Goal: Task Accomplishment & Management: Manage account settings

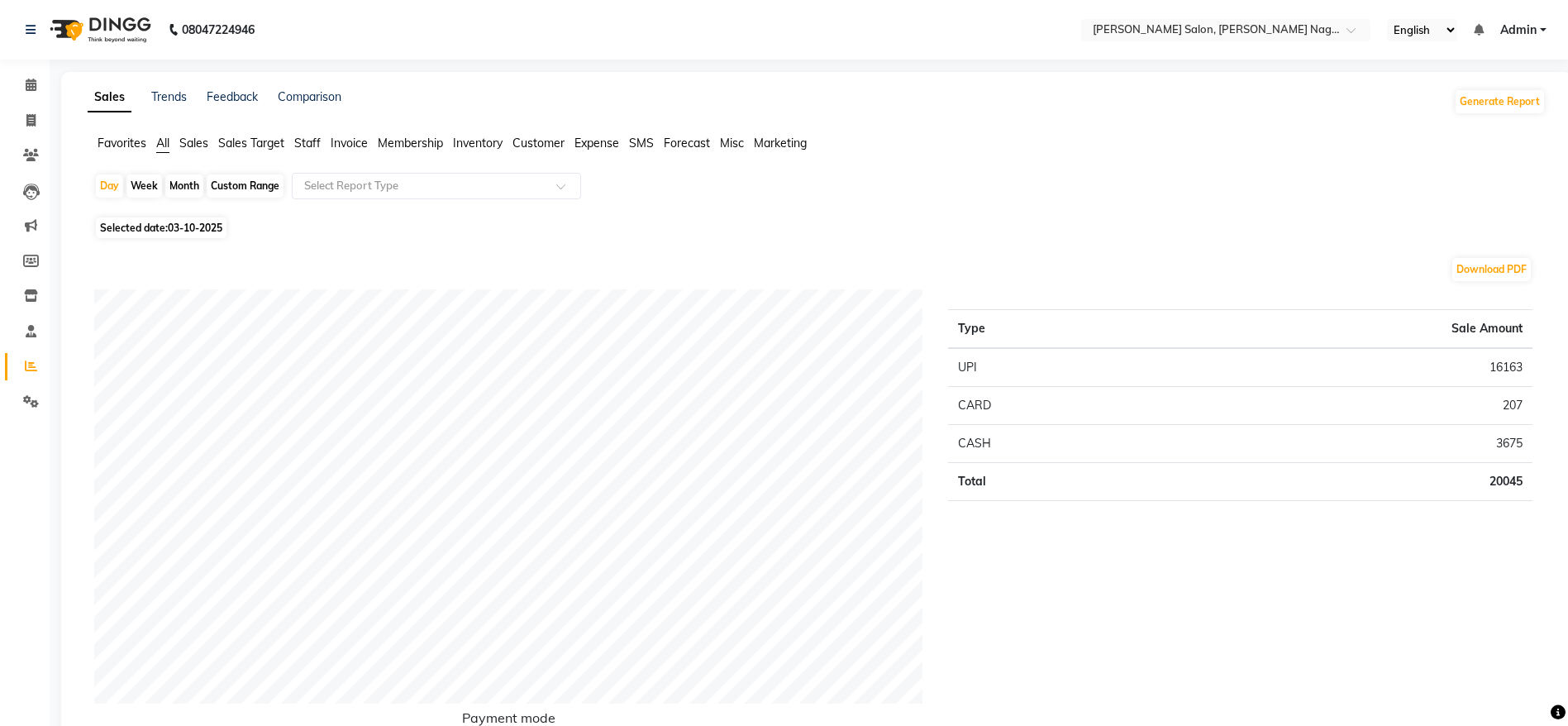
click at [1529, 39] on ul "English ENGLISH Español العربية मराठी हिंदी ગુજરાતી தமிழ் 中文 Notifications noth…" at bounding box center [1467, 30] width 176 height 22
click at [1525, 29] on span "Admin" at bounding box center [1517, 30] width 36 height 18
click at [1478, 108] on link "Sign out" at bounding box center [1461, 114] width 151 height 25
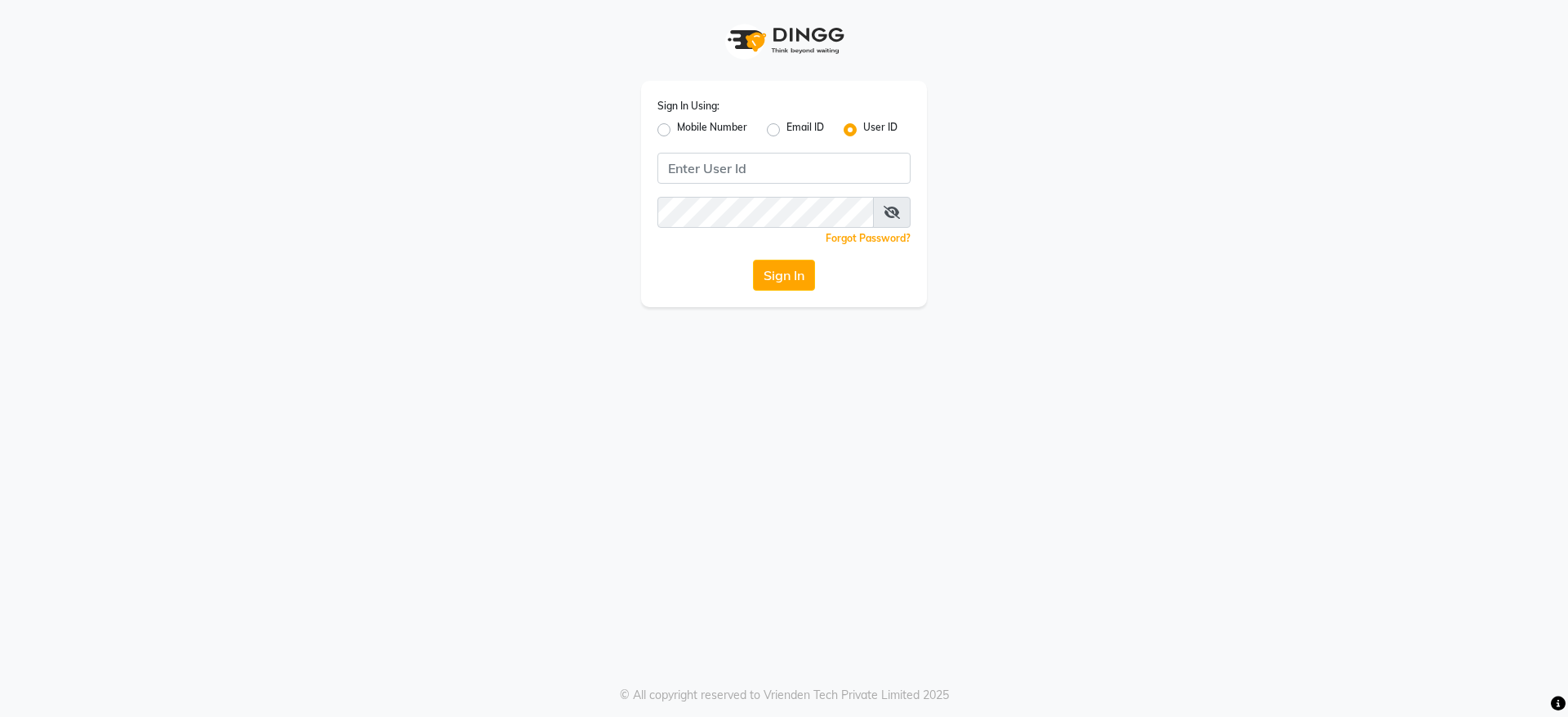
click at [660, 120] on div "Mobile Number" at bounding box center [702, 130] width 90 height 19
click at [678, 129] on label "Mobile Number" at bounding box center [712, 130] width 70 height 19
click at [678, 129] on input "Mobile Number" at bounding box center [682, 125] width 11 height 11
radio input "true"
radio input "false"
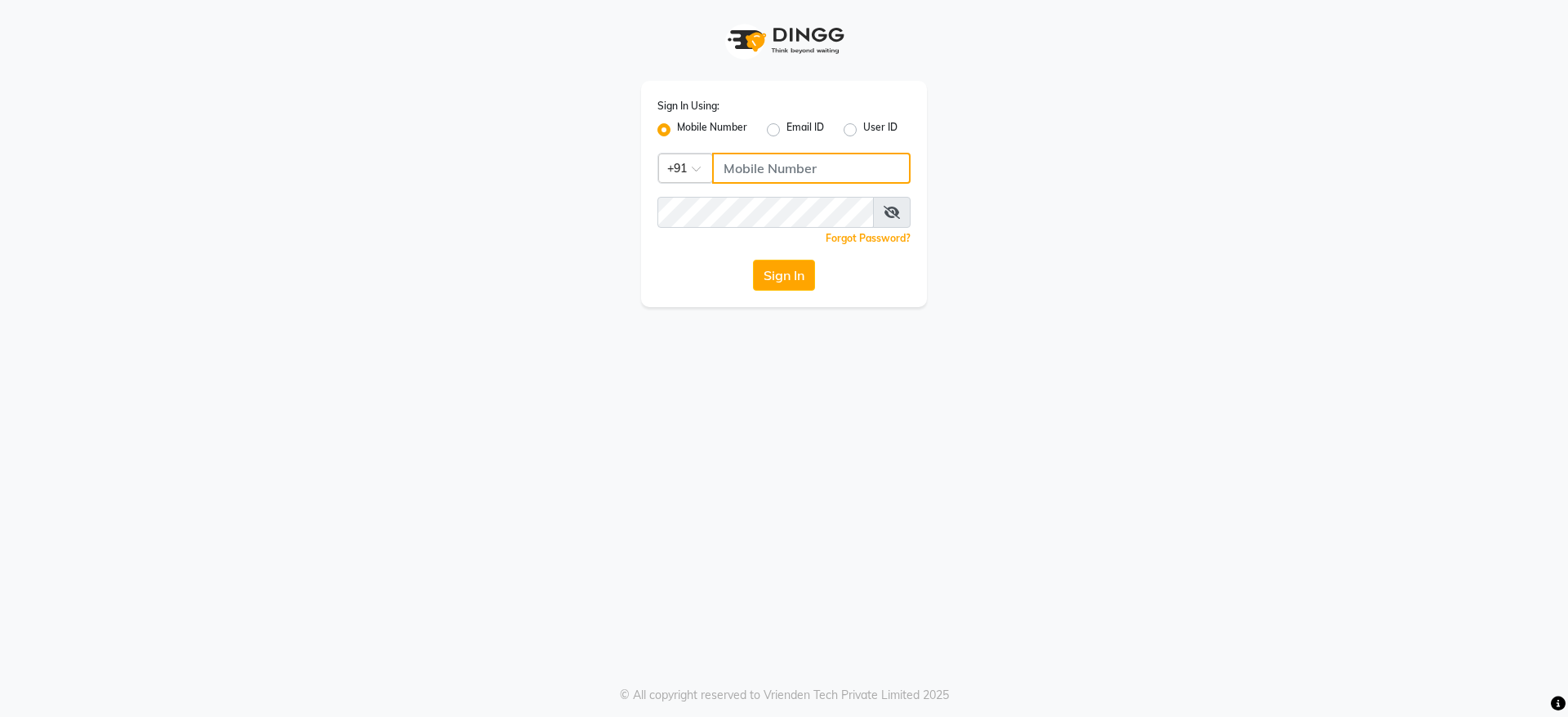
click at [848, 177] on input "Username" at bounding box center [811, 168] width 198 height 31
type input "8605665566"
click at [889, 216] on icon at bounding box center [891, 213] width 16 height 13
click at [889, 216] on icon at bounding box center [892, 213] width 14 height 13
click at [889, 216] on icon at bounding box center [891, 213] width 16 height 13
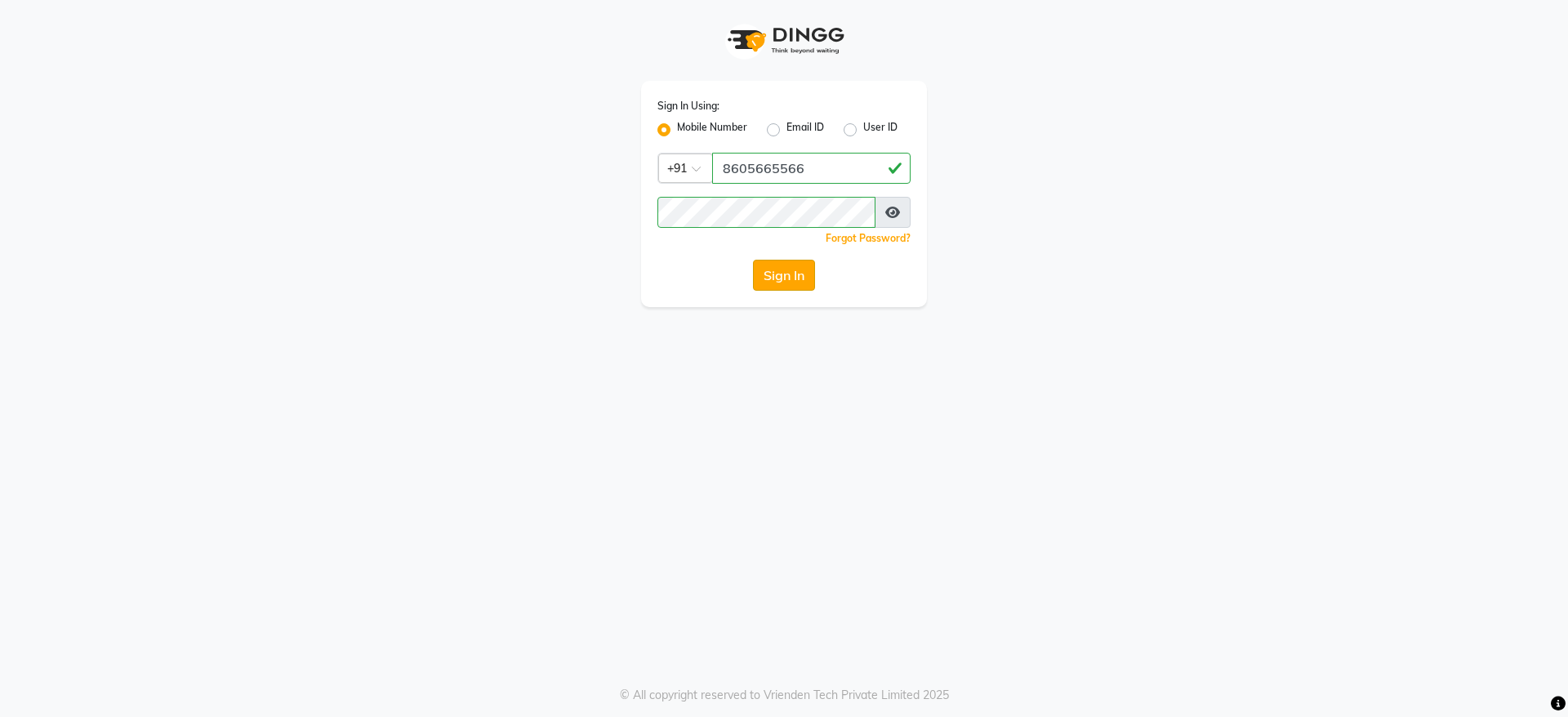
click at [796, 273] on button "Sign In" at bounding box center [784, 275] width 62 height 31
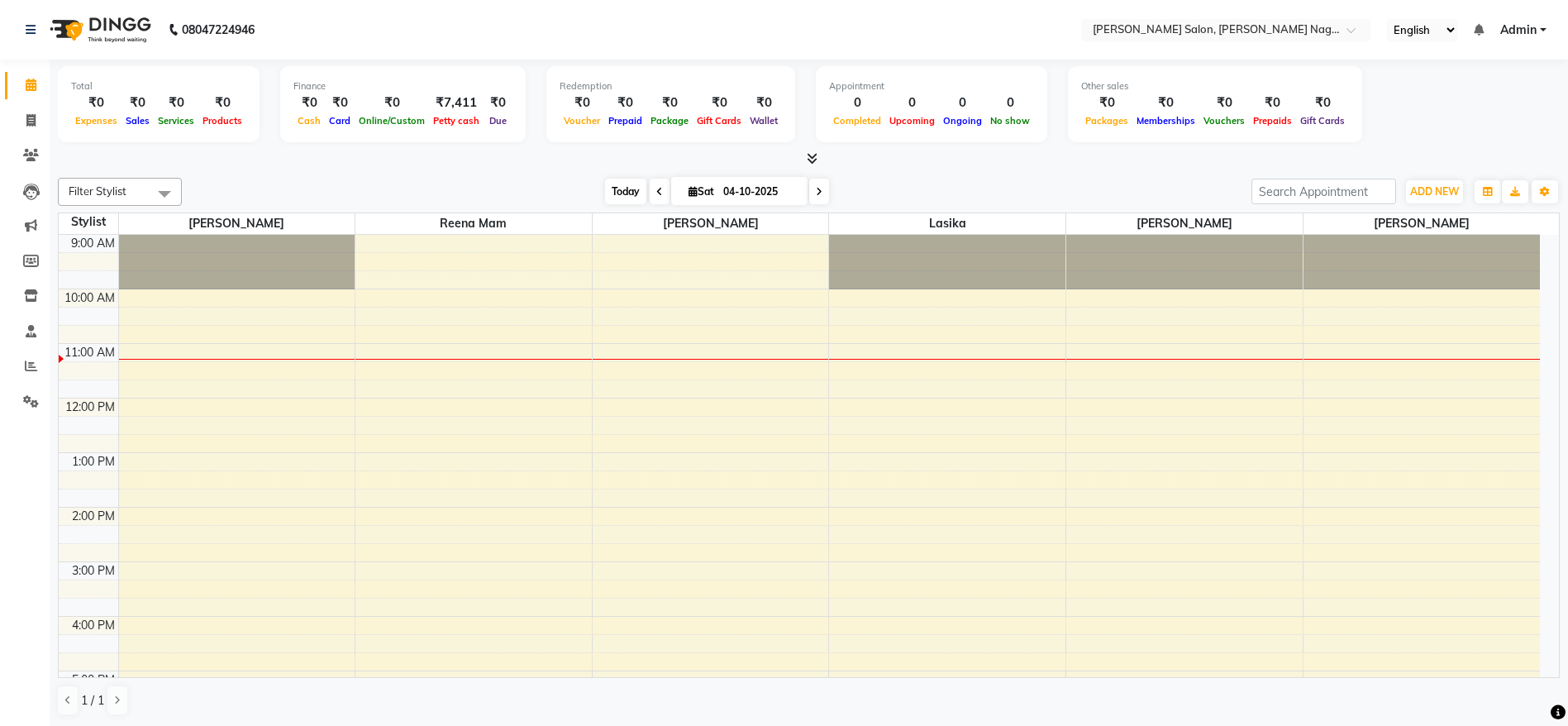
click at [622, 181] on span "Today" at bounding box center [625, 191] width 41 height 25
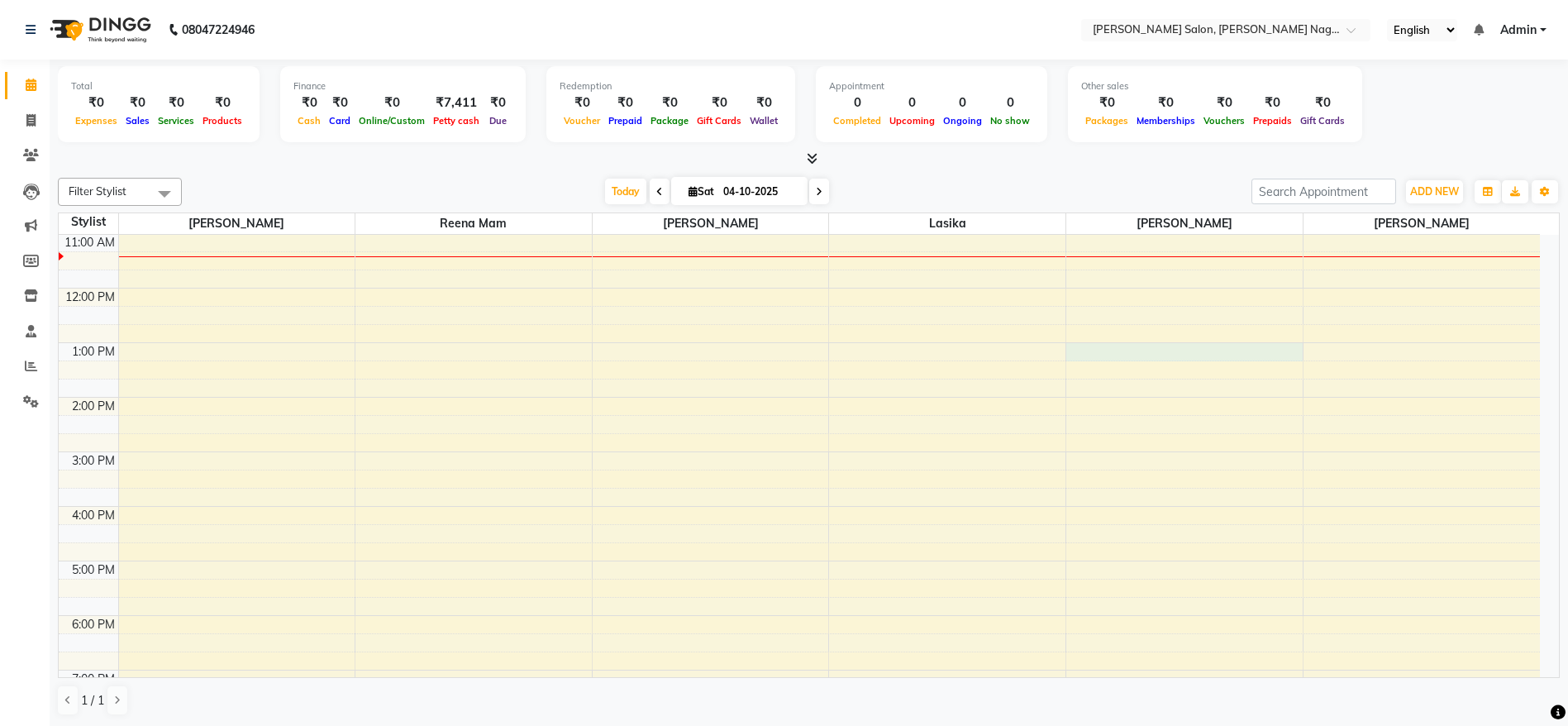
click at [1173, 350] on div "9:00 AM 10:00 AM 11:00 AM 12:00 PM 1:00 PM 2:00 PM 3:00 PM 4:00 PM 5:00 PM 6:00…" at bounding box center [799, 533] width 1481 height 818
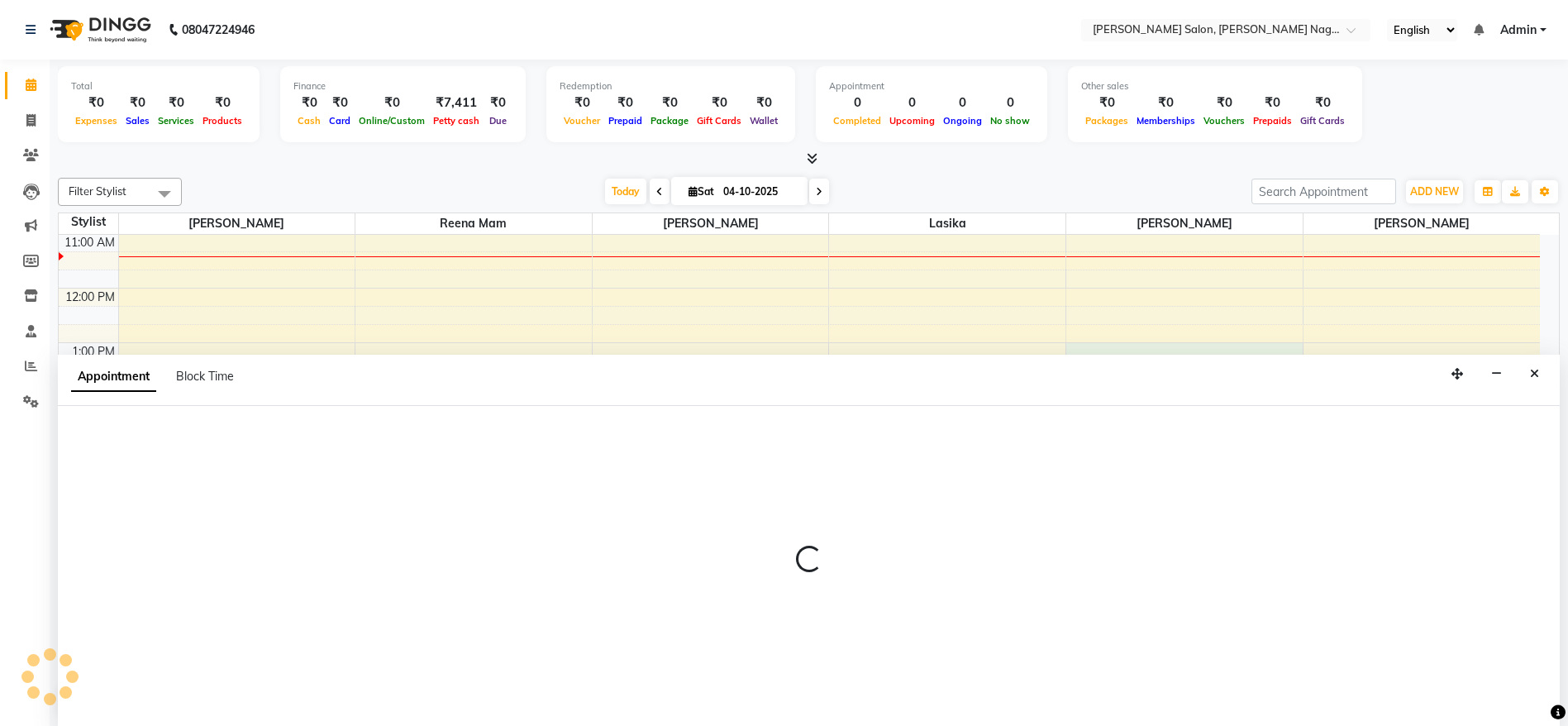
scroll to position [1, 0]
select select "83987"
select select "tentative"
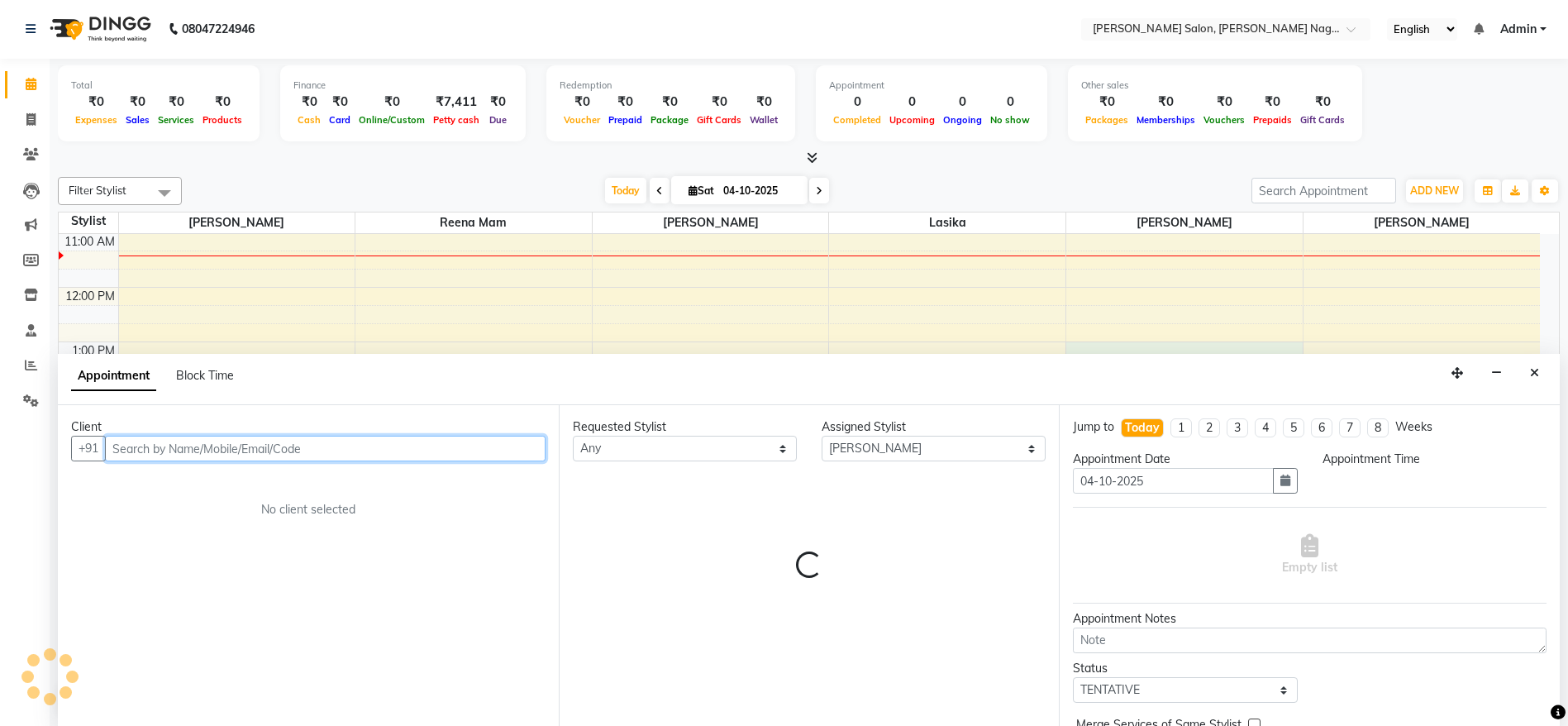
select select "780"
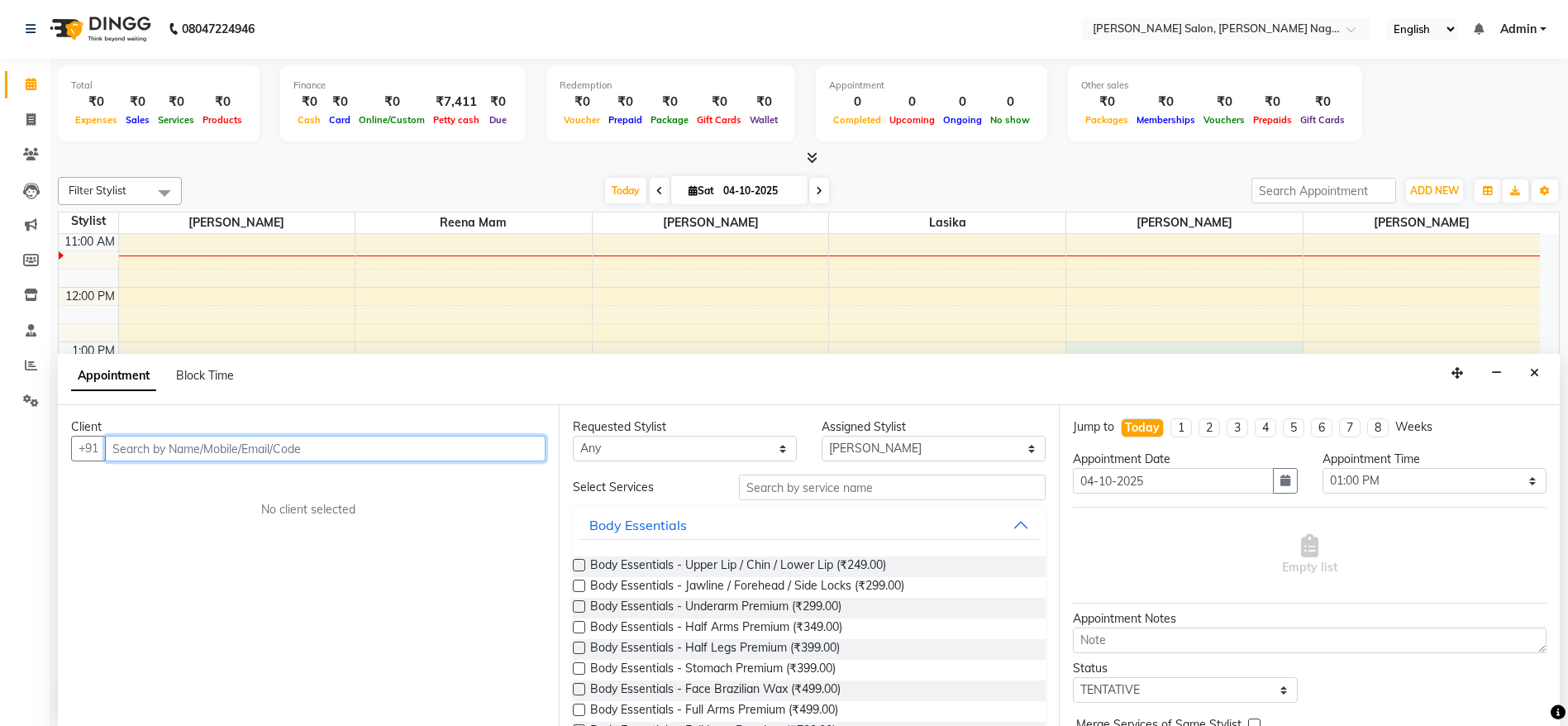
click at [380, 445] on input "text" at bounding box center [325, 448] width 440 height 25
type input "8074578022"
click at [500, 441] on span "Add Client" at bounding box center [510, 447] width 56 height 15
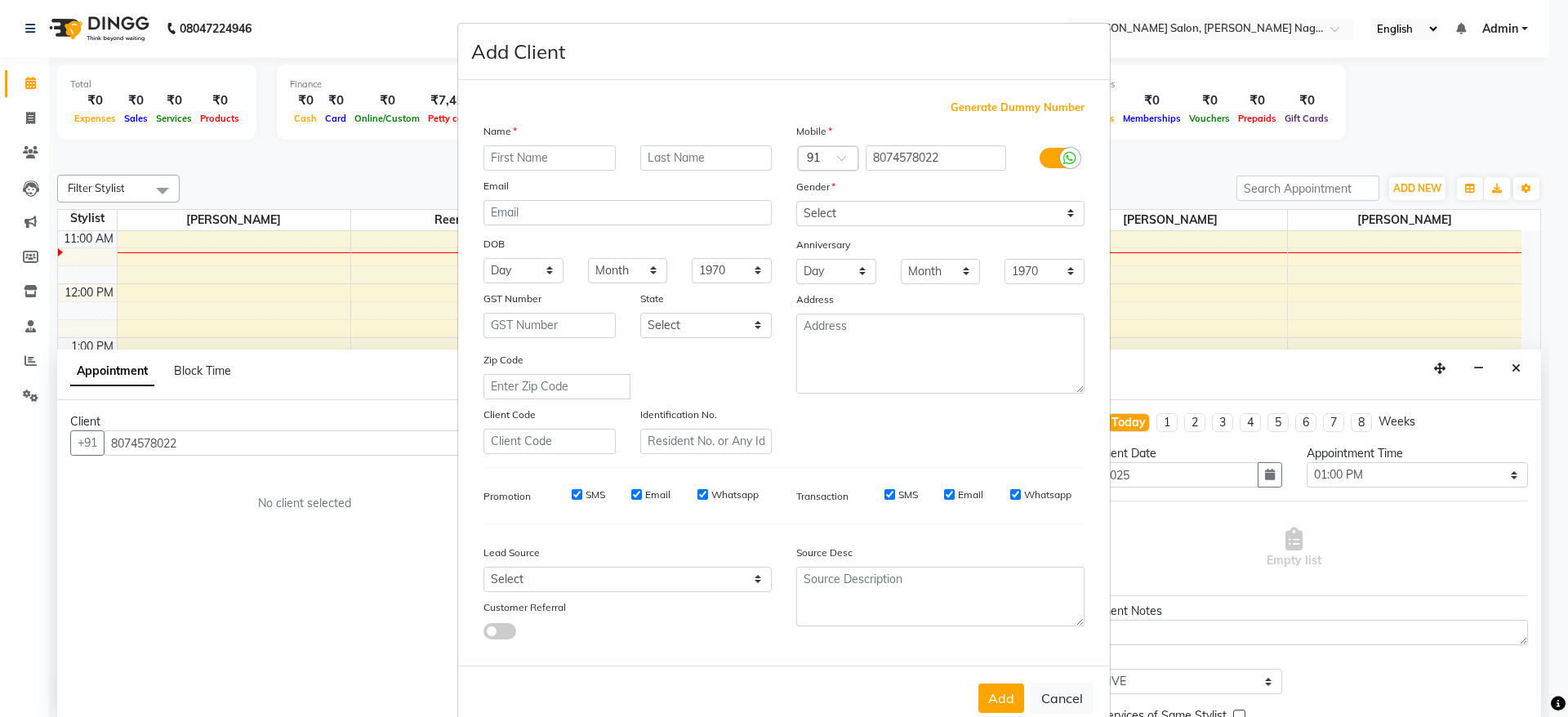
click at [548, 161] on input "text" at bounding box center [549, 158] width 132 height 25
click at [553, 154] on input "MISS PRASHANA" at bounding box center [549, 158] width 132 height 25
click at [548, 155] on input "MISS PRASHNNA" at bounding box center [549, 158] width 132 height 25
type input "MISS PRASANNA"
click at [859, 214] on select "Select Male Female Other Prefer Not To Say" at bounding box center [940, 214] width 289 height 25
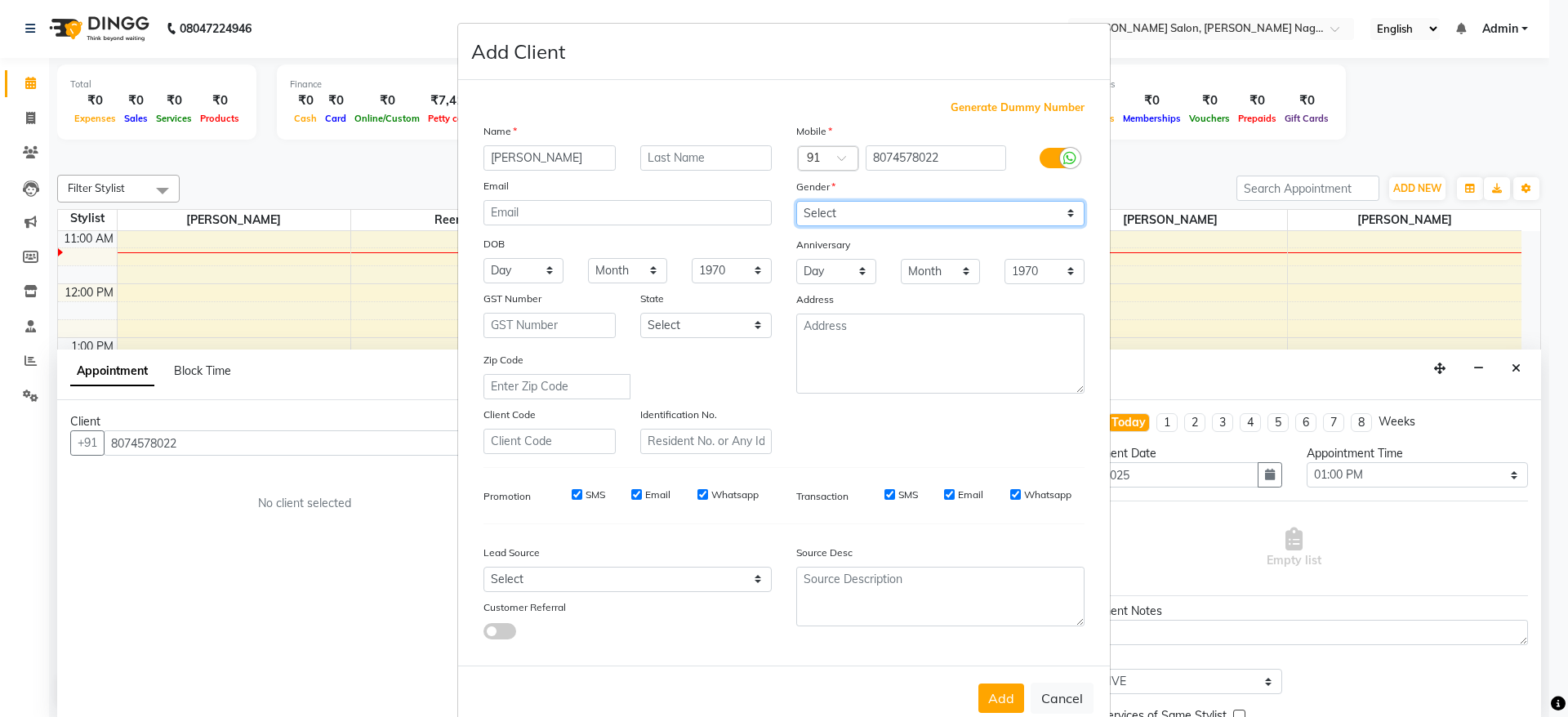
select select "female"
click at [796, 201] on select "Select Male Female Other Prefer Not To Say" at bounding box center [940, 214] width 289 height 25
click at [990, 696] on button "Add" at bounding box center [1002, 698] width 46 height 30
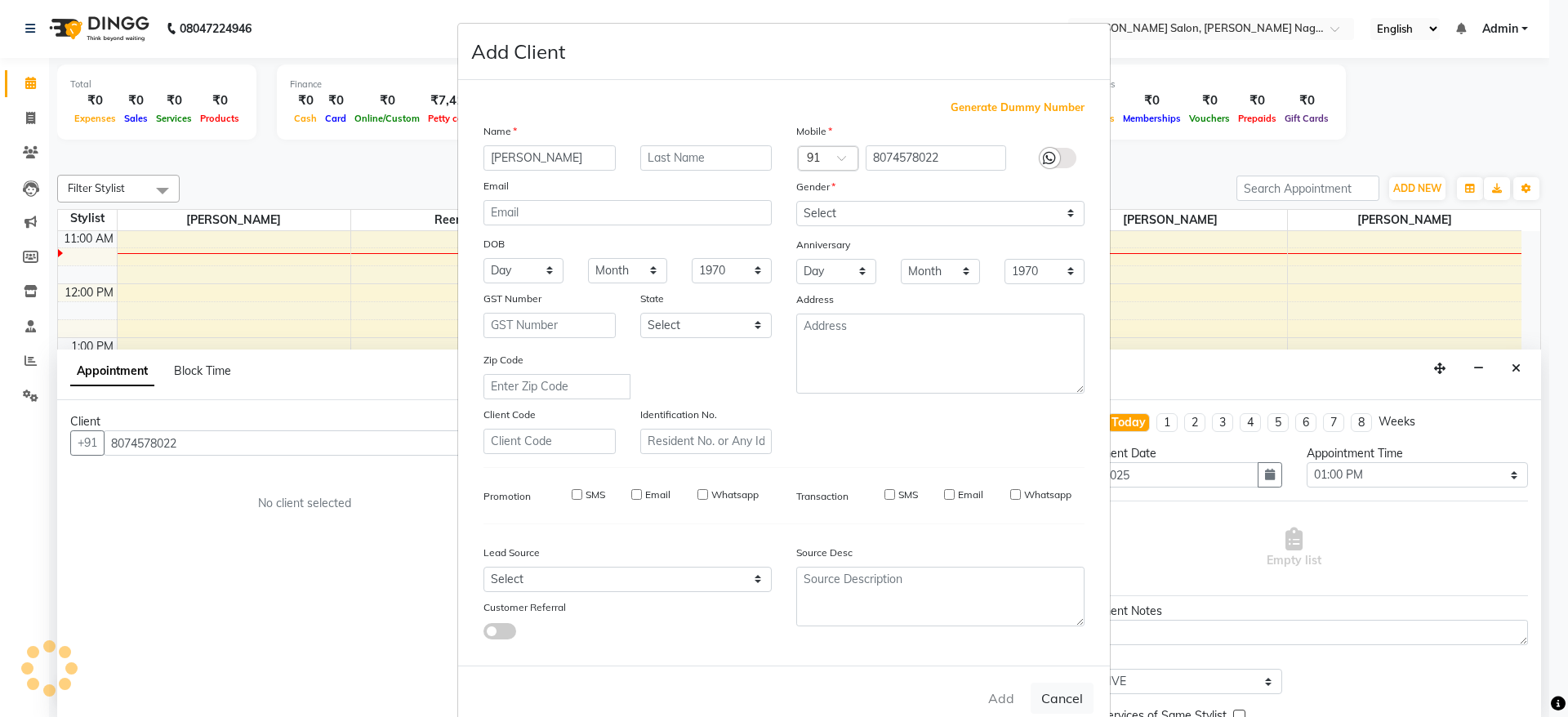
select select
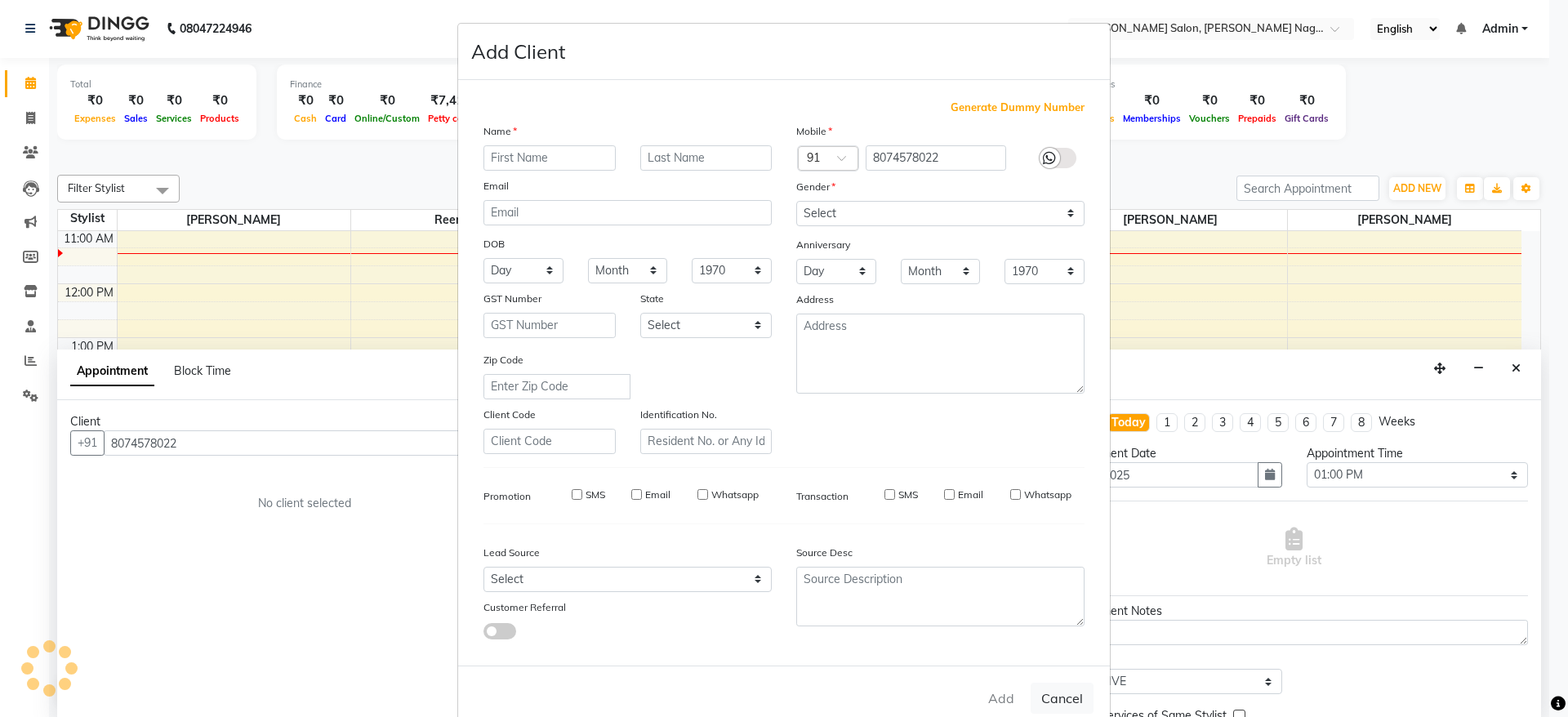
select select
checkbox input "false"
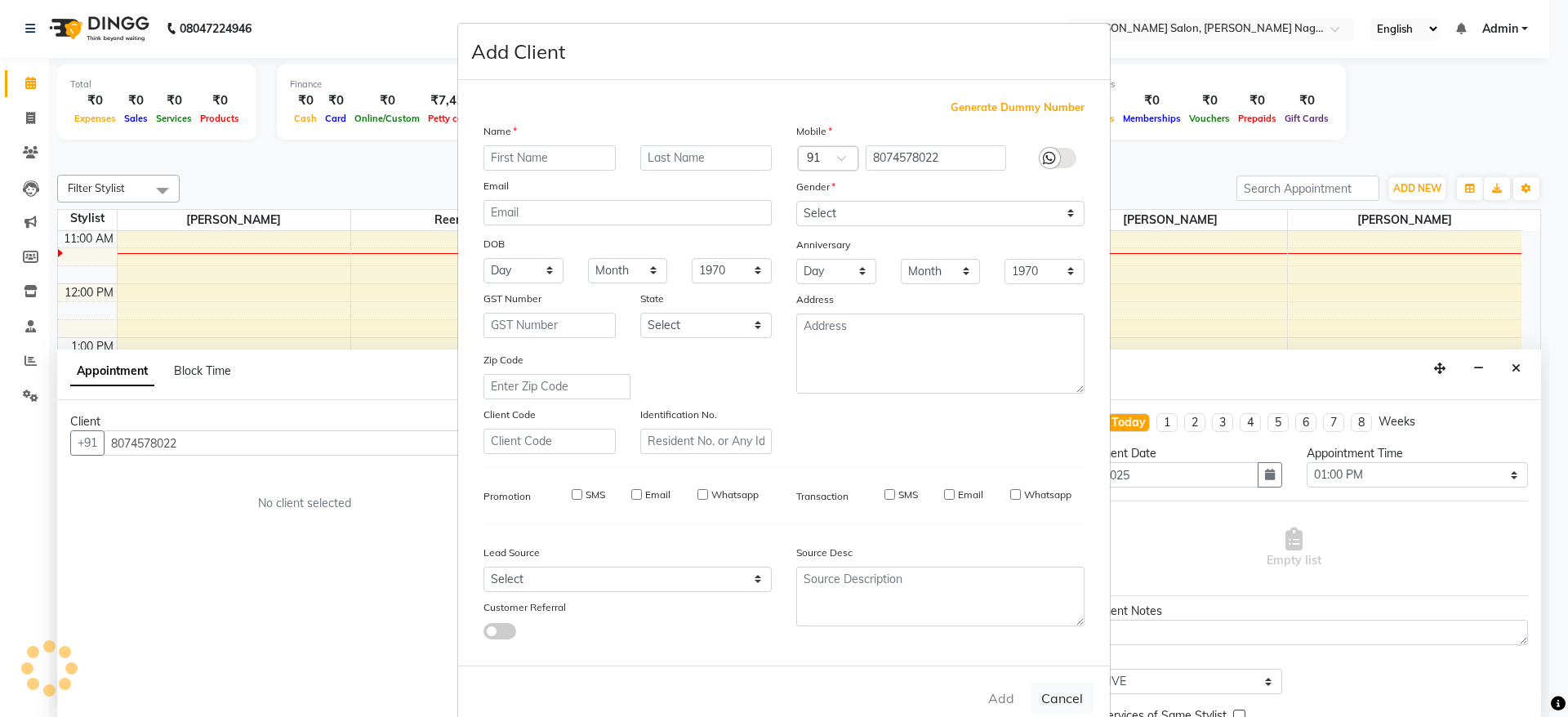
checkbox input "false"
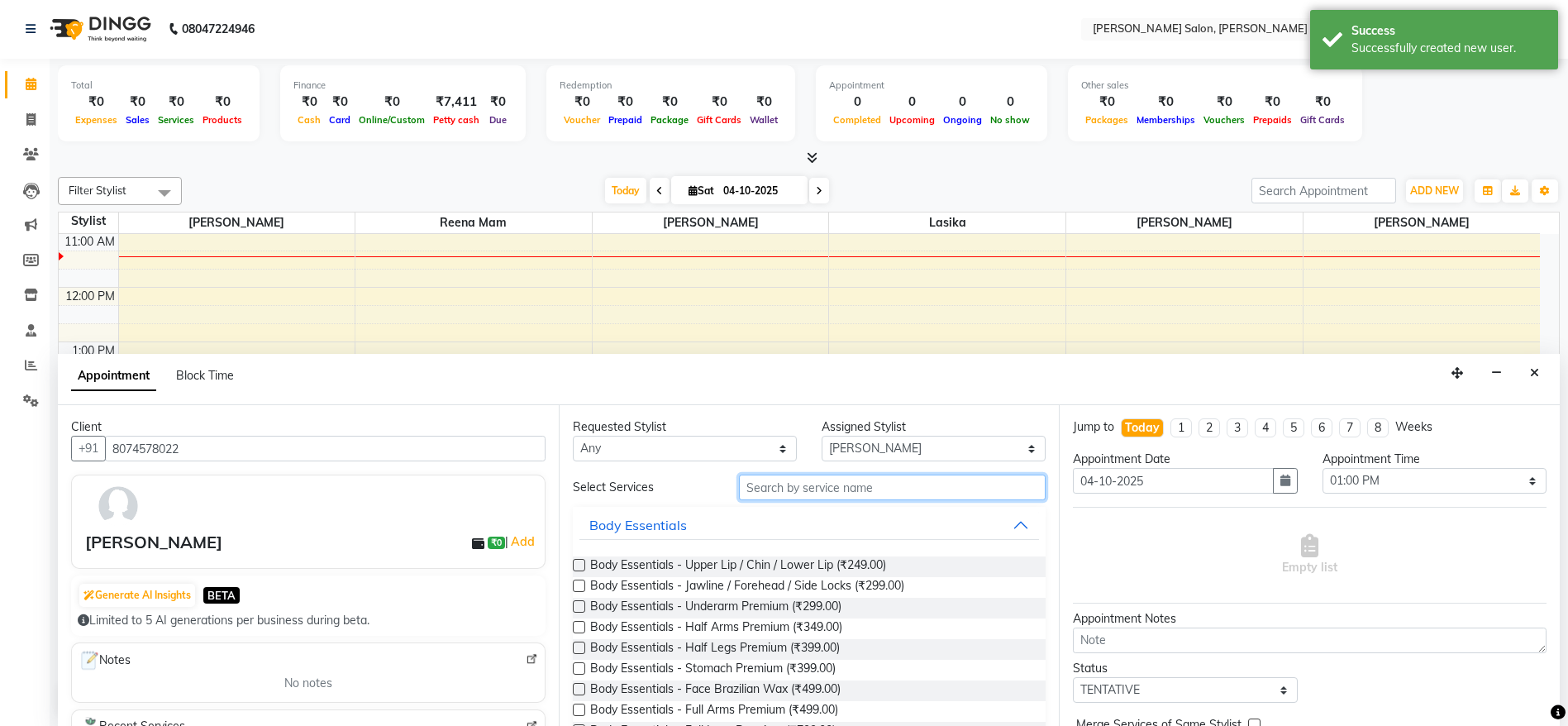
click at [882, 492] on input "text" at bounding box center [893, 487] width 308 height 25
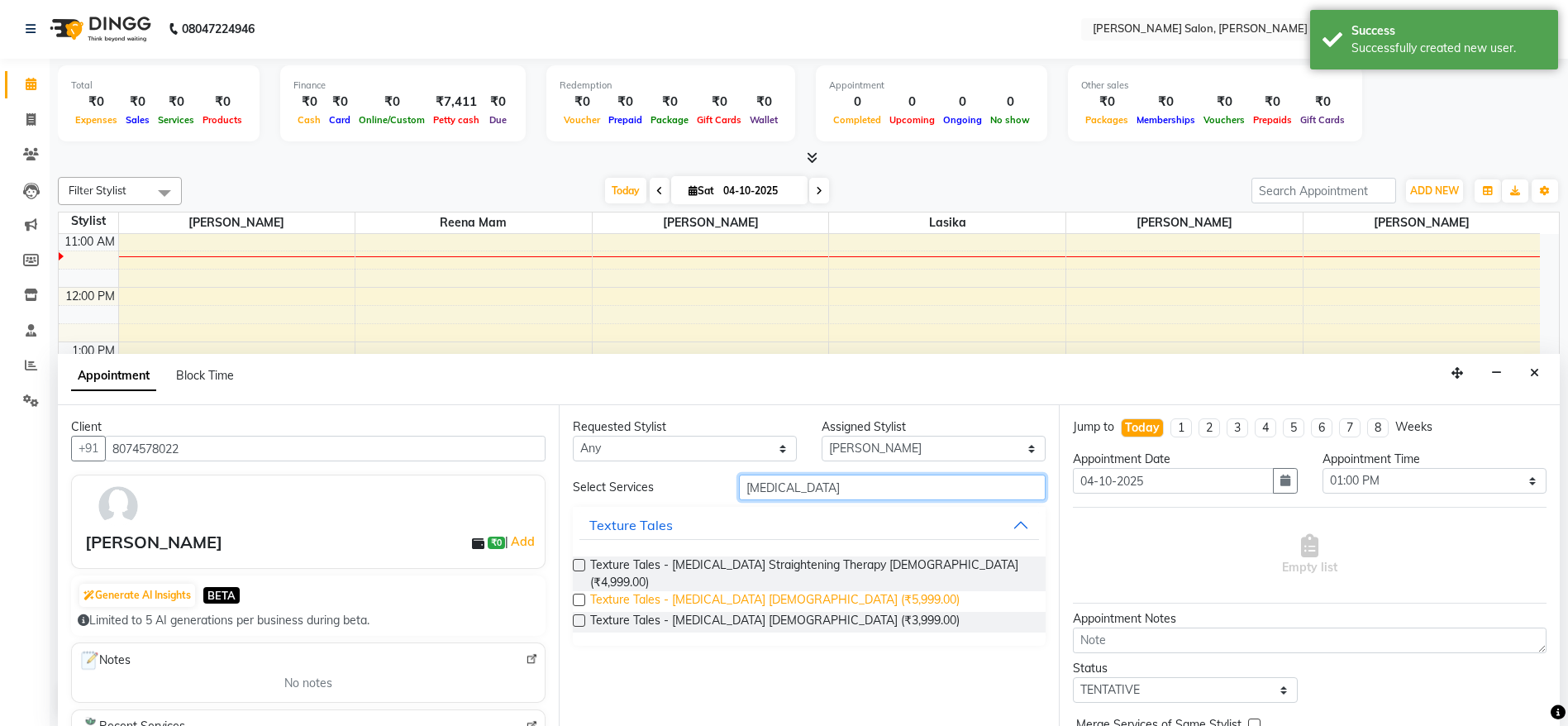
type input "BOTOX"
click at [789, 592] on span "Texture Tales - Botox Female (₹5,999.00)" at bounding box center [774, 601] width 369 height 20
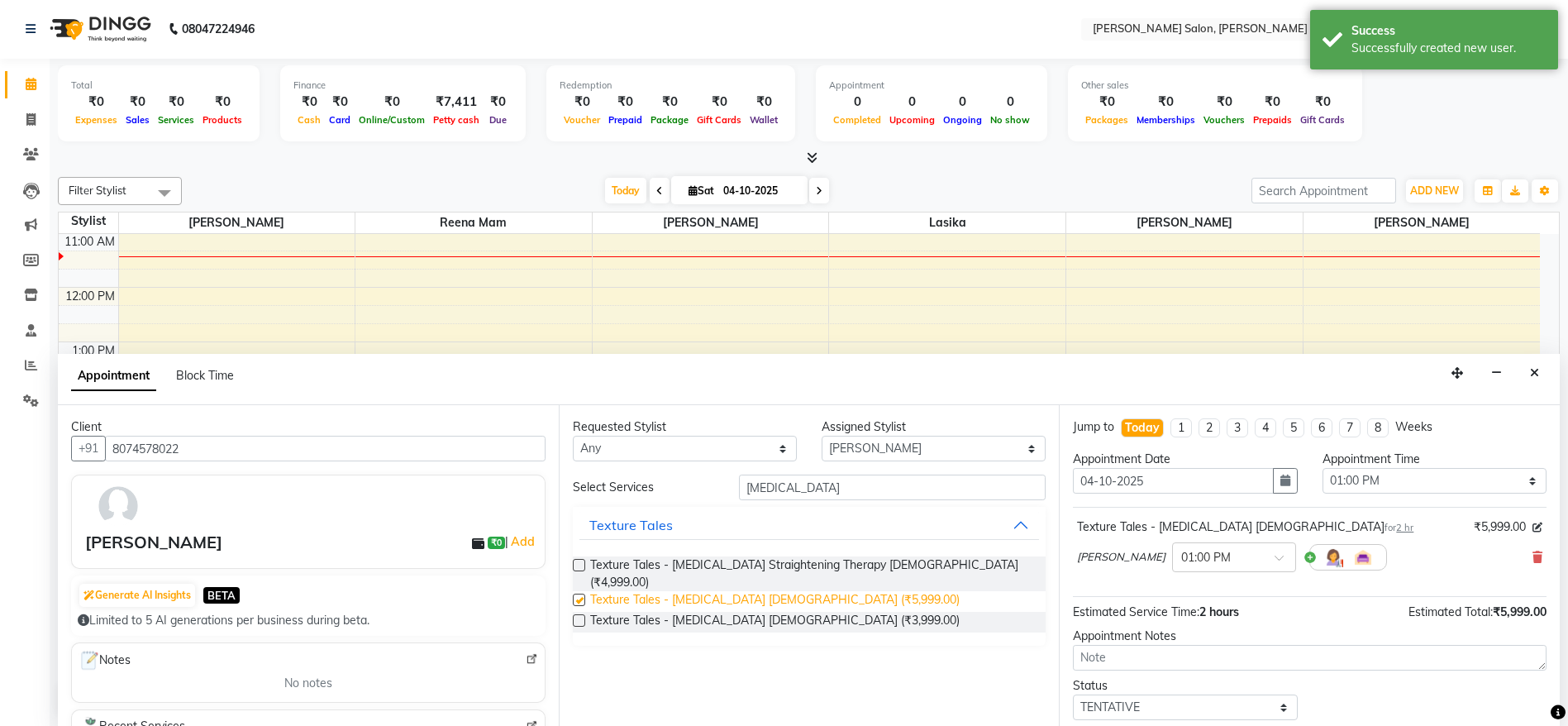
checkbox input "false"
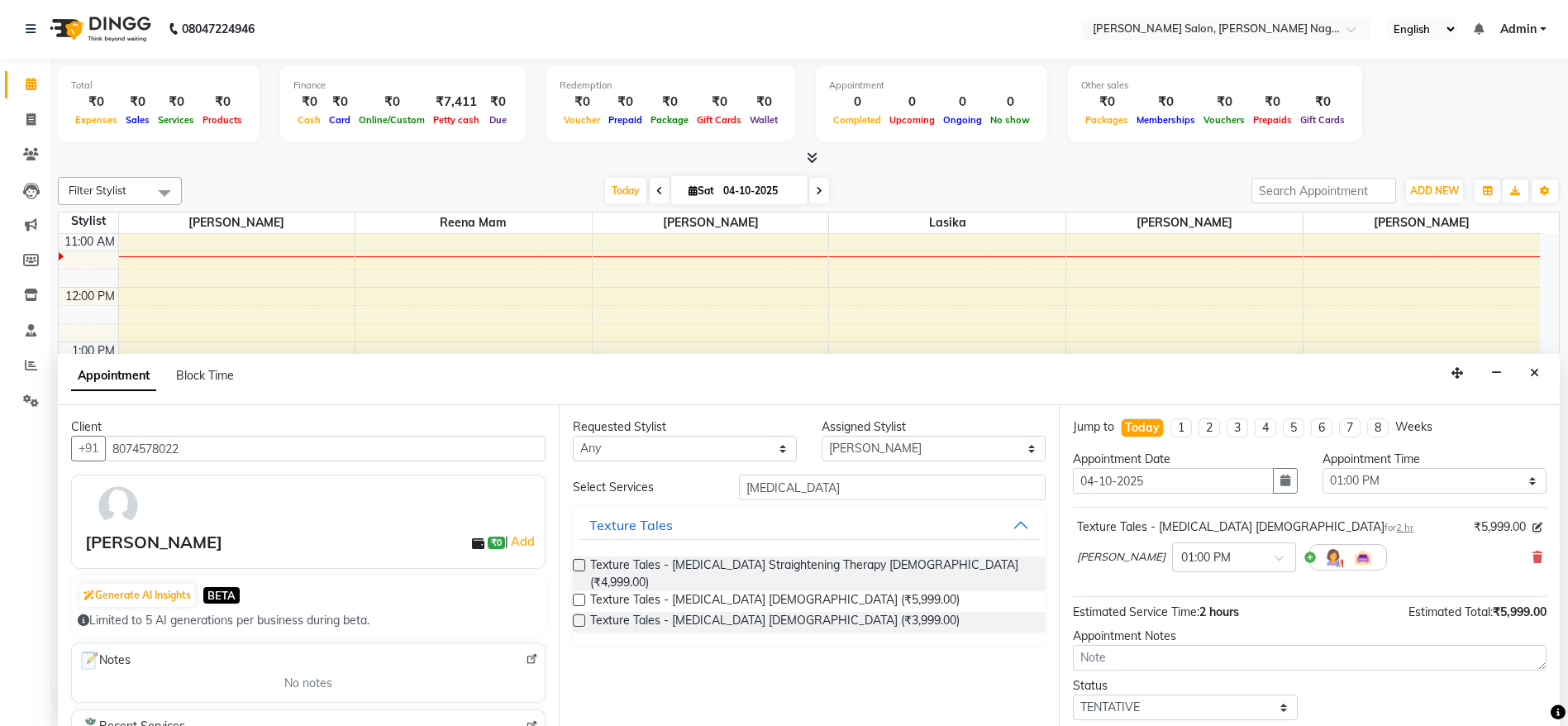
scroll to position [98, 0]
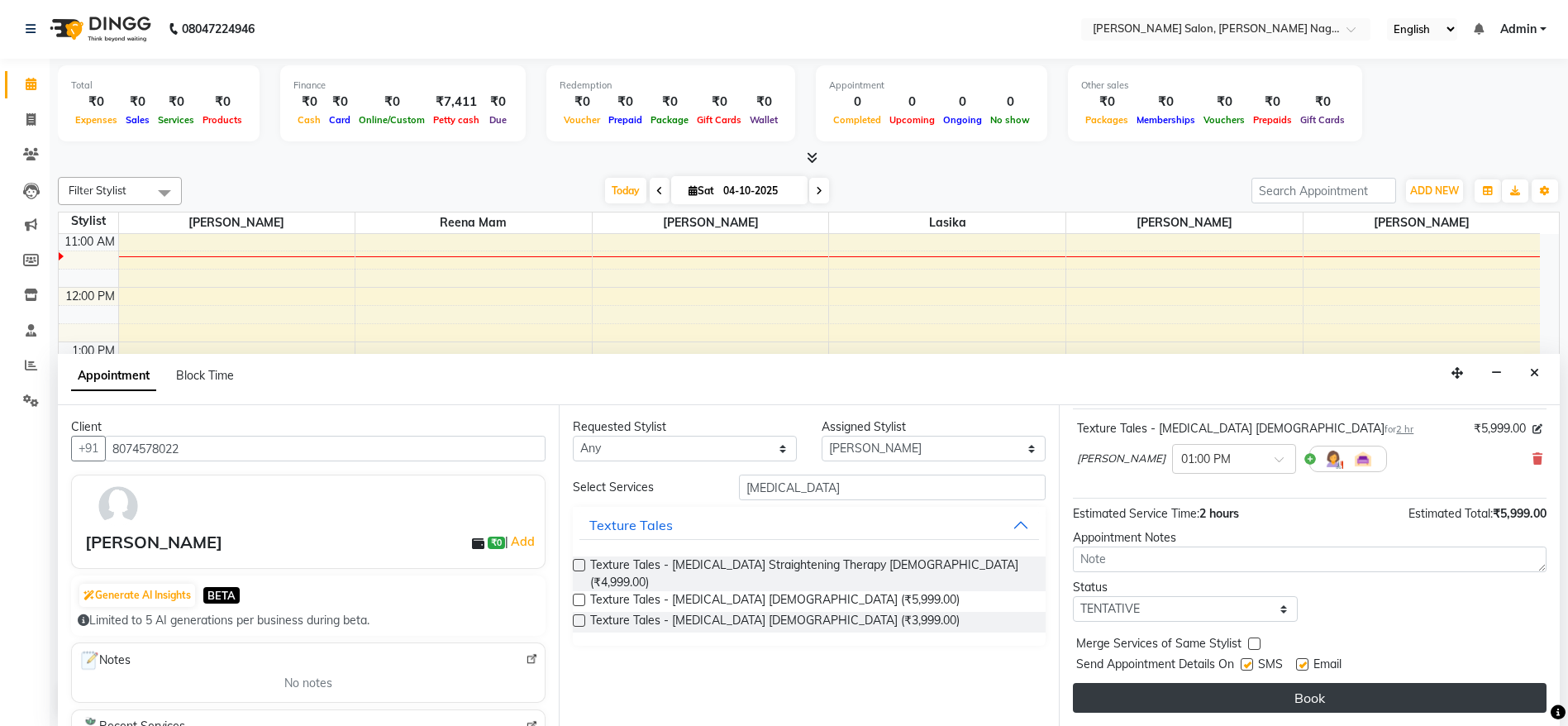
click at [1380, 700] on button "Book" at bounding box center [1310, 698] width 473 height 30
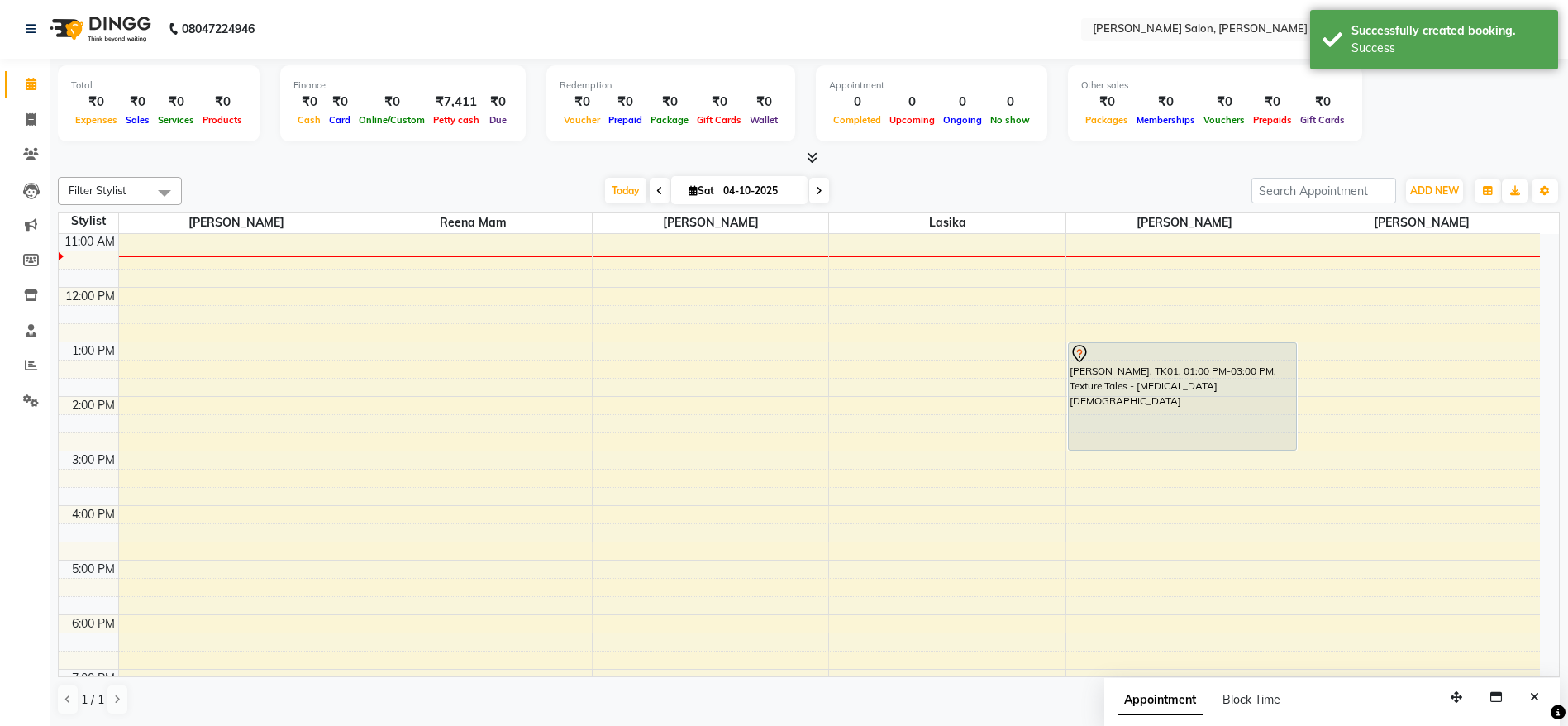
scroll to position [0, 0]
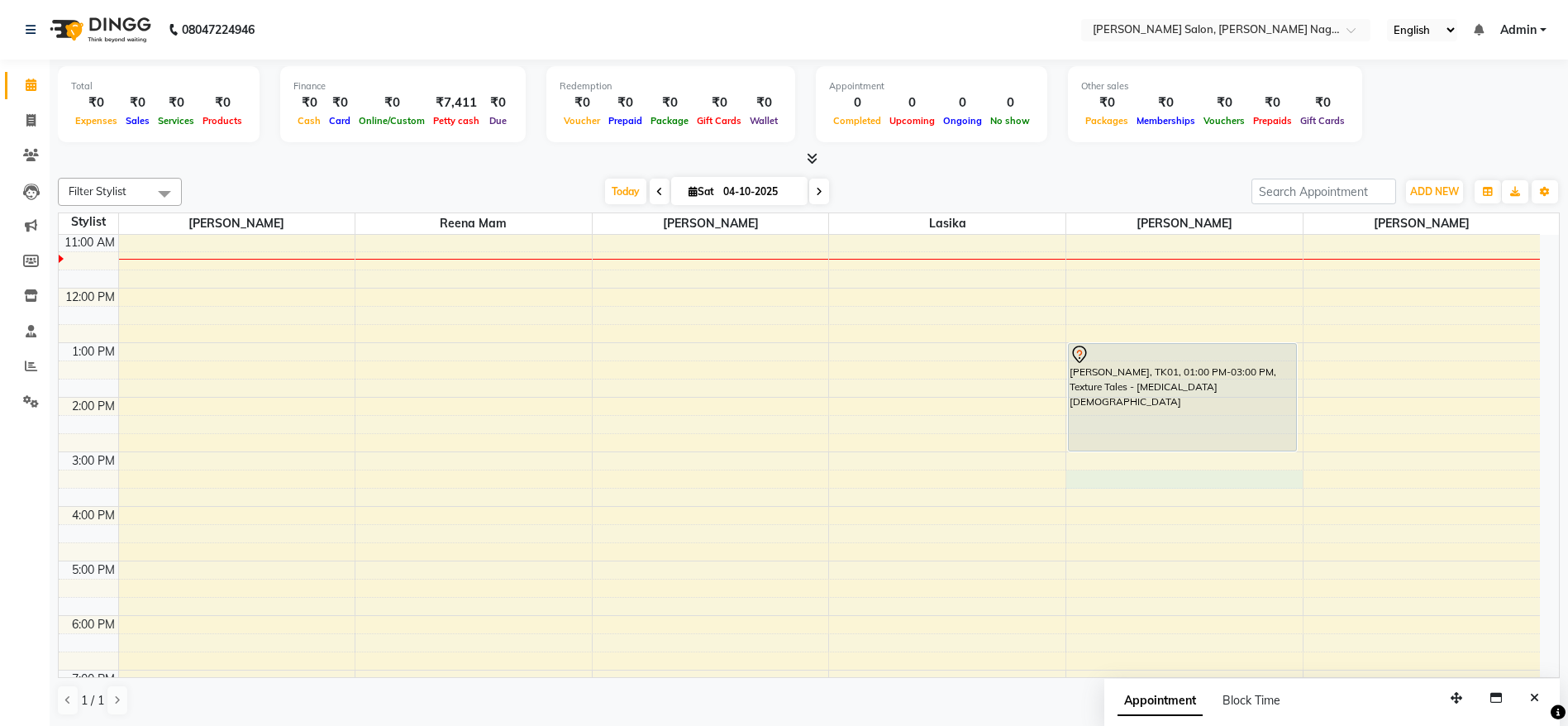
click at [1124, 478] on div "9:00 AM 10:00 AM 11:00 AM 12:00 PM 1:00 PM 2:00 PM 3:00 PM 4:00 PM 5:00 PM 6:00…" at bounding box center [799, 533] width 1481 height 818
select select "83987"
select select "915"
select select "tentative"
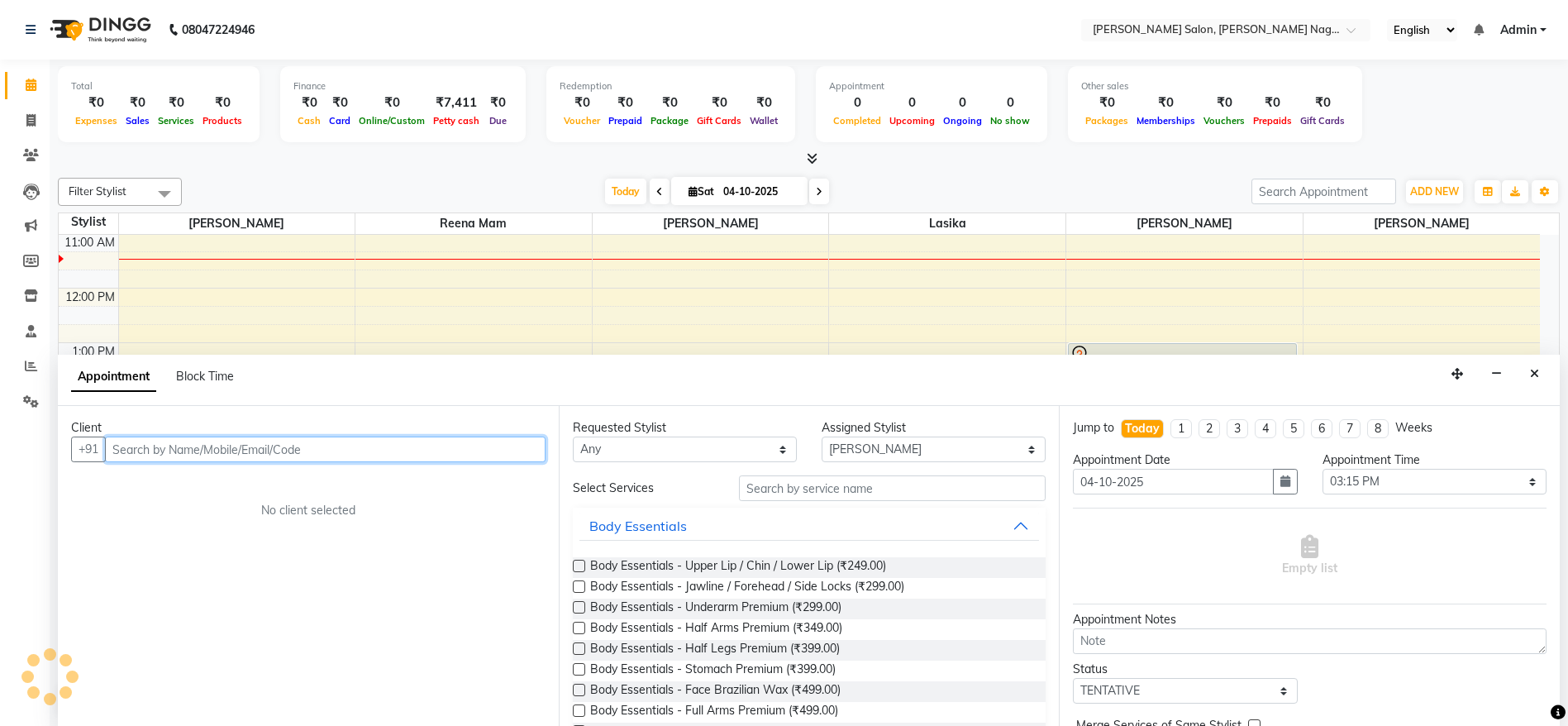
scroll to position [1, 0]
click at [505, 439] on input "text" at bounding box center [325, 448] width 440 height 25
type input "89"
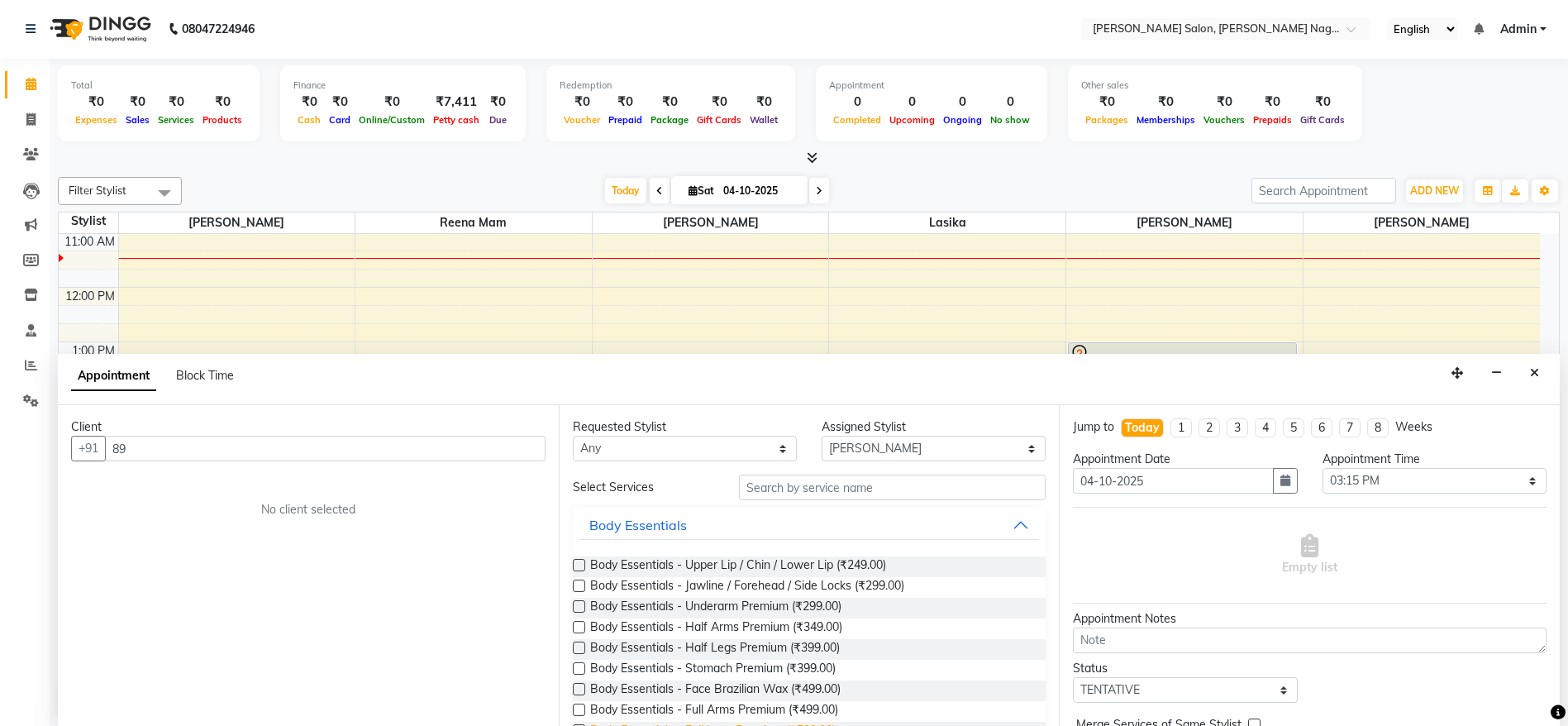
click at [641, 725] on span "Body Essentials - Full Legs Premium (₹799.00)" at bounding box center [713, 732] width 245 height 20
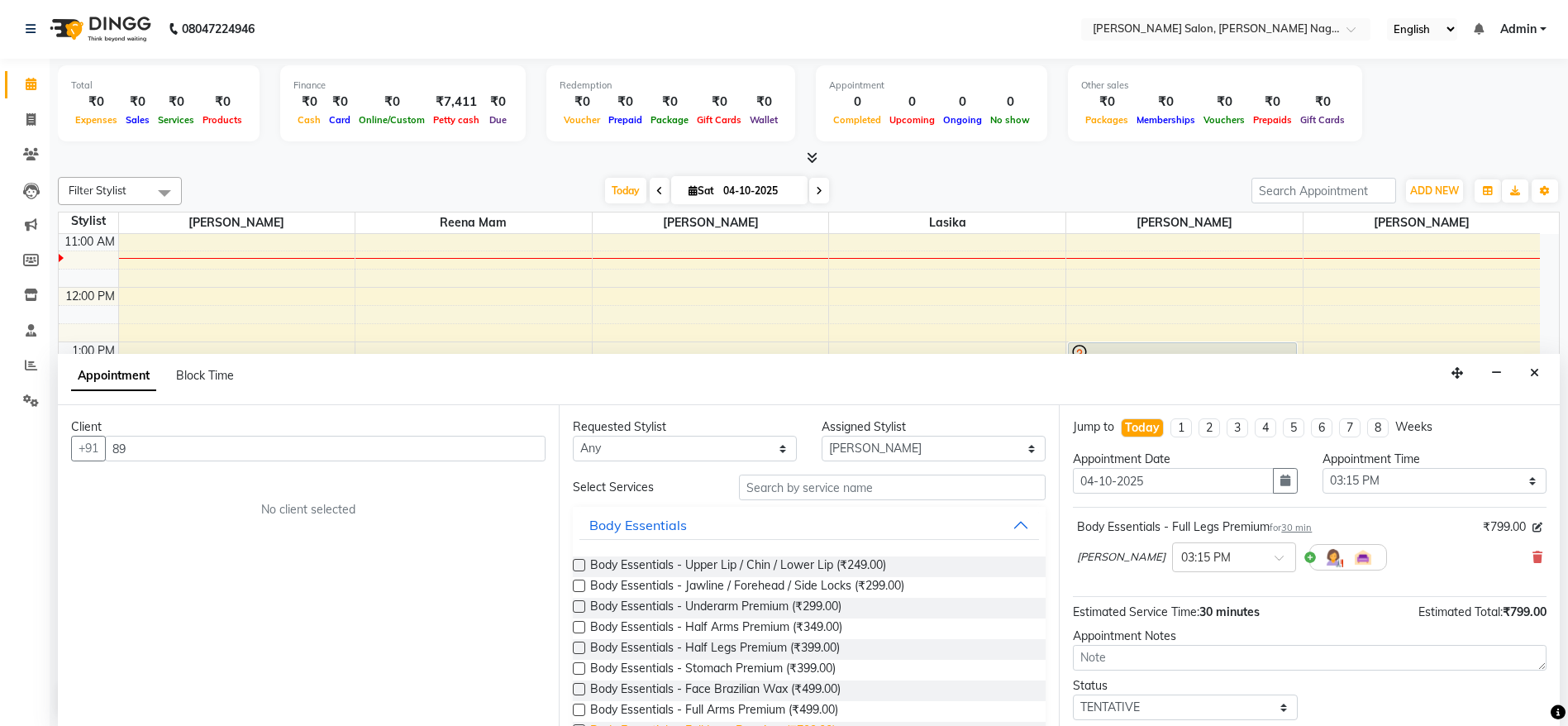
checkbox input "false"
drag, startPoint x: 215, startPoint y: 462, endPoint x: 218, endPoint y: 447, distance: 15.3
click at [218, 447] on div "Client +91 89 No client selected" at bounding box center [308, 565] width 501 height 321
click at [218, 447] on input "89" at bounding box center [325, 448] width 440 height 25
type input "8975343442"
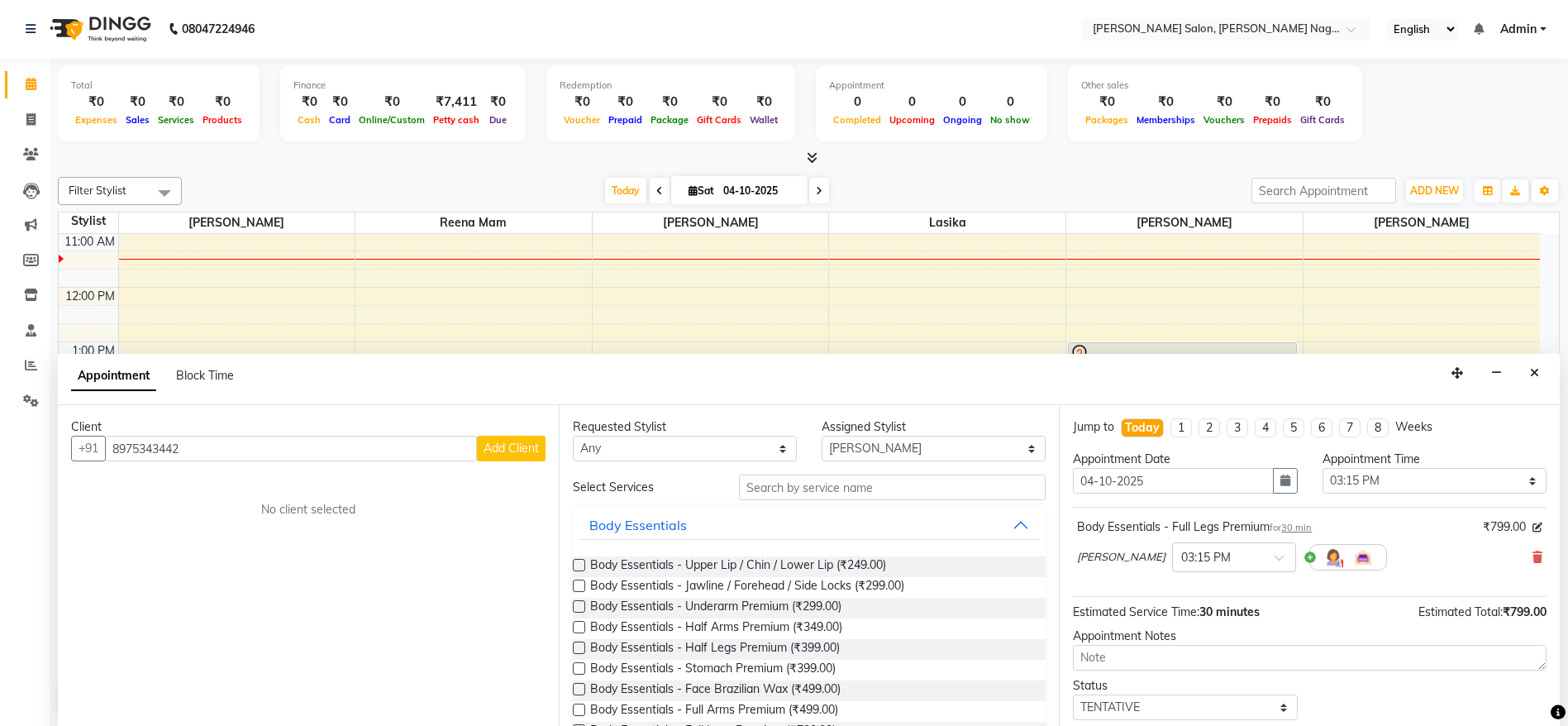
click at [498, 453] on span "Add Client" at bounding box center [510, 447] width 56 height 15
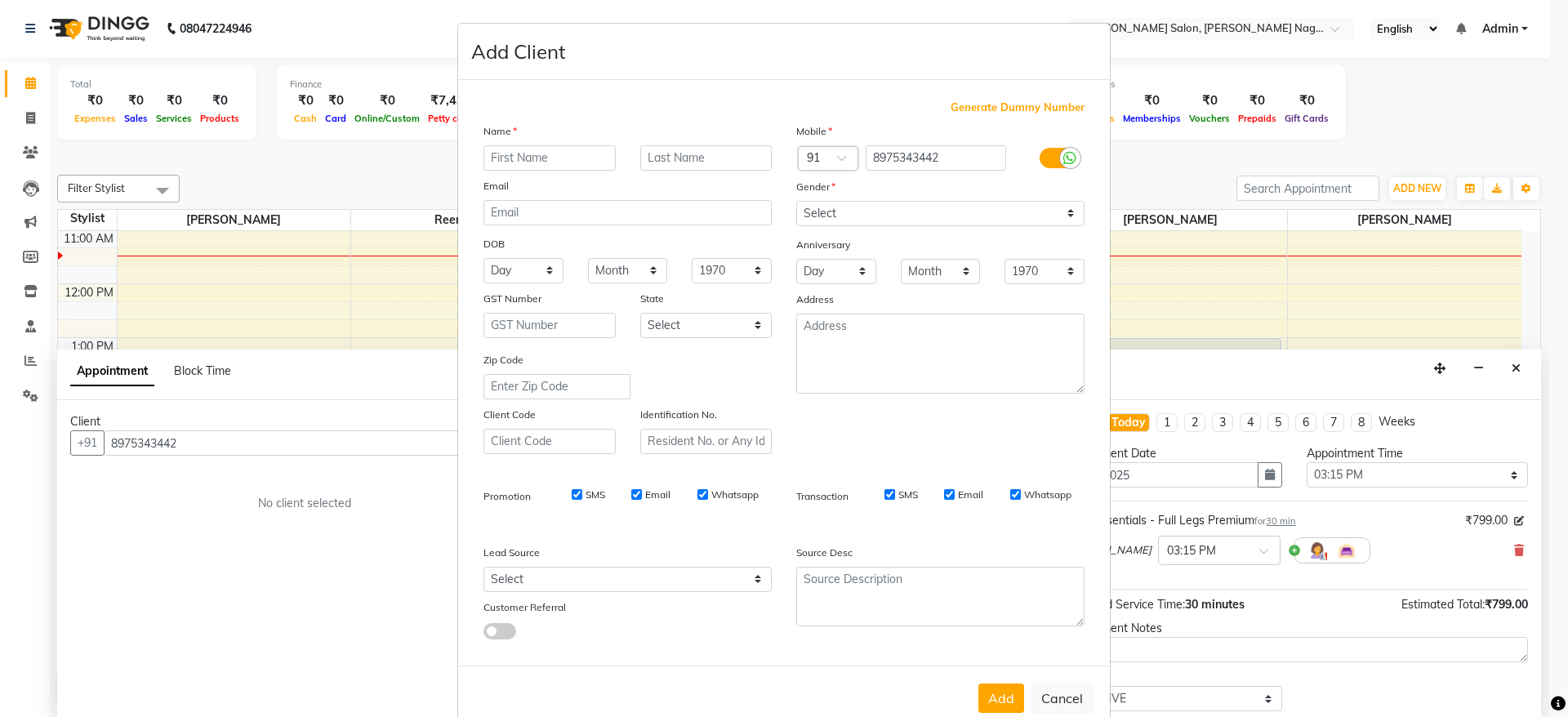
click at [534, 158] on input "text" at bounding box center [549, 158] width 132 height 25
type input "MISS NEHA"
type input "ARSAL"
click at [846, 216] on select "Select Male Female Other Prefer Not To Say" at bounding box center [940, 214] width 289 height 25
select select "female"
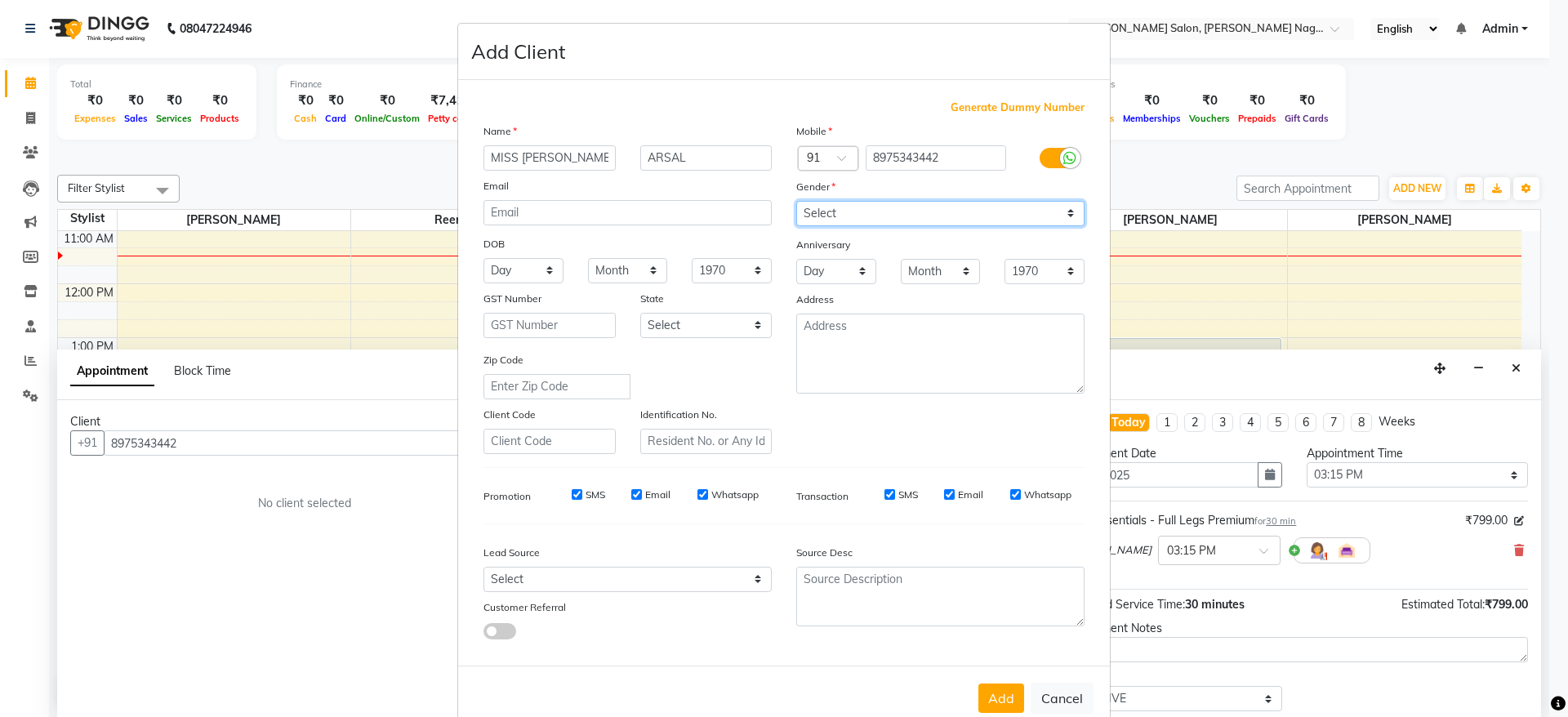
click at [796, 201] on select "Select Male Female Other Prefer Not To Say" at bounding box center [940, 214] width 289 height 25
click at [996, 694] on button "Add" at bounding box center [1002, 698] width 46 height 30
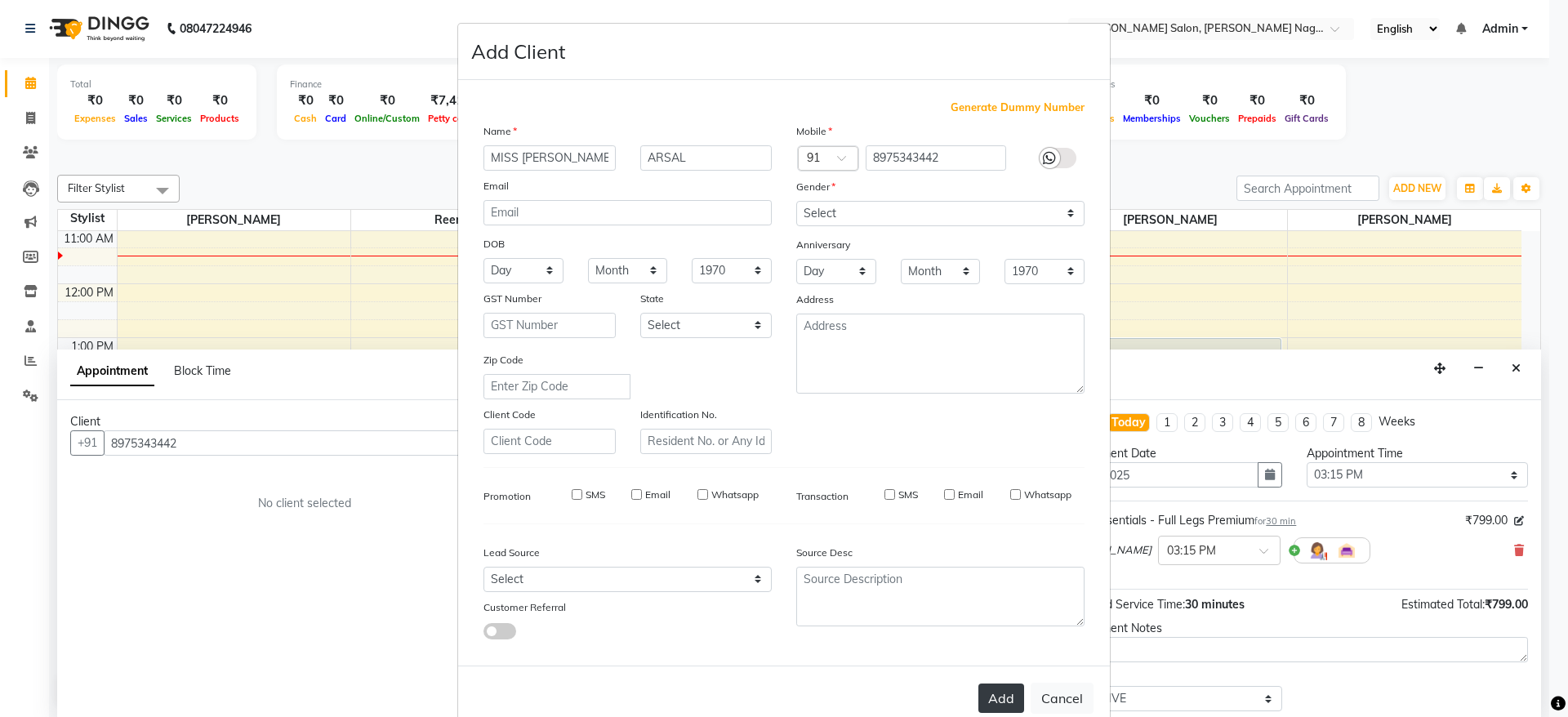
select select
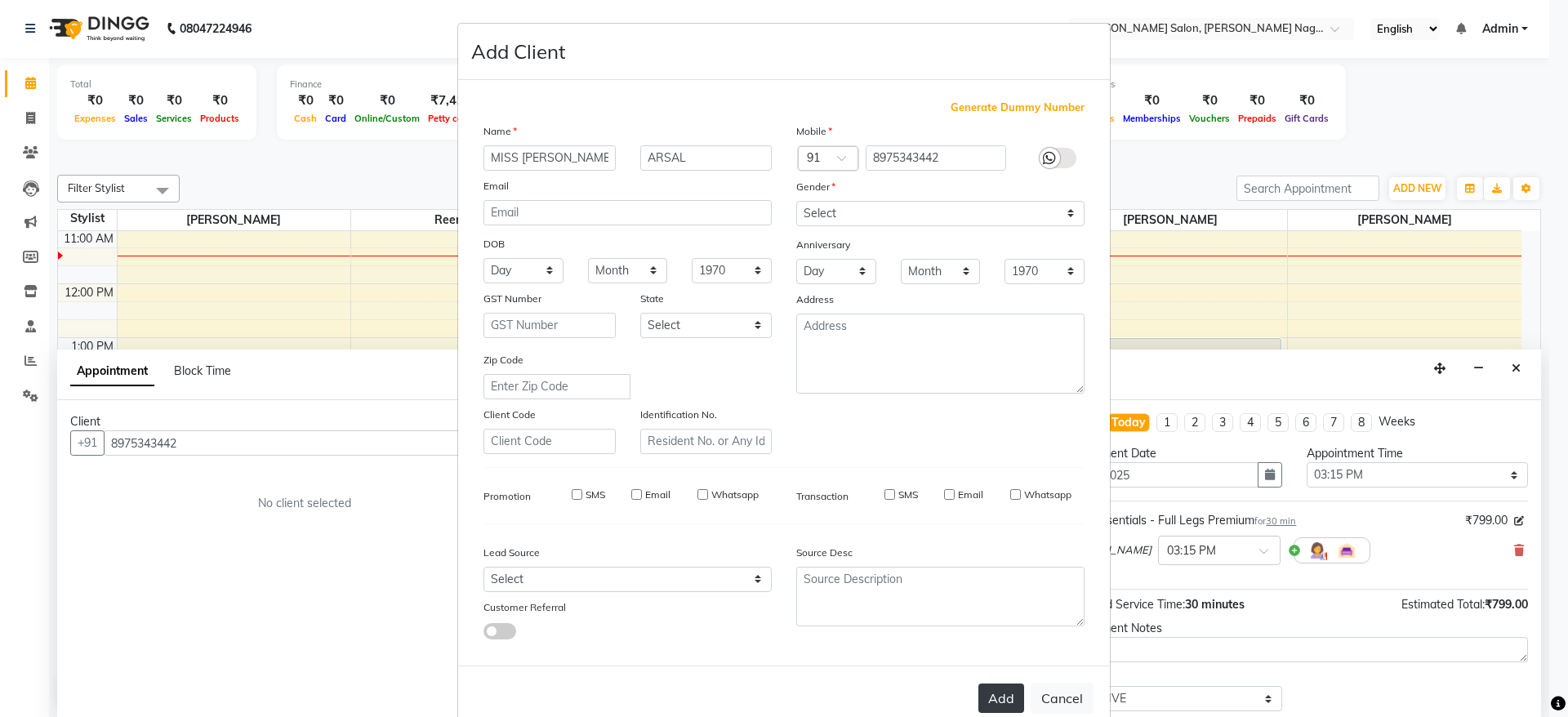
select select
checkbox input "false"
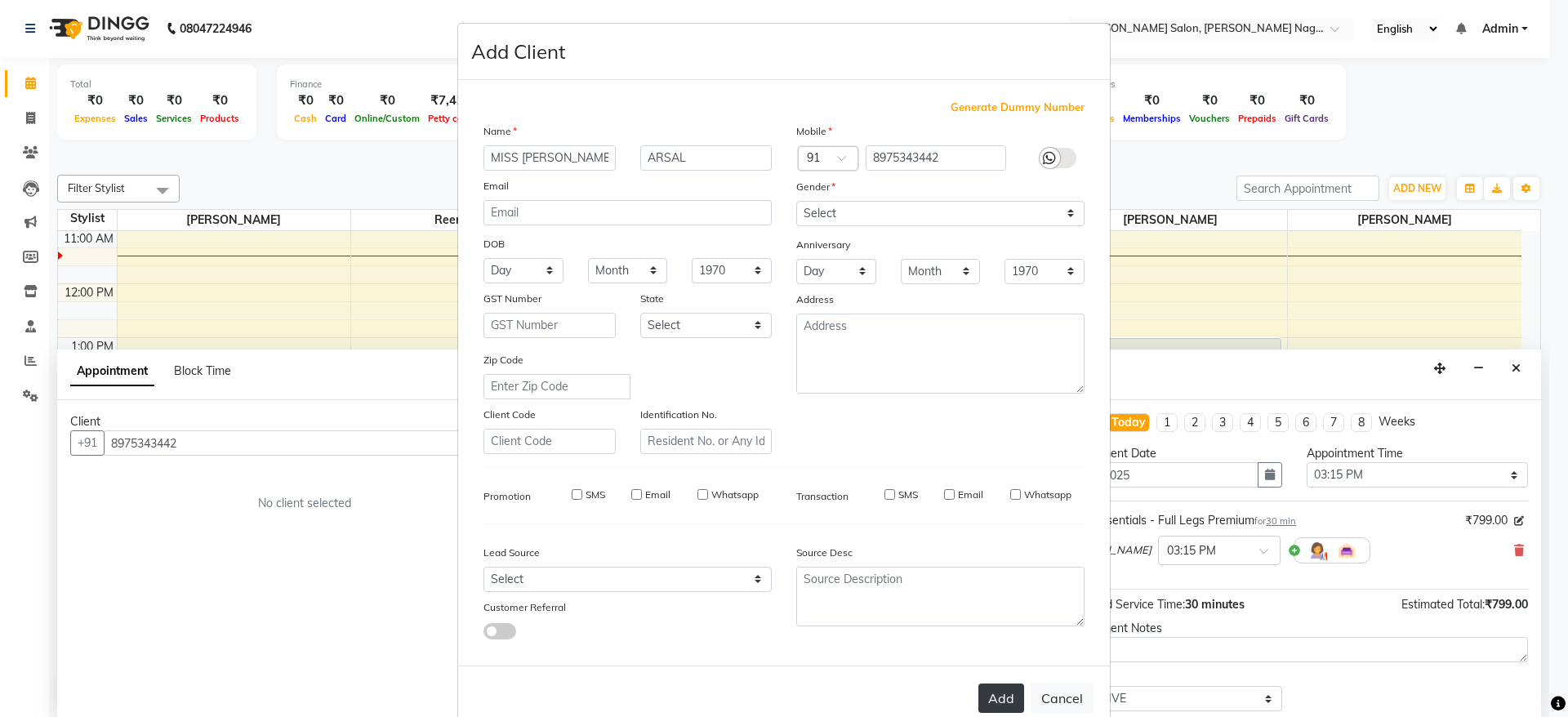
checkbox input "false"
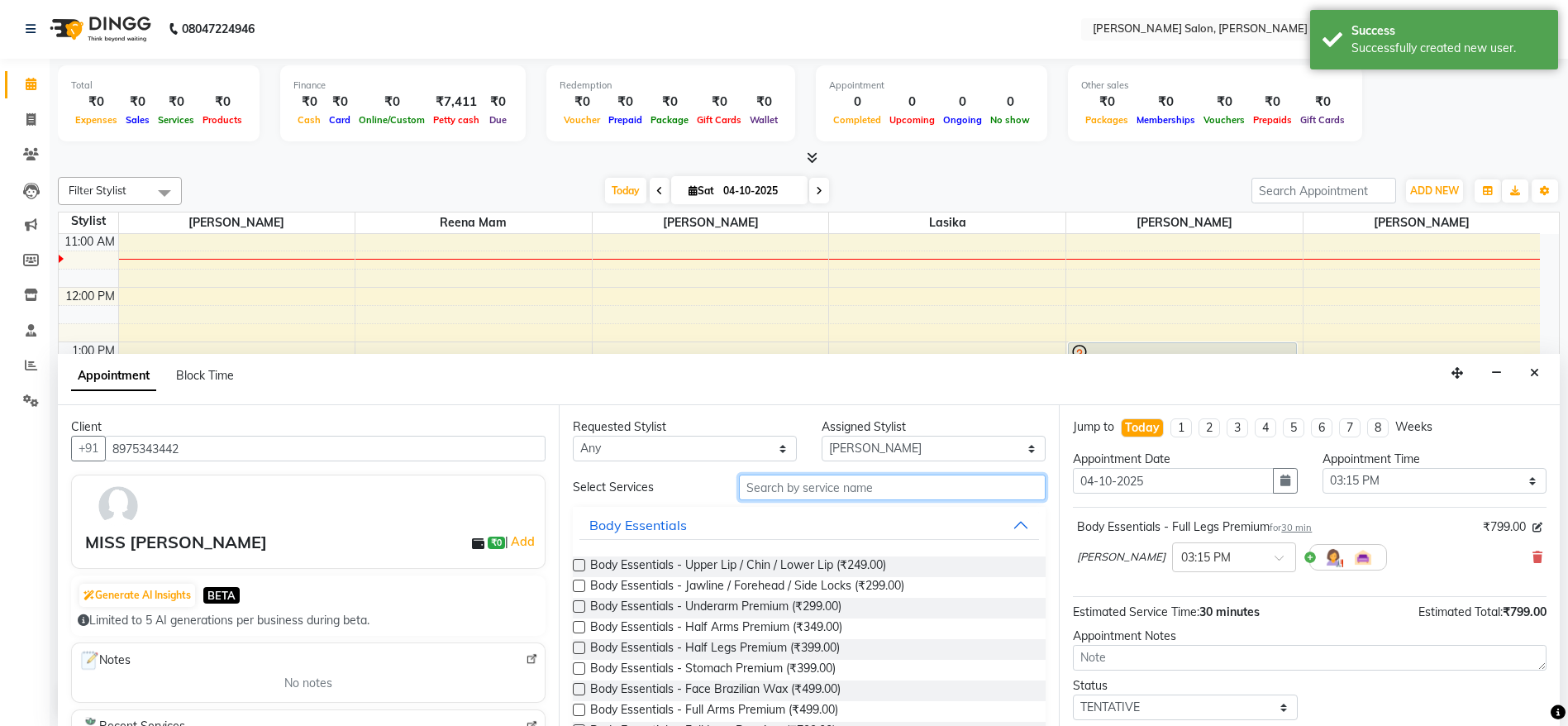
click at [839, 495] on input "text" at bounding box center [893, 487] width 308 height 25
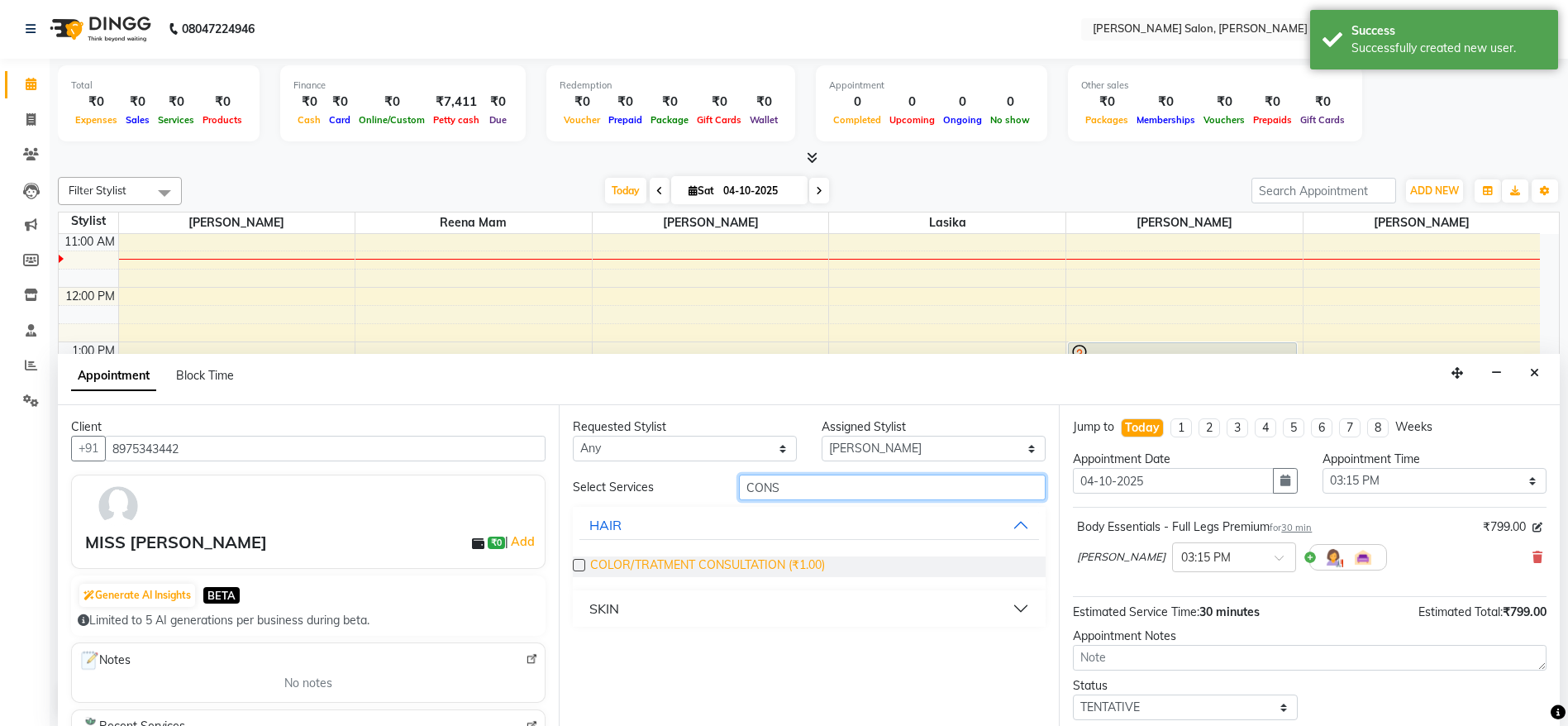
type input "CONS"
click at [758, 574] on span "COLOR/TRATMENT CONSULTATION (₹1.00)" at bounding box center [707, 566] width 235 height 20
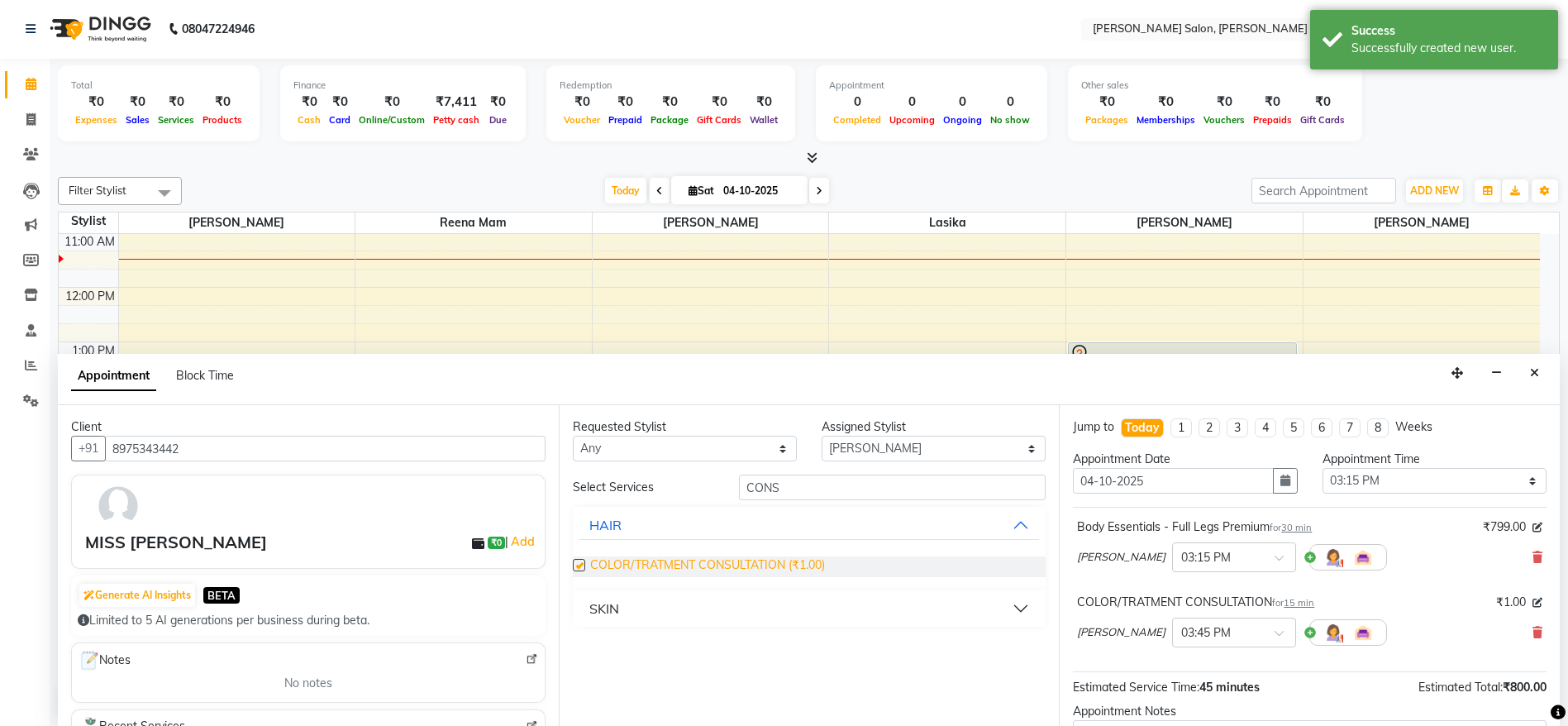
checkbox input "false"
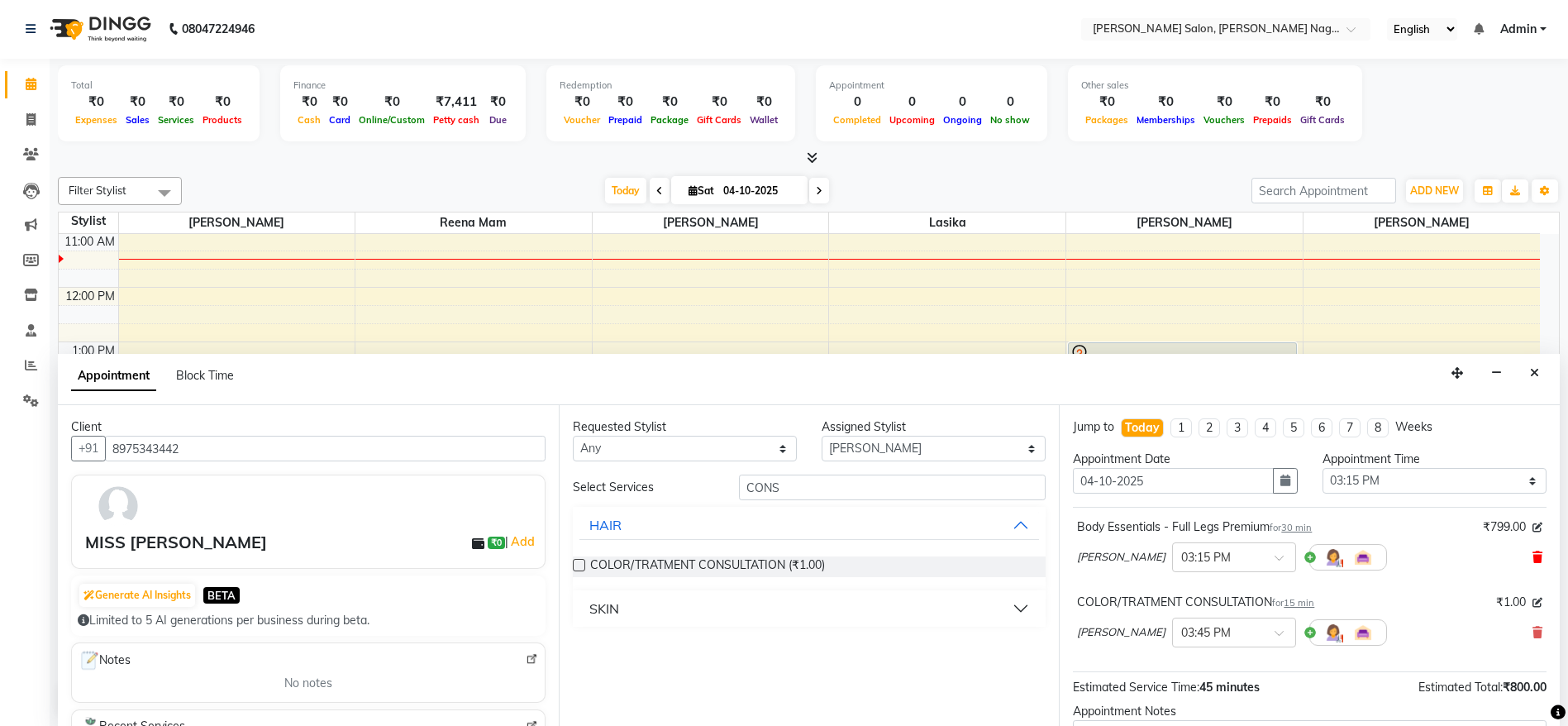
click at [1532, 552] on icon at bounding box center [1537, 557] width 10 height 12
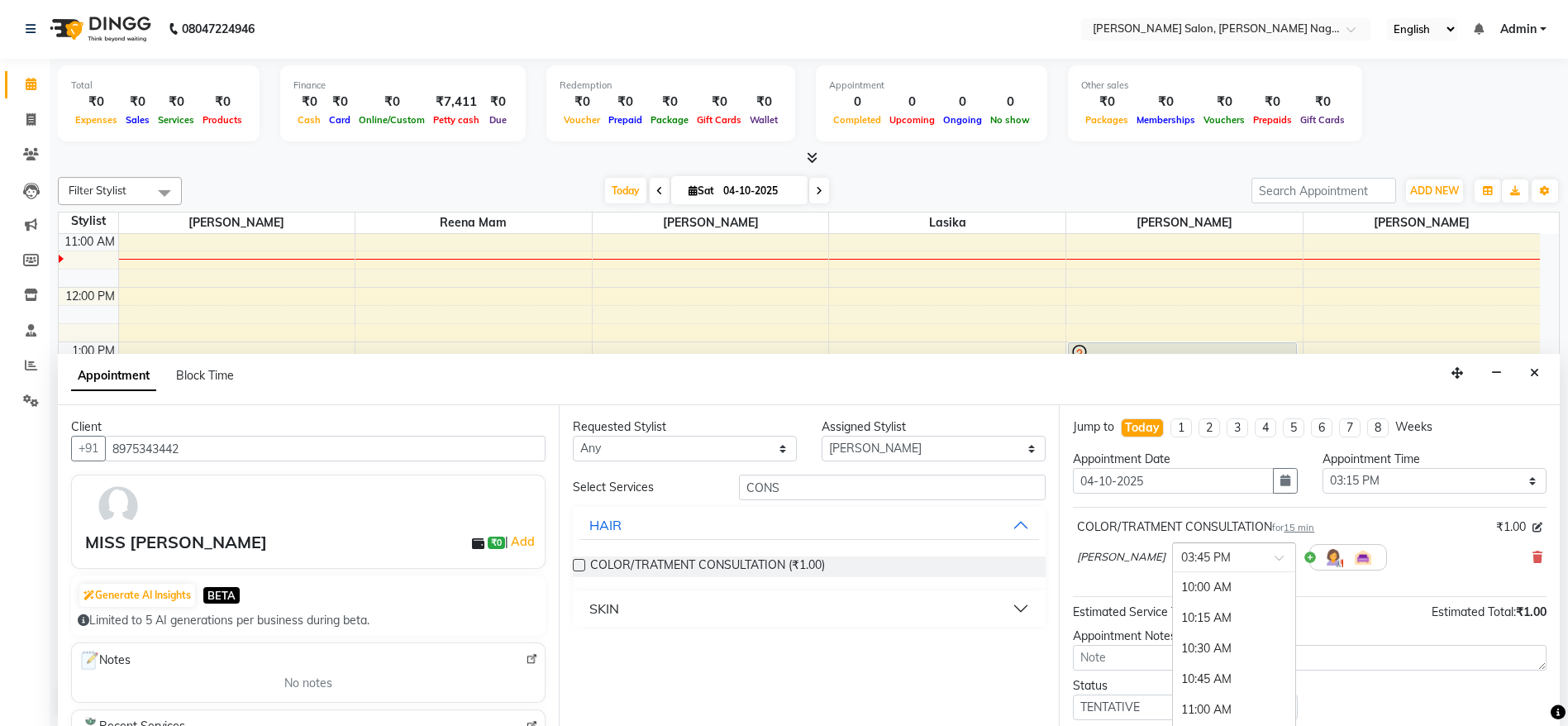
scroll to position [717, 0]
click at [1275, 558] on span at bounding box center [1285, 563] width 20 height 18
click at [1196, 608] on div "03:00 PM" at bounding box center [1234, 616] width 123 height 30
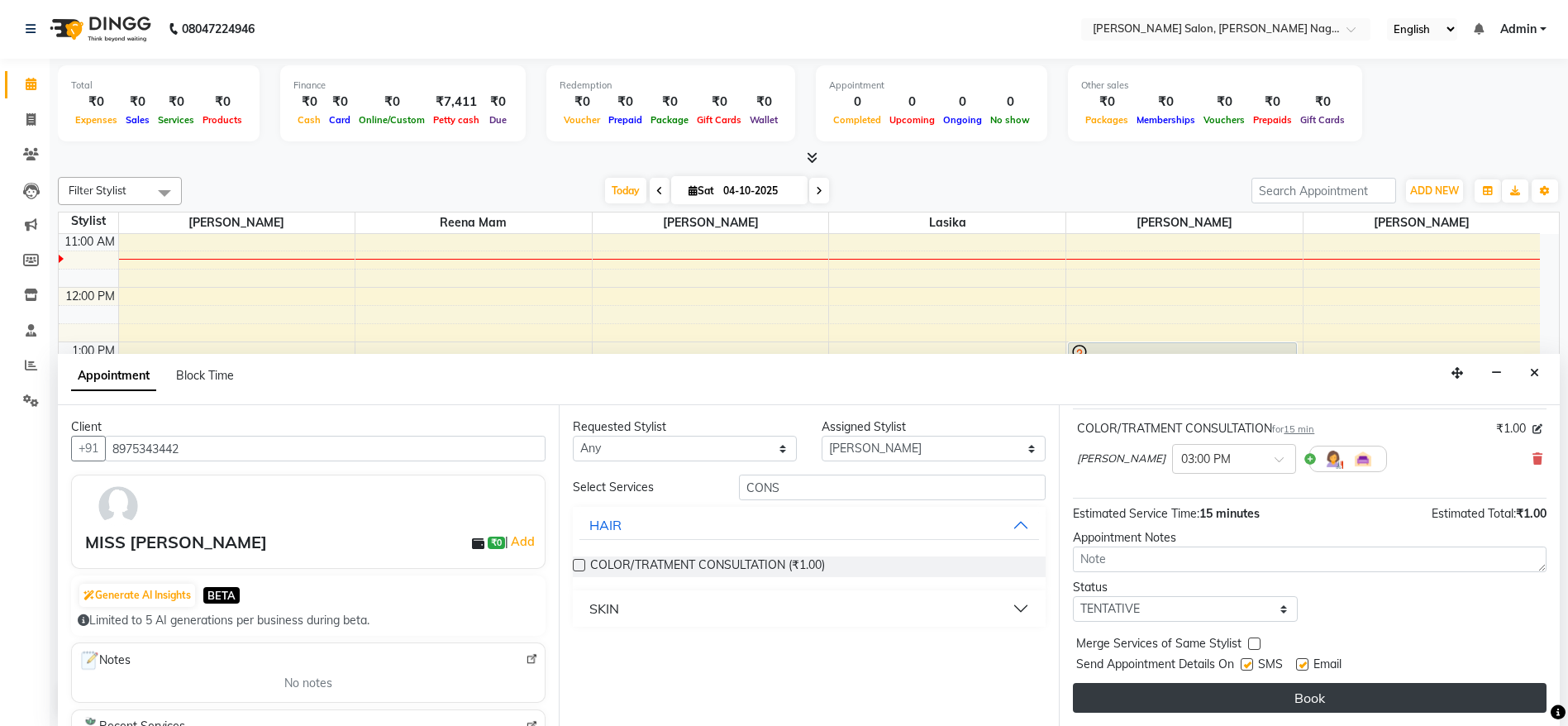
click at [1363, 702] on button "Book" at bounding box center [1310, 698] width 473 height 30
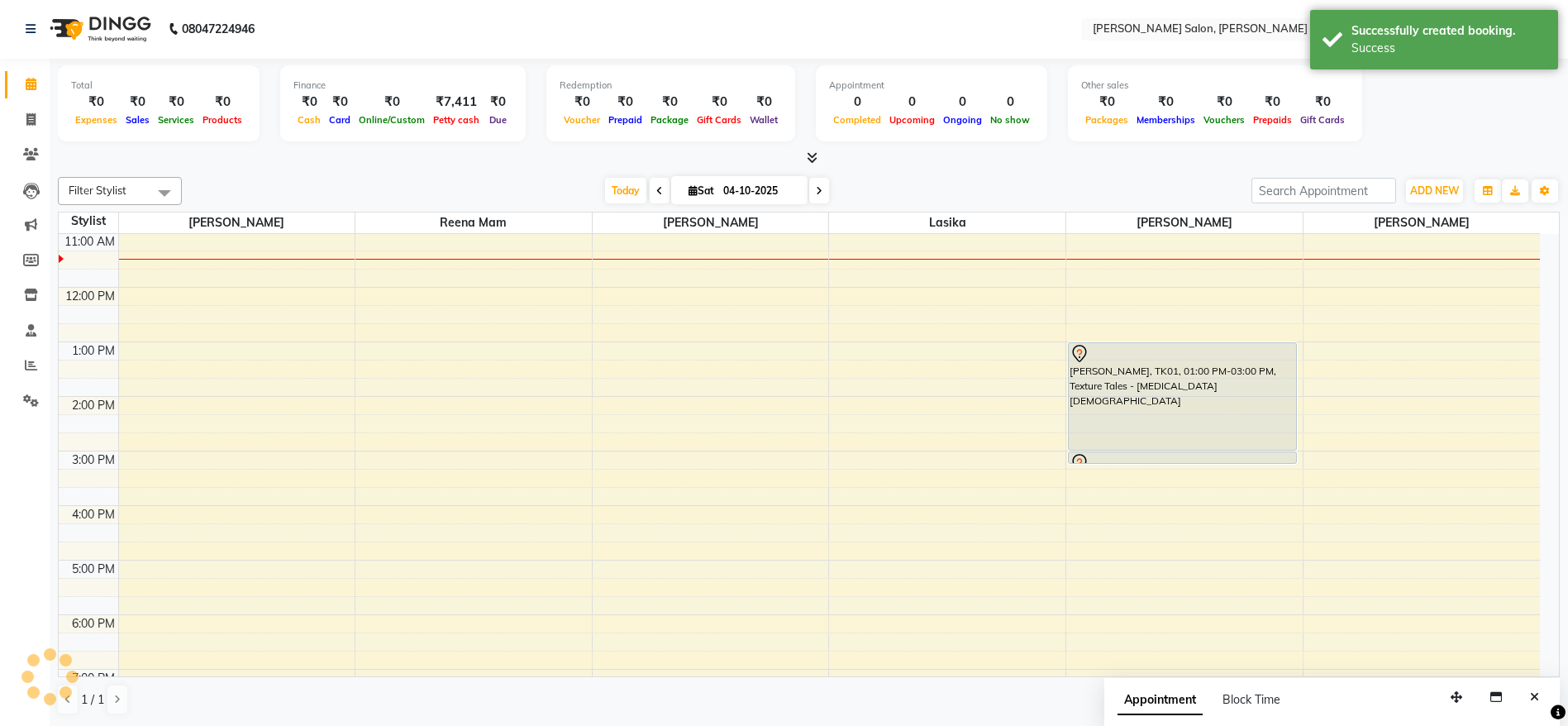
scroll to position [0, 0]
click at [24, 127] on span at bounding box center [31, 122] width 29 height 19
select select "6221"
select select "service"
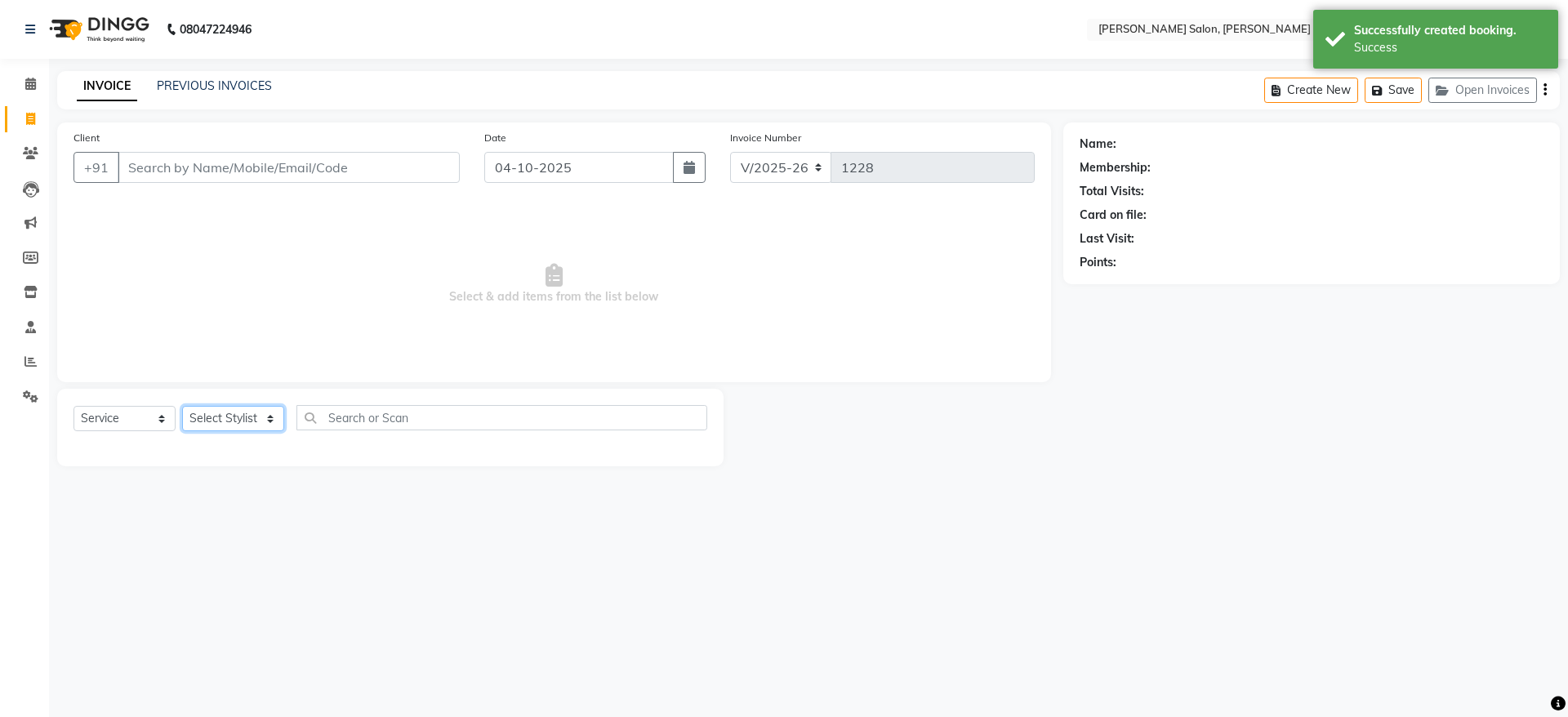
click at [234, 414] on select "Select Stylist Junaid Khan lasika Rani Ghorpade reena mam SAHIL MALIK UJWALA" at bounding box center [233, 419] width 102 height 25
select select "74657"
click at [182, 406] on select "Select Stylist Junaid Khan lasika Rani Ghorpade reena mam SAHIL MALIK UJWALA" at bounding box center [233, 419] width 102 height 25
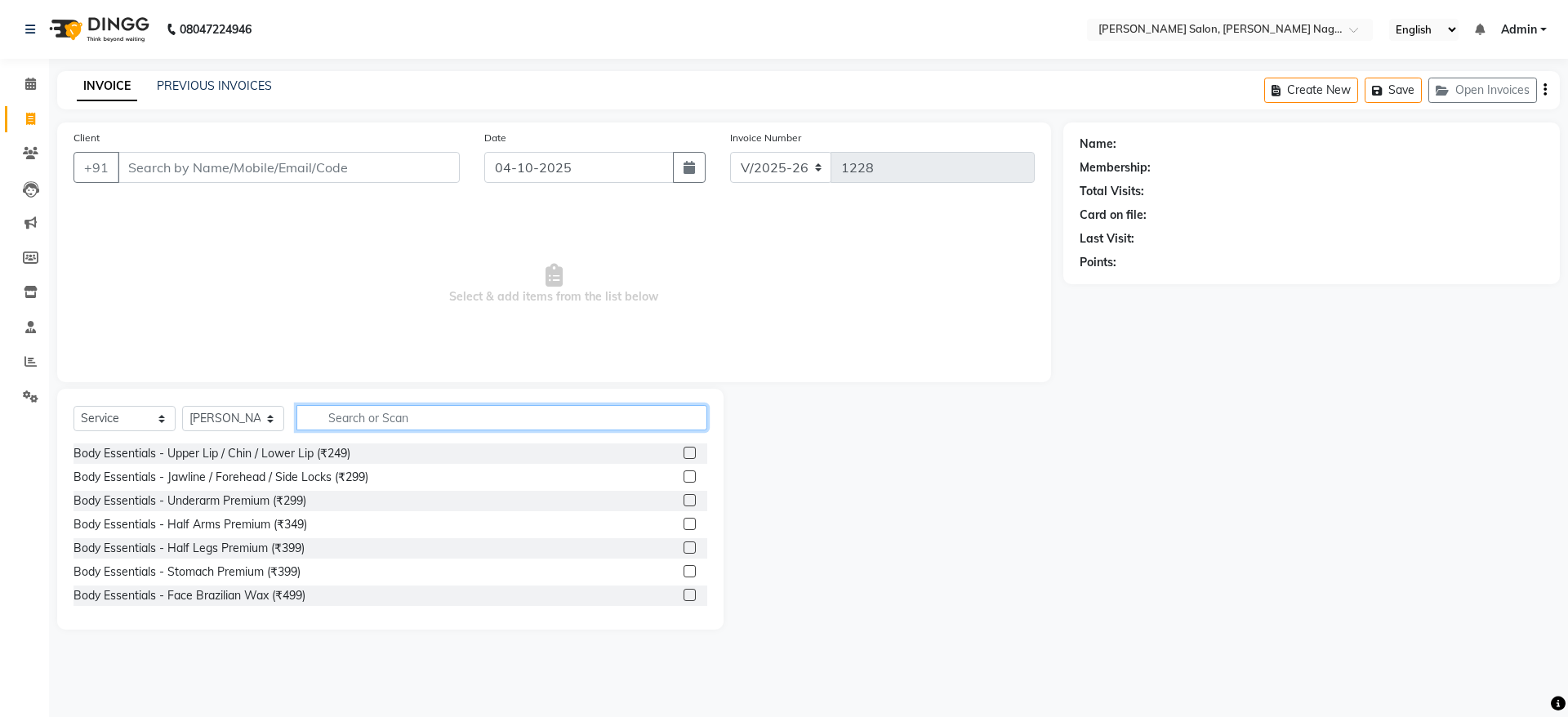
click at [410, 418] on input "text" at bounding box center [501, 418] width 411 height 25
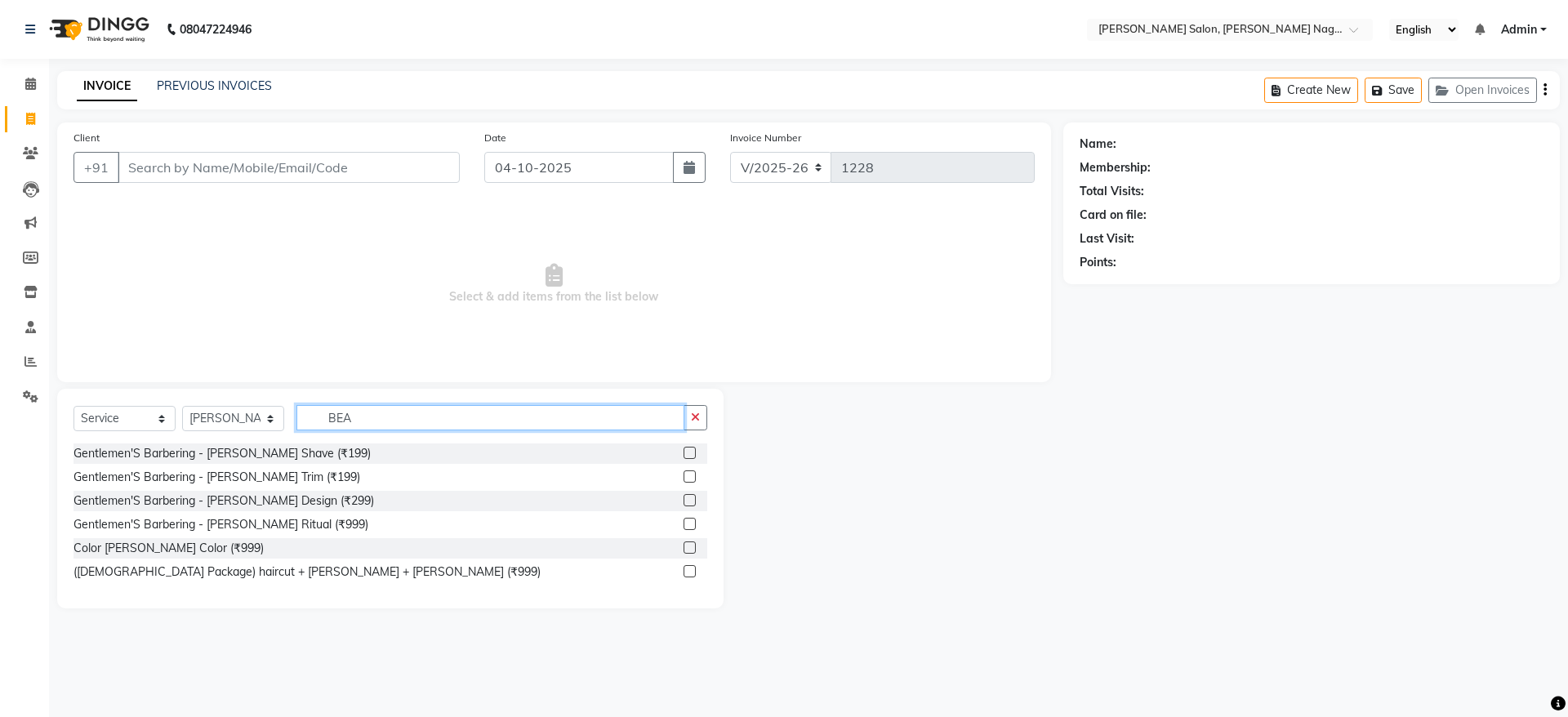
type input "BEA"
click at [691, 505] on label at bounding box center [689, 499] width 13 height 13
click at [691, 505] on input "checkbox" at bounding box center [688, 500] width 11 height 11
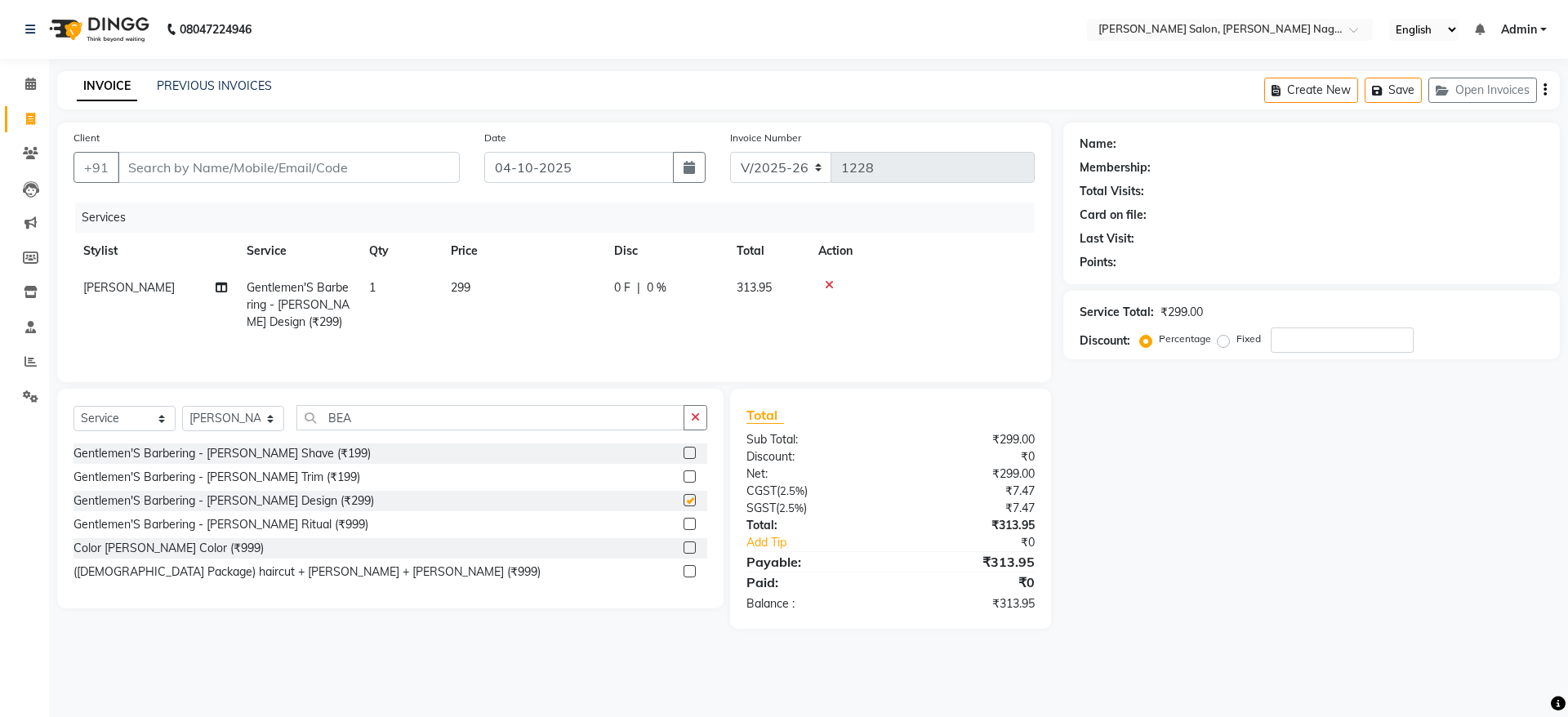
checkbox input "false"
click at [224, 165] on input "Client" at bounding box center [289, 167] width 343 height 31
type input "9"
type input "0"
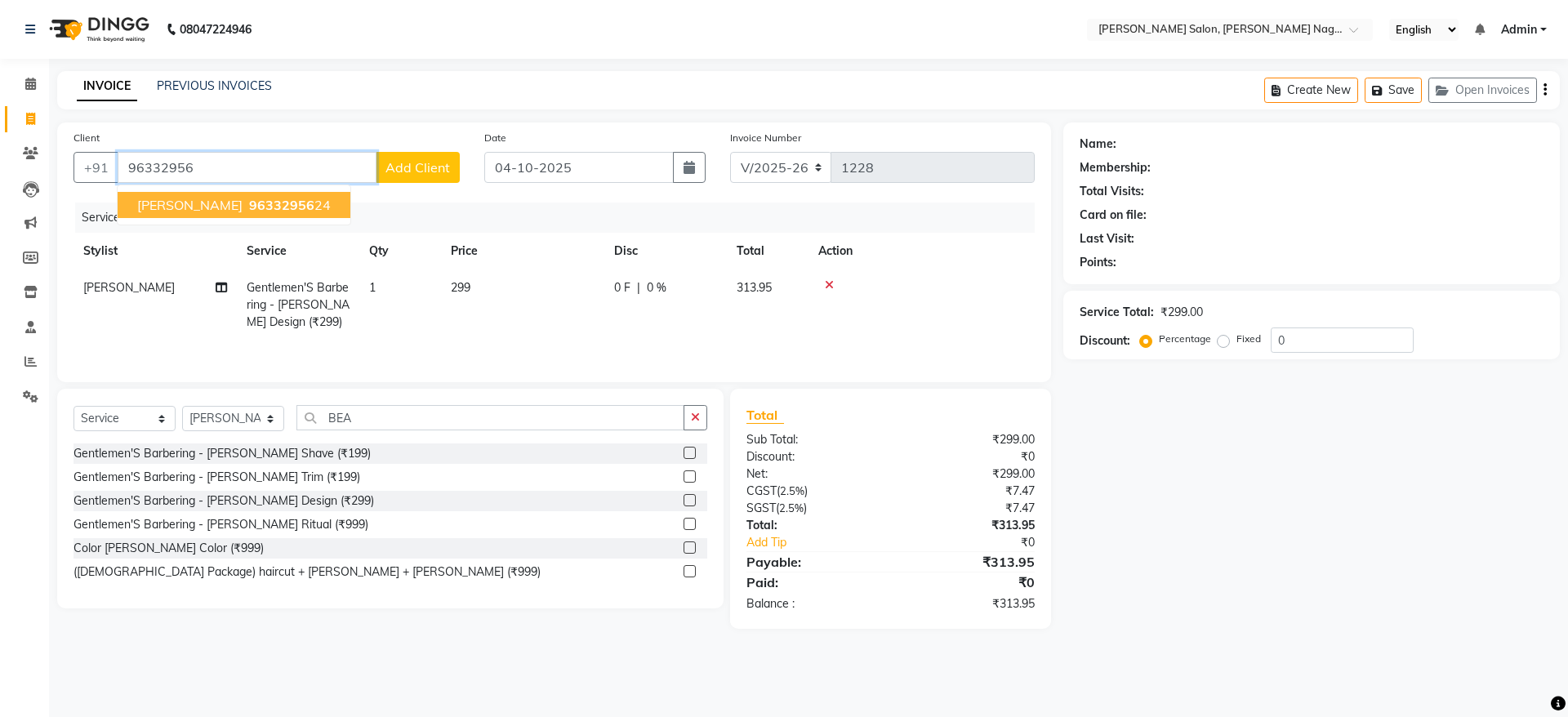
click at [249, 197] on span "96332956" at bounding box center [282, 205] width 65 height 16
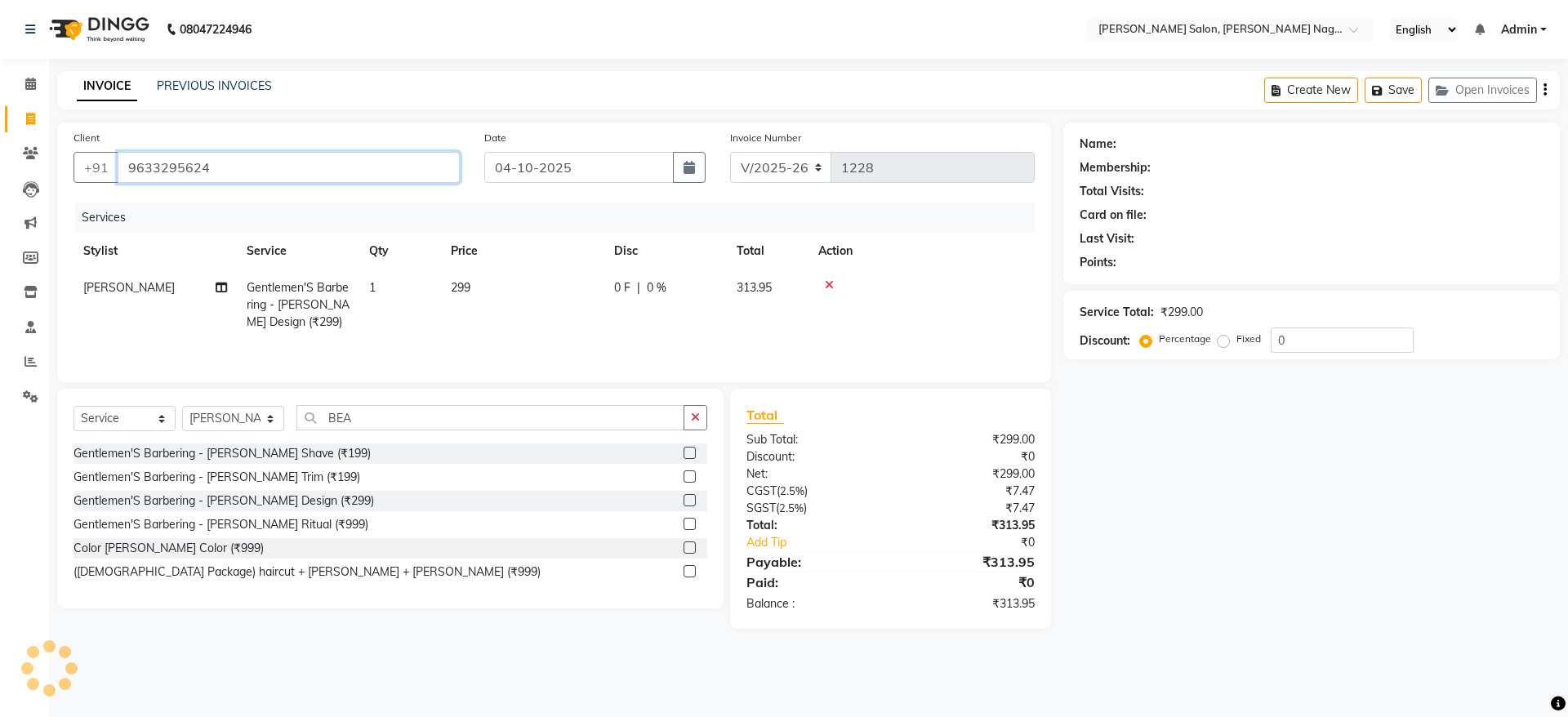
type input "9633295624"
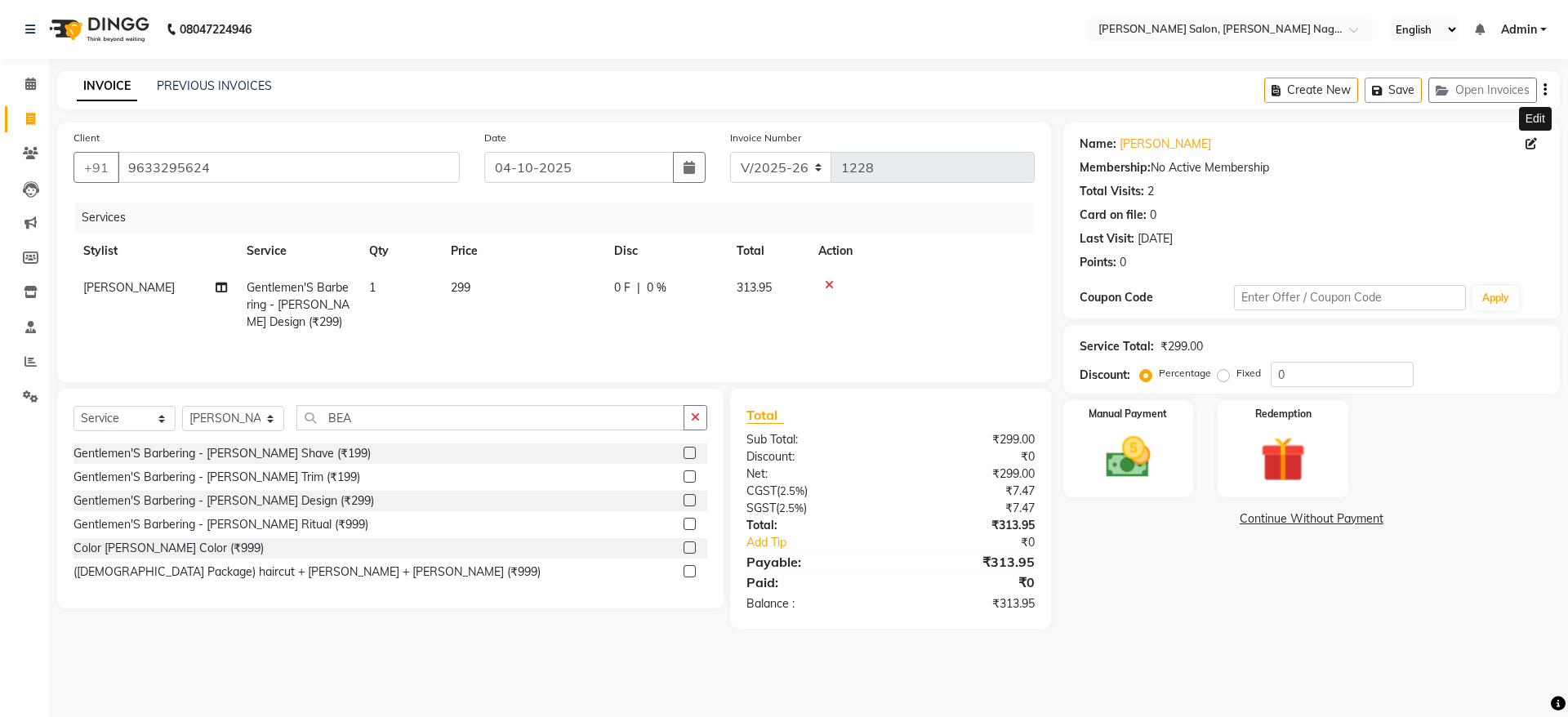
click at [1528, 143] on icon at bounding box center [1531, 143] width 12 height 12
select select "male"
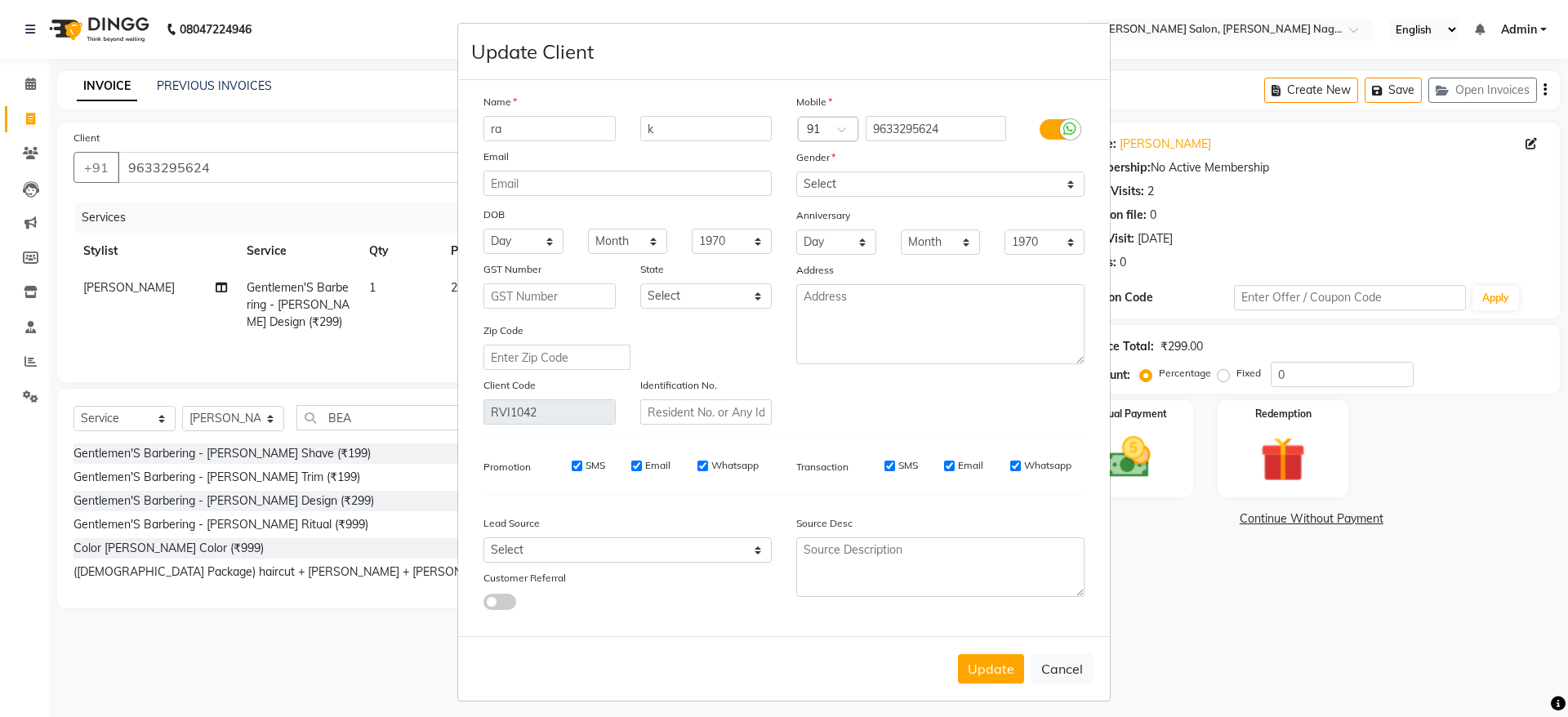
type input "r"
type input "Mr Rahul"
click at [707, 131] on input "k" at bounding box center [706, 129] width 132 height 25
type input "Rajan"
click at [979, 678] on button "Update" at bounding box center [990, 669] width 66 height 30
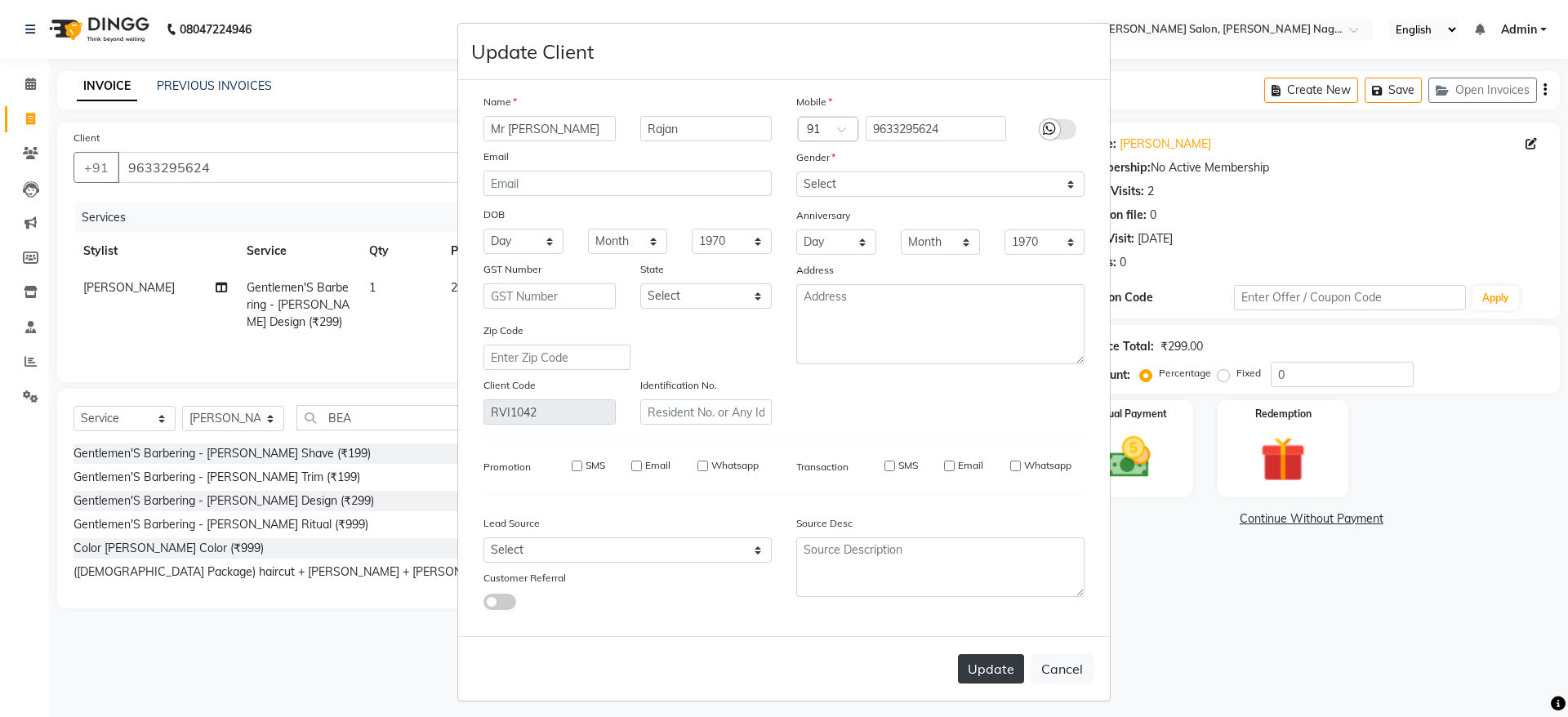
select select
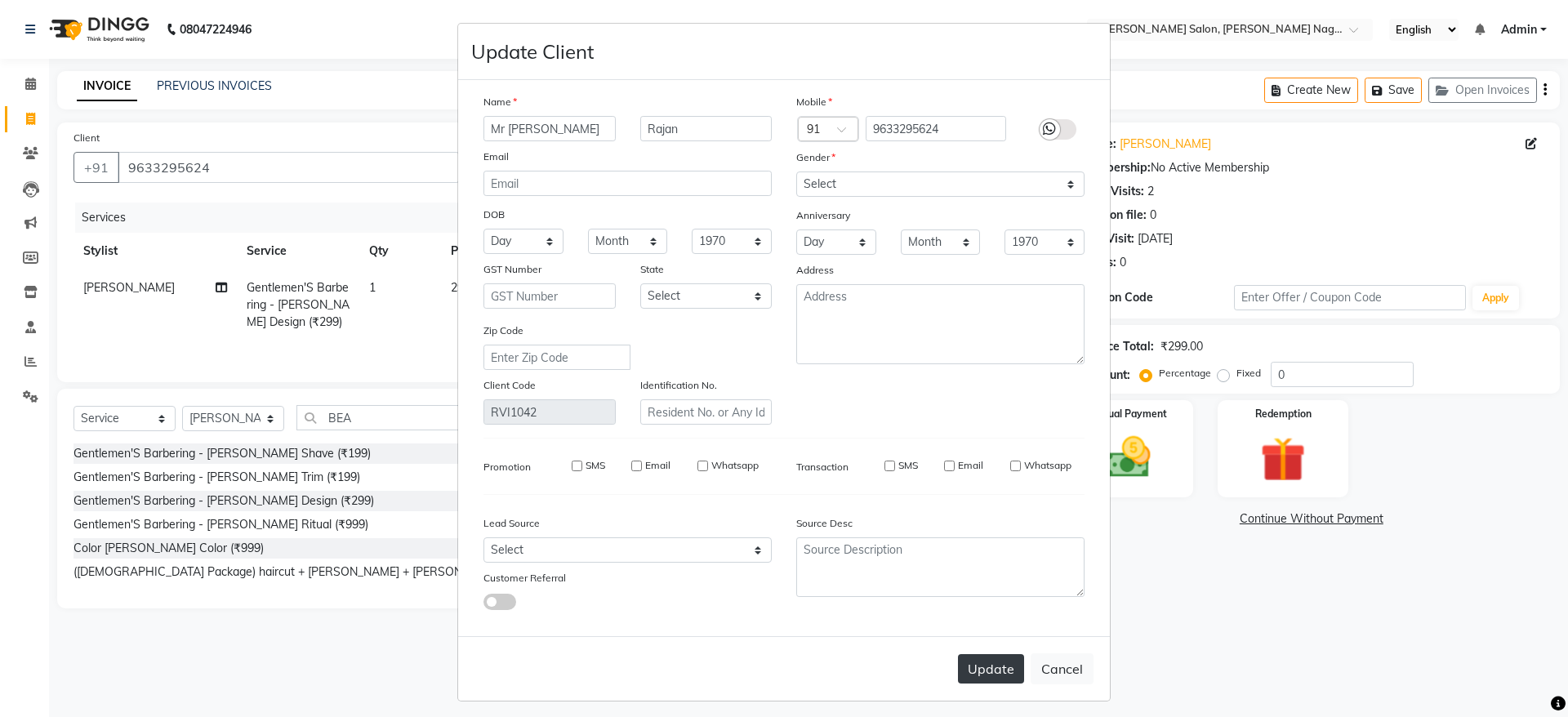
select select
checkbox input "false"
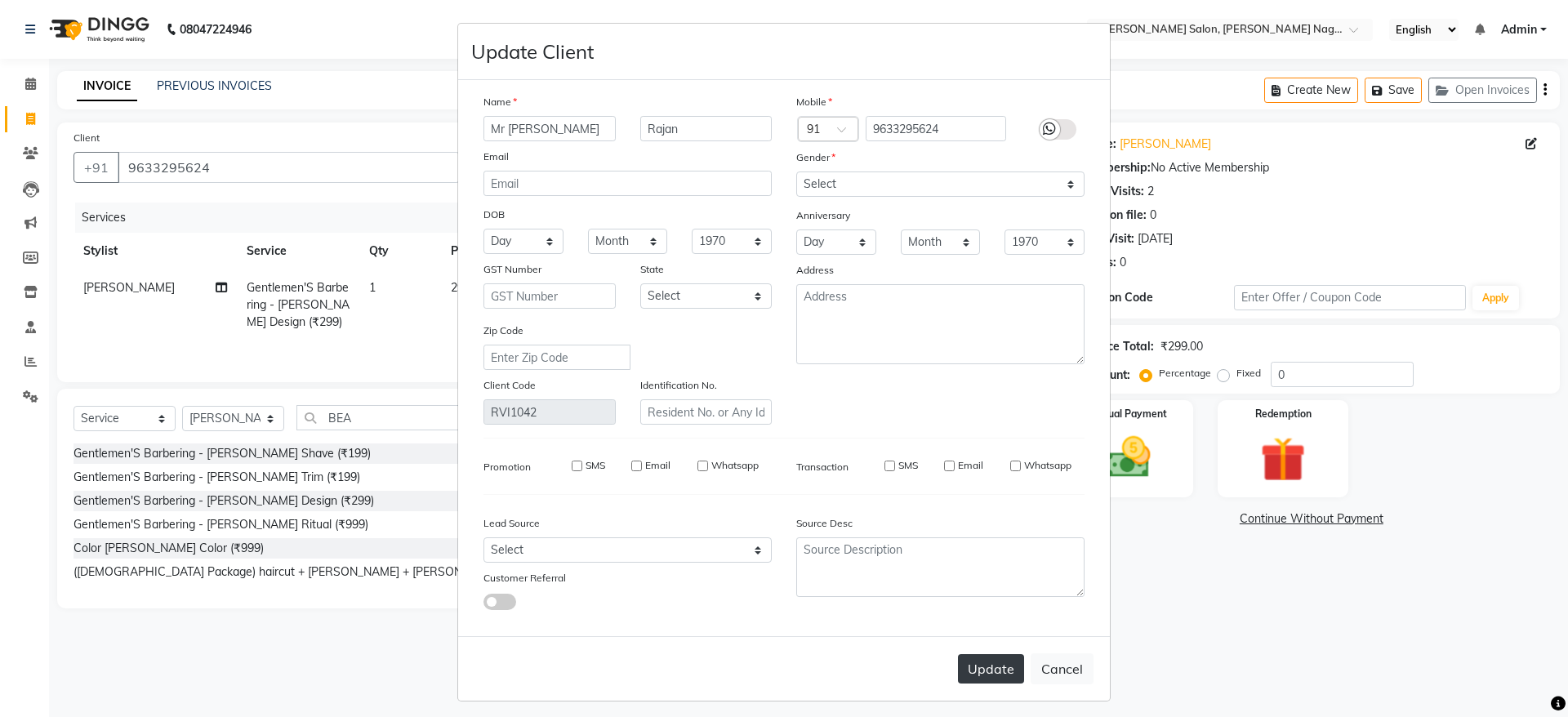
checkbox input "false"
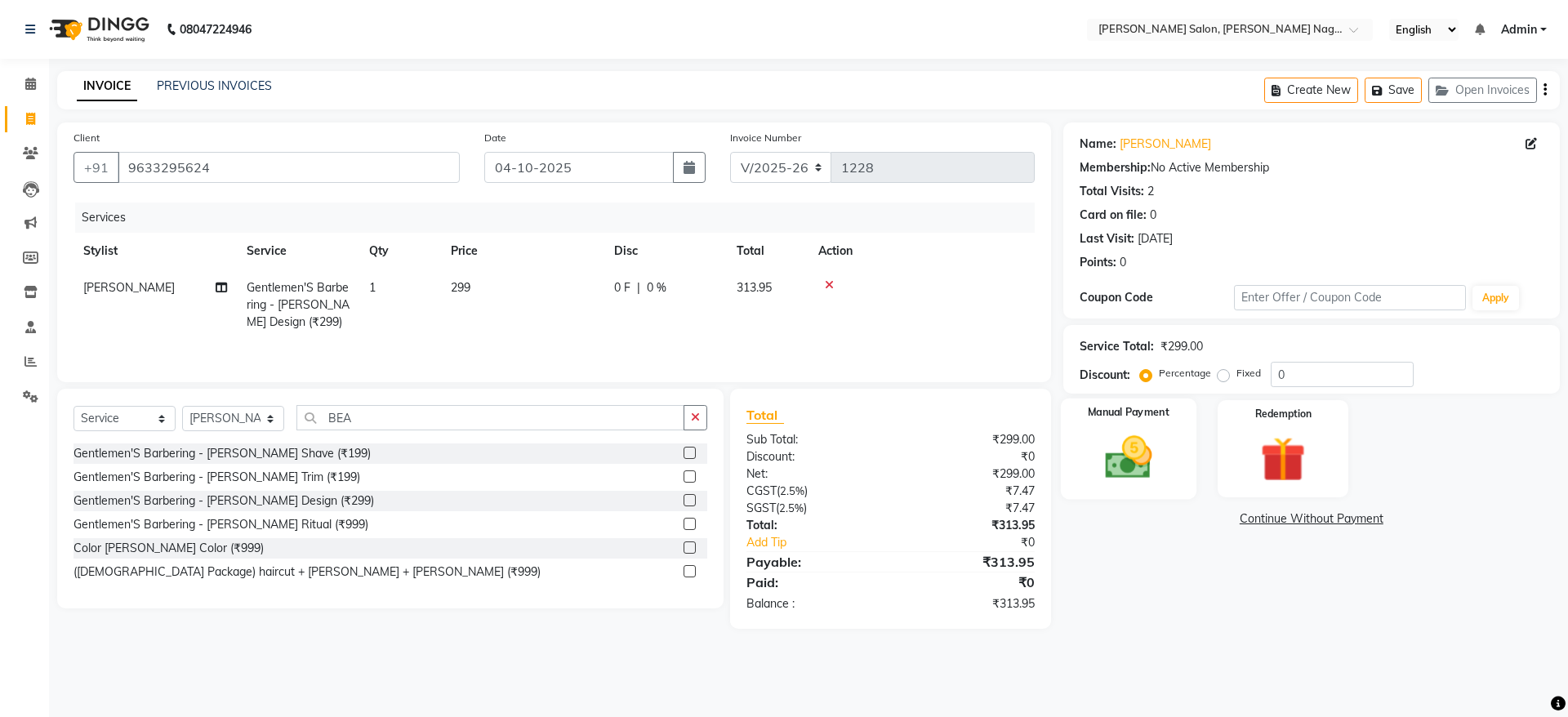
click at [1128, 440] on img at bounding box center [1128, 457] width 76 height 54
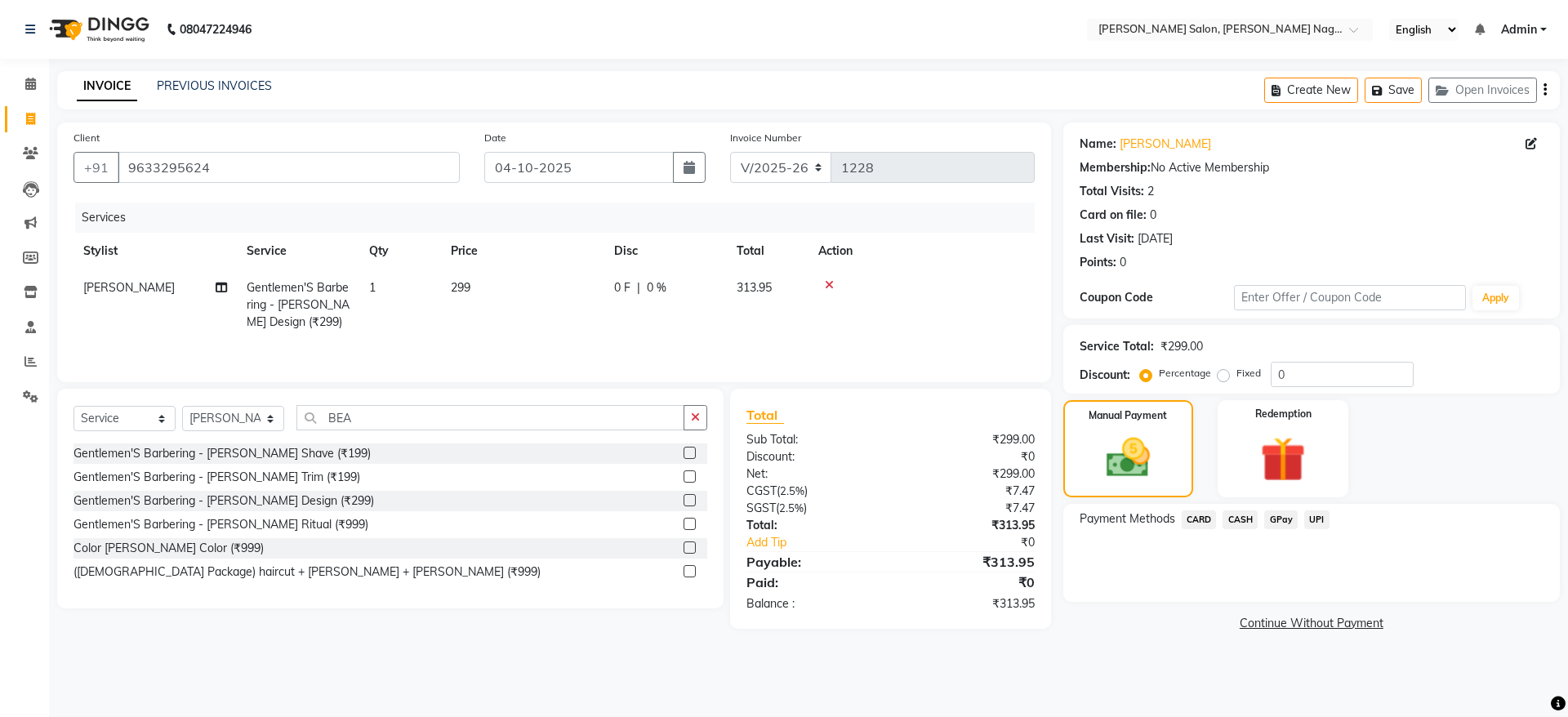
click at [1198, 517] on span "CARD" at bounding box center [1199, 520] width 35 height 19
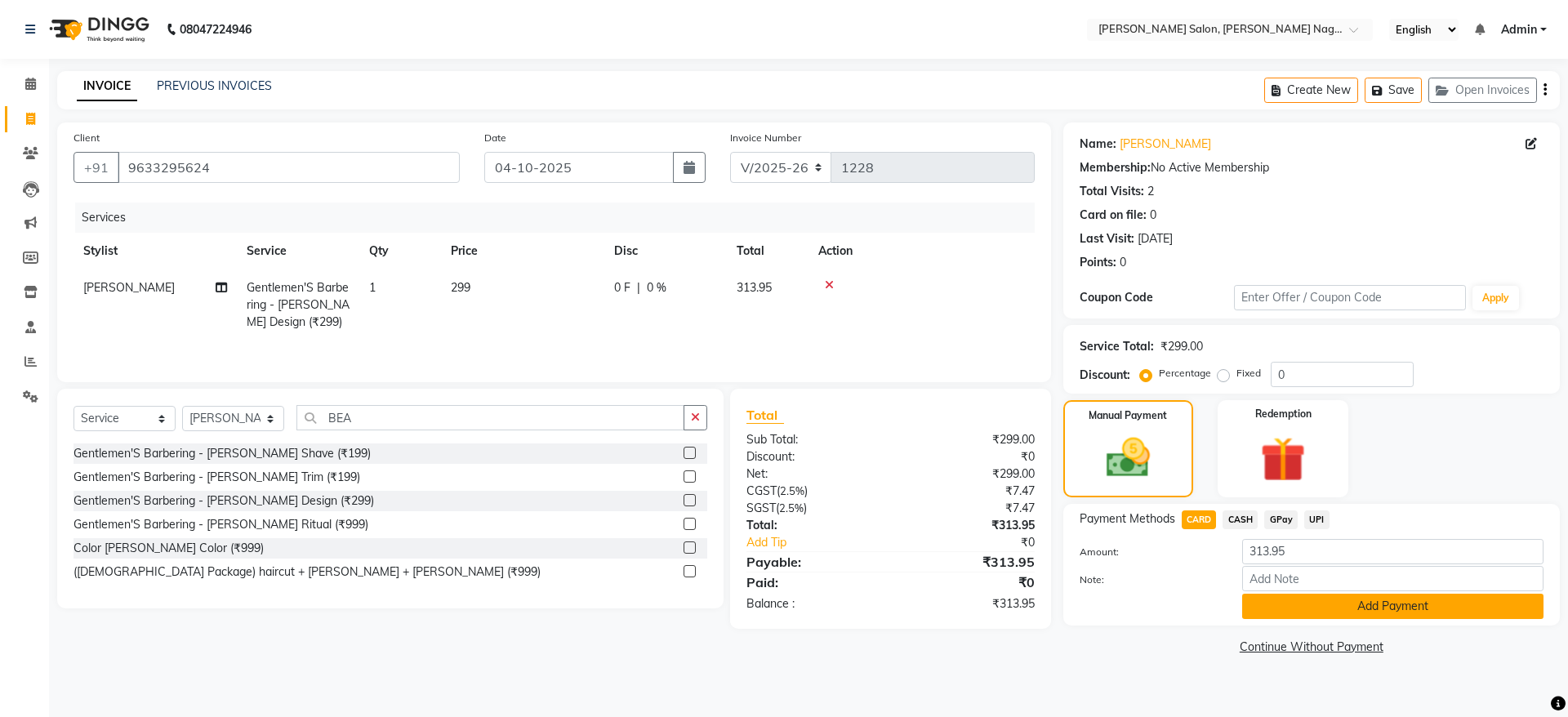
click at [1351, 609] on button "Add Payment" at bounding box center [1393, 606] width 301 height 25
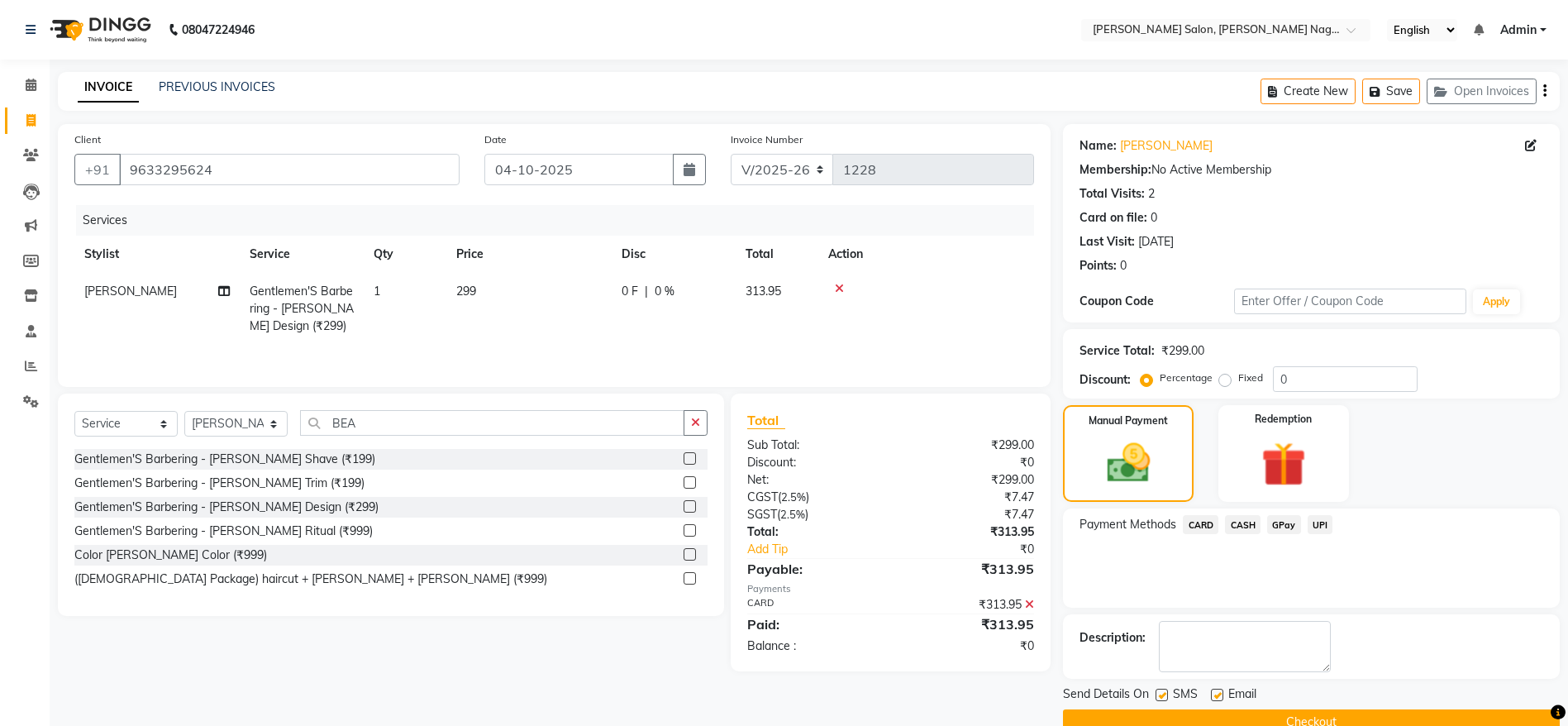
scroll to position [34, 0]
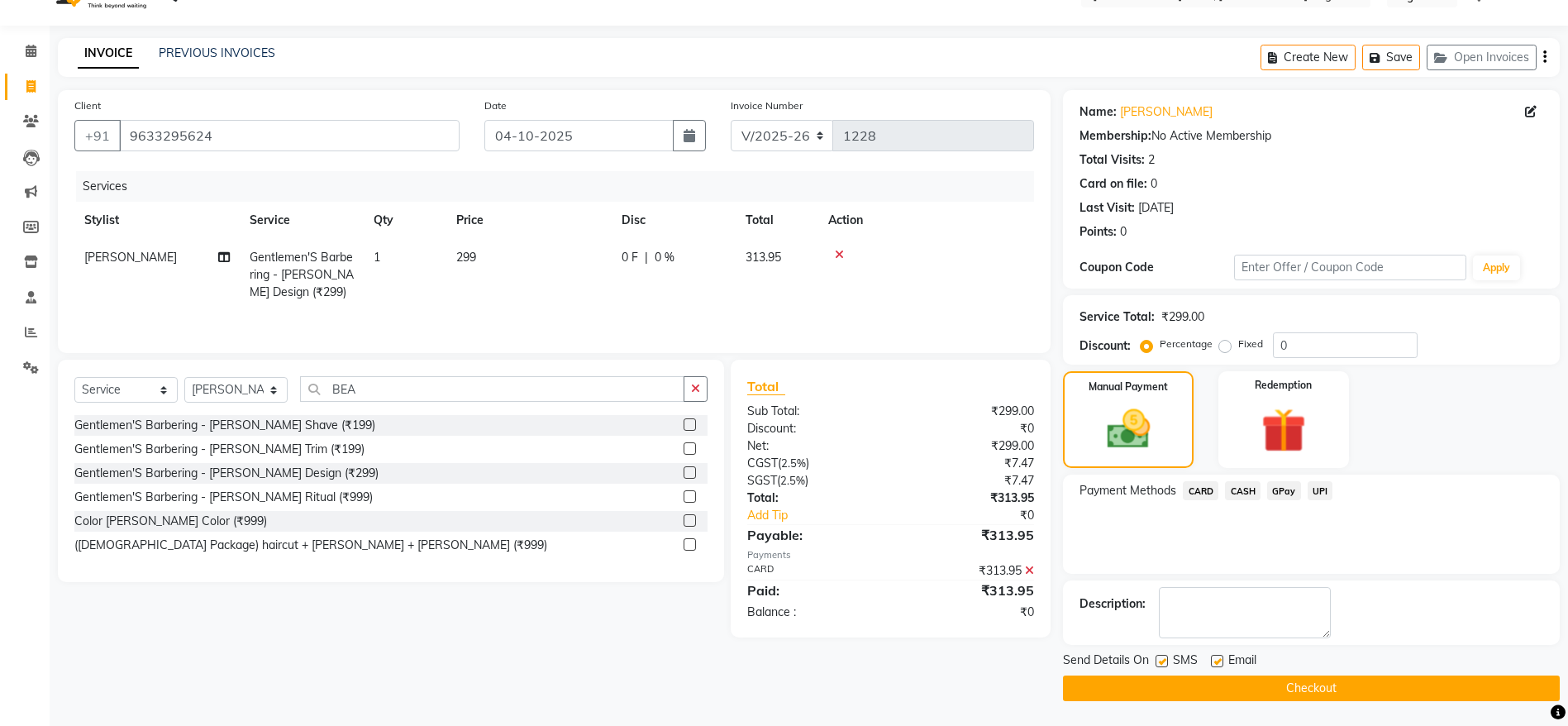
click at [1383, 679] on button "Checkout" at bounding box center [1311, 688] width 497 height 25
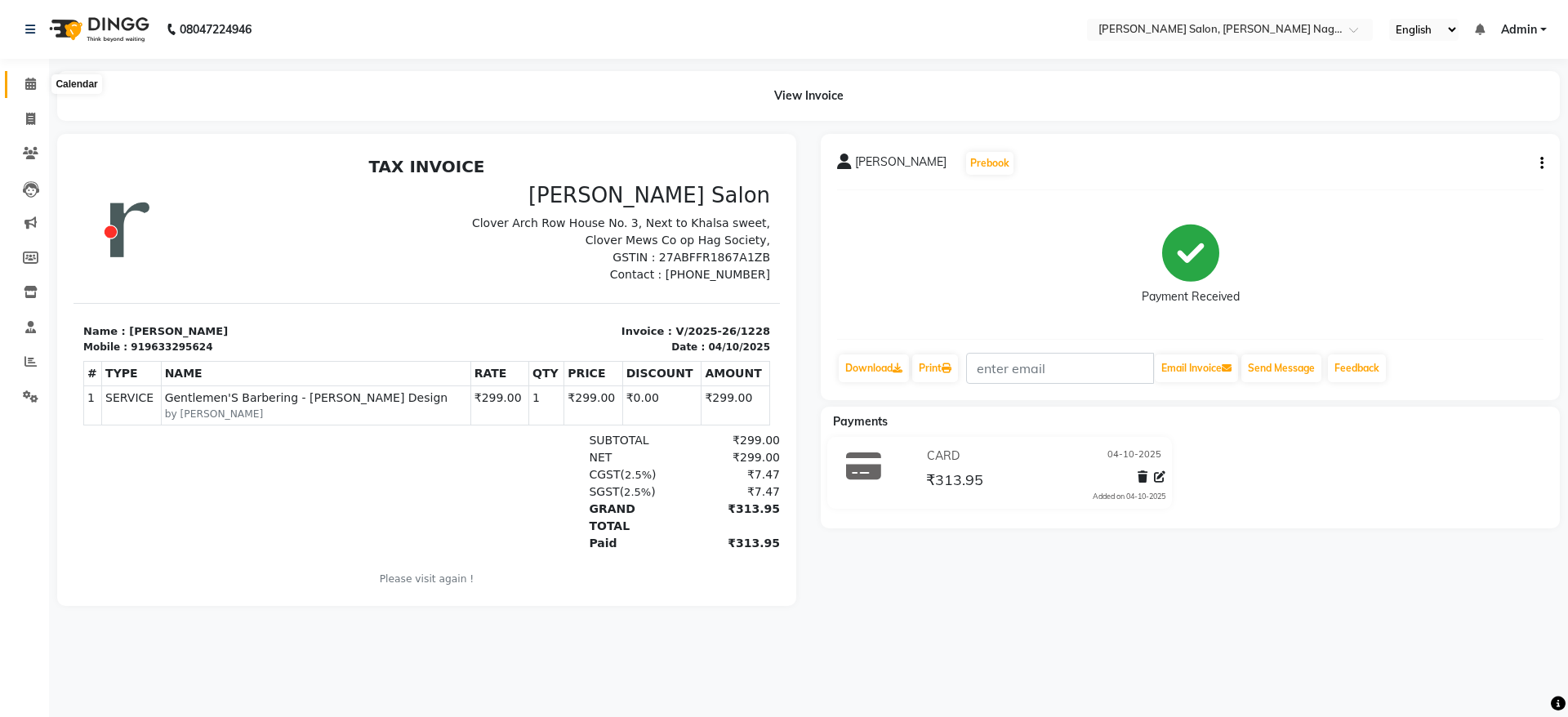
click at [23, 92] on span at bounding box center [31, 85] width 29 height 19
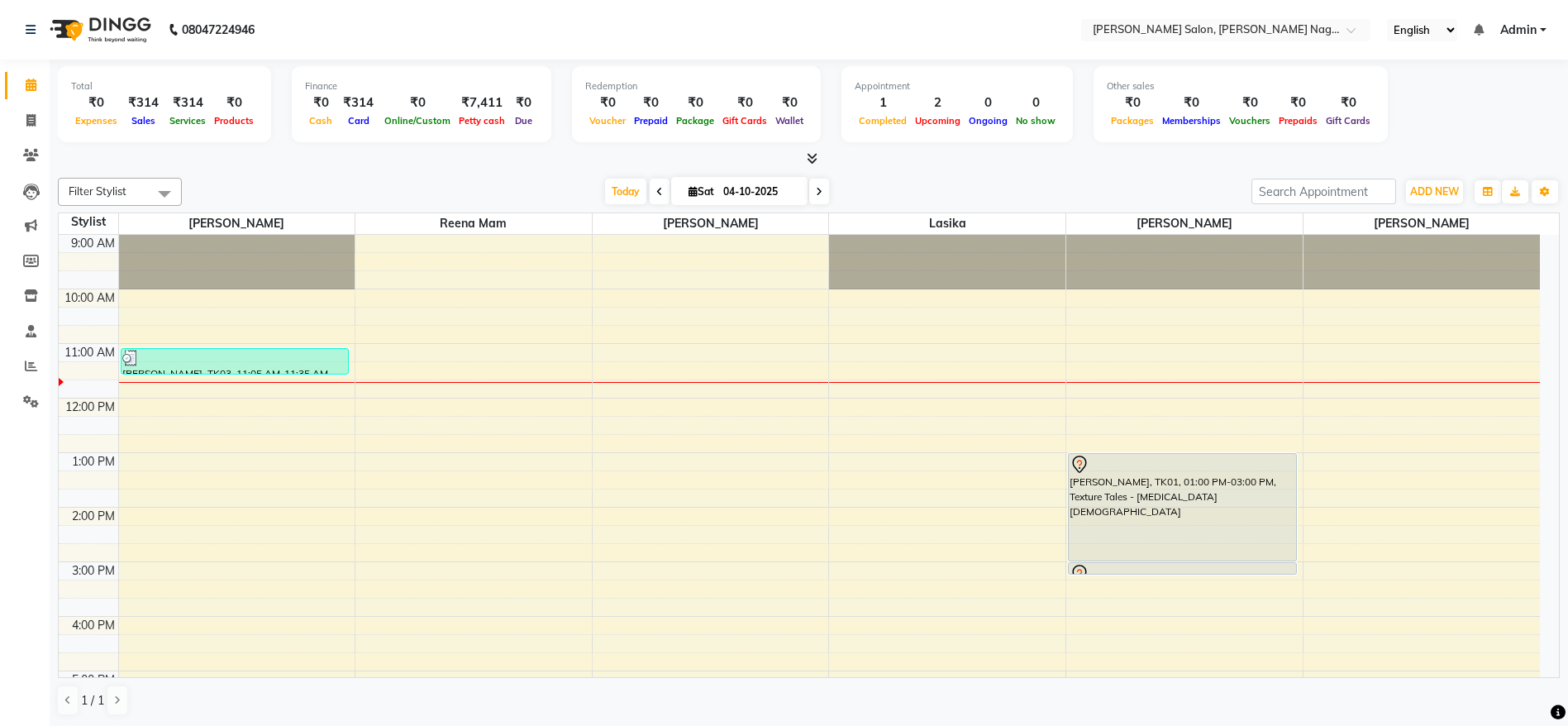
click at [1176, 539] on div "[PERSON_NAME], TK01, 01:00 PM-03:00 PM, Texture Tales - [MEDICAL_DATA] [DEMOGRA…" at bounding box center [1181, 507] width 227 height 106
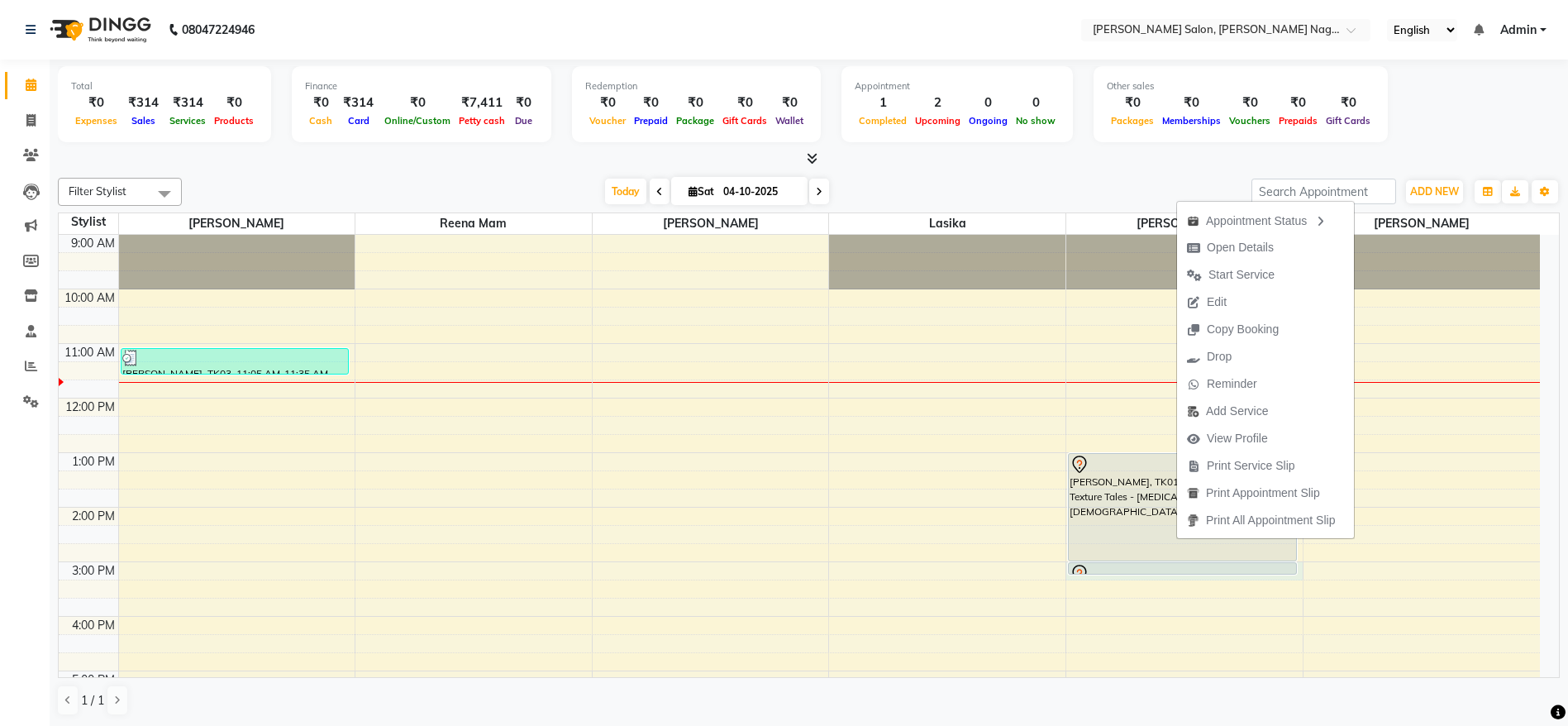
click at [1126, 577] on div "9:00 AM 10:00 AM 11:00 AM 12:00 PM 1:00 PM 2:00 PM 3:00 PM 4:00 PM 5:00 PM 6:00…" at bounding box center [799, 643] width 1481 height 818
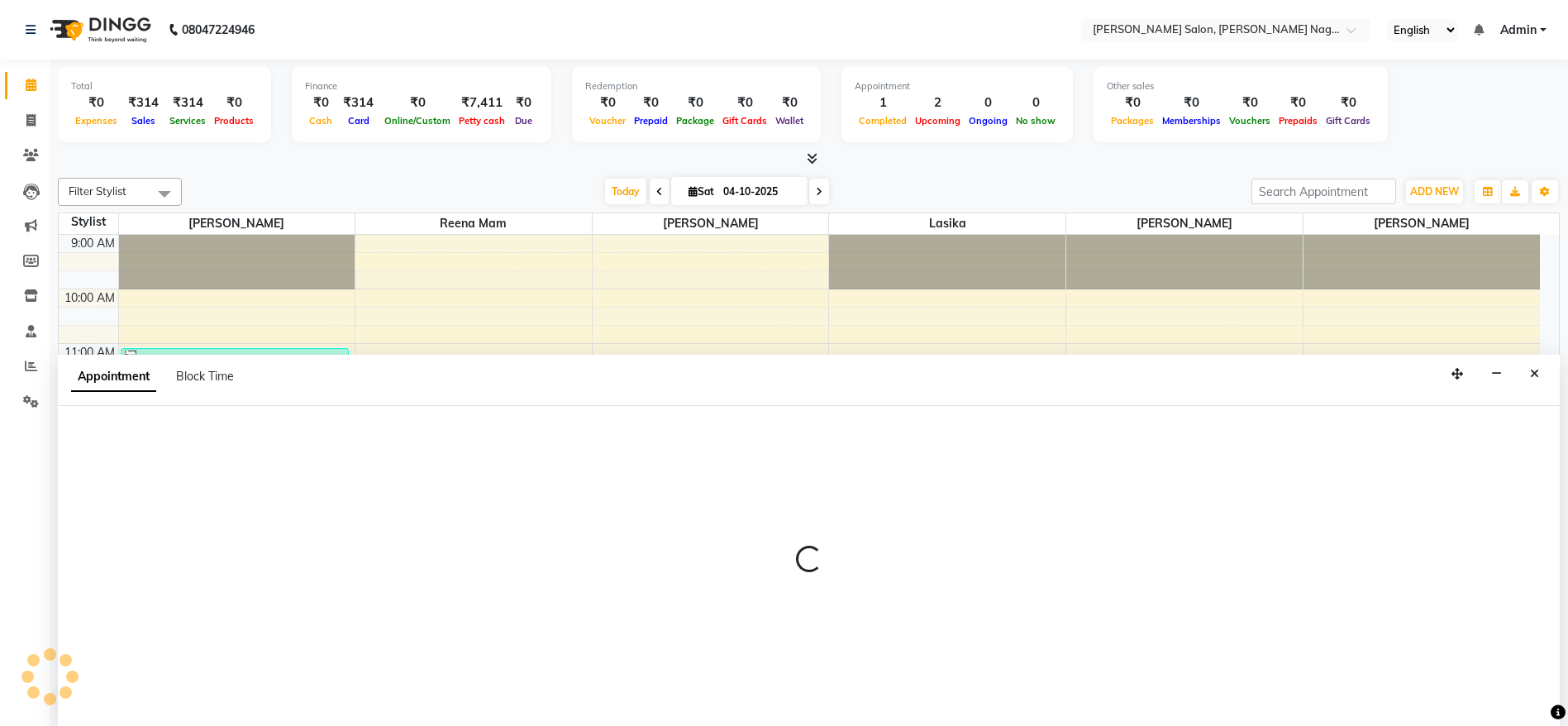
scroll to position [1, 0]
select select "83987"
select select "tentative"
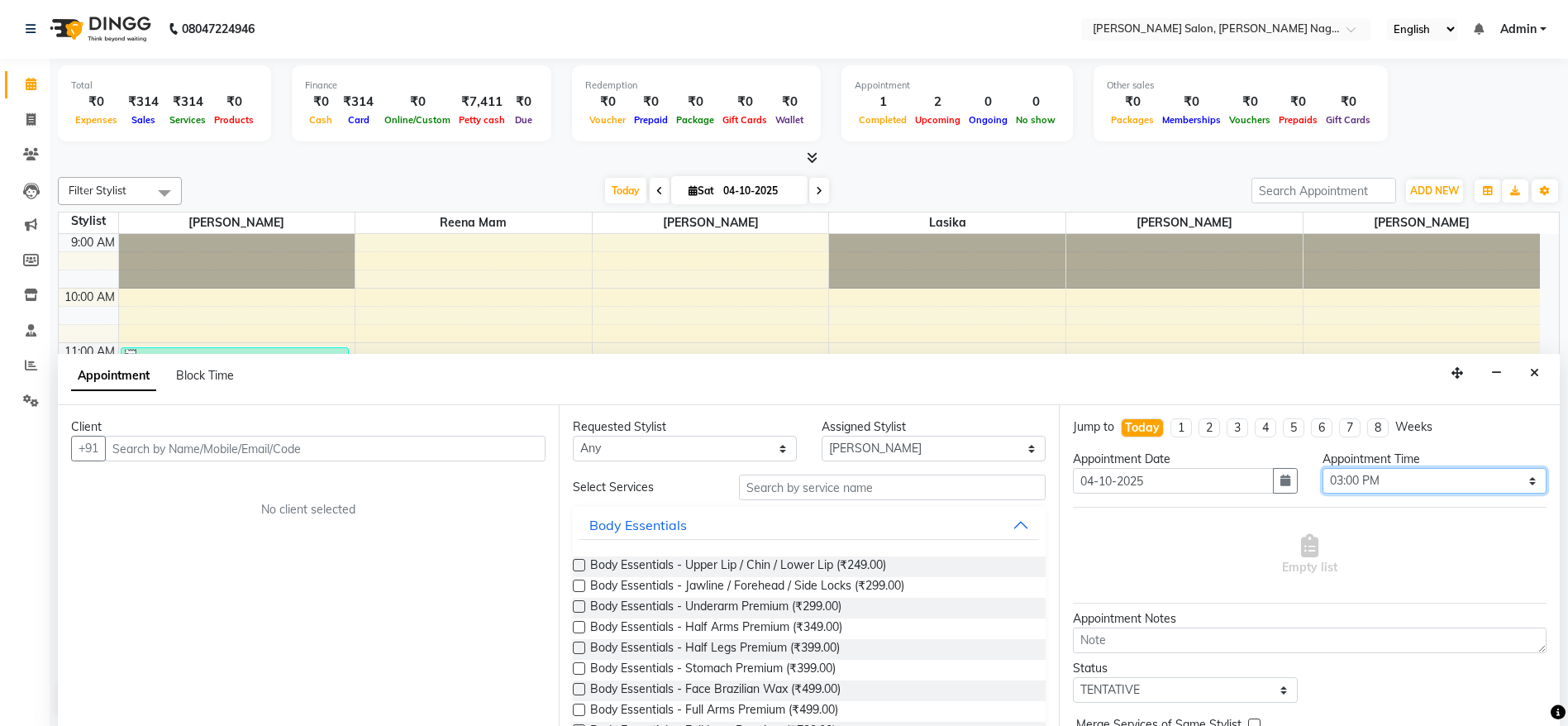
click at [1442, 479] on select "Select 10:00 AM 10:15 AM 10:30 AM 10:45 AM 11:00 AM 11:15 AM 11:30 AM 11:45 AM …" at bounding box center [1435, 480] width 224 height 25
select select "840"
click at [1323, 468] on select "Select 10:00 AM 10:15 AM 10:30 AM 10:45 AM 11:00 AM 11:15 AM 11:30 AM 11:45 AM …" at bounding box center [1435, 480] width 224 height 25
click at [800, 484] on input "text" at bounding box center [893, 487] width 308 height 25
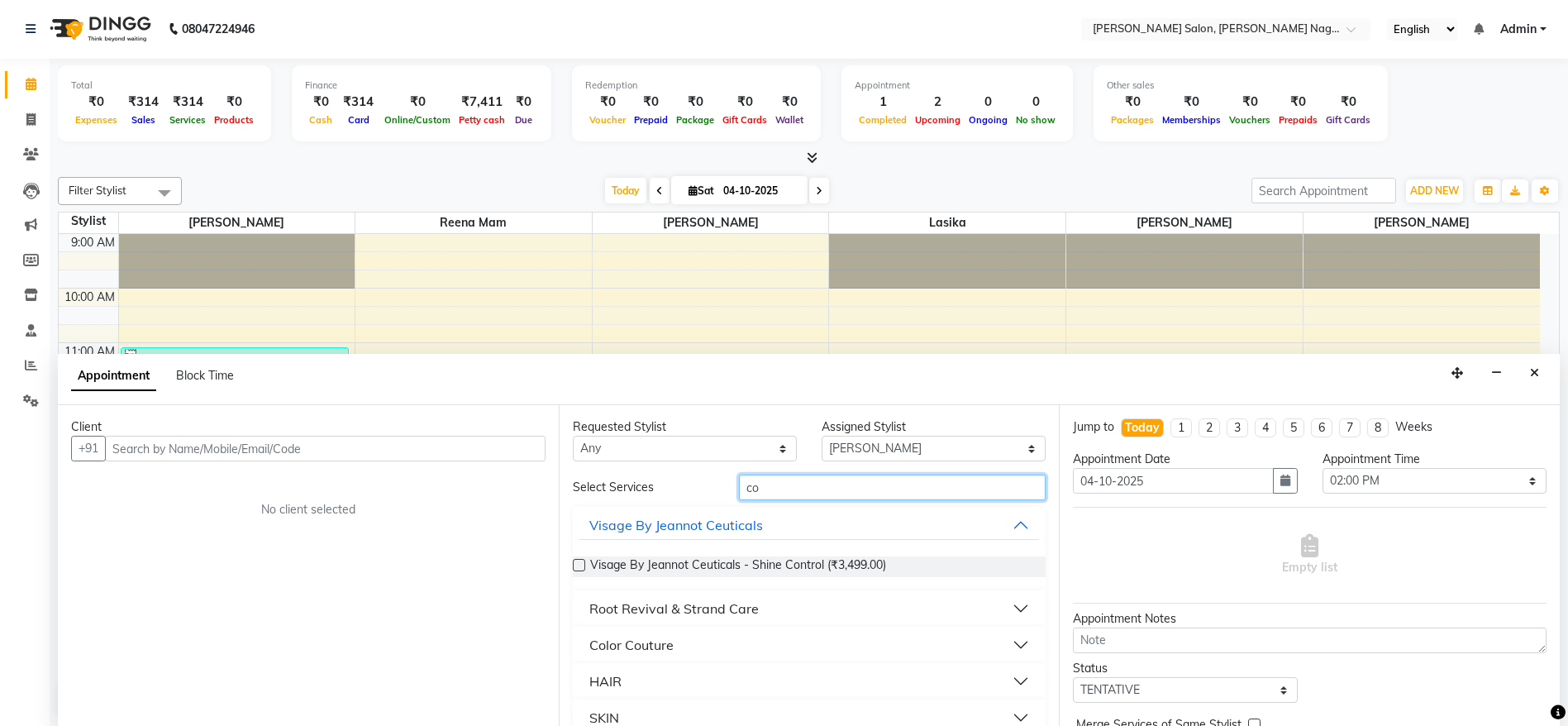
type input "c"
type input "h"
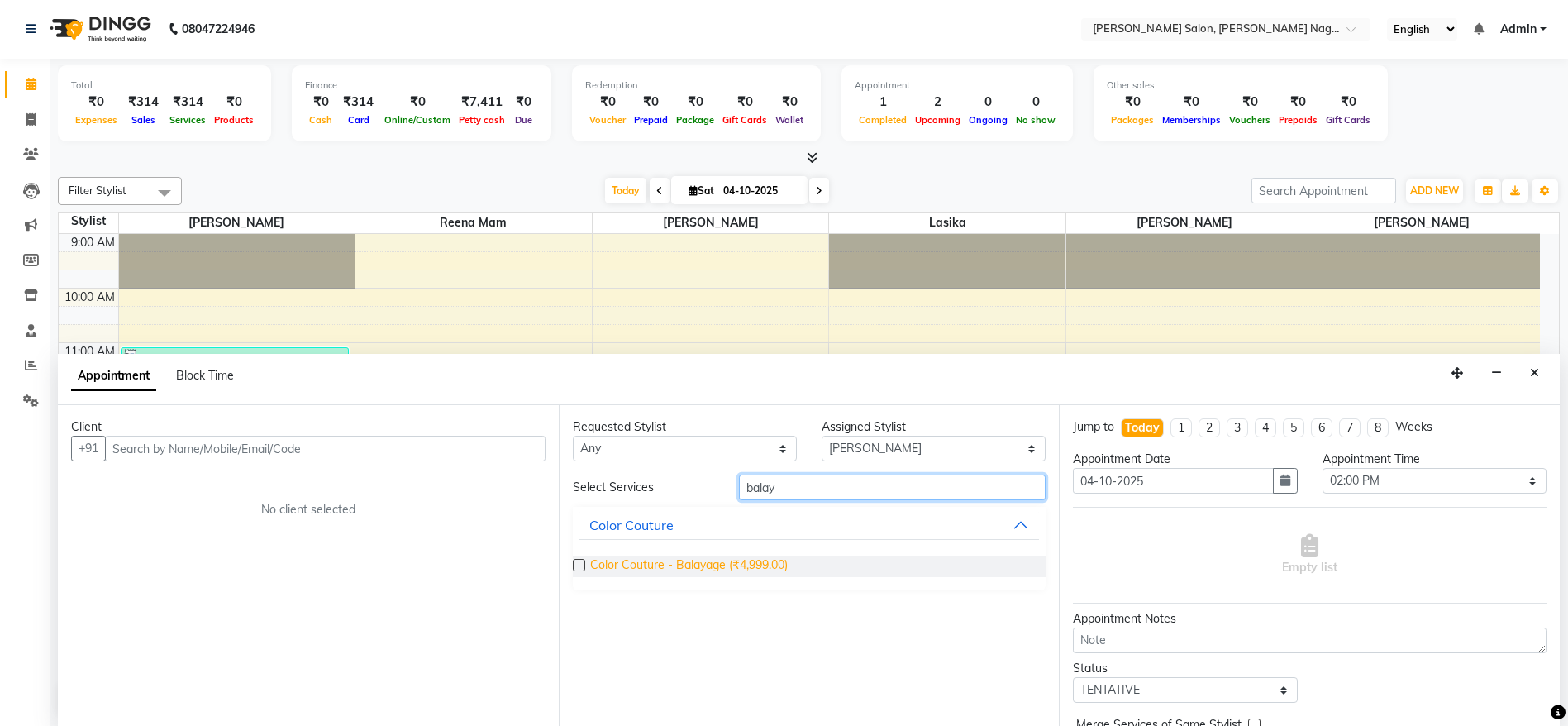
type input "balay"
click at [688, 569] on span "Color Couture - Balayage (₹4,999.00)" at bounding box center [689, 566] width 198 height 20
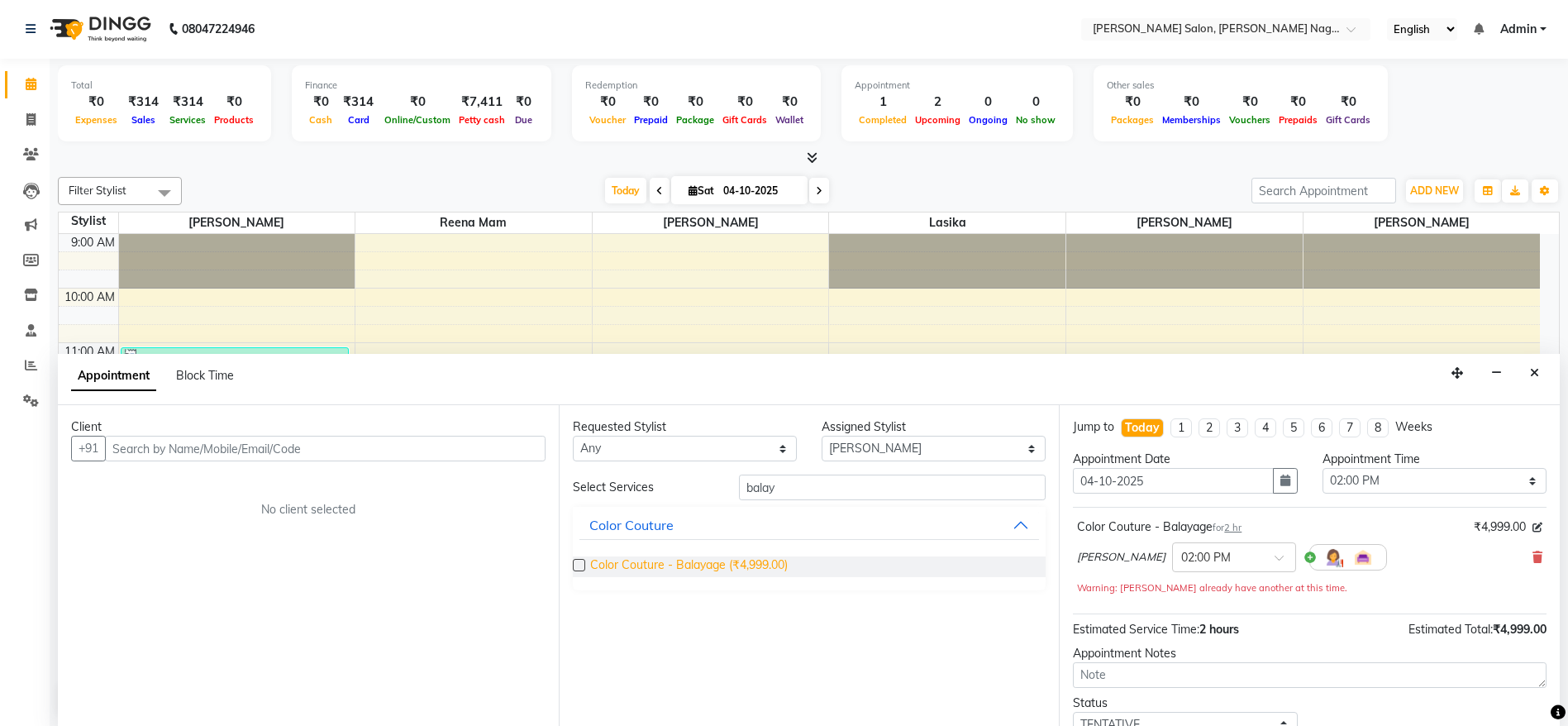
click at [688, 569] on span "Color Couture - Balayage (₹4,999.00)" at bounding box center [689, 566] width 198 height 20
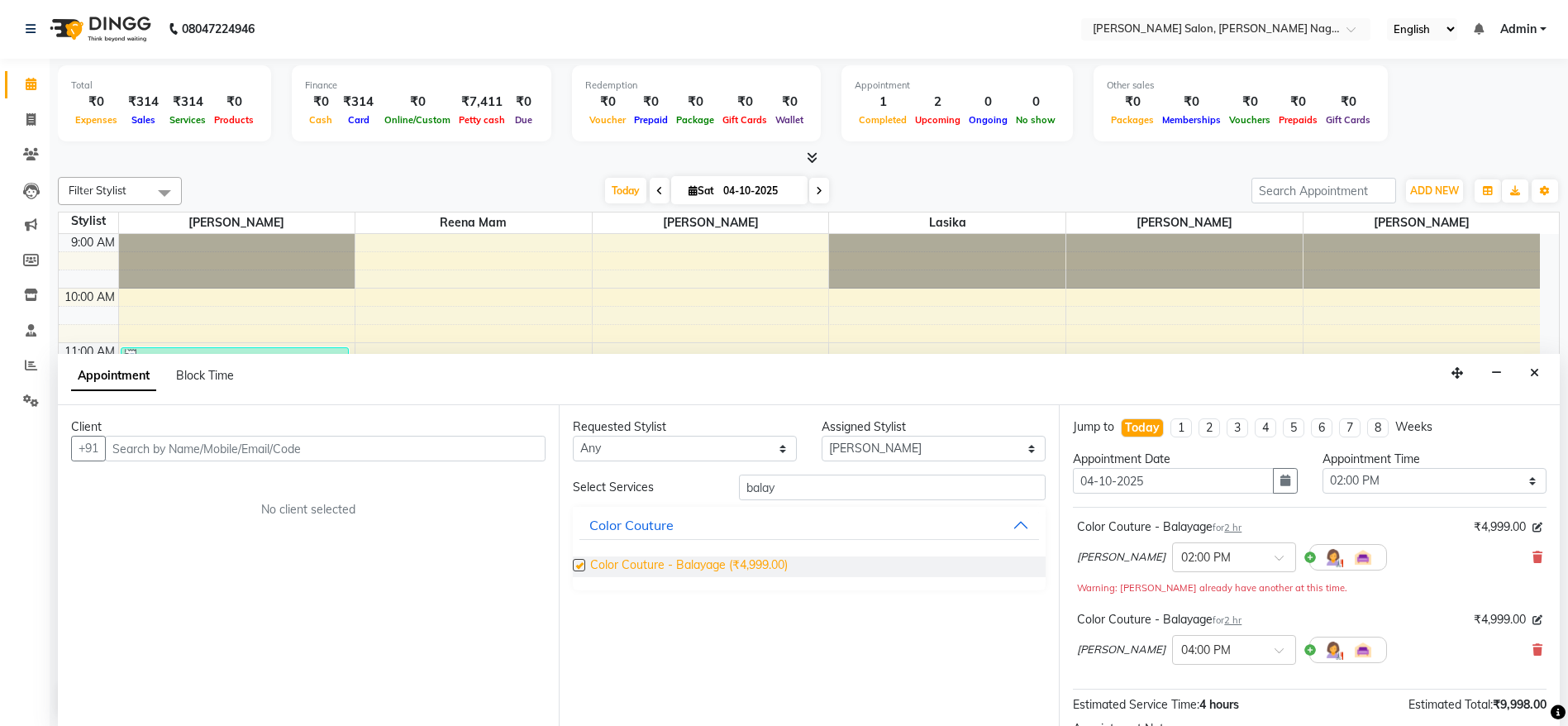
checkbox input "false"
click at [396, 447] on input "text" at bounding box center [325, 448] width 440 height 25
paste input "89866 59384"
type input "8986659384"
click at [521, 456] on button "Add Client" at bounding box center [511, 448] width 68 height 25
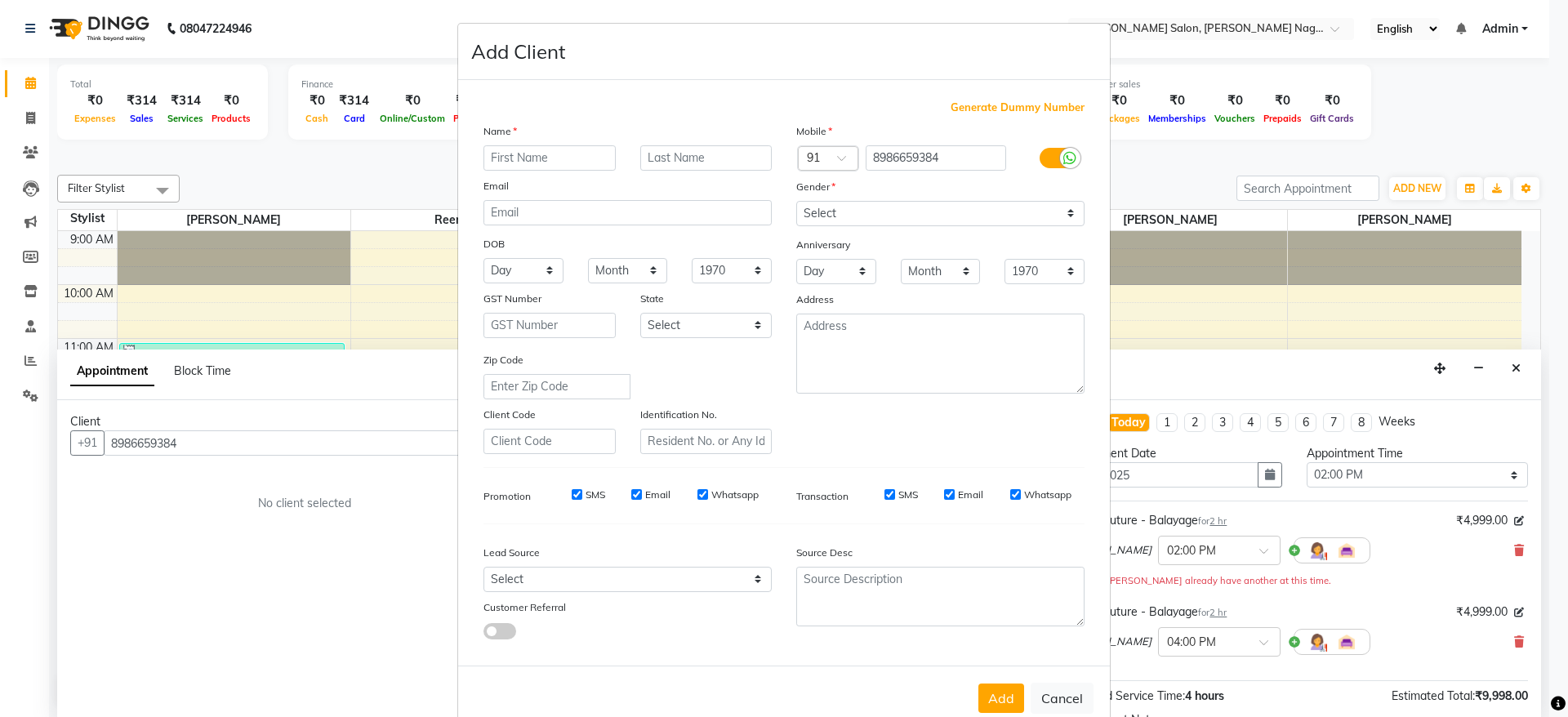
click at [1001, 0] on ngb-modal-window "Add Client Generate Dummy Number Name Email DOB Day 01 02 03 04 05 06 07 08 09 …" at bounding box center [784, 358] width 1568 height 717
click at [542, 166] on input "text" at bounding box center [549, 158] width 132 height 25
paste input "Swati Kanchan"
type input "Miss Swati Kanchan"
click at [685, 151] on input "text" at bounding box center [706, 158] width 132 height 25
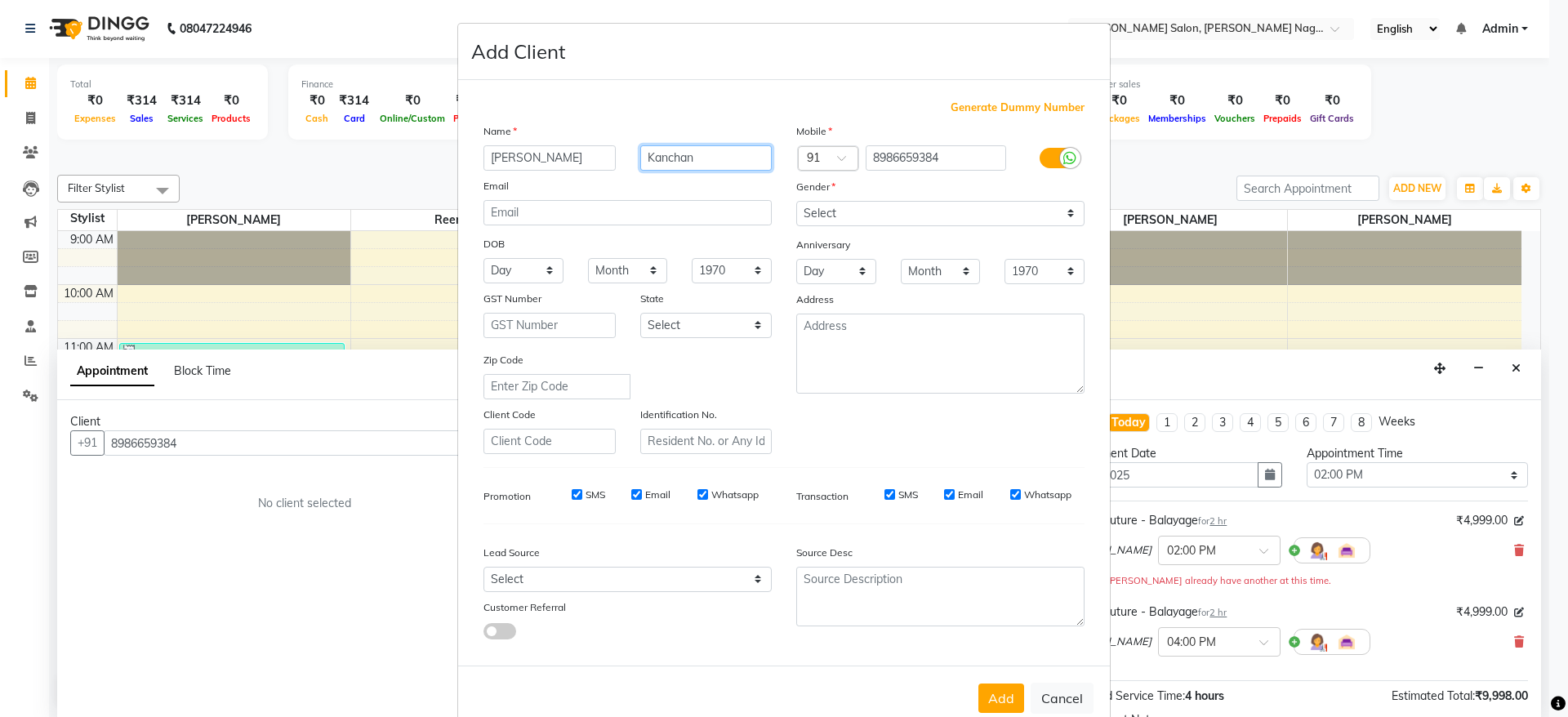
type input "Kanchan"
click at [592, 148] on input "Miss Swati Kanchan" at bounding box center [549, 158] width 132 height 25
type input "Miss Swati"
click at [931, 216] on select "Select Male Female Other Prefer Not To Say" at bounding box center [940, 214] width 289 height 25
select select "female"
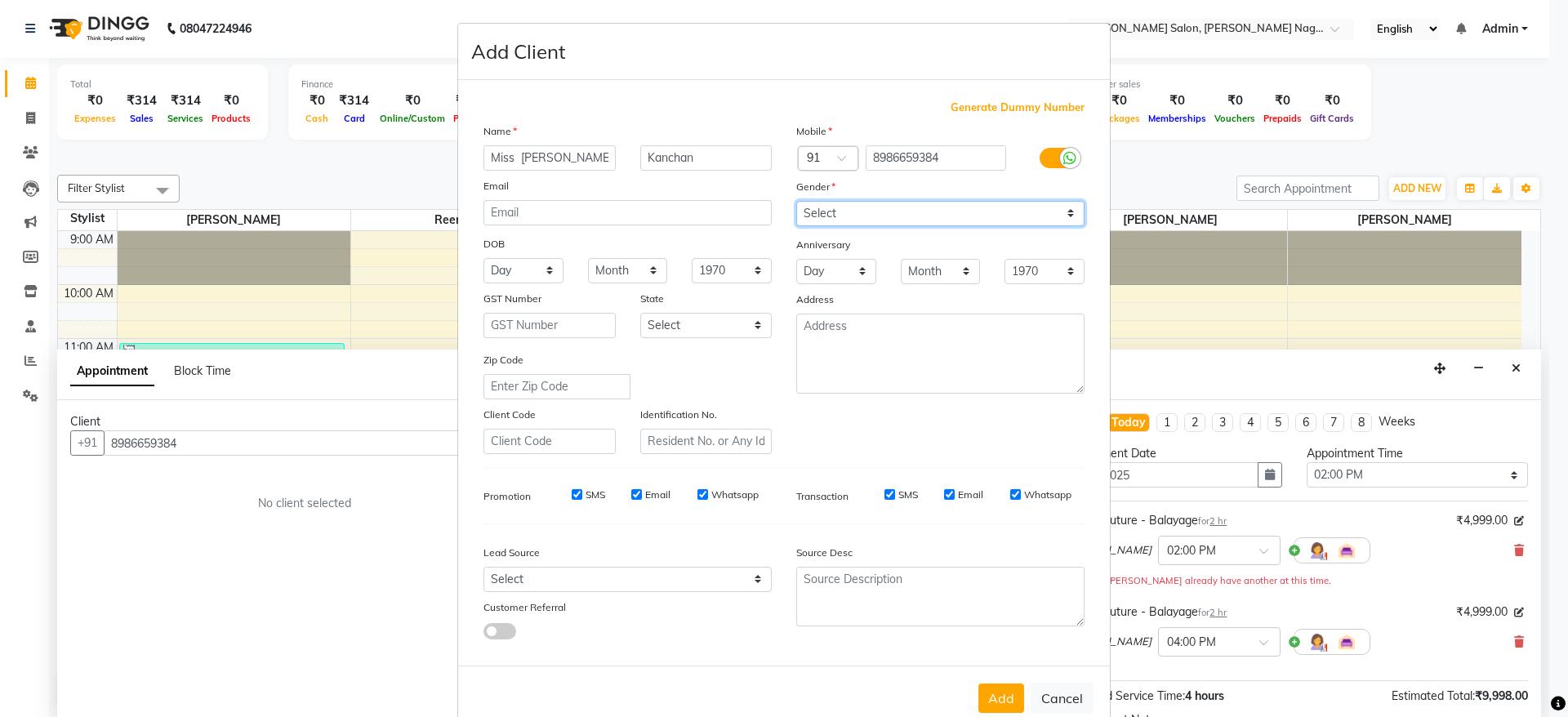
click at [796, 201] on select "Select Male Female Other Prefer Not To Say" at bounding box center [940, 214] width 289 height 25
click at [987, 698] on button "Add" at bounding box center [1002, 698] width 46 height 30
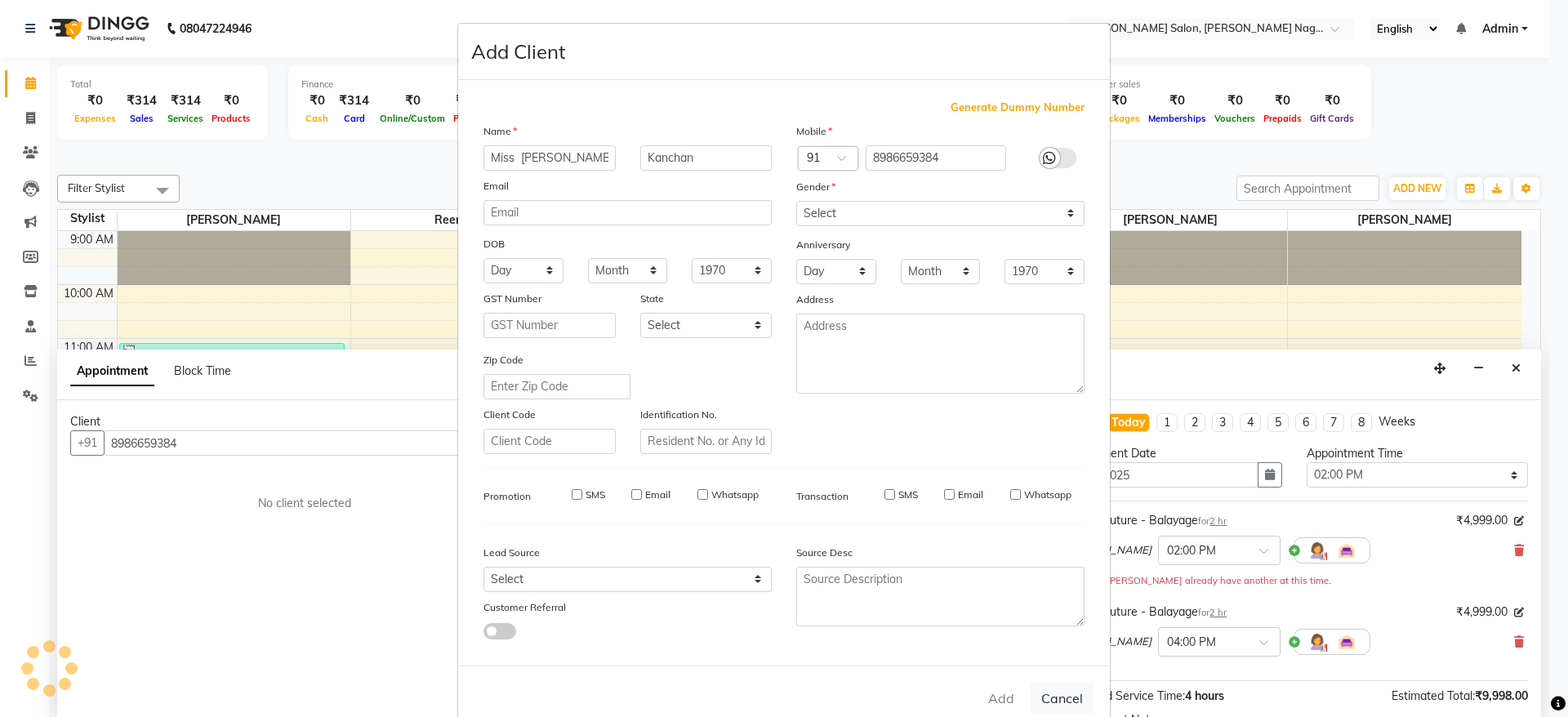
select select
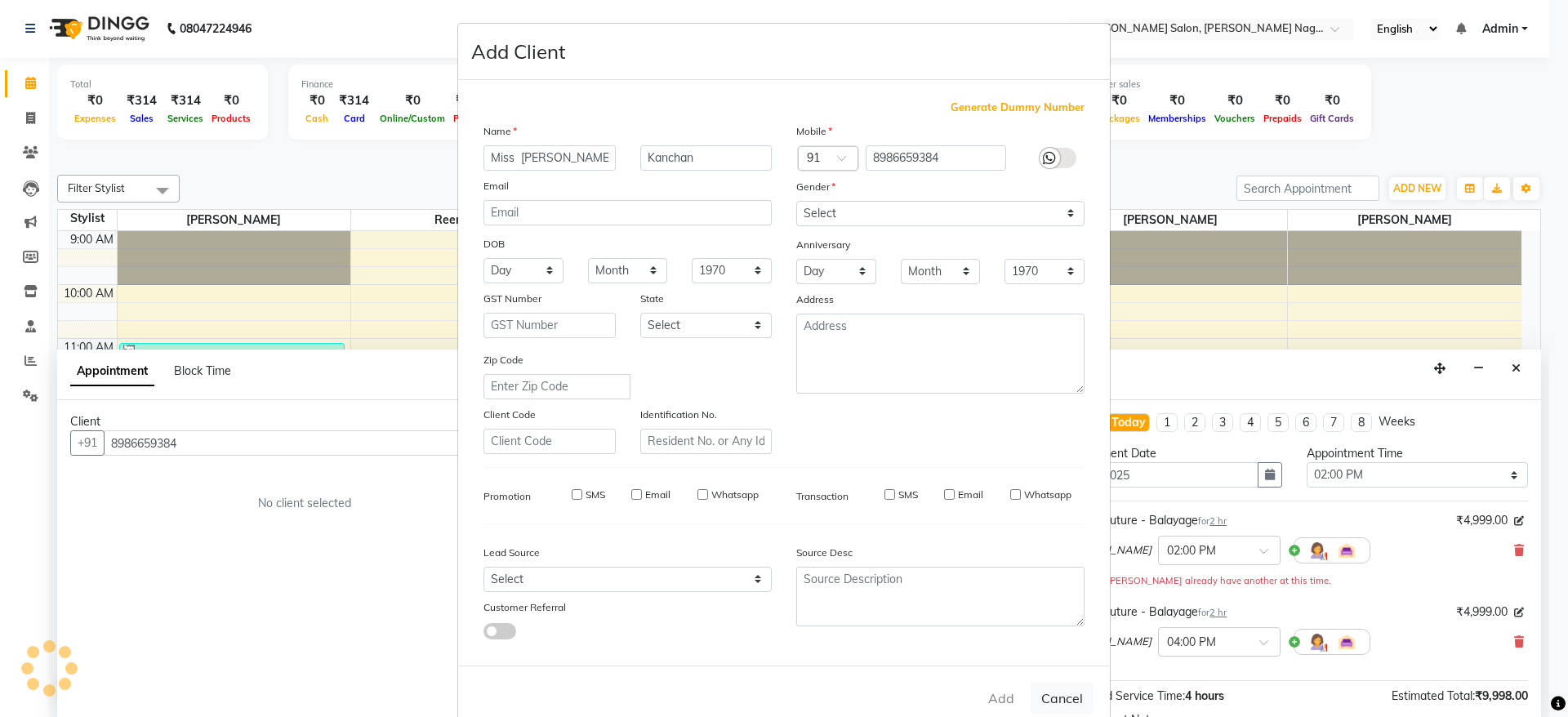
select select
checkbox input "false"
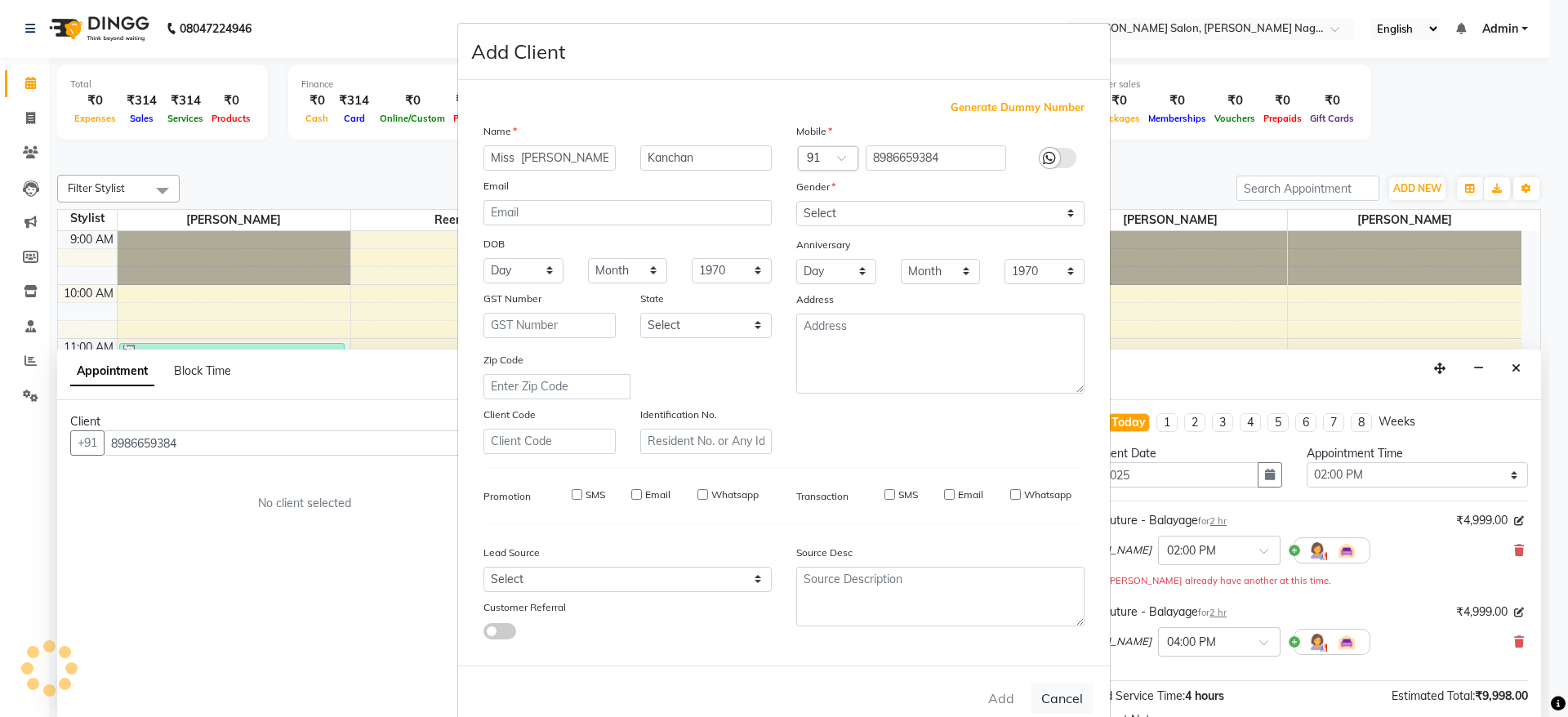
checkbox input "false"
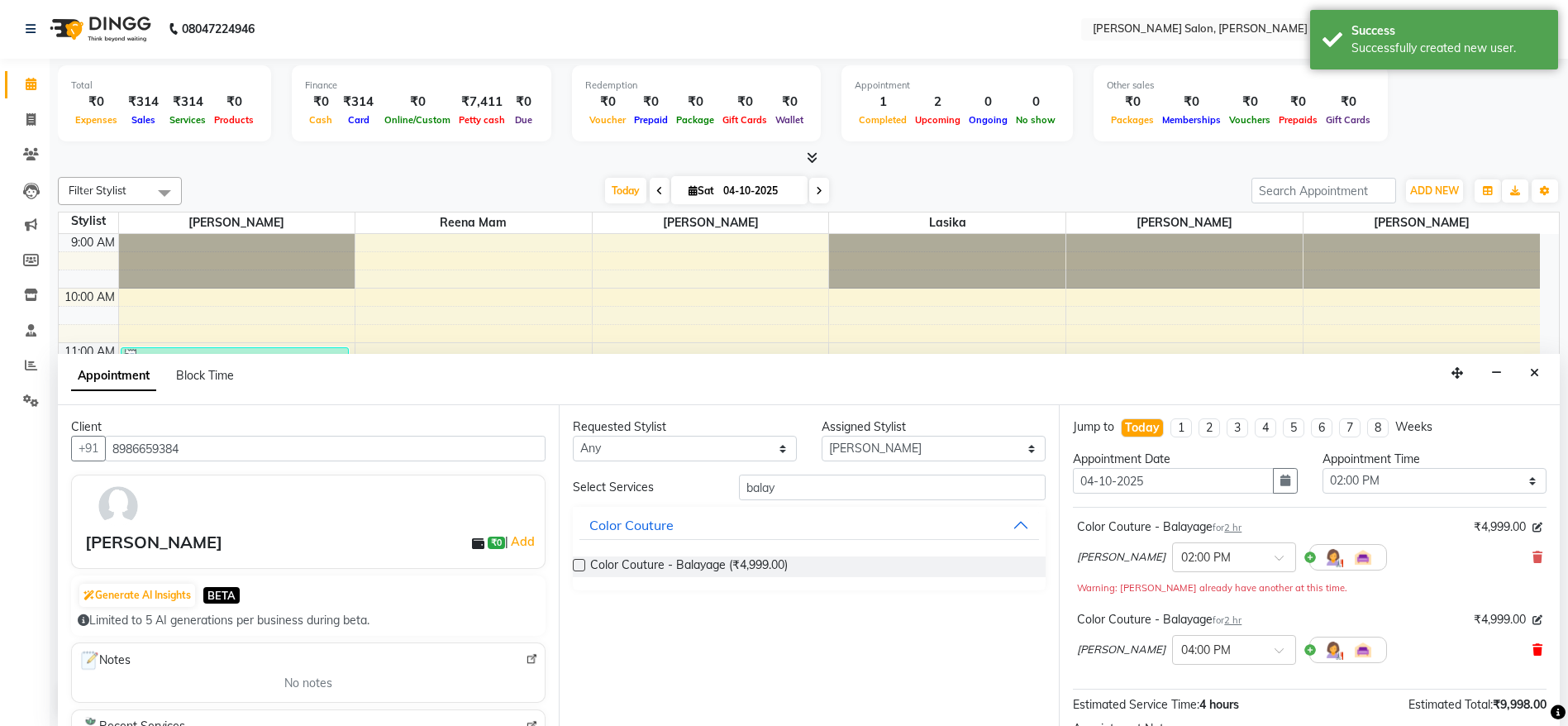
click at [1532, 647] on icon at bounding box center [1537, 650] width 10 height 12
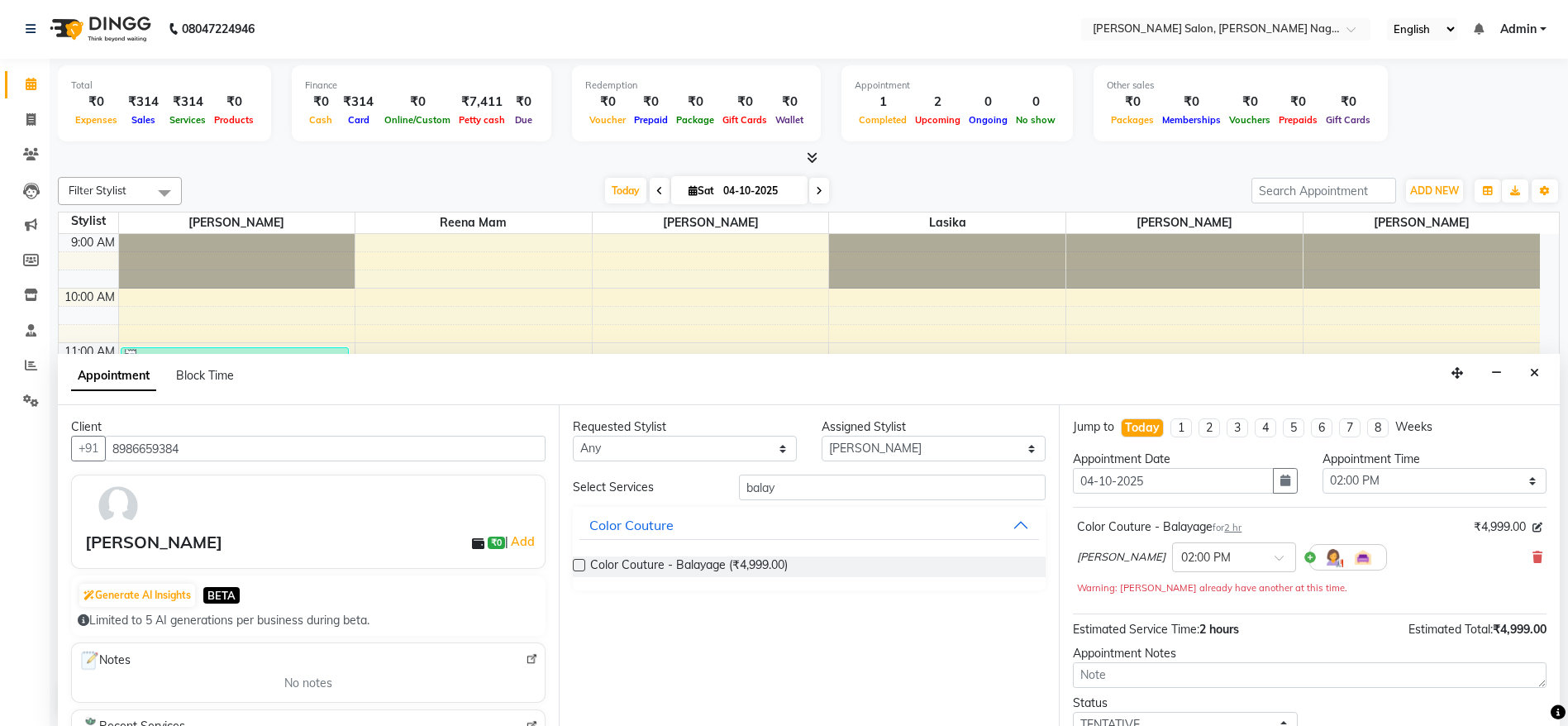
scroll to position [116, 0]
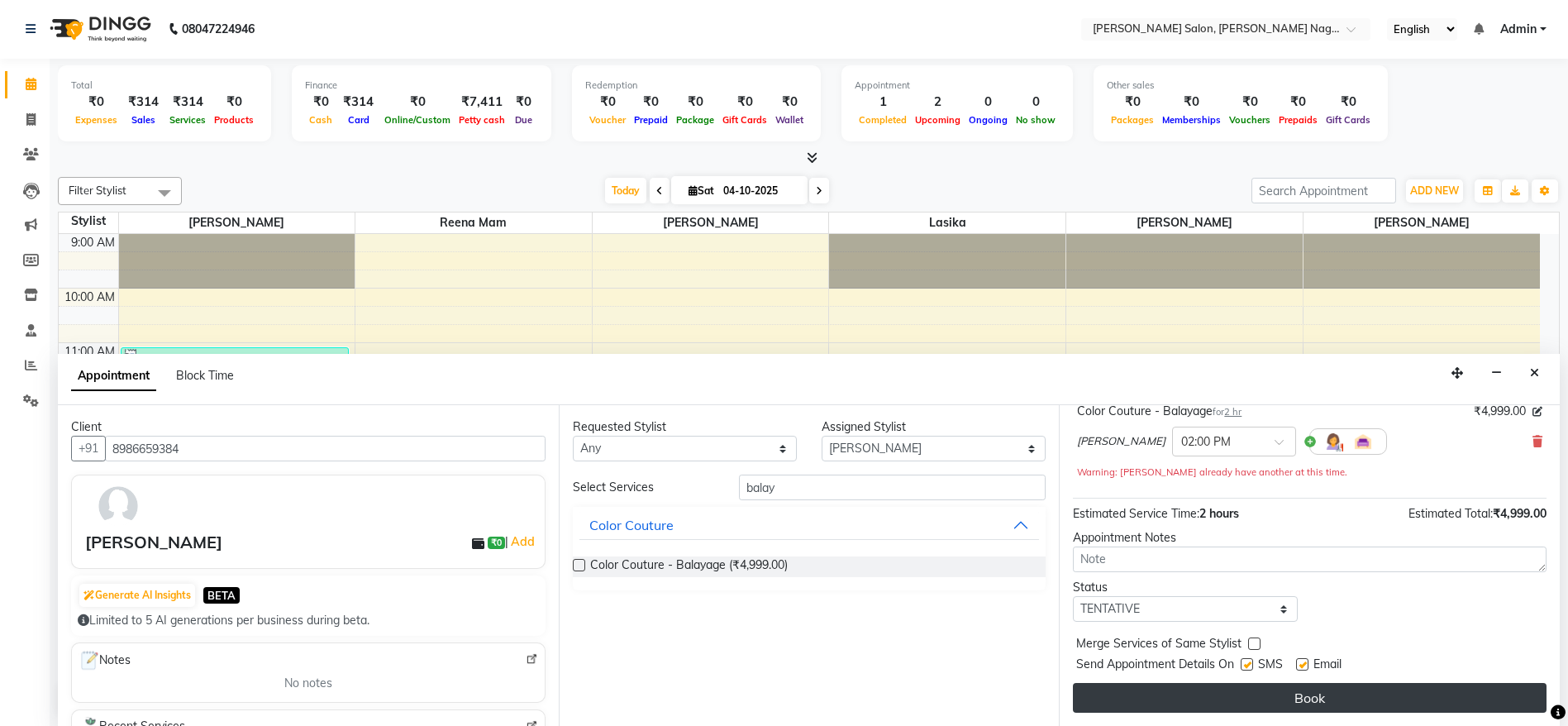
click at [1375, 691] on button "Book" at bounding box center [1310, 698] width 473 height 30
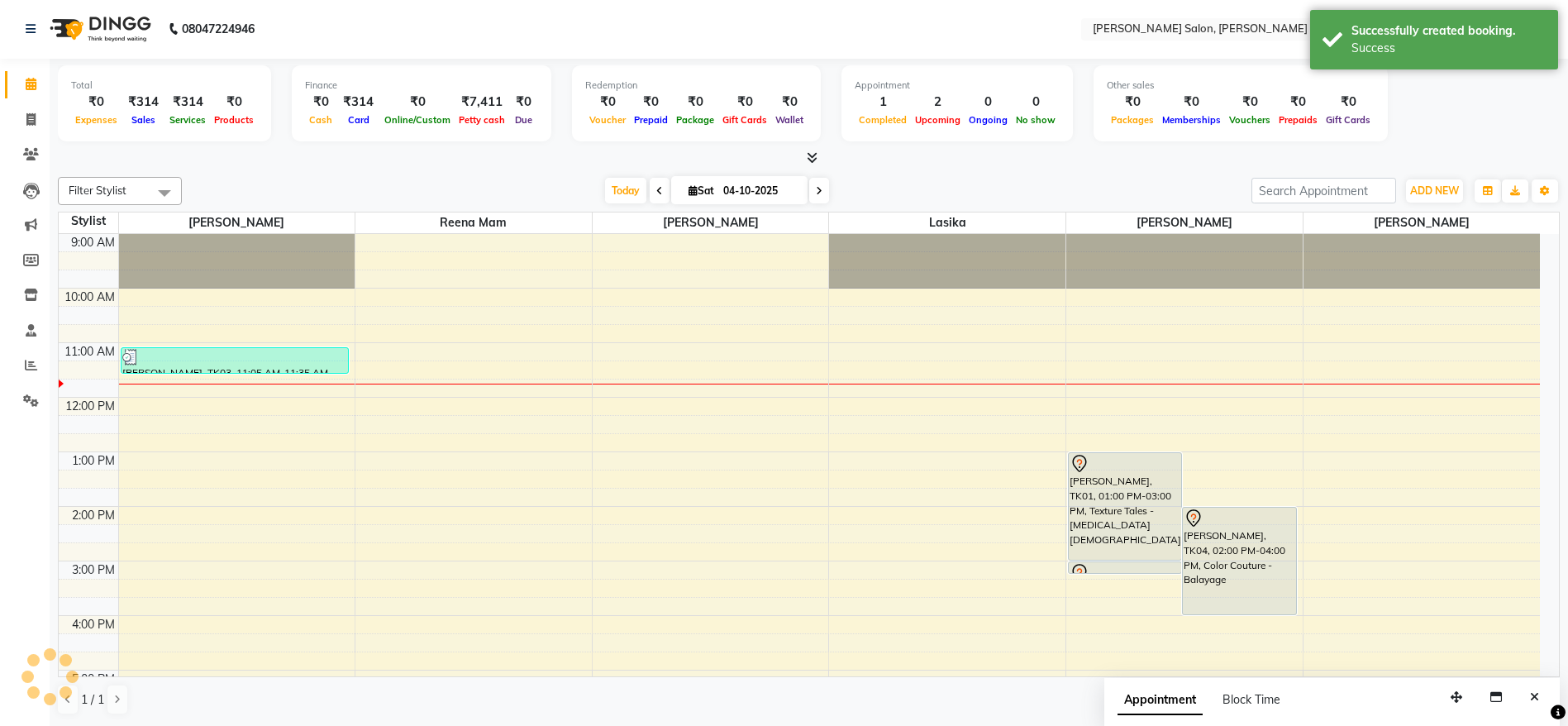
scroll to position [0, 0]
drag, startPoint x: 1105, startPoint y: 573, endPoint x: 1112, endPoint y: 609, distance: 36.7
click at [1112, 609] on div "MISS PRASANNA, TK01, 01:00 PM-03:00 PM, Texture Tales - Botox Female Miss Swati…" at bounding box center [1184, 643] width 237 height 818
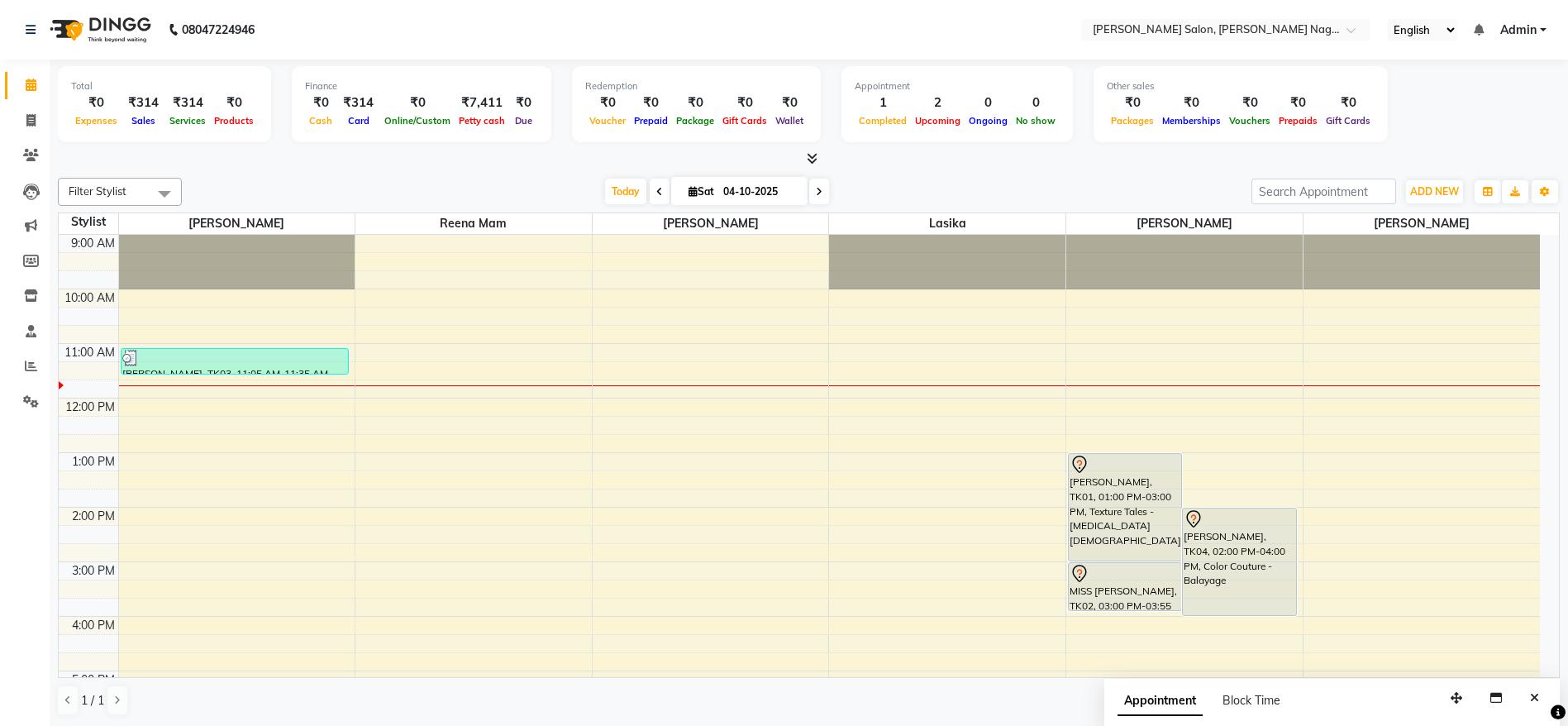
click at [756, 200] on input "04-10-2025" at bounding box center [759, 191] width 83 height 24
select select "10"
select select "2025"
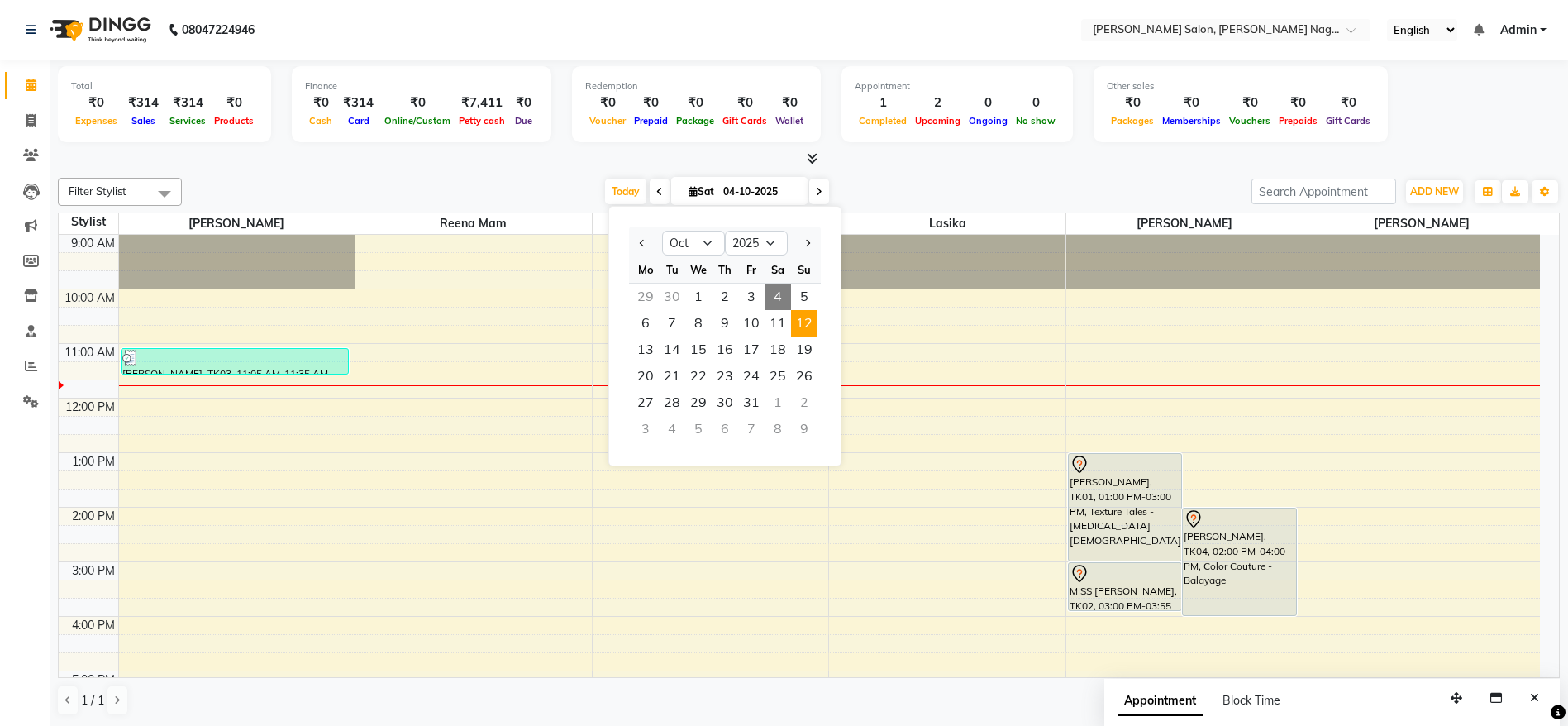
click at [810, 325] on span "12" at bounding box center [803, 323] width 26 height 26
type input "12-10-2025"
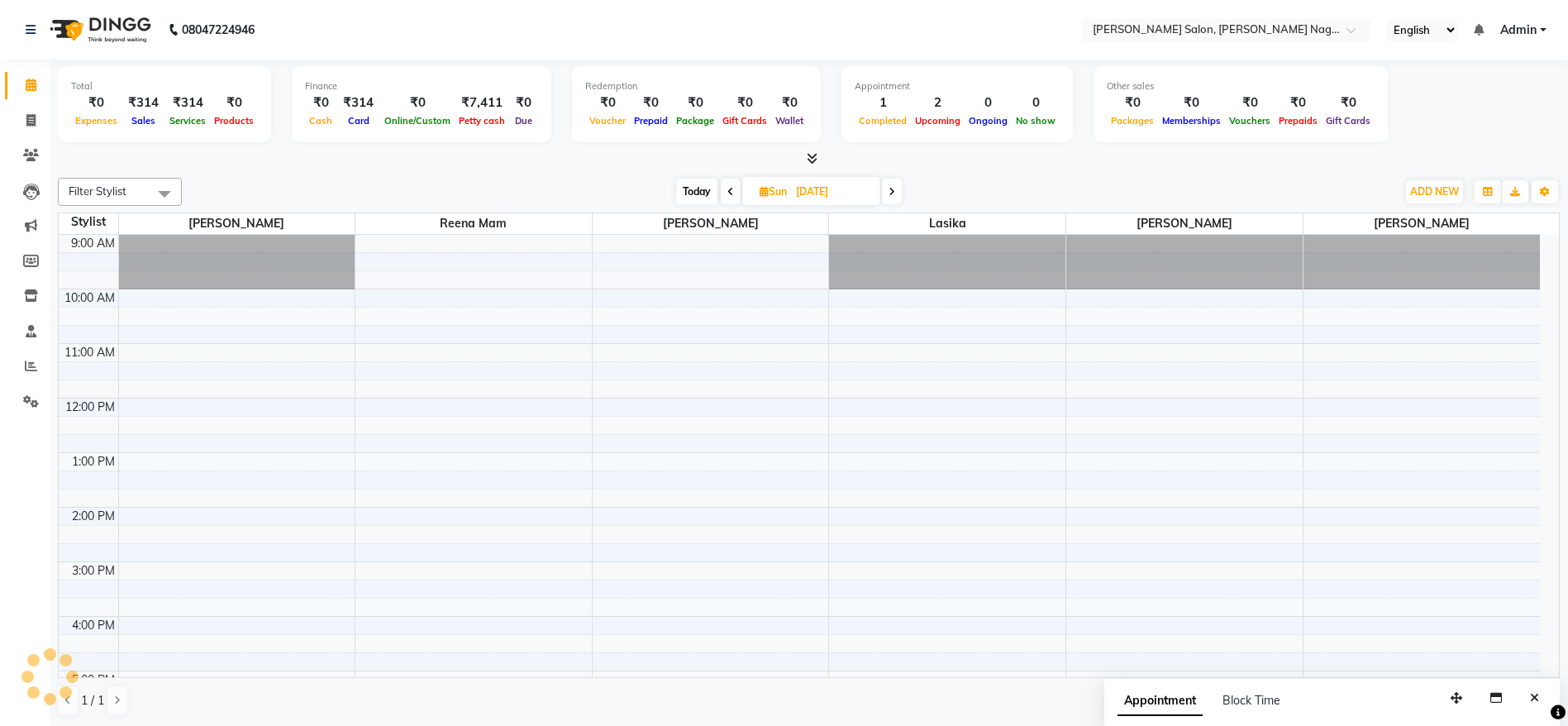
scroll to position [110, 0]
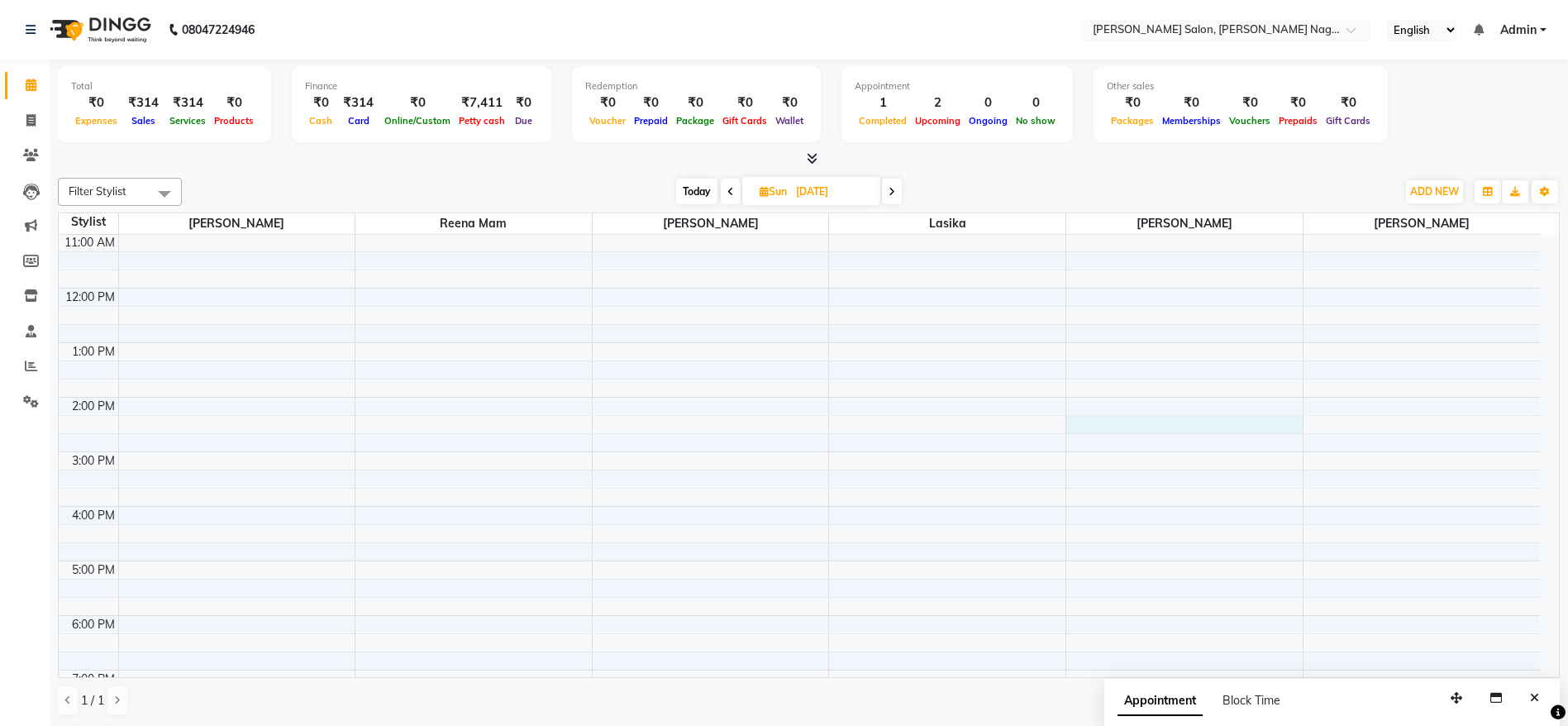
click at [1153, 423] on div "9:00 AM 10:00 AM 11:00 AM 12:00 PM 1:00 PM 2:00 PM 3:00 PM 4:00 PM 5:00 PM 6:00…" at bounding box center [799, 533] width 1481 height 818
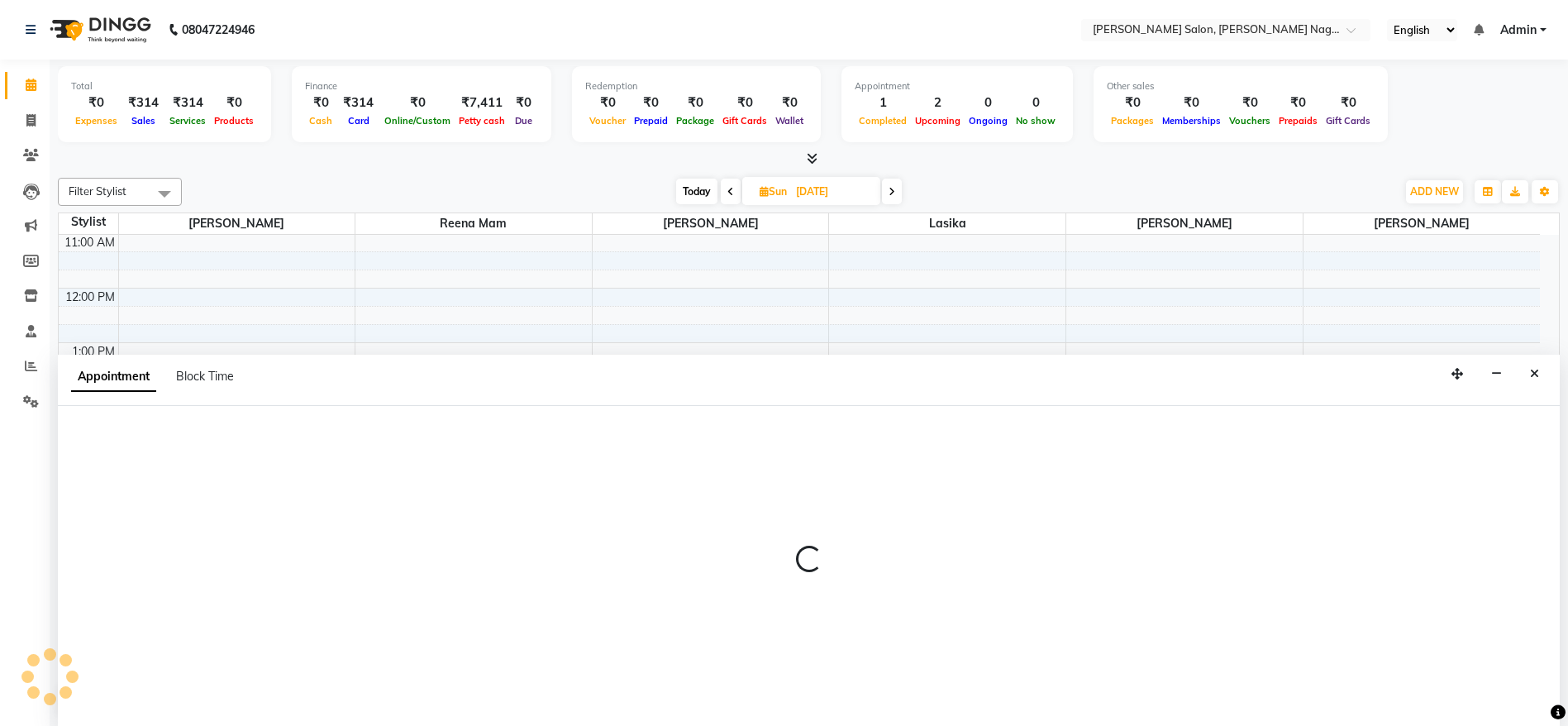
select select "83987"
select select "855"
select select "tentative"
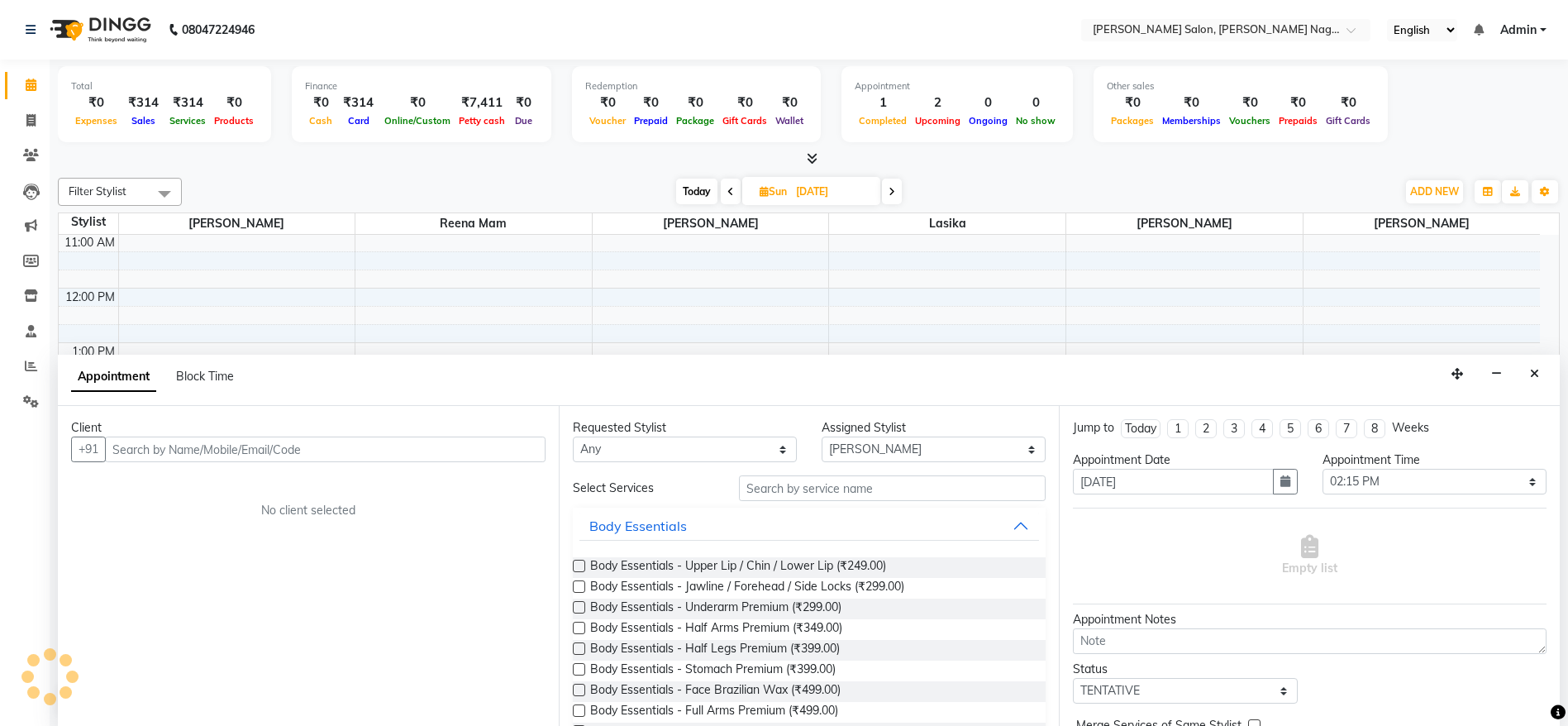
scroll to position [1, 0]
click at [344, 439] on input "text" at bounding box center [325, 448] width 440 height 25
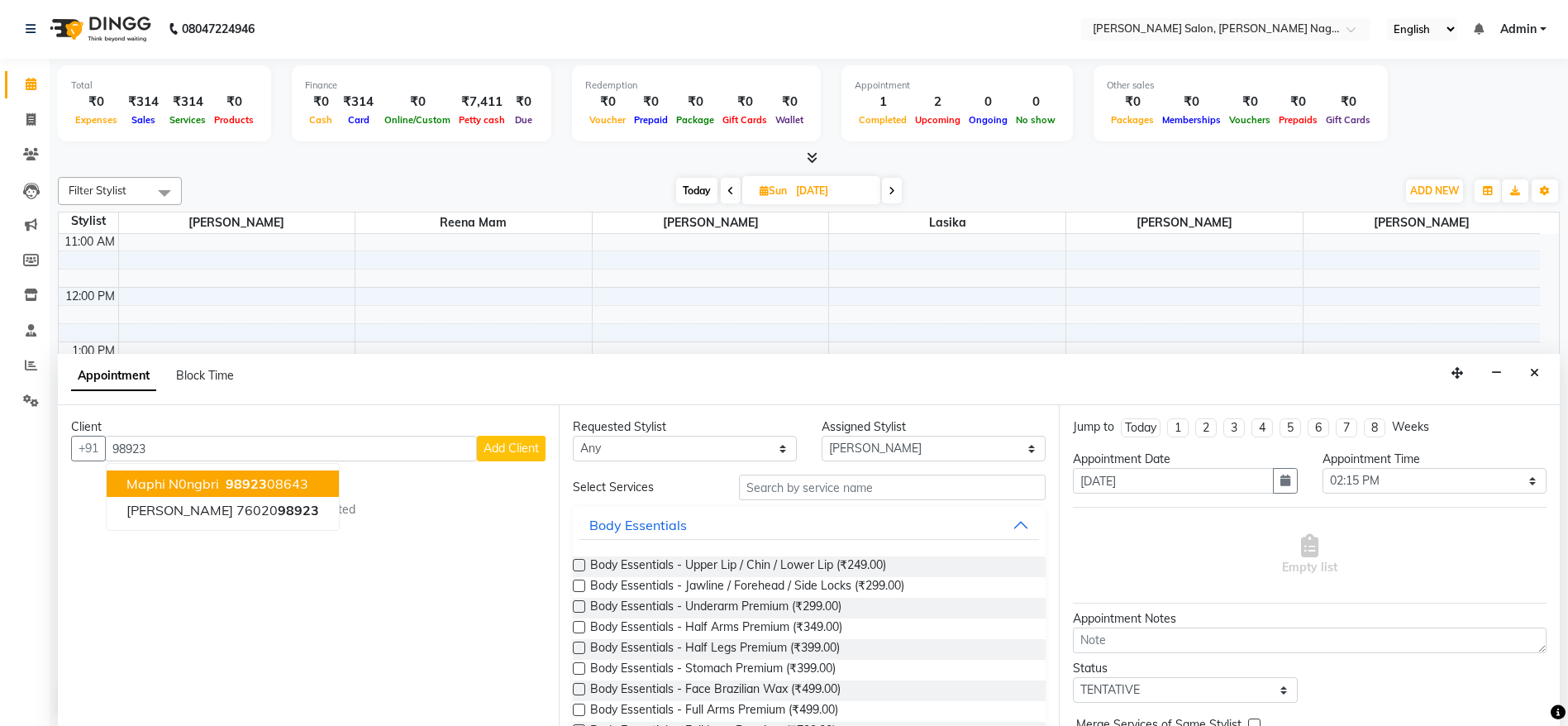
click at [256, 487] on span "98923" at bounding box center [246, 483] width 41 height 17
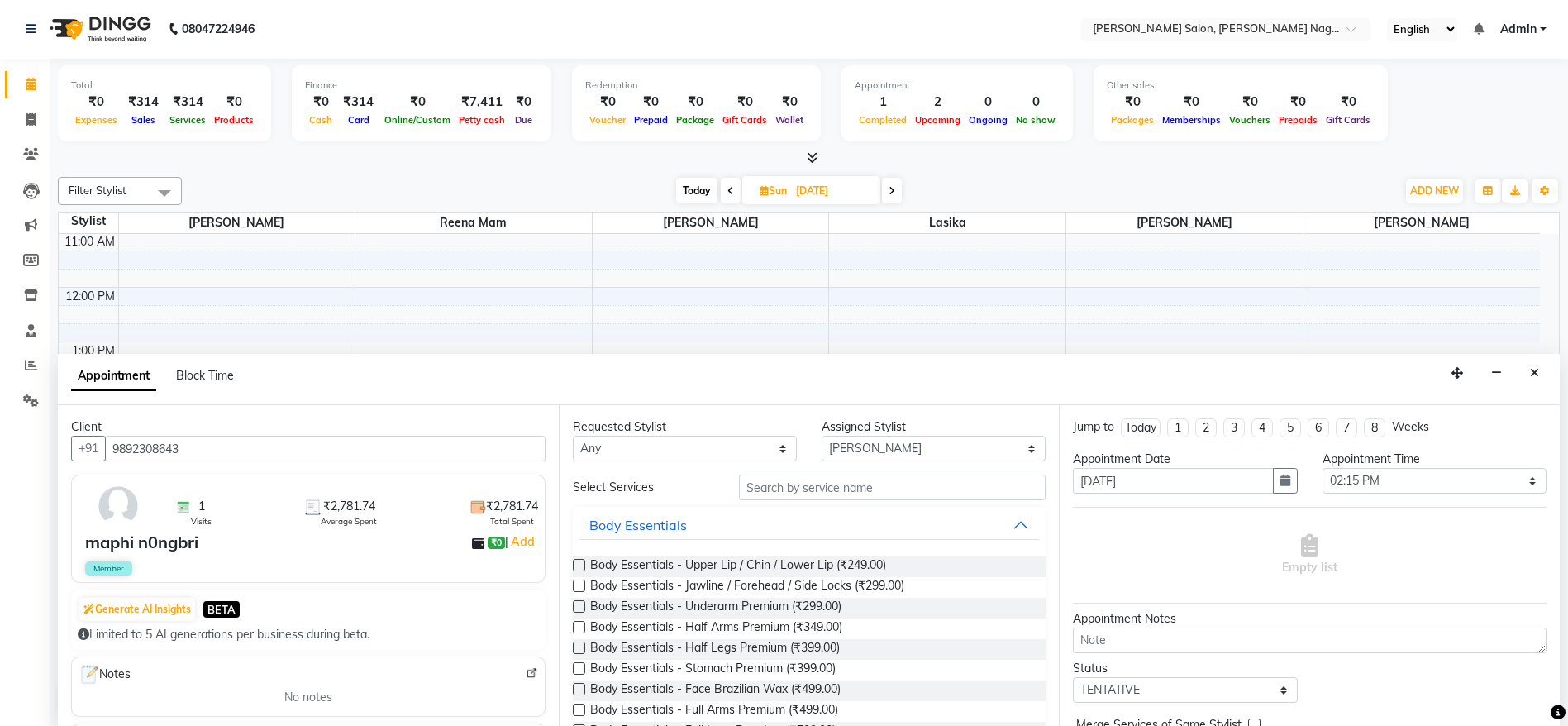
type input "9892308643"
click at [805, 489] on input "text" at bounding box center [893, 487] width 308 height 25
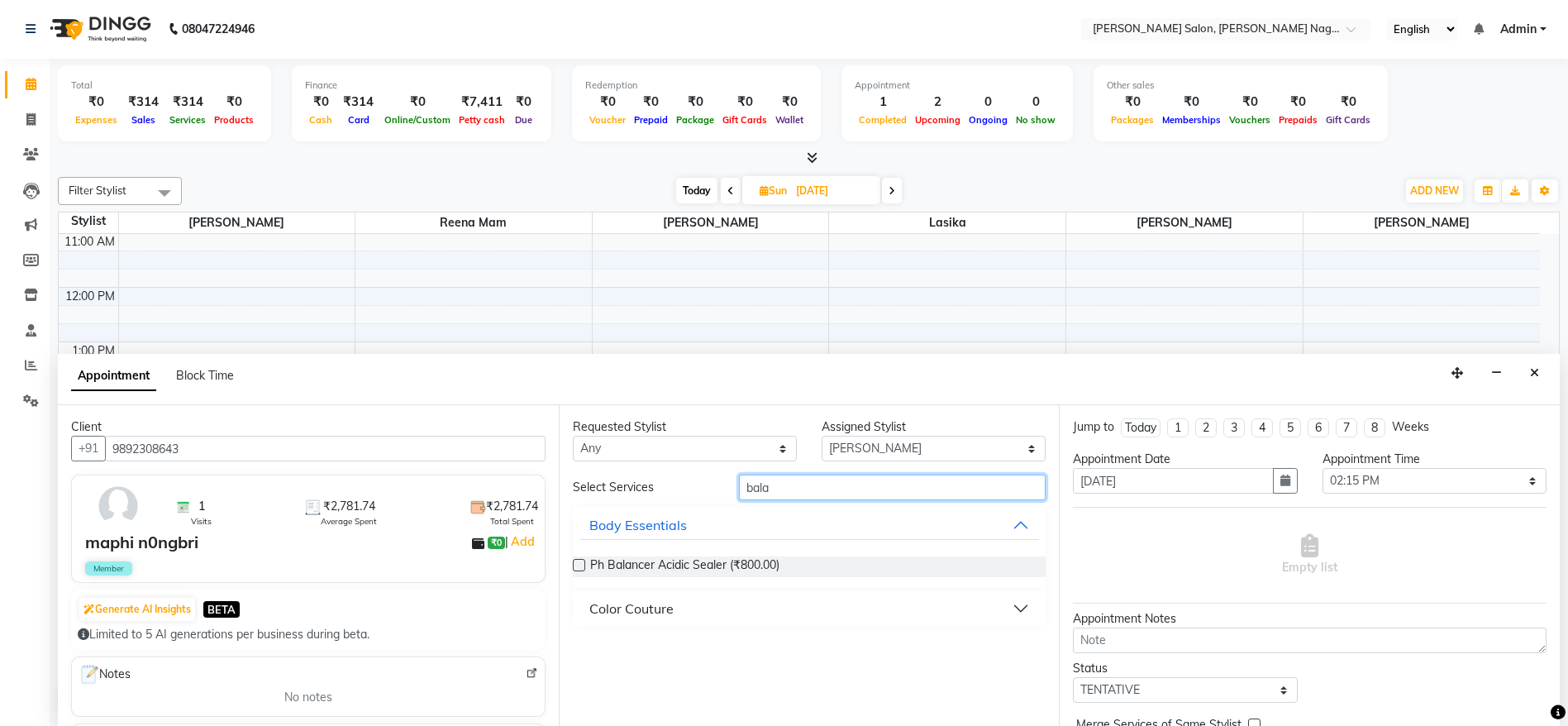
type input "bala"
click at [695, 611] on button "Color Couture" at bounding box center [809, 608] width 461 height 30
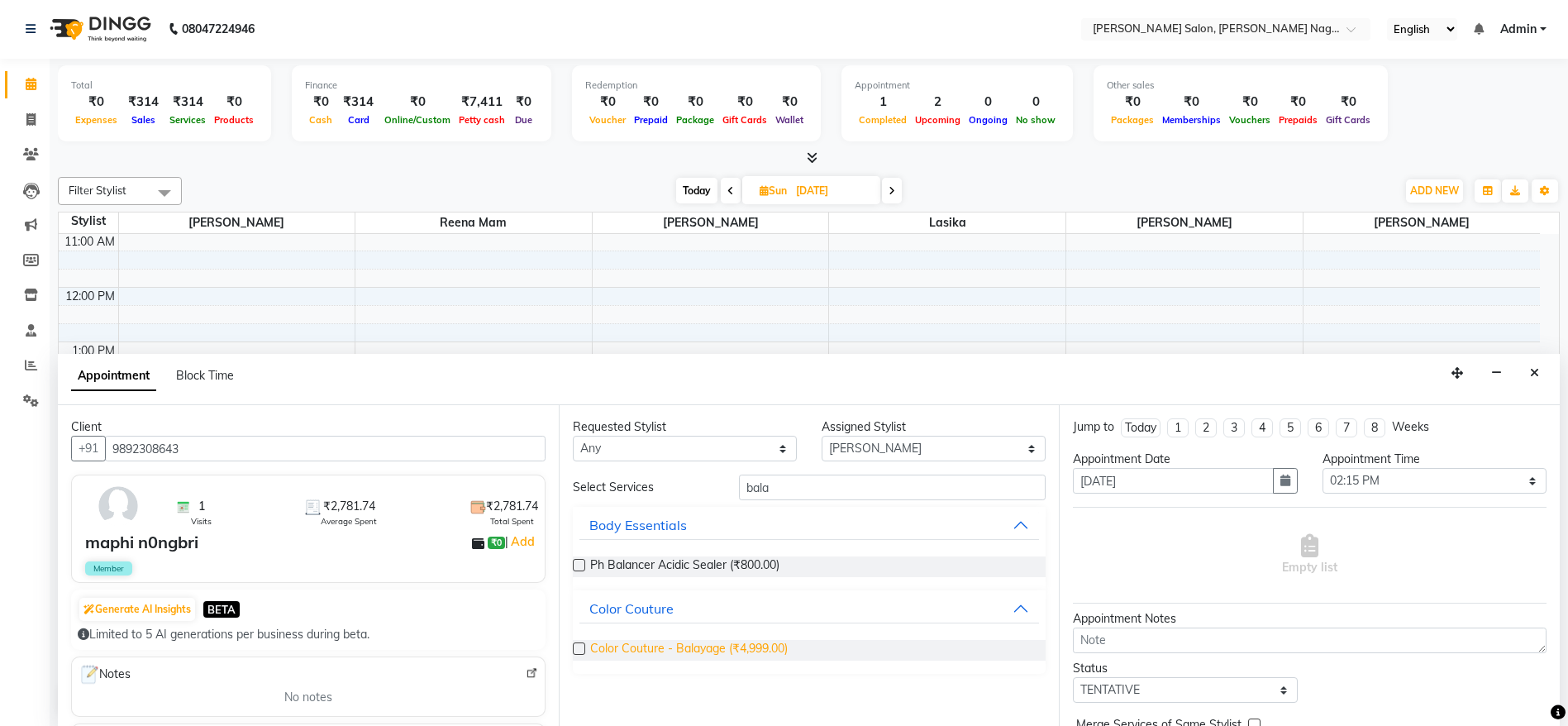
click at [695, 654] on span "Color Couture - Balayage (₹4,999.00)" at bounding box center [689, 650] width 198 height 20
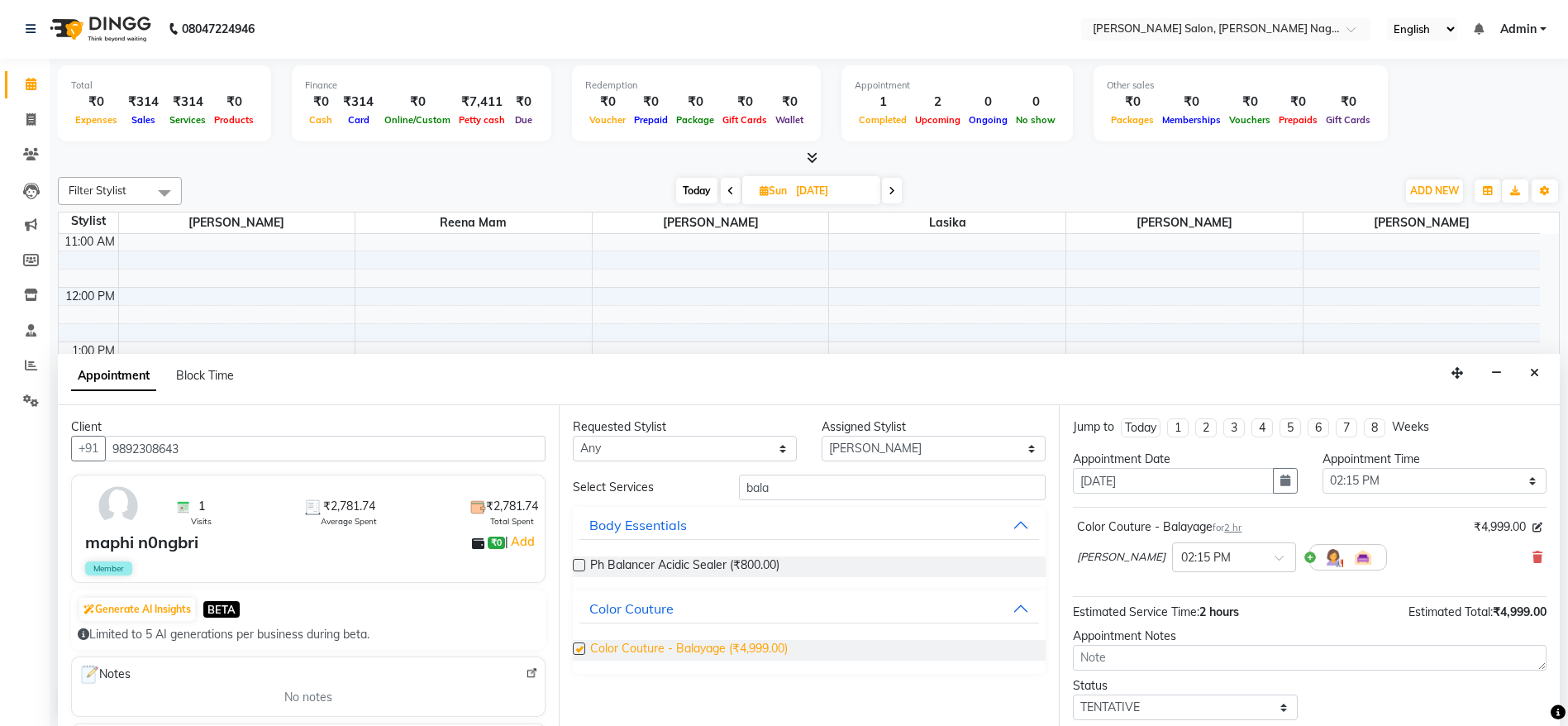
checkbox input "false"
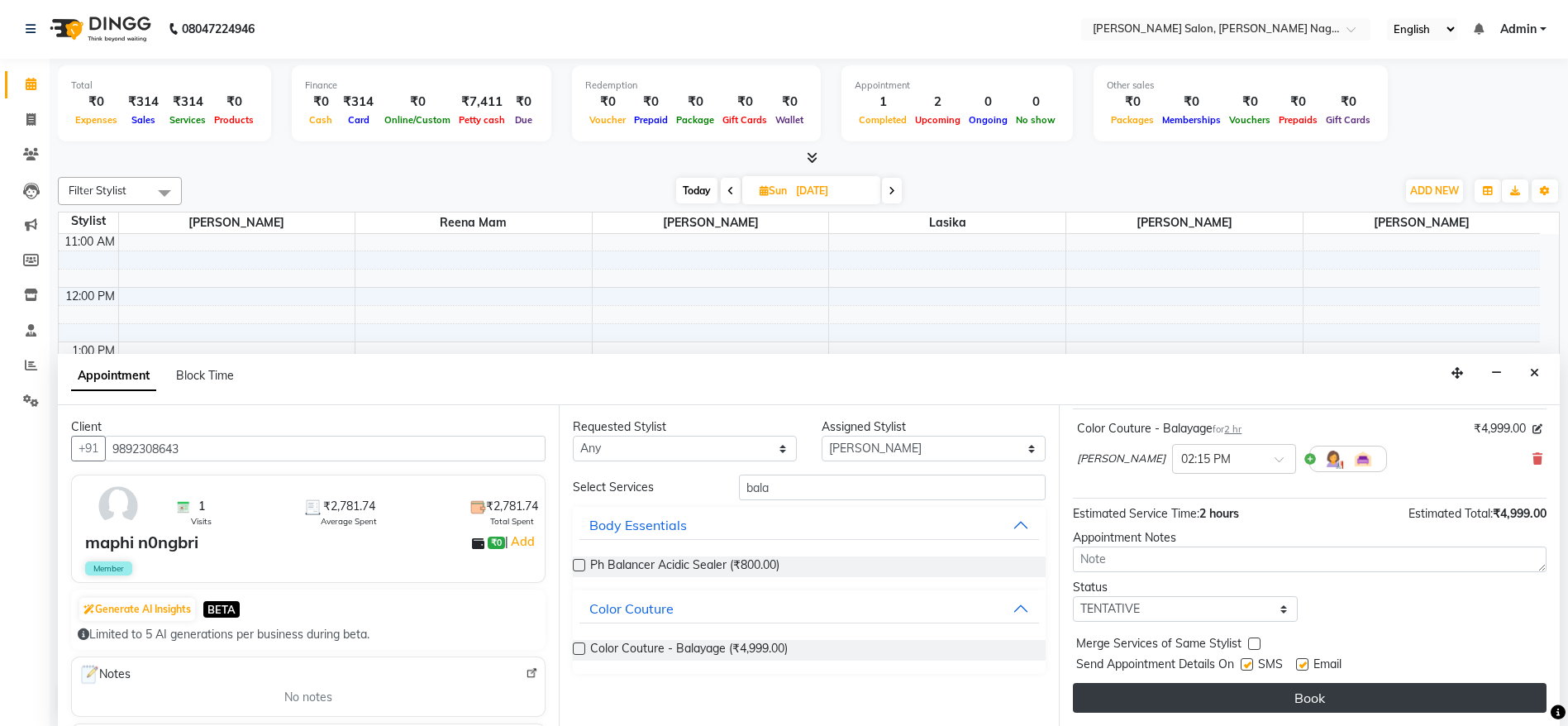
click at [1343, 694] on button "Book" at bounding box center [1310, 698] width 473 height 30
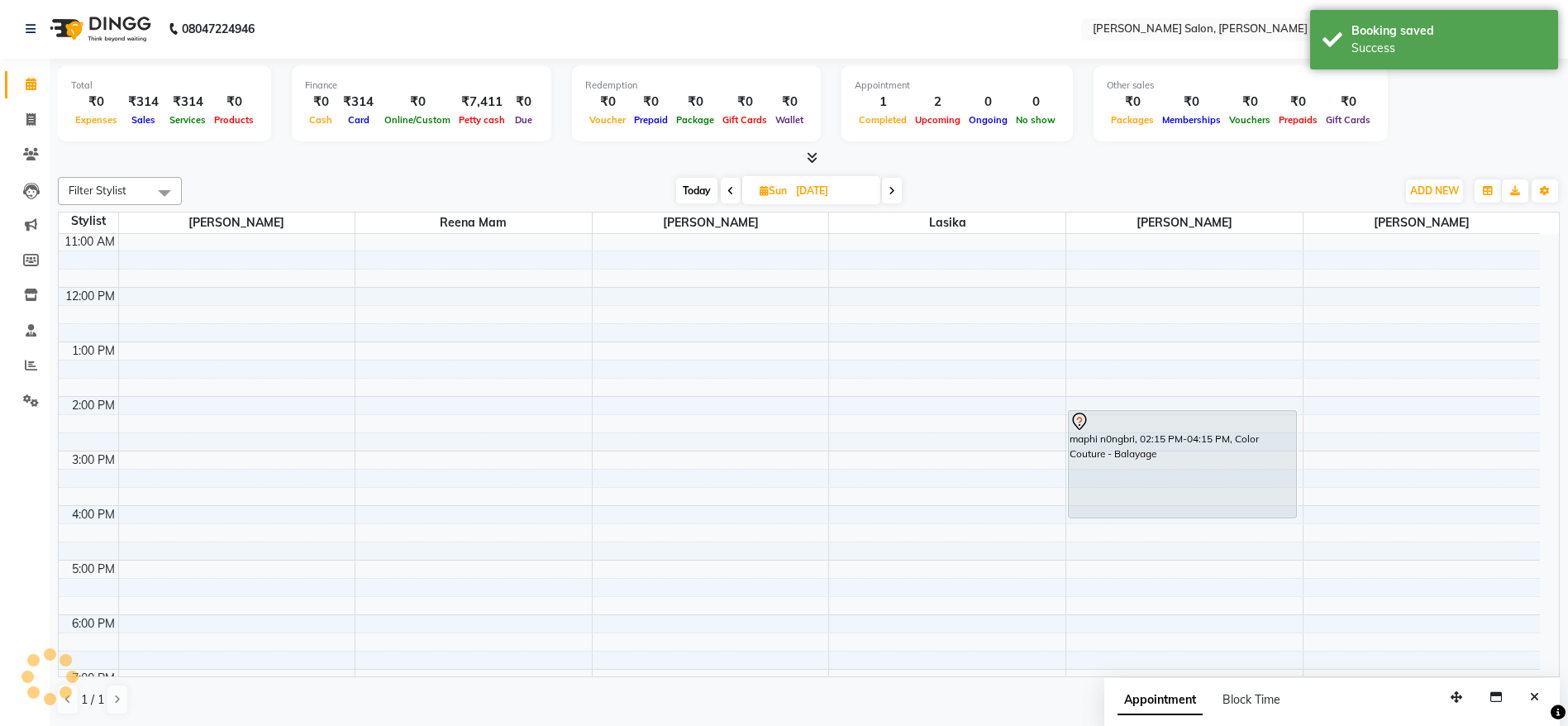
scroll to position [0, 0]
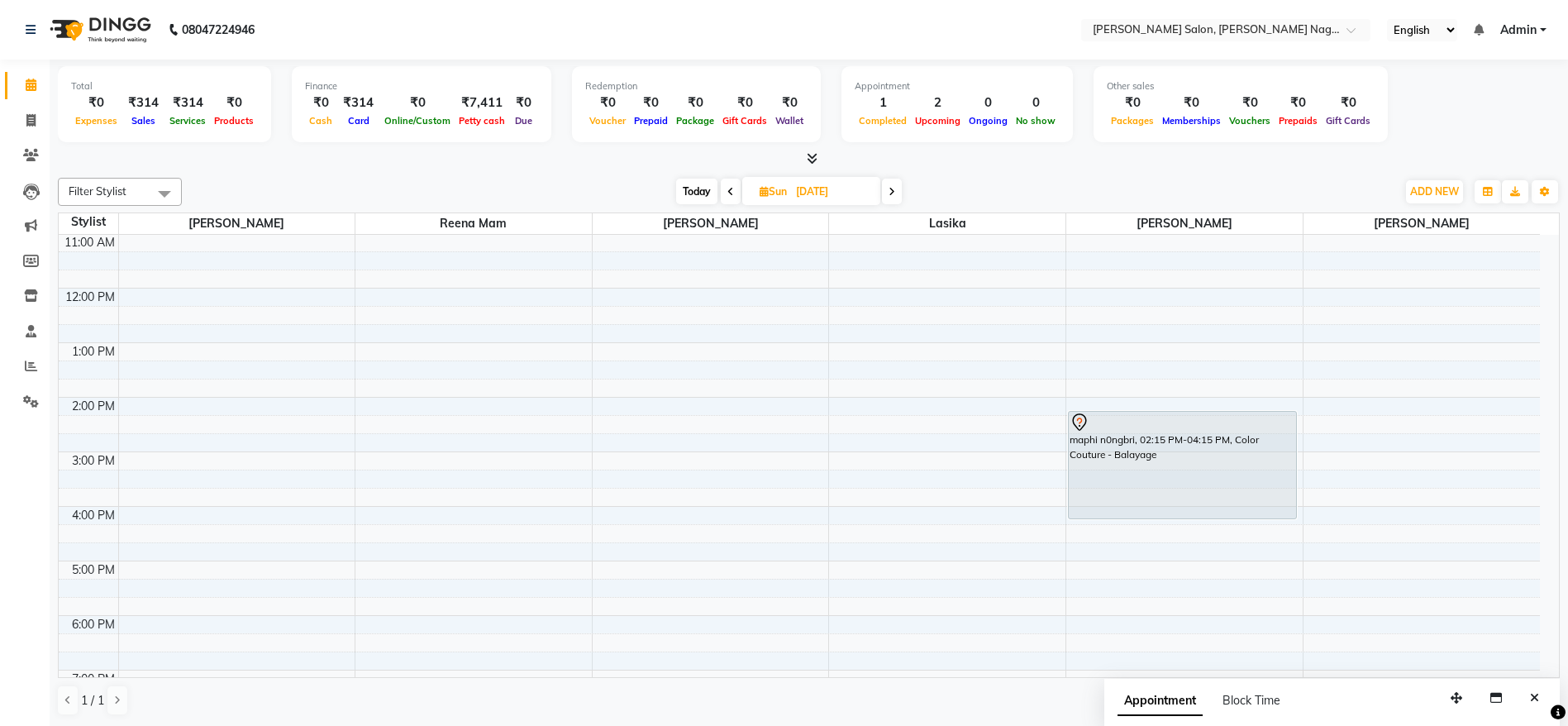
click at [842, 196] on input "12-10-2025" at bounding box center [832, 191] width 83 height 24
select select "10"
select select "2025"
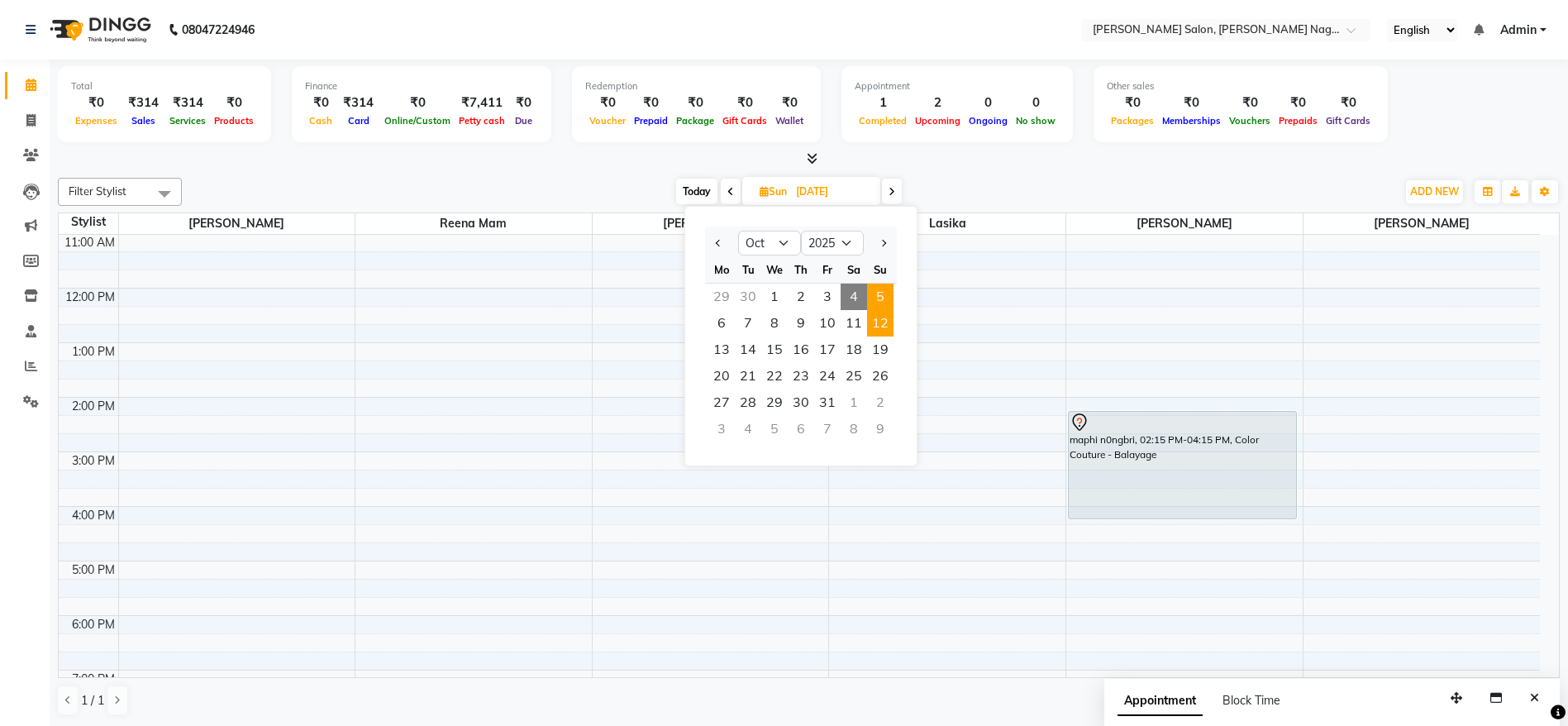
click at [881, 288] on span "5" at bounding box center [879, 296] width 26 height 26
type input "05-10-2025"
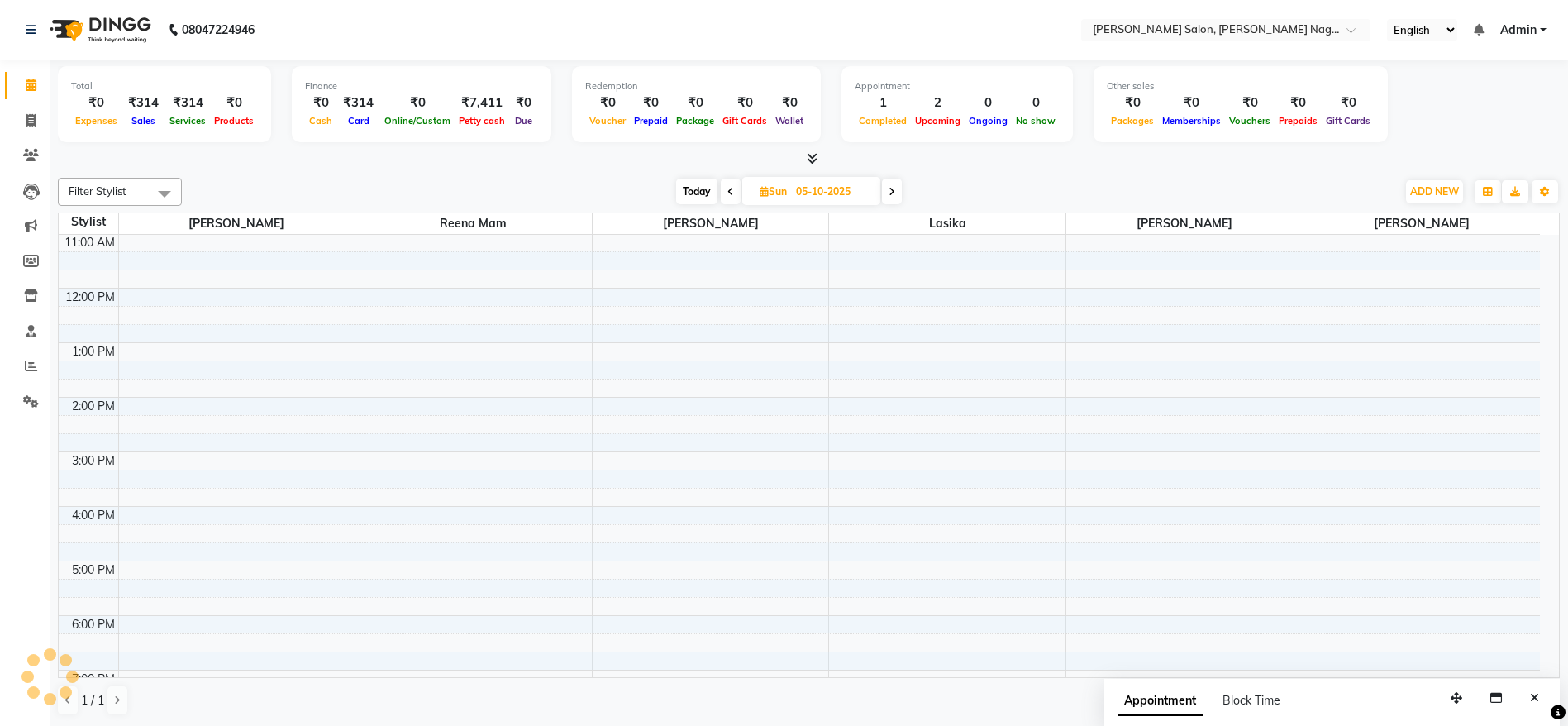
scroll to position [110, 0]
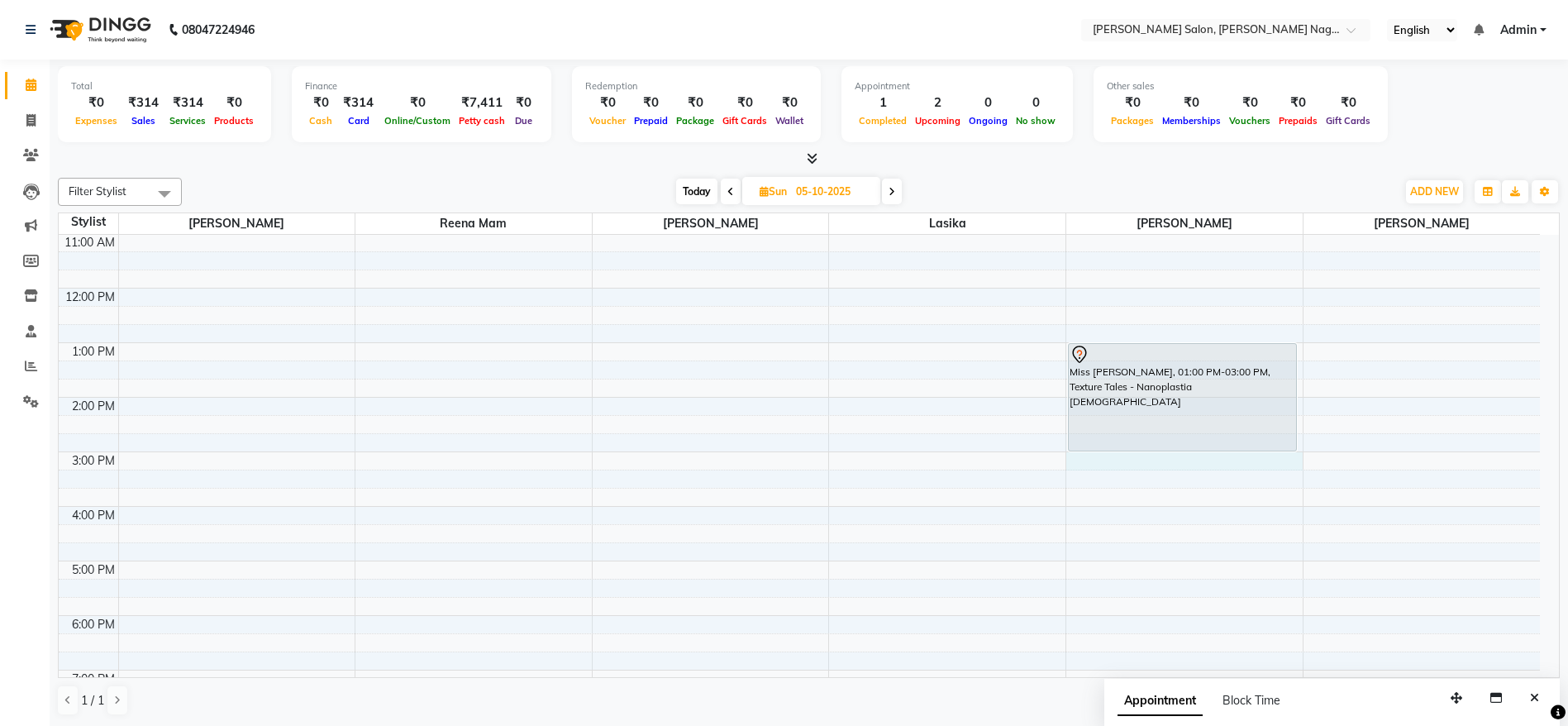
click at [1188, 457] on div "9:00 AM 10:00 AM 11:00 AM 12:00 PM 1:00 PM 2:00 PM 3:00 PM 4:00 PM 5:00 PM 6:00…" at bounding box center [799, 533] width 1481 height 818
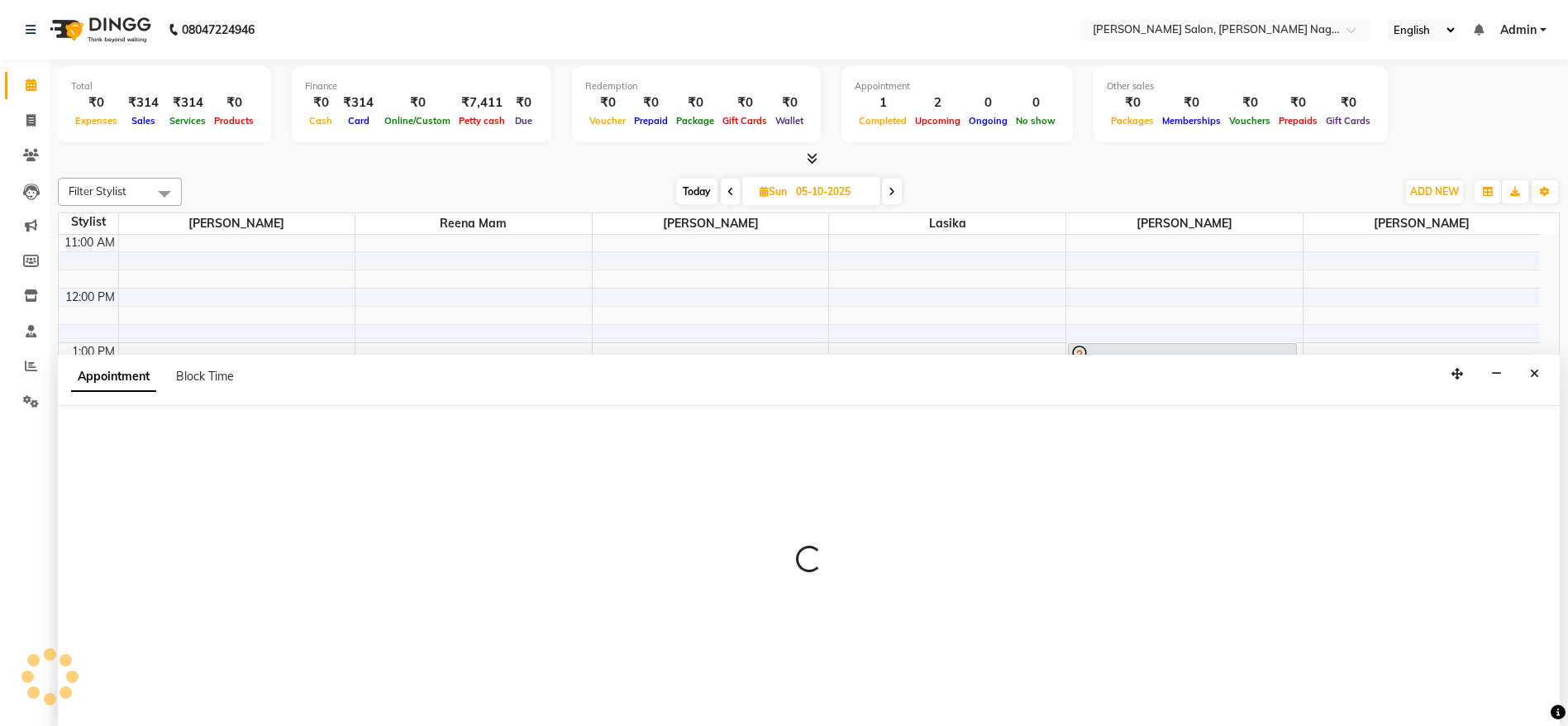
scroll to position [1, 0]
select select "83987"
select select "900"
select select "tentative"
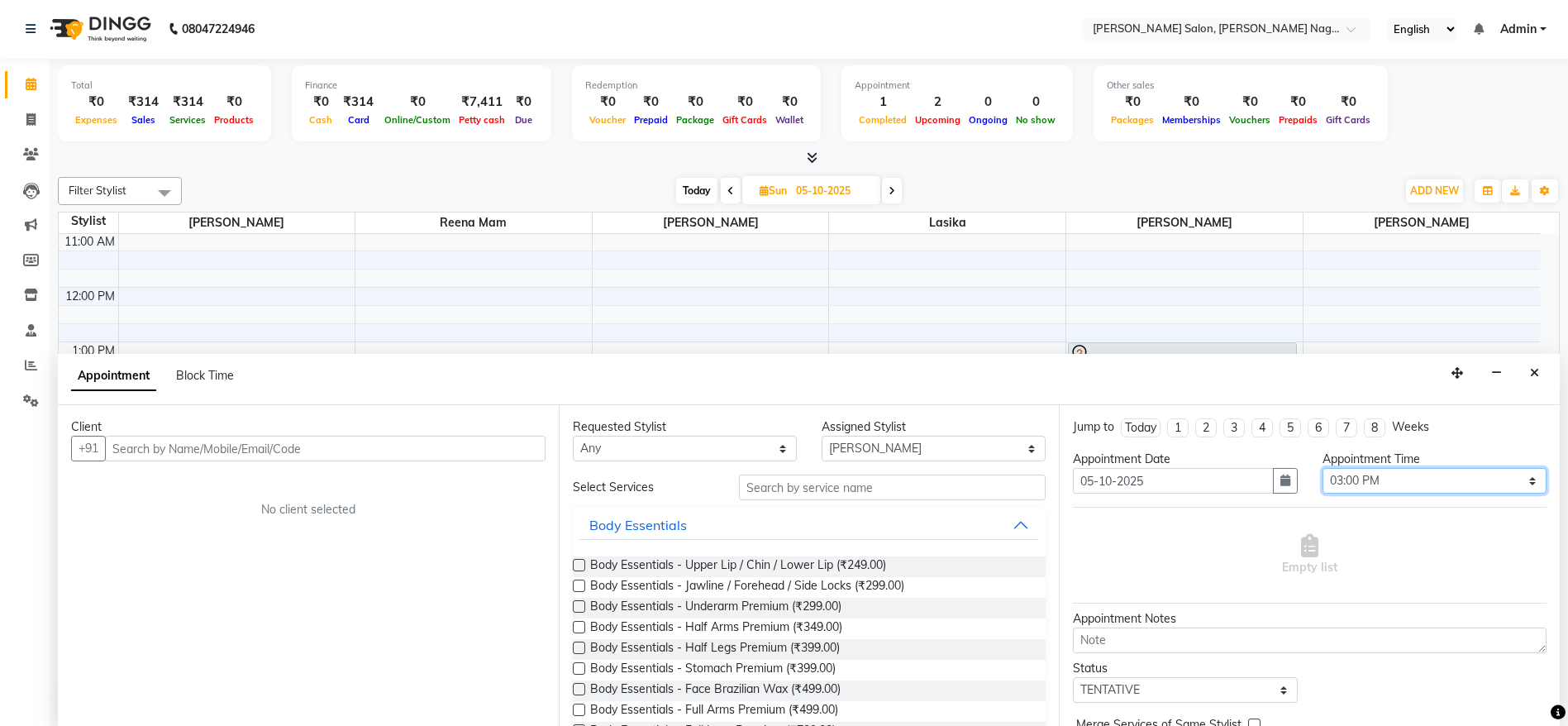
click at [1465, 484] on select "Select 10:00 AM 10:15 AM 10:30 AM 10:45 AM 11:00 AM 11:15 AM 11:30 AM 11:45 AM …" at bounding box center [1435, 480] width 224 height 25
select select "870"
click at [1323, 468] on select "Select 10:00 AM 10:15 AM 10:30 AM 10:45 AM 11:00 AM 11:15 AM 11:30 AM 11:45 AM …" at bounding box center [1435, 480] width 224 height 25
click at [865, 493] on input "text" at bounding box center [893, 487] width 308 height 25
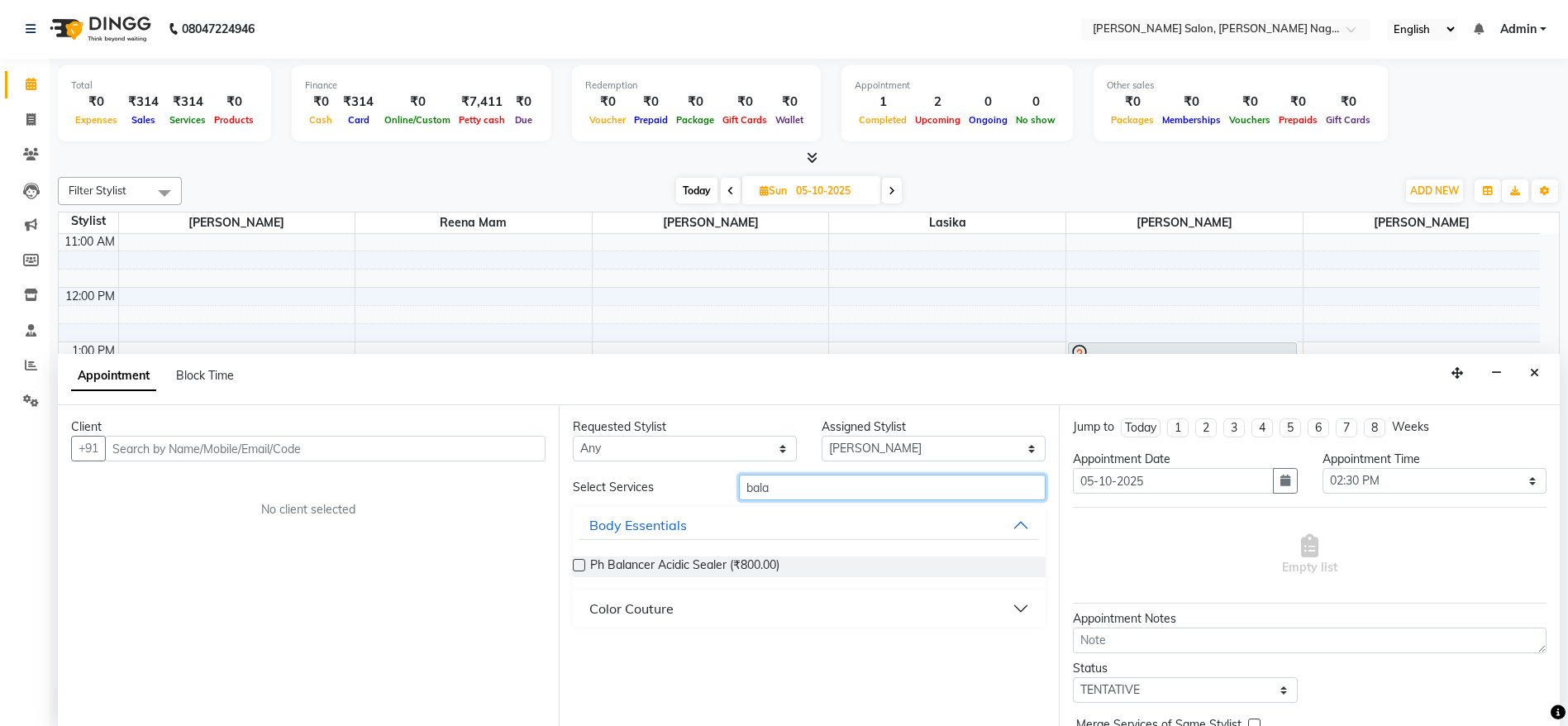
type input "bala"
click at [657, 605] on div "Color Couture" at bounding box center [631, 608] width 85 height 19
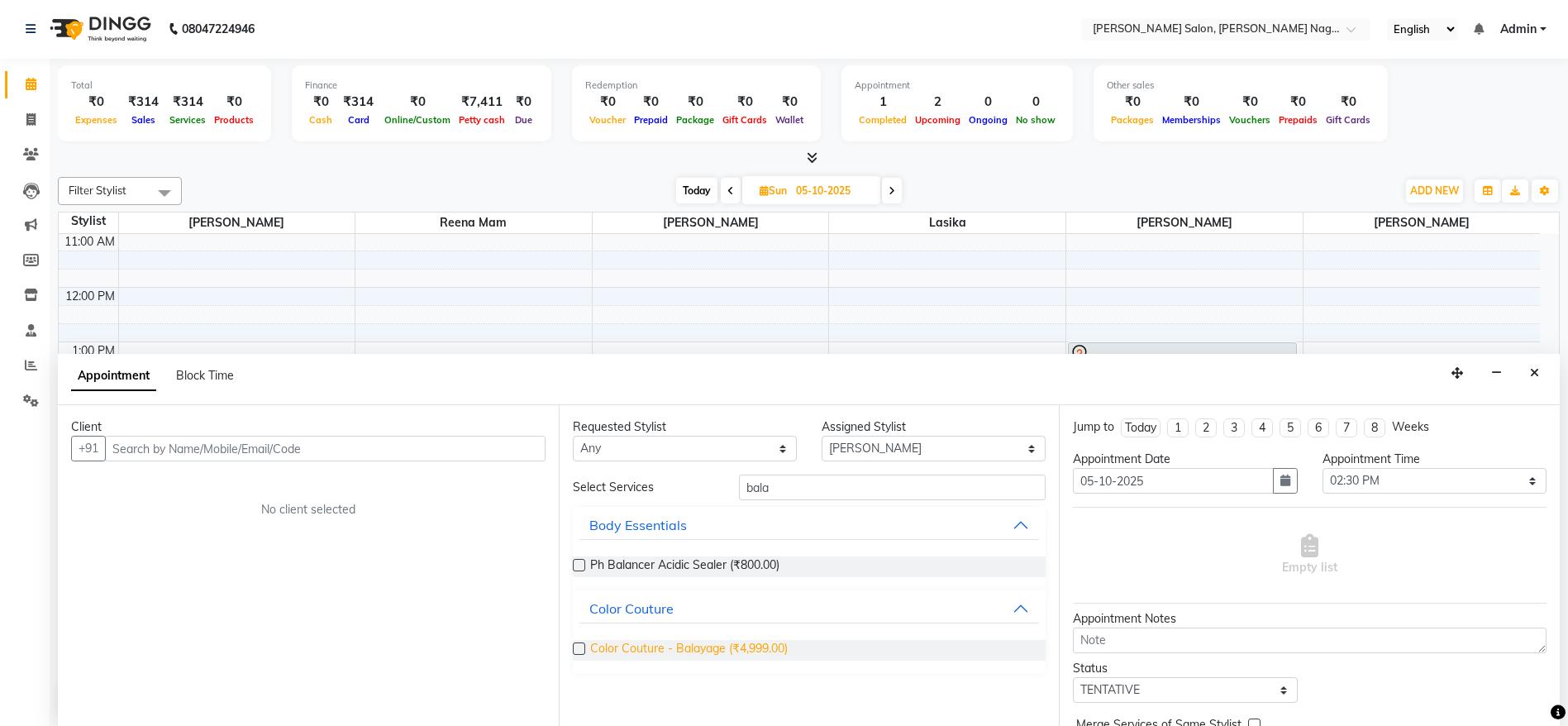
click at [760, 653] on span "Color Couture - Balayage (₹4,999.00)" at bounding box center [689, 650] width 198 height 20
checkbox input "false"
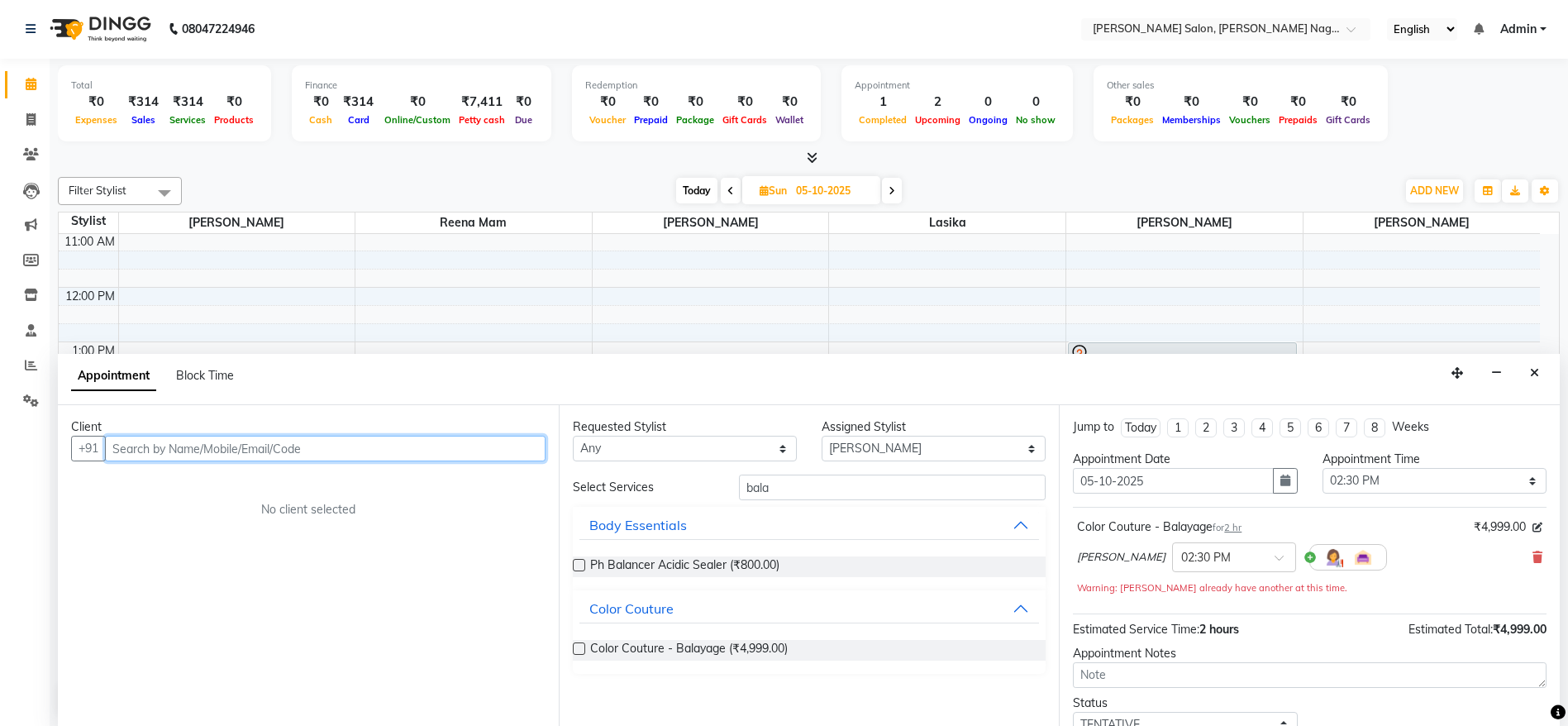
click at [480, 454] on input "text" at bounding box center [325, 448] width 440 height 25
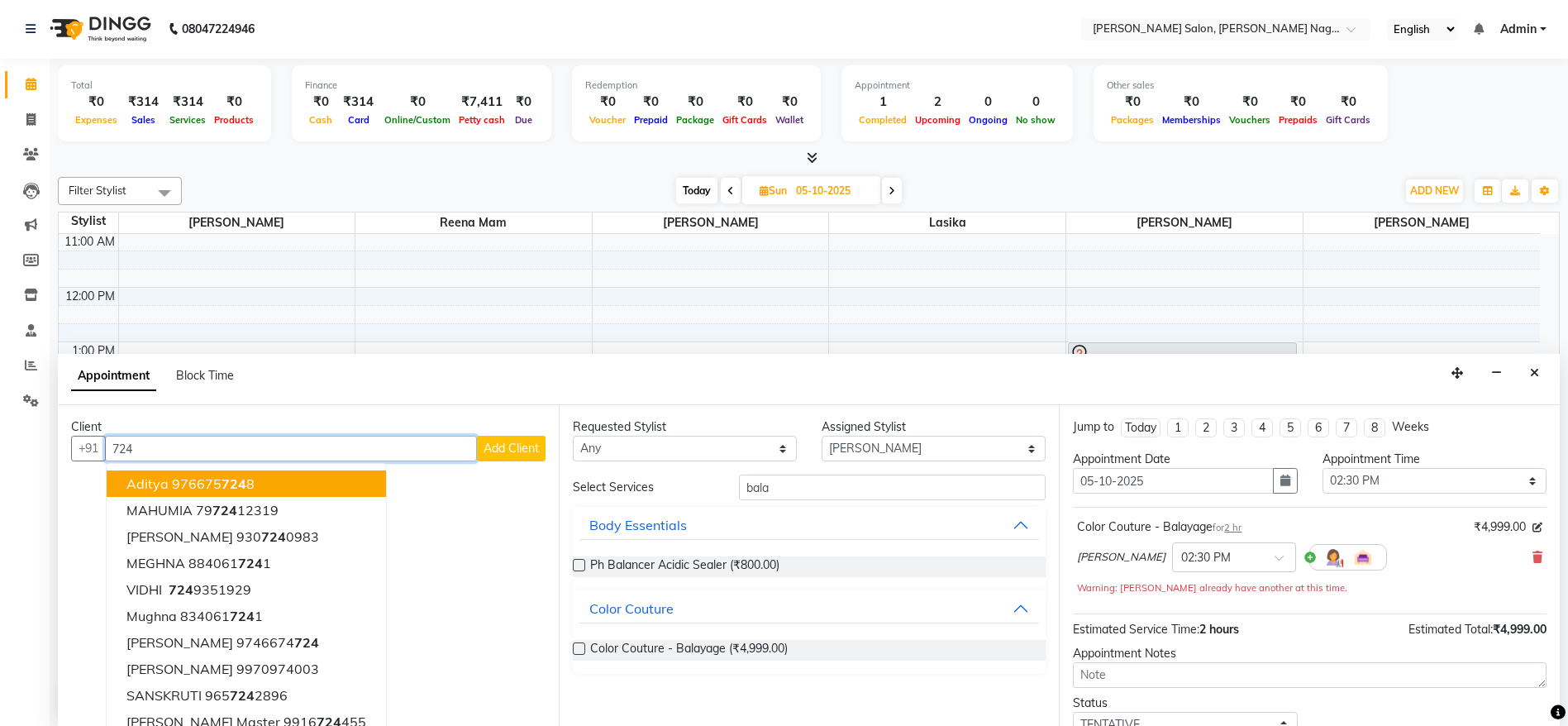
click at [444, 440] on input "724" at bounding box center [291, 448] width 372 height 25
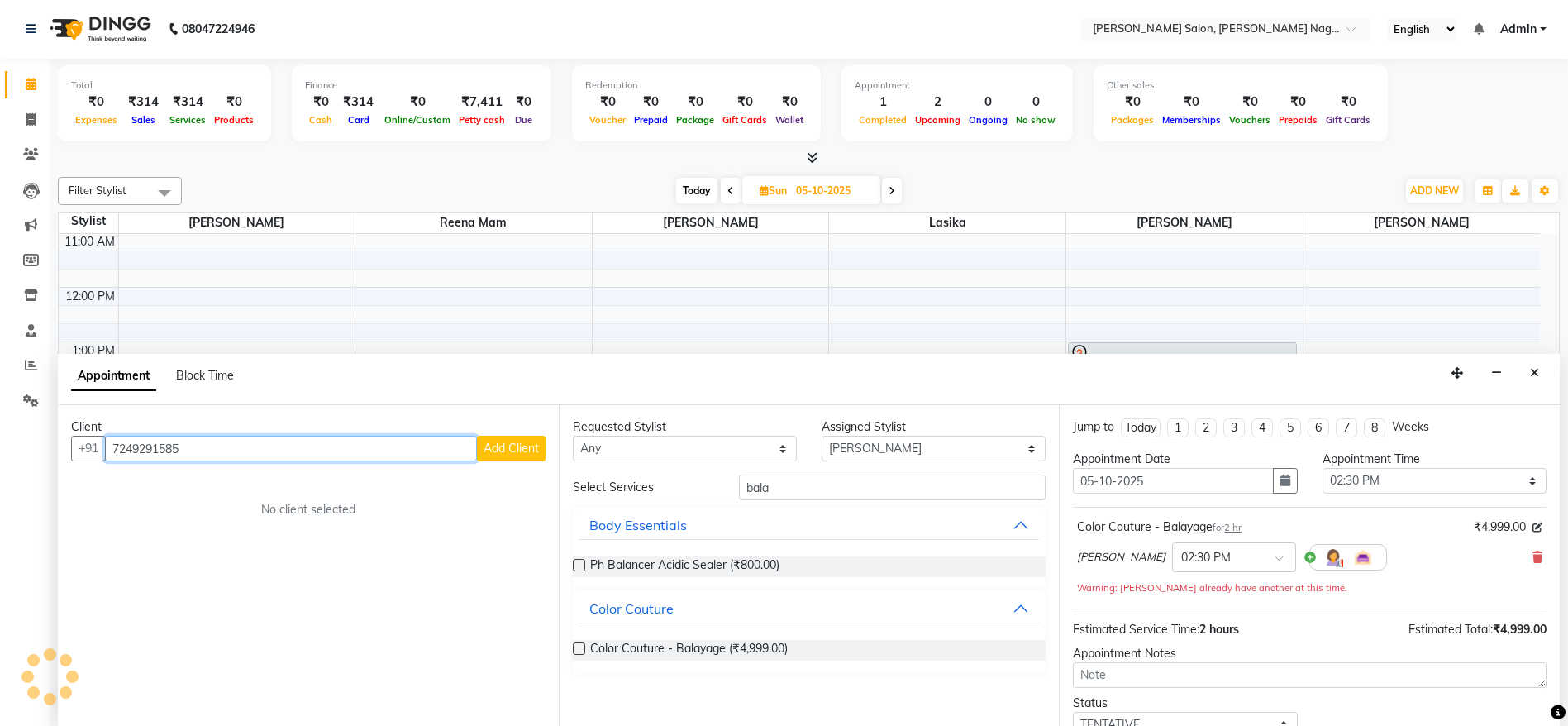
type input "7249291585"
click at [515, 450] on span "Add Client" at bounding box center [510, 447] width 56 height 15
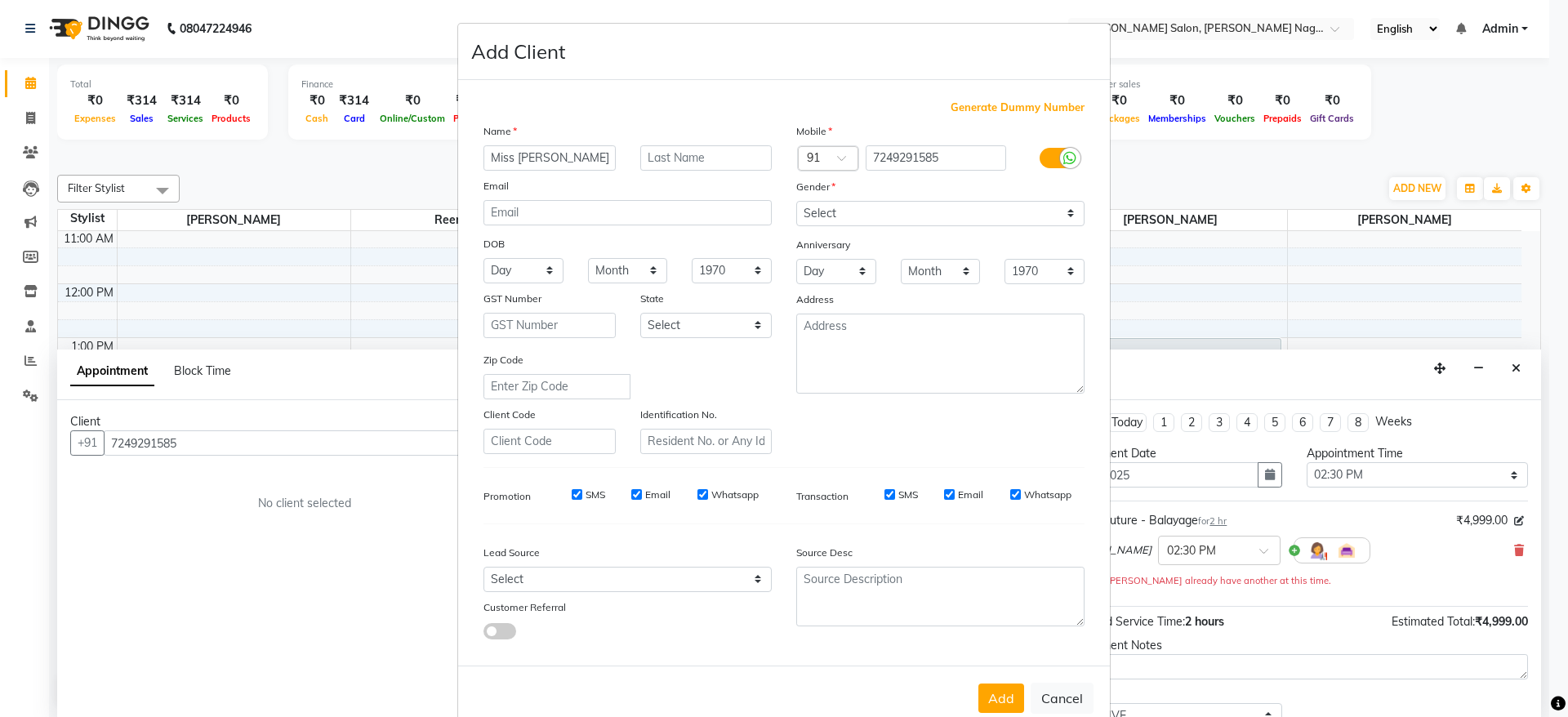
type input "Miss Namrata"
click at [659, 163] on input "Kochar" at bounding box center [706, 158] width 132 height 25
type input "Kochhar"
click at [819, 211] on select "Select Male Female Other Prefer Not To Say" at bounding box center [940, 214] width 289 height 25
select select "female"
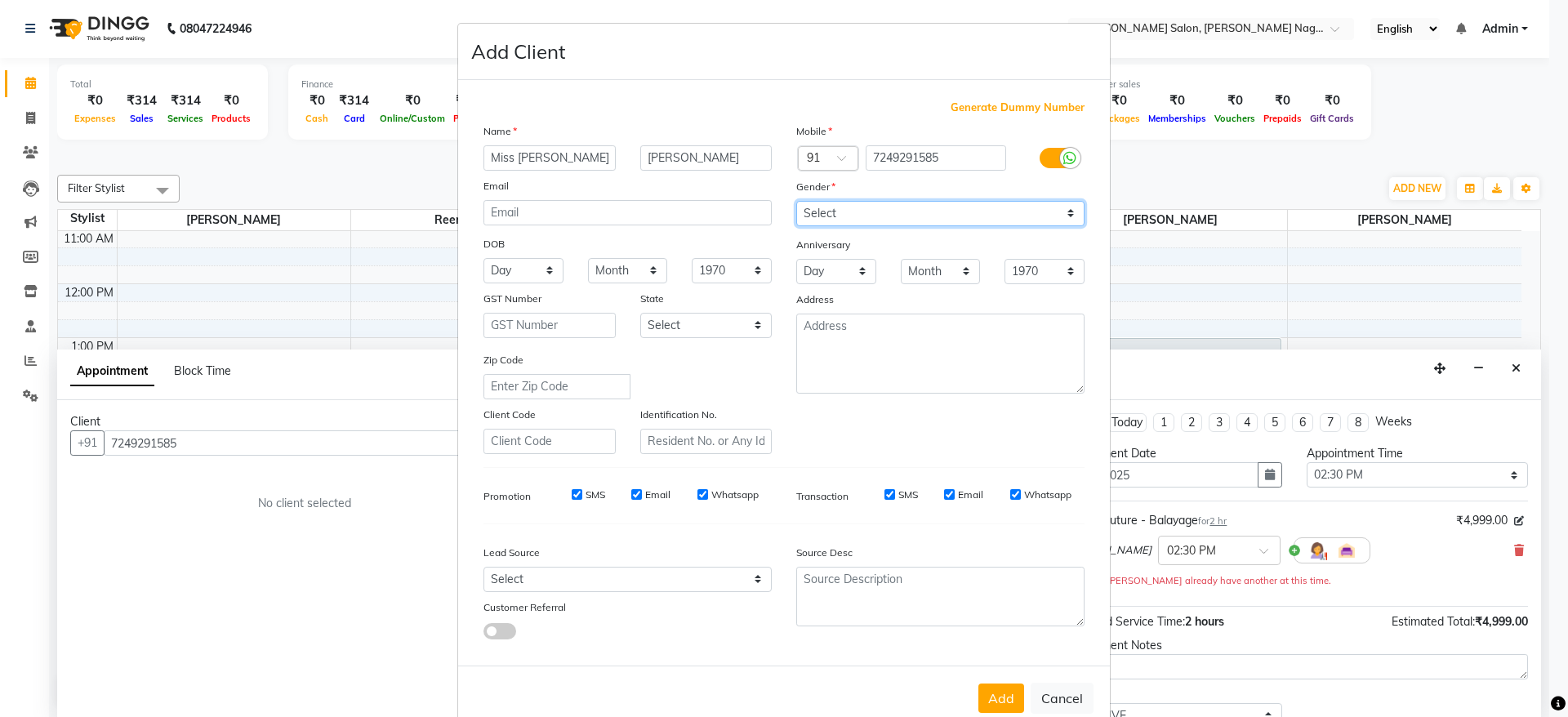
click at [796, 201] on select "Select Male Female Other Prefer Not To Say" at bounding box center [940, 214] width 289 height 25
click at [1001, 693] on button "Add" at bounding box center [1002, 698] width 46 height 30
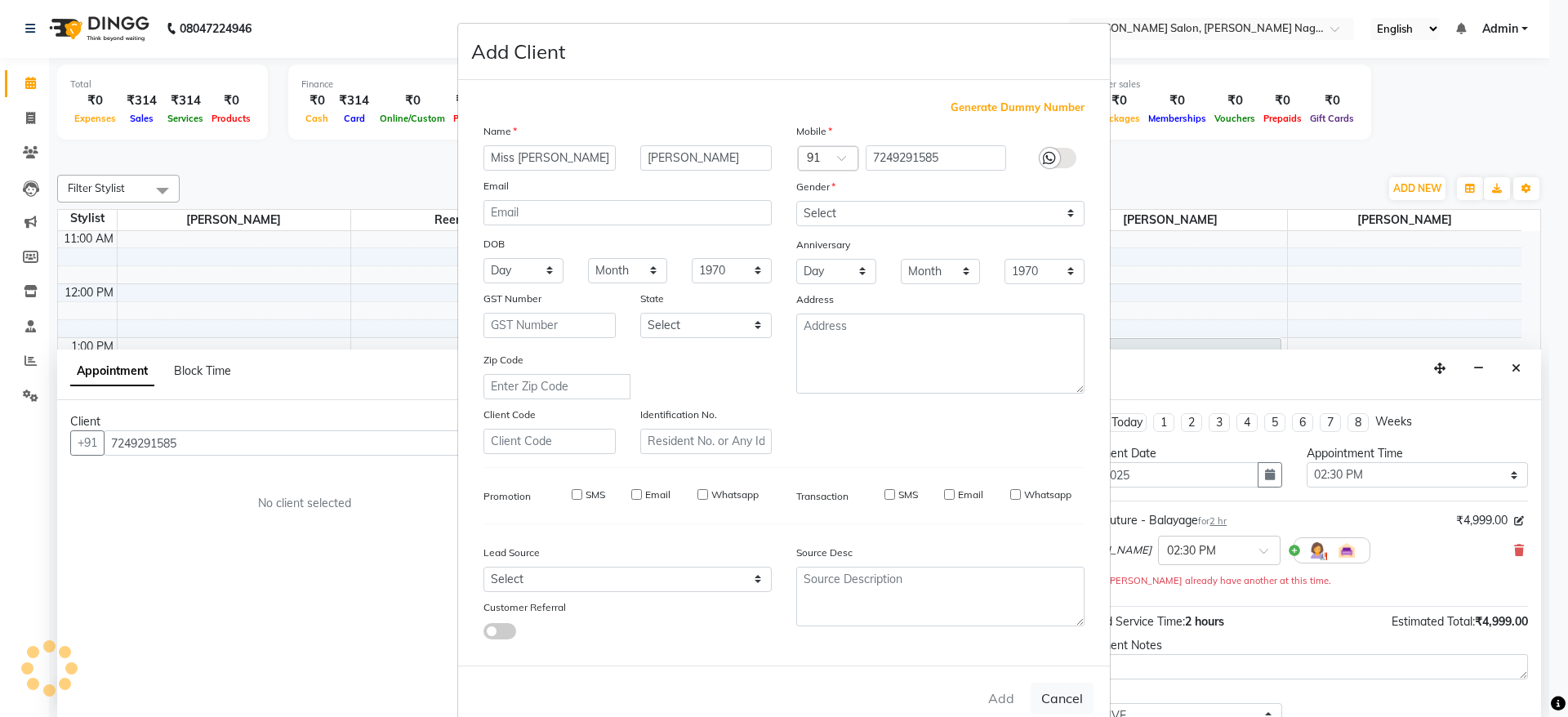
select select
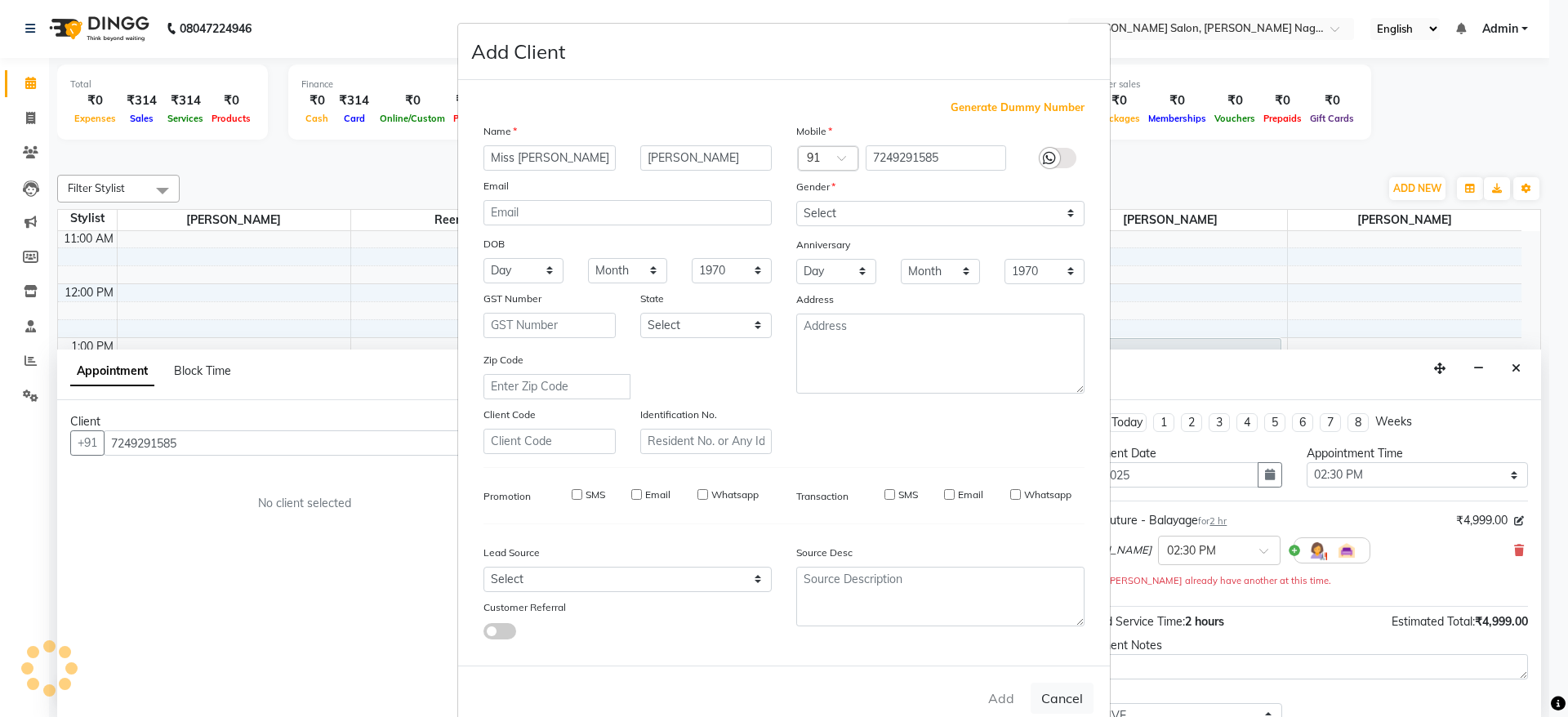
select select
checkbox input "false"
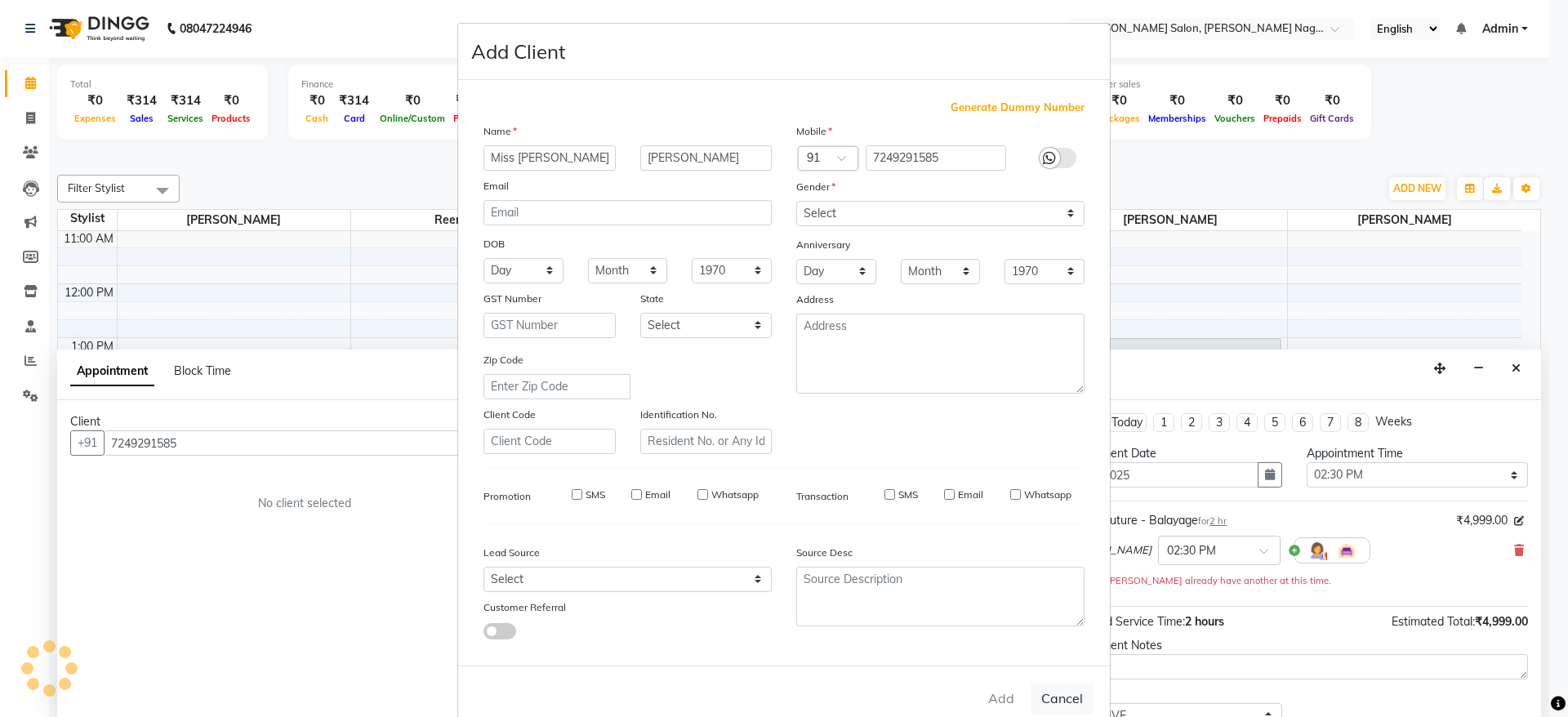
checkbox input "false"
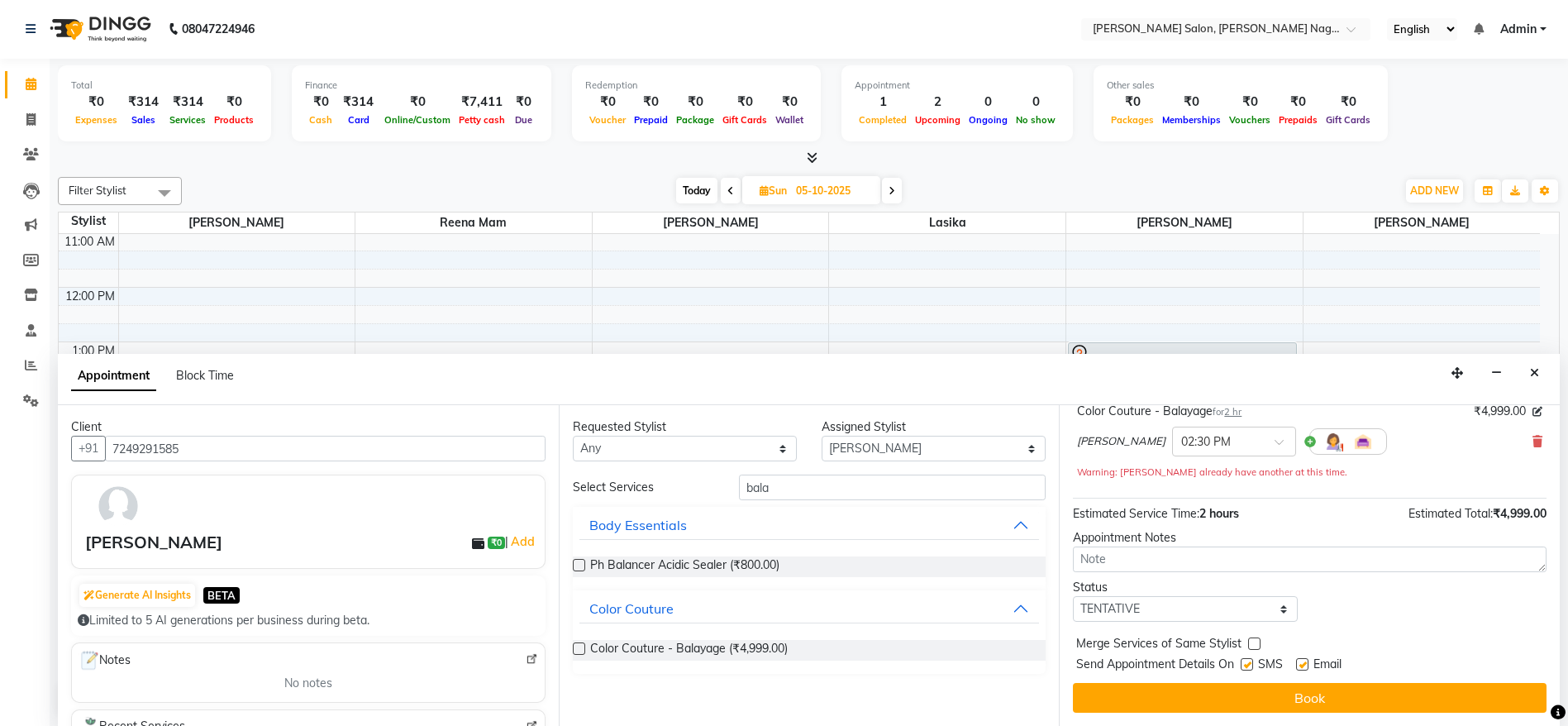
scroll to position [0, 0]
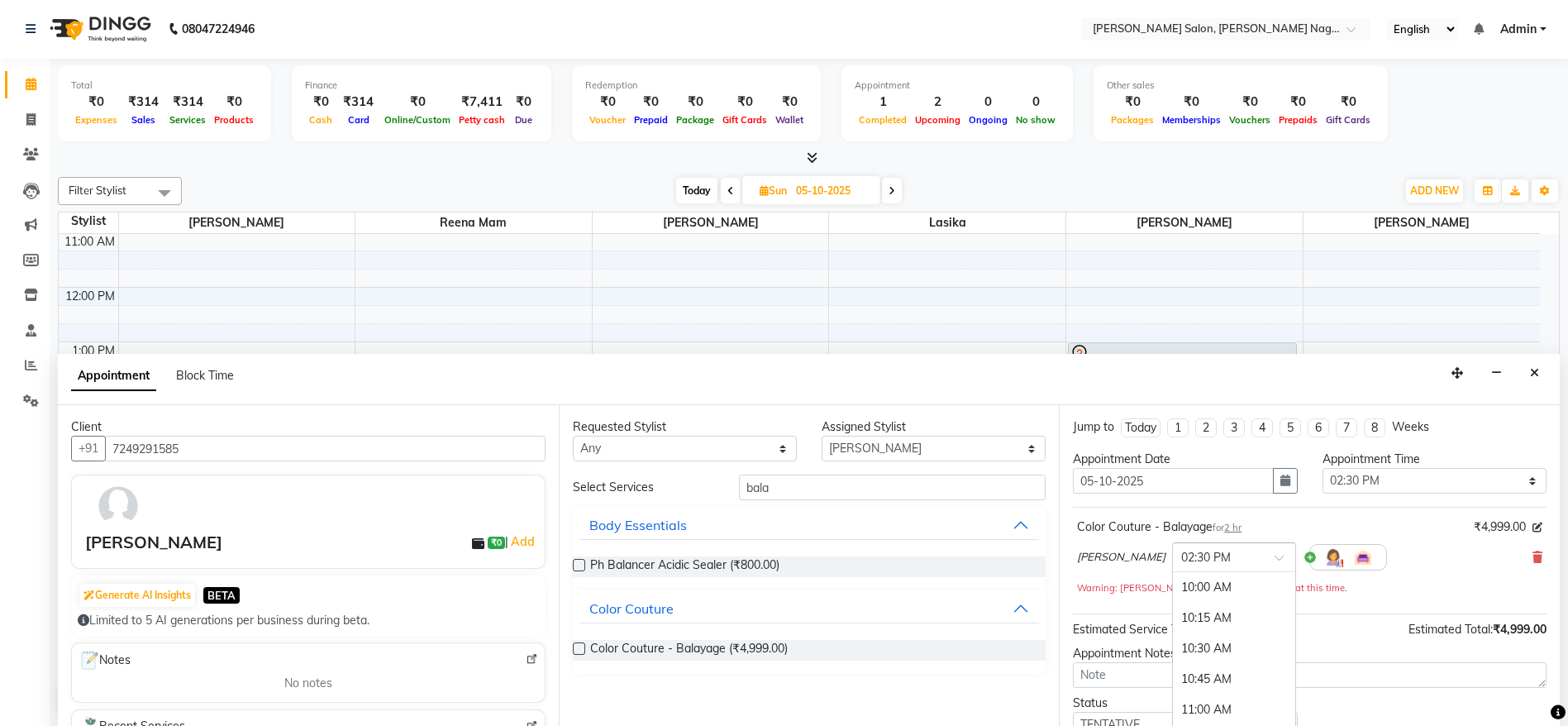
click at [1275, 555] on span at bounding box center [1285, 563] width 20 height 18
click at [1213, 649] on div "03:00 PM" at bounding box center [1234, 651] width 123 height 30
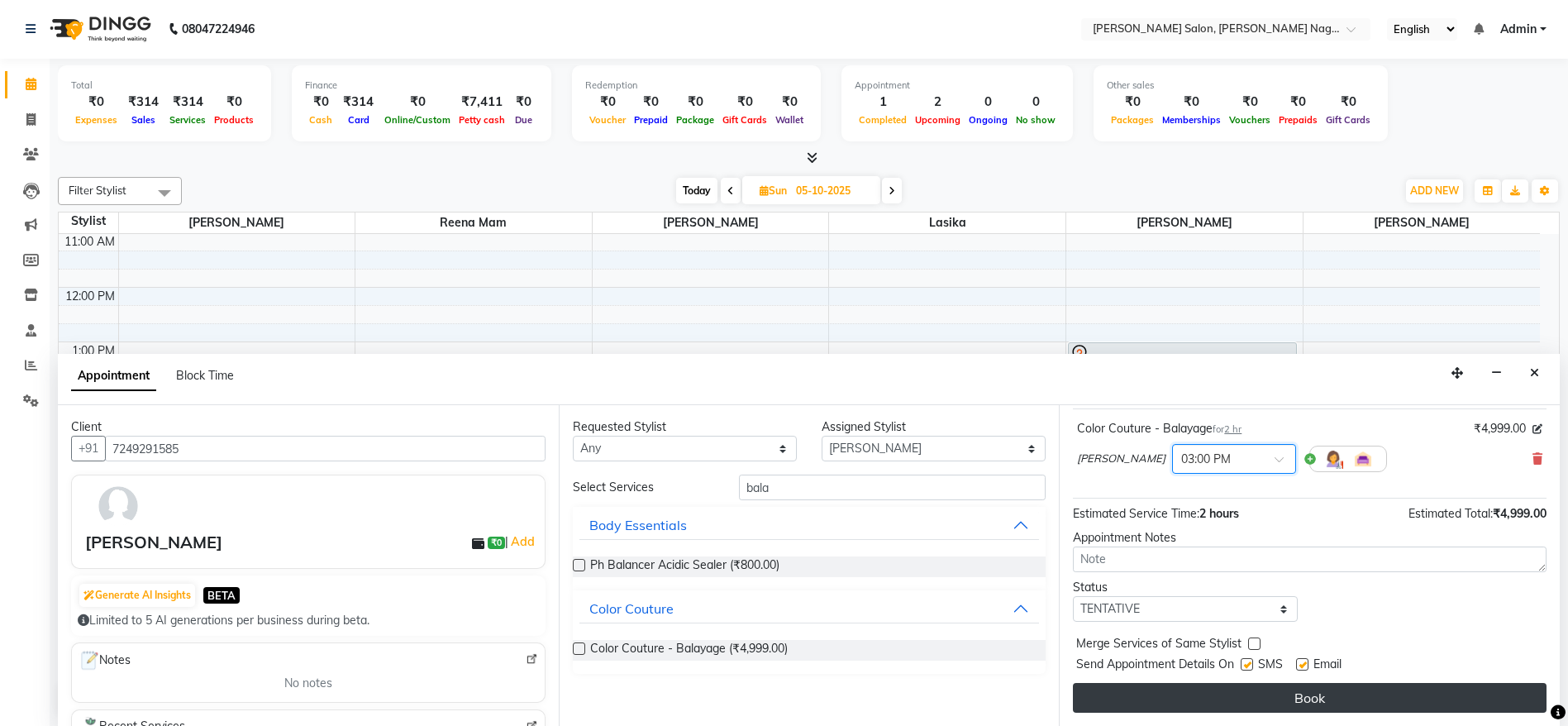
scroll to position [0, 0]
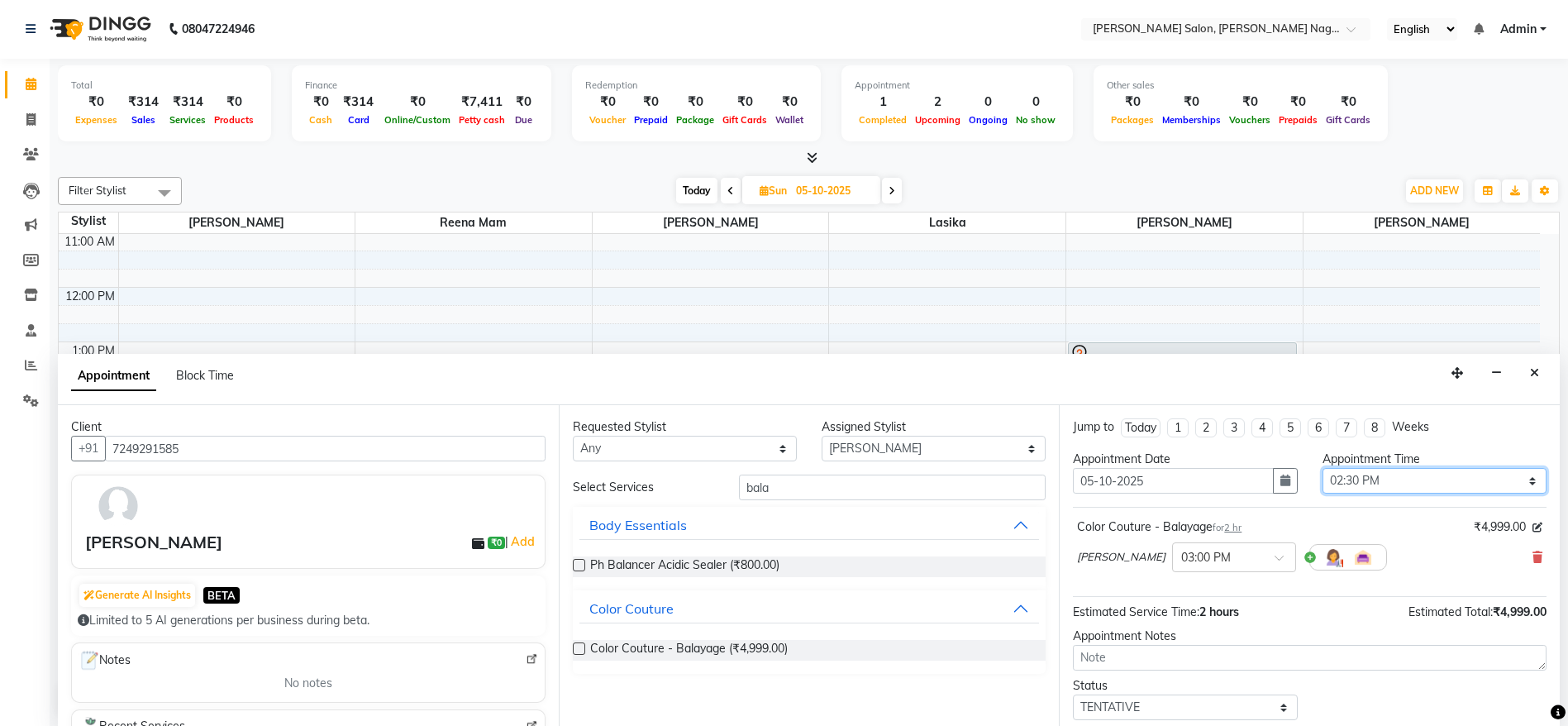
click at [1435, 476] on select "Select 10:00 AM 10:15 AM 10:30 AM 10:45 AM 11:00 AM 11:15 AM 11:30 AM 11:45 AM …" at bounding box center [1435, 480] width 224 height 25
select select "900"
click at [1323, 468] on select "Select 10:00 AM 10:15 AM 10:30 AM 10:45 AM 11:00 AM 11:15 AM 11:30 AM 11:45 AM …" at bounding box center [1435, 480] width 224 height 25
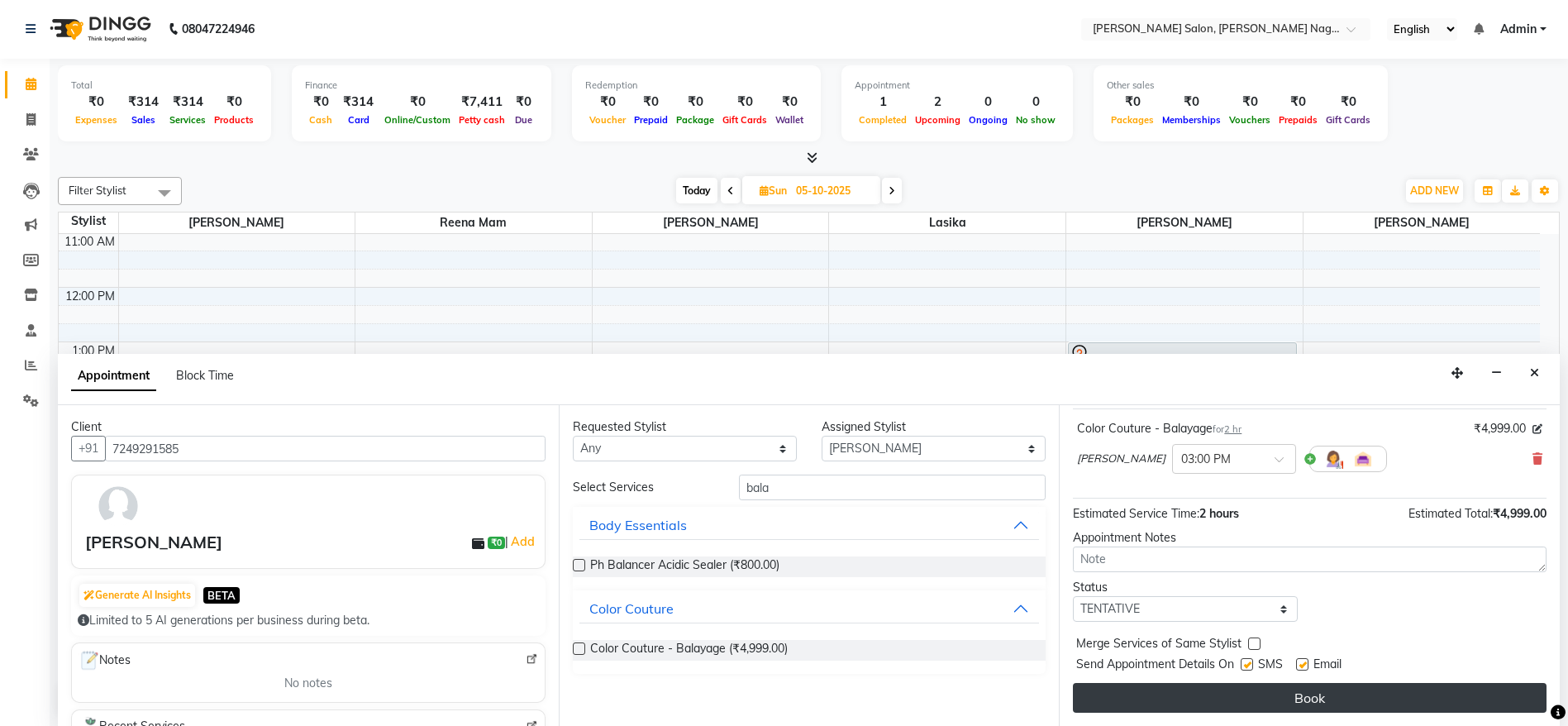
click at [1344, 708] on button "Book" at bounding box center [1310, 698] width 473 height 30
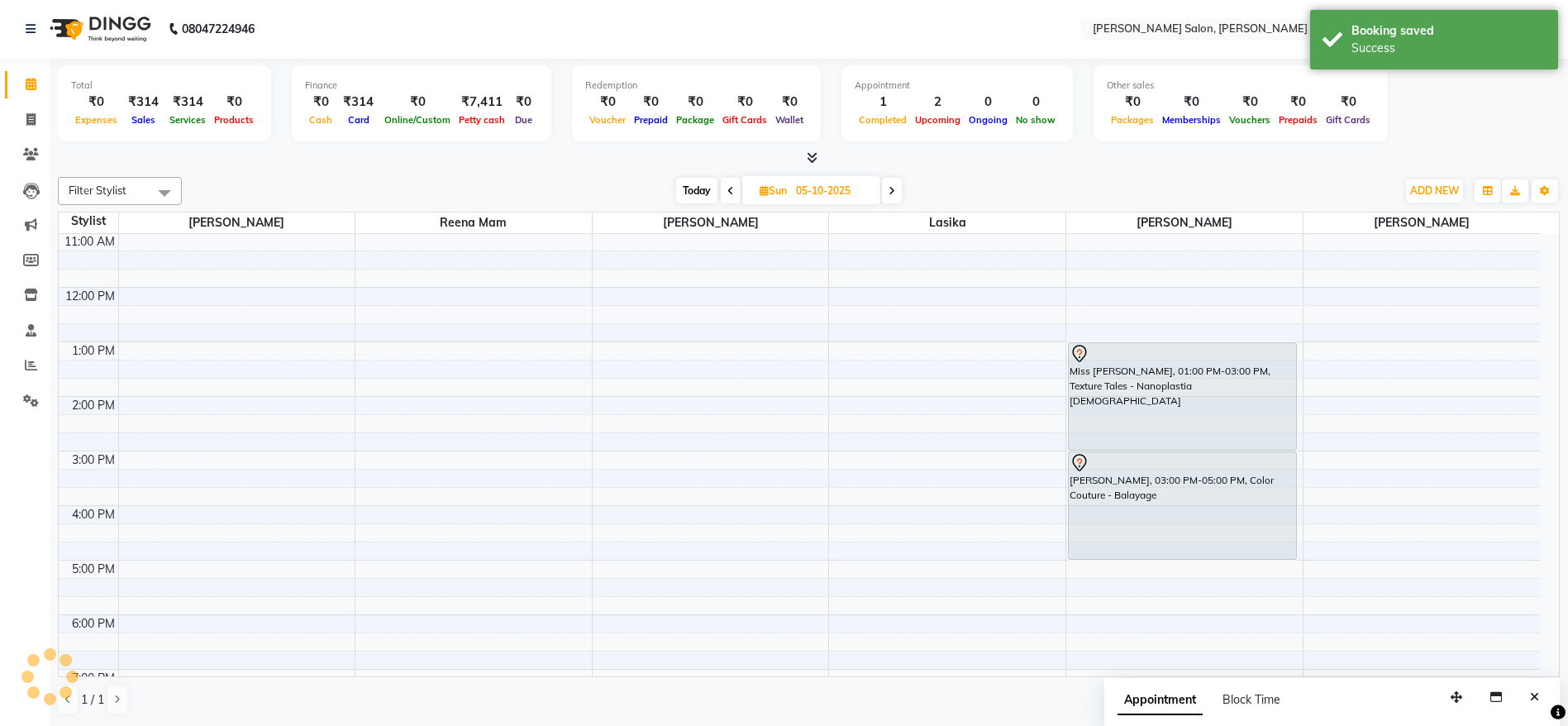
scroll to position [0, 0]
click at [691, 190] on span "Today" at bounding box center [696, 191] width 41 height 25
type input "04-10-2025"
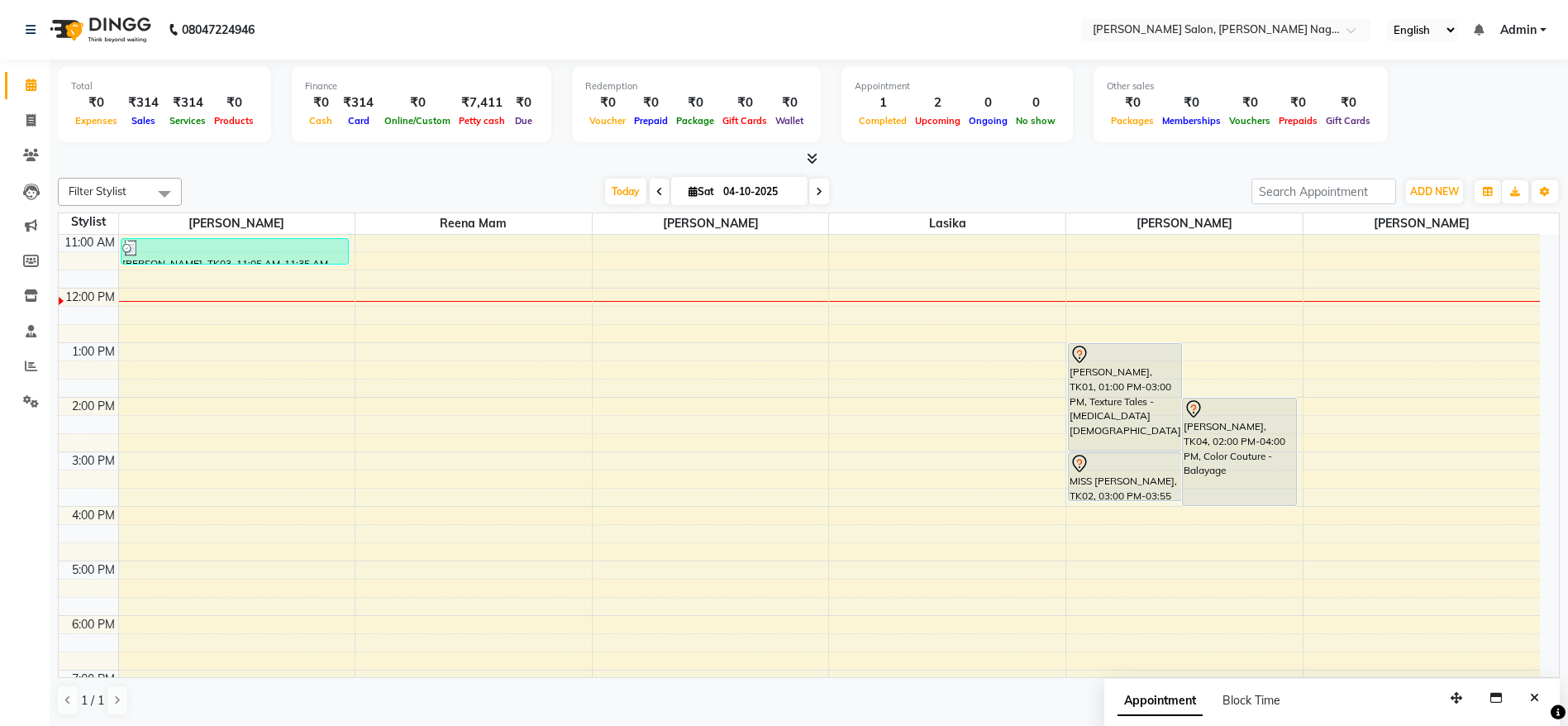
scroll to position [1, 0]
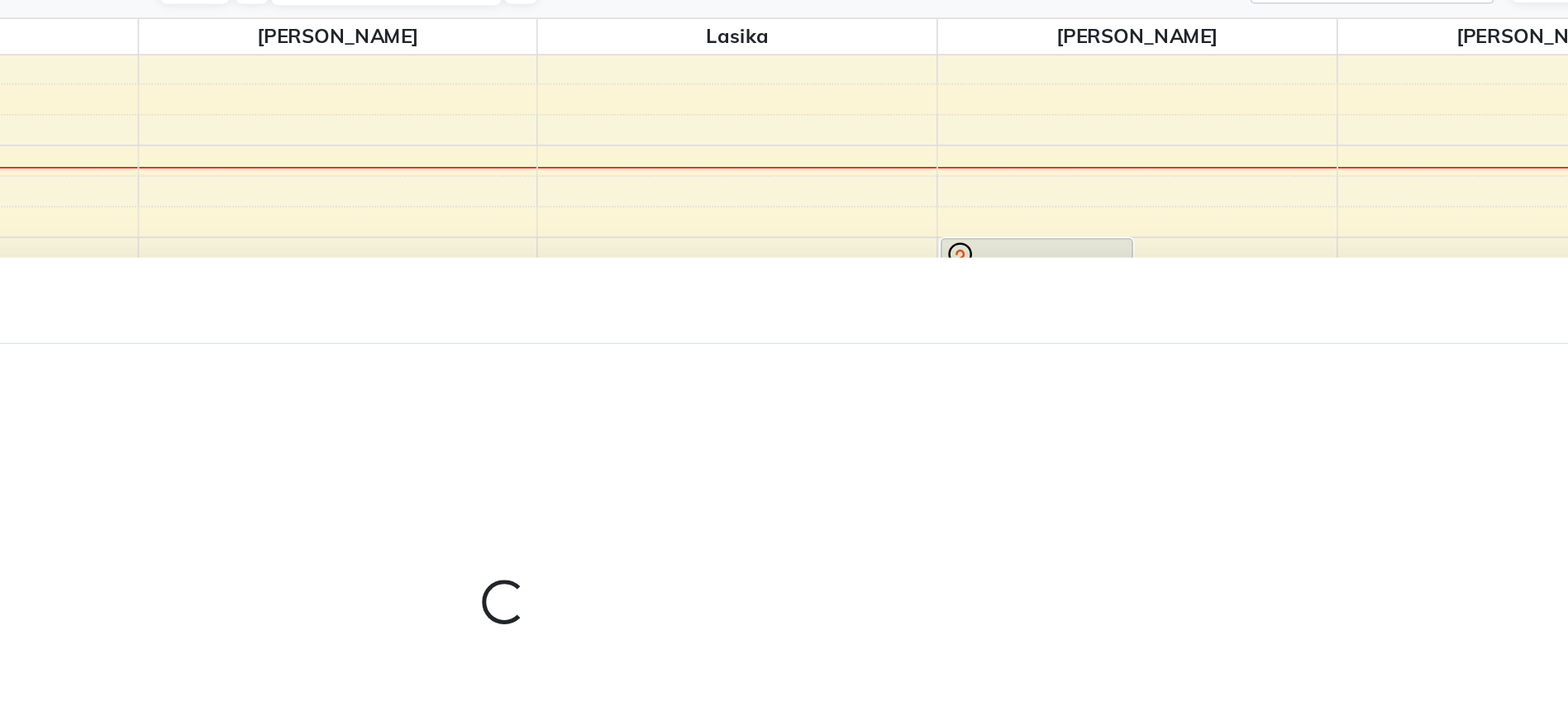
select select "83987"
select select "975"
select select "tentative"
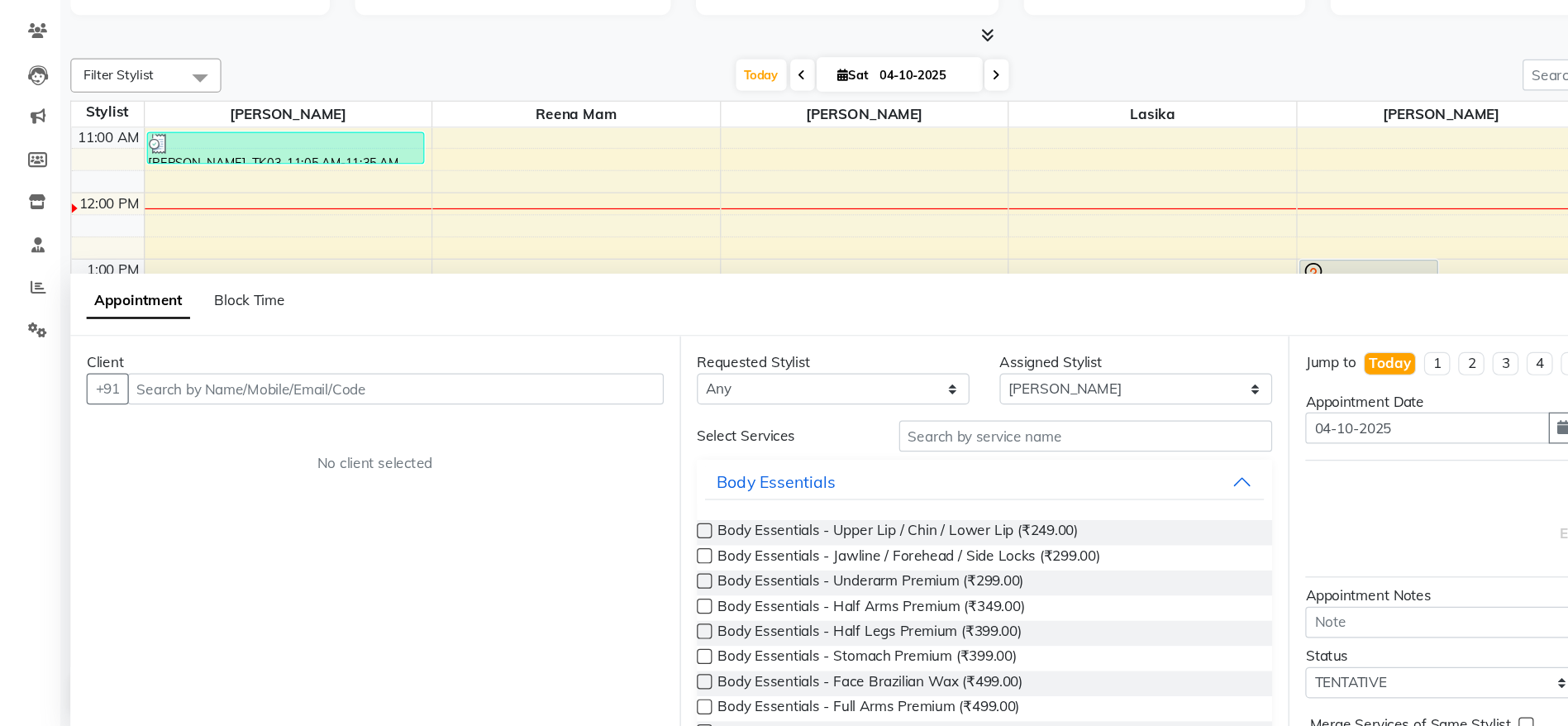
scroll to position [0, 0]
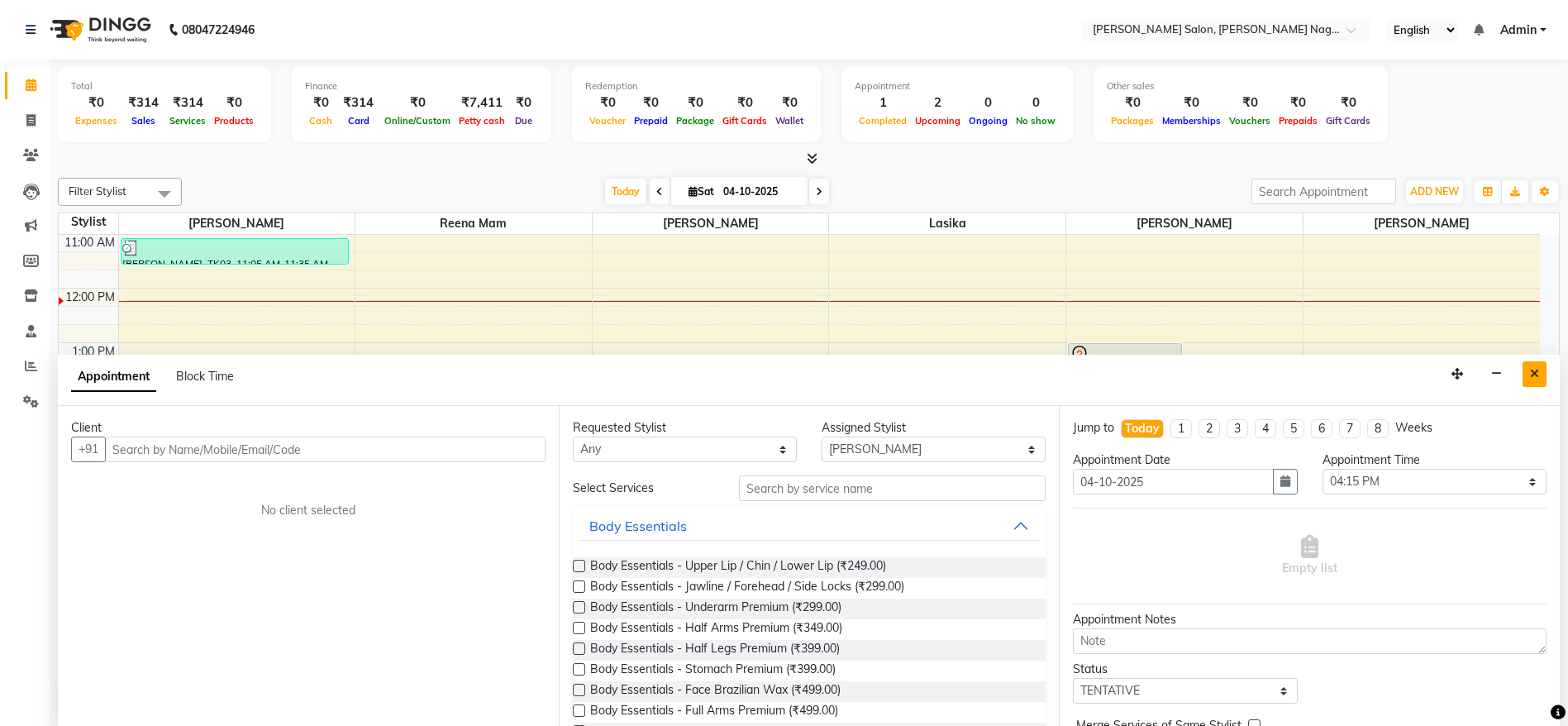
click at [1534, 374] on icon "Close" at bounding box center [1534, 374] width 9 height 12
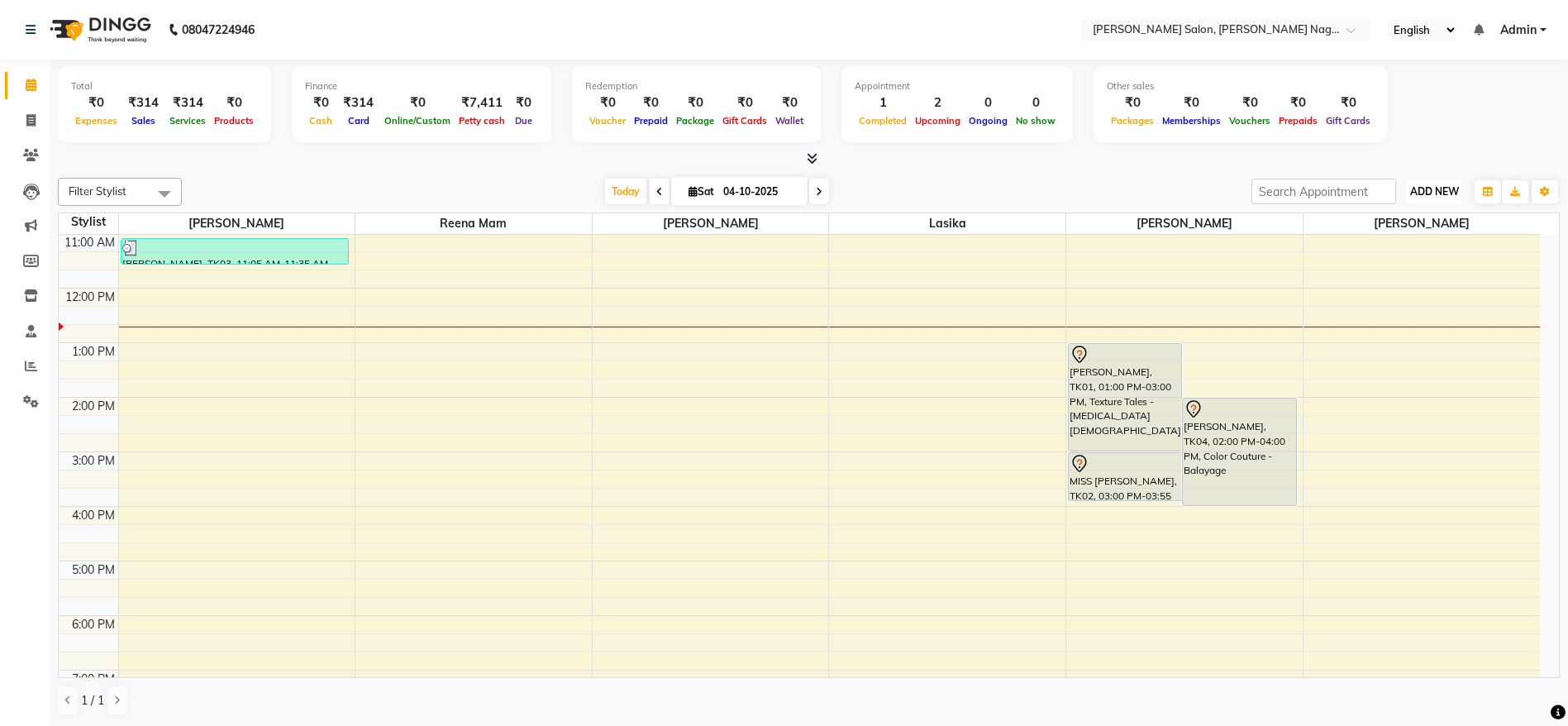
click at [1439, 187] on span "ADD NEW" at bounding box center [1435, 191] width 49 height 13
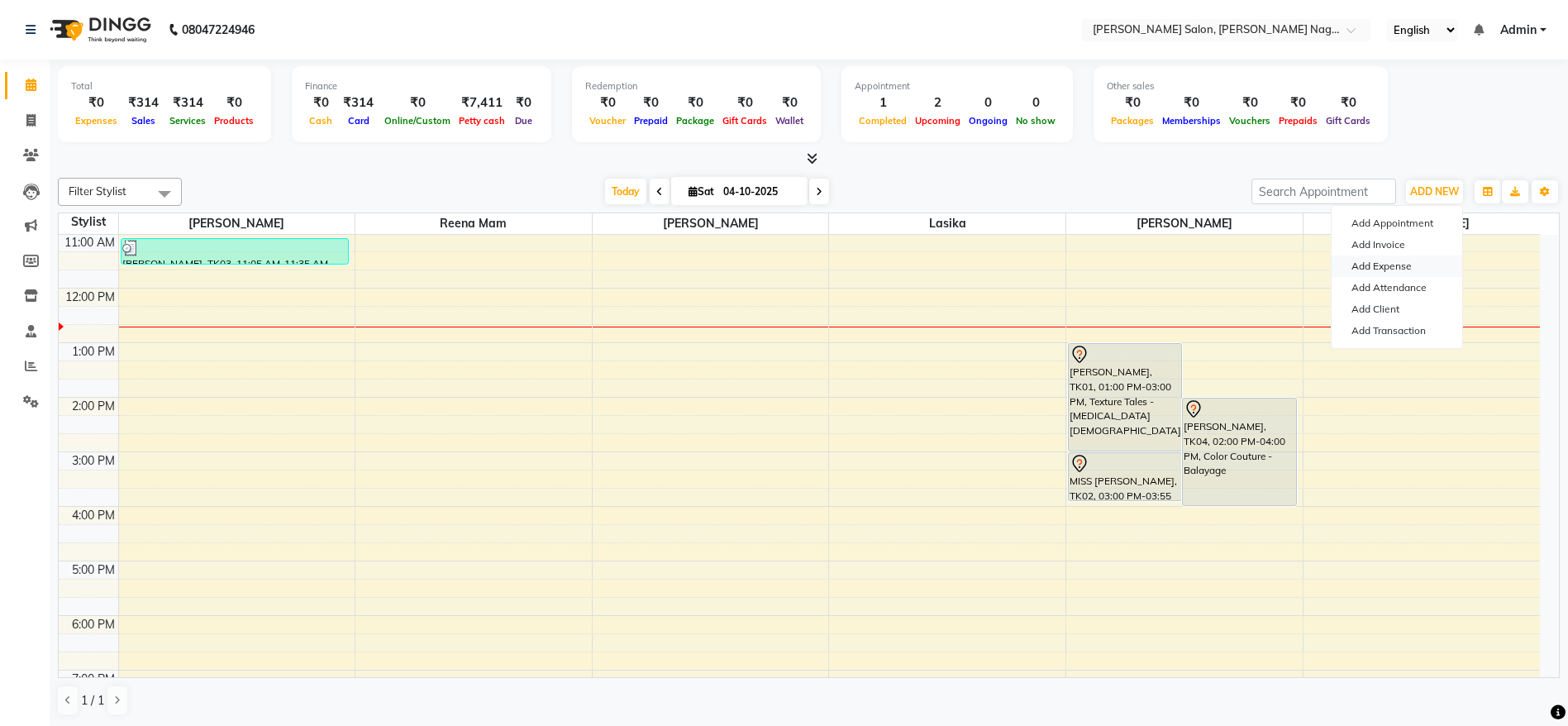
click at [1409, 261] on link "Add Expense" at bounding box center [1397, 266] width 131 height 21
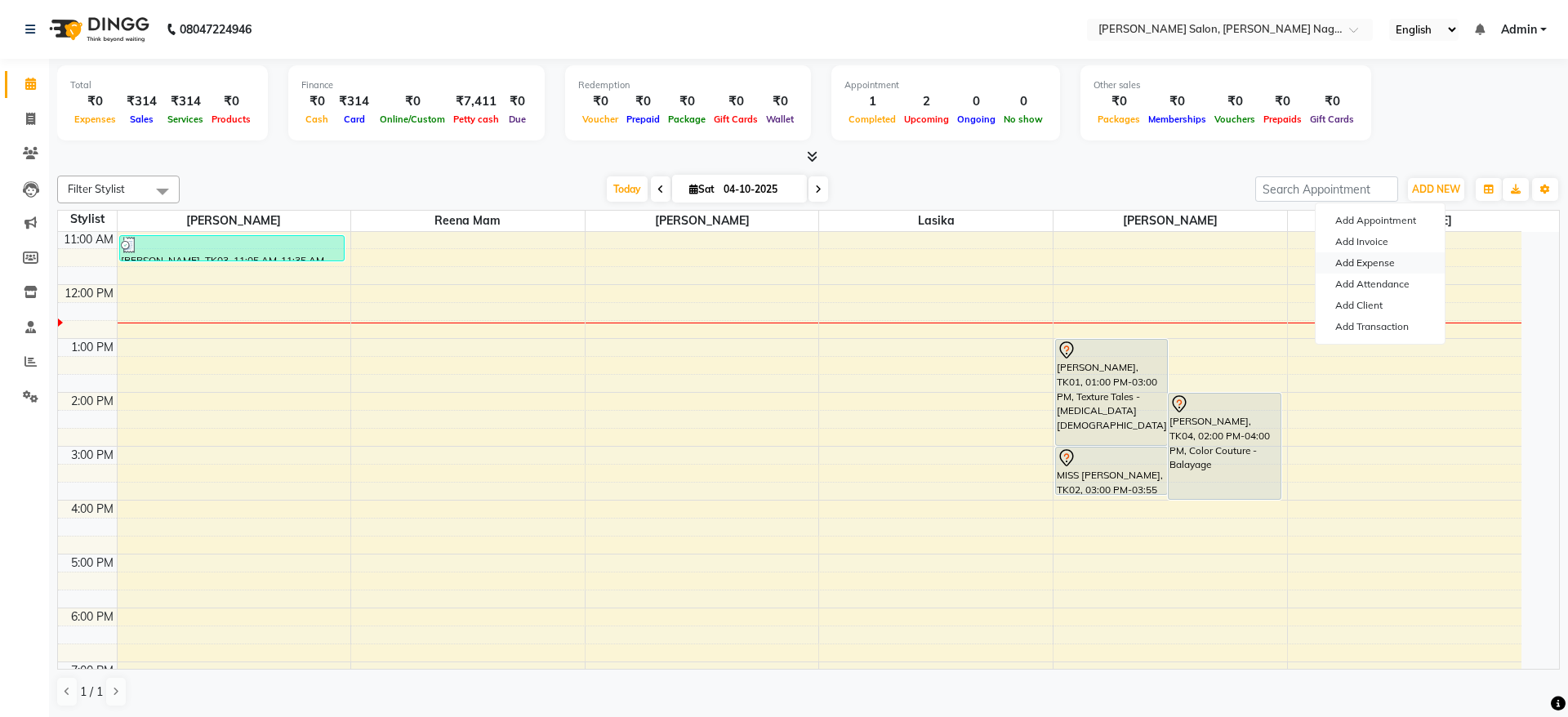
select select "1"
select select "5216"
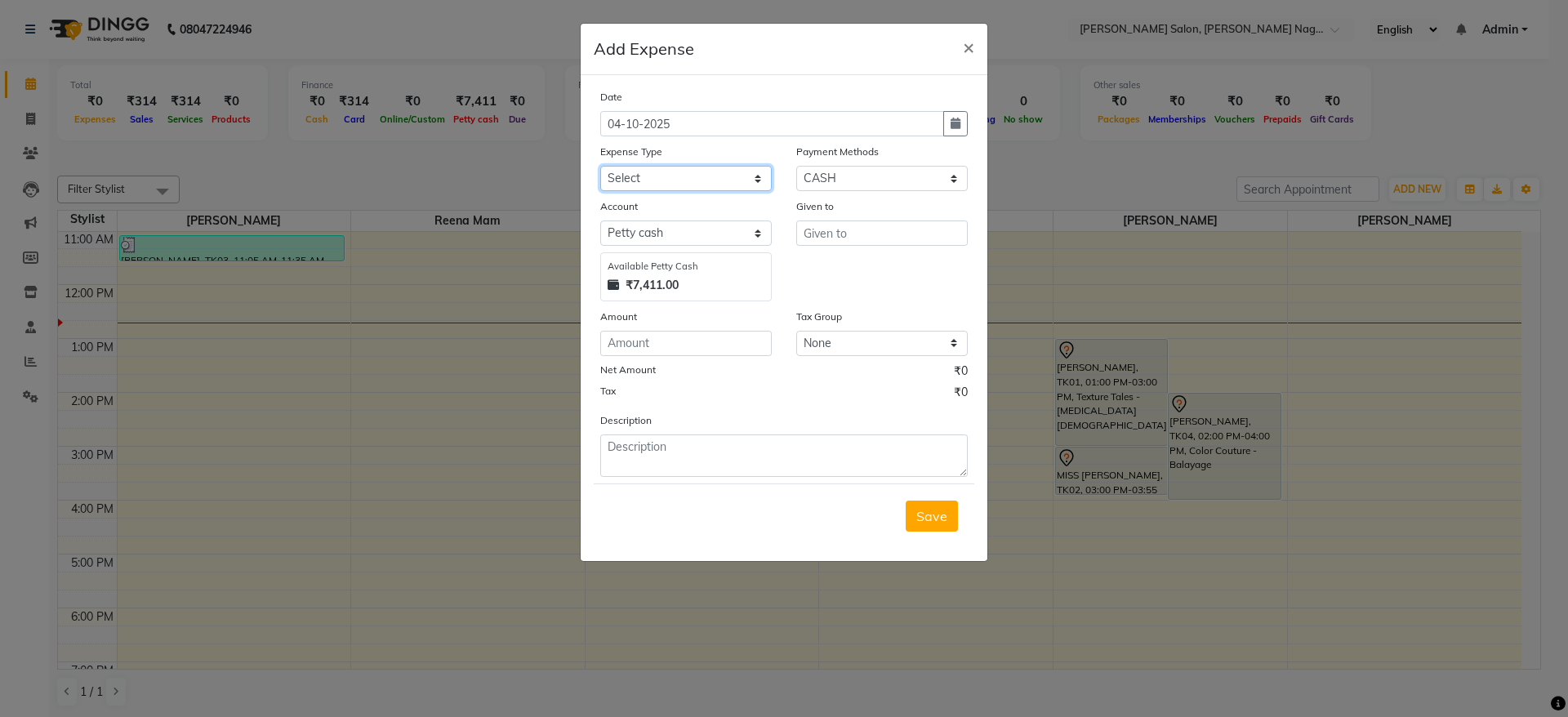
click at [685, 177] on select "Select Advance Salary Bank charges Car maintenance Cash transfer to bank Cash t…" at bounding box center [686, 178] width 171 height 25
select select "24751"
click at [601, 166] on select "Select Advance Salary Bank charges Car maintenance Cash transfer to bank Cash t…" at bounding box center [686, 178] width 171 height 25
click at [860, 238] on input "text" at bounding box center [882, 233] width 171 height 25
type input "3"
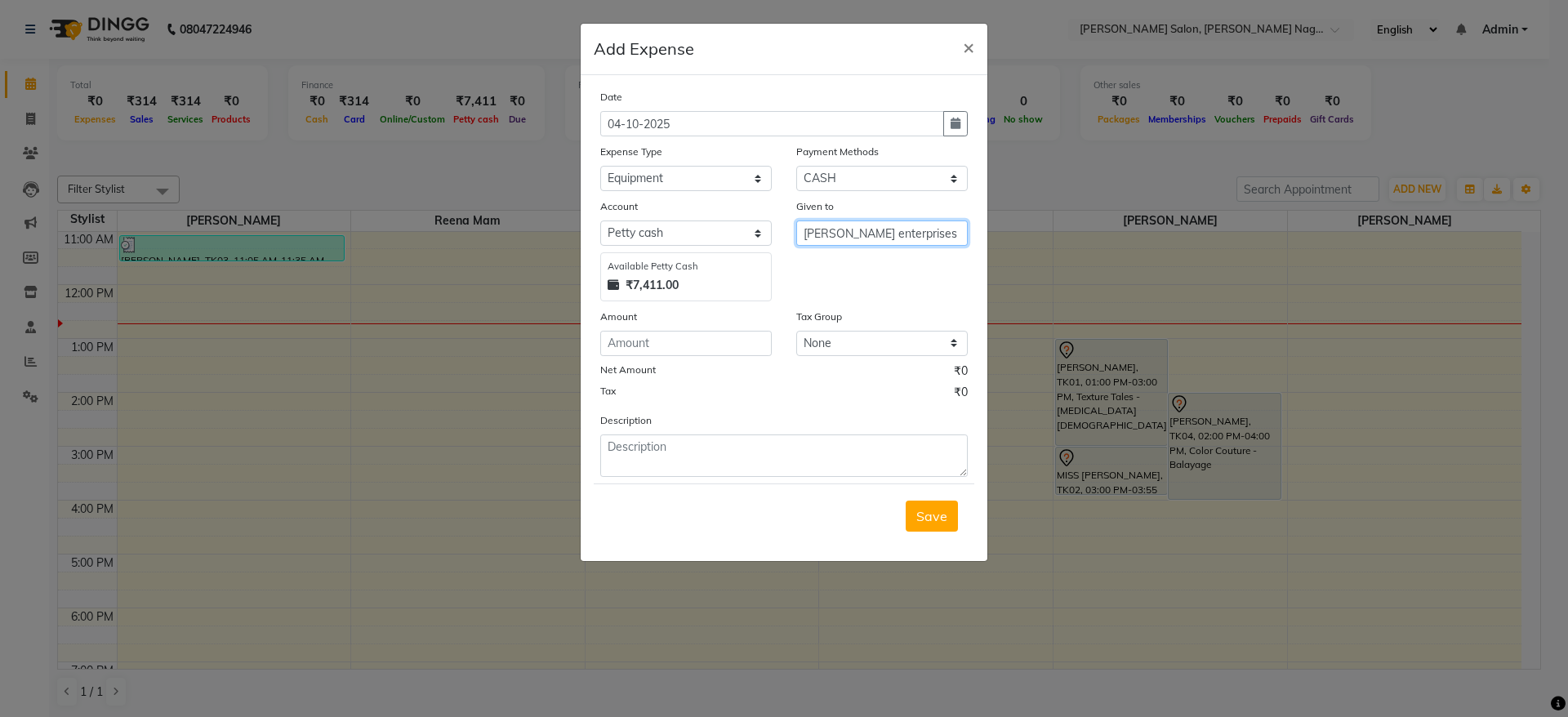
type input "viren enterprises"
click at [679, 345] on input "number" at bounding box center [686, 344] width 171 height 25
type input "3000"
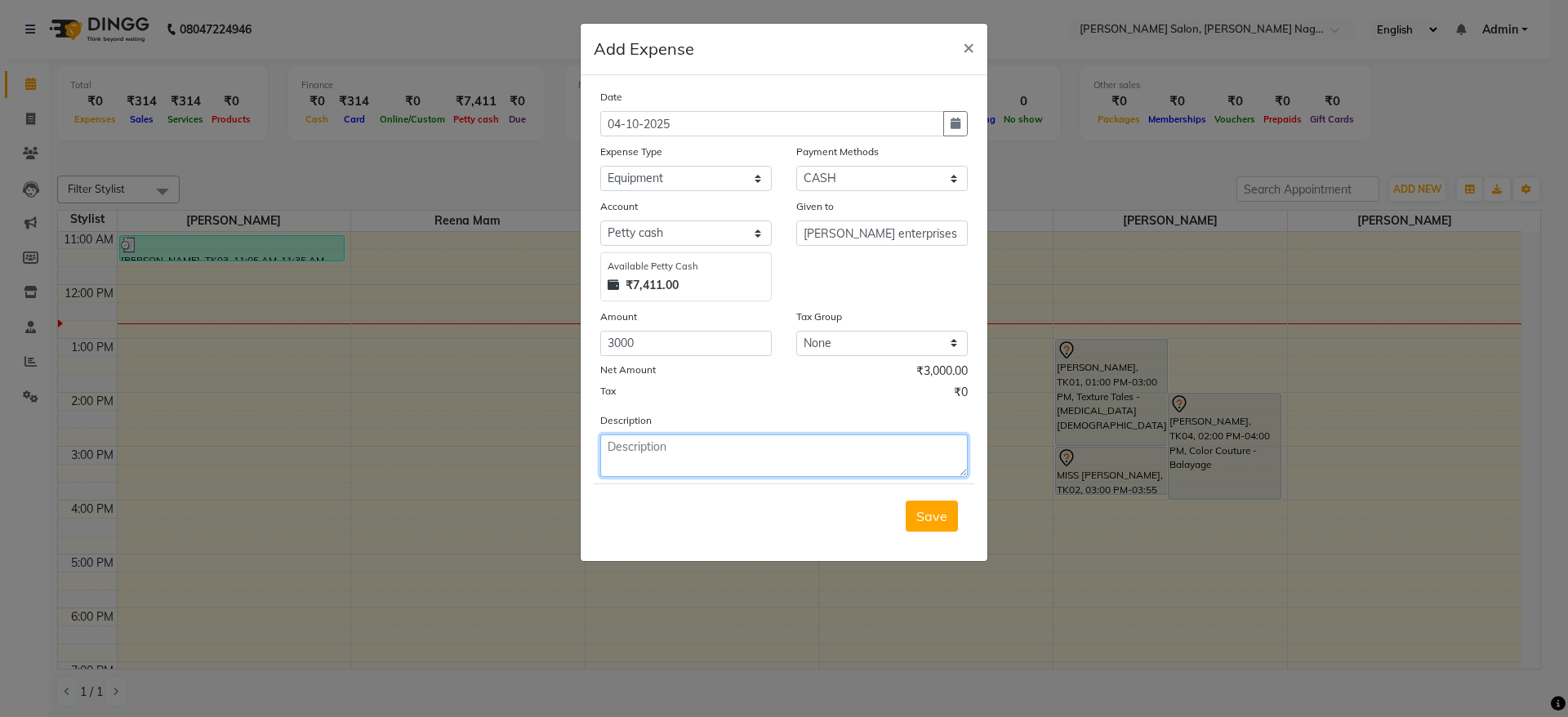
click at [688, 442] on textarea at bounding box center [784, 455] width 368 height 42
type textarea "clinic trolley"
click at [931, 511] on span "Save" at bounding box center [932, 516] width 31 height 16
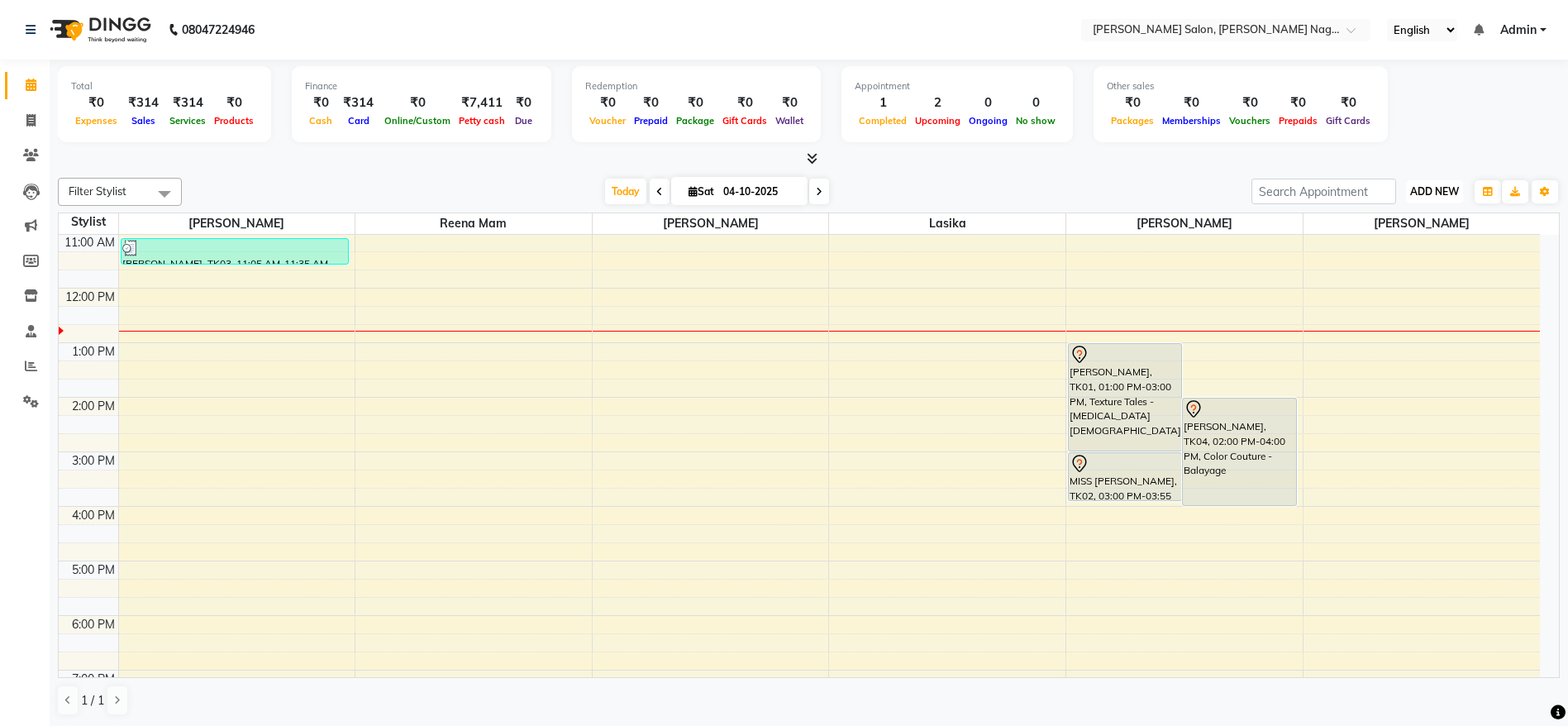
click at [1459, 180] on button "ADD NEW Toggle Dropdown" at bounding box center [1435, 192] width 57 height 23
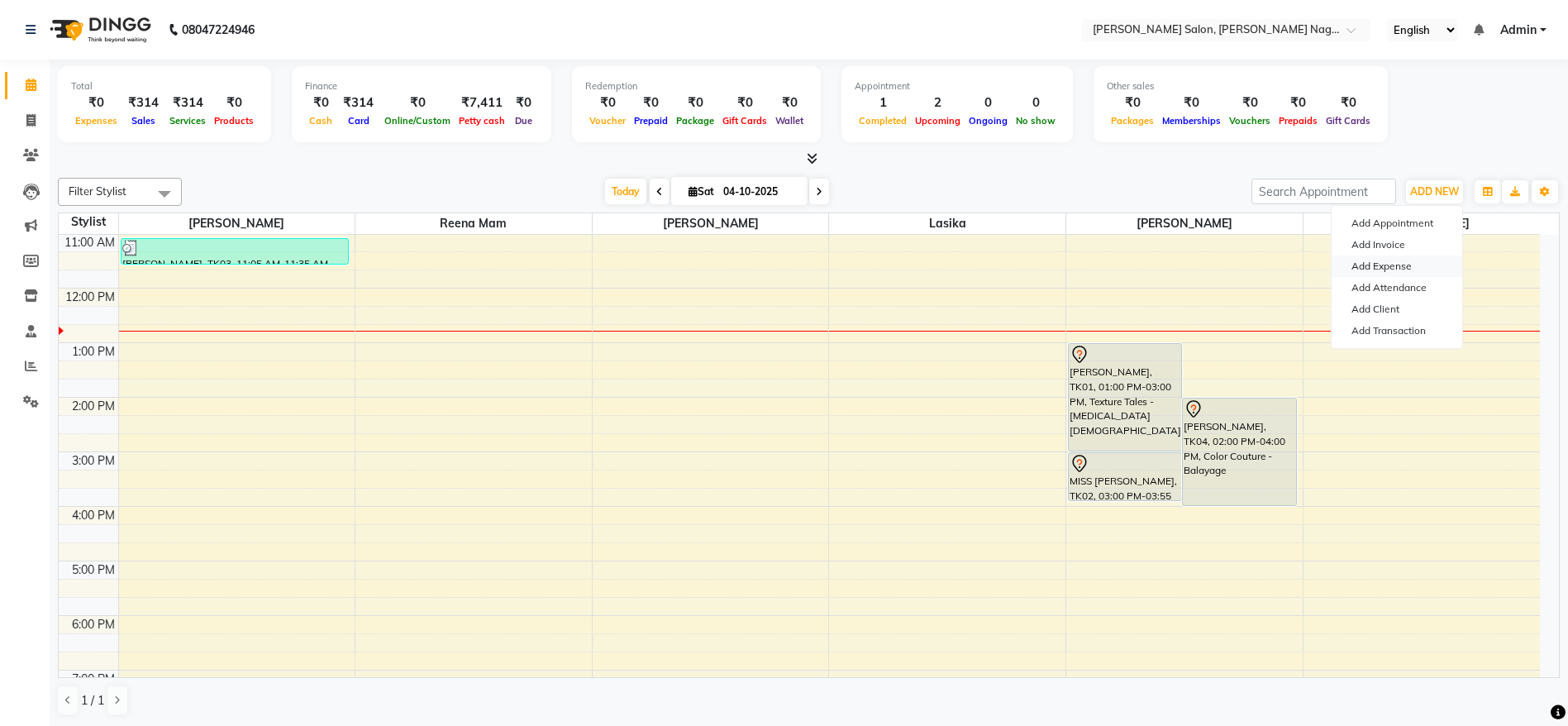
click at [1390, 275] on link "Add Expense" at bounding box center [1397, 266] width 131 height 21
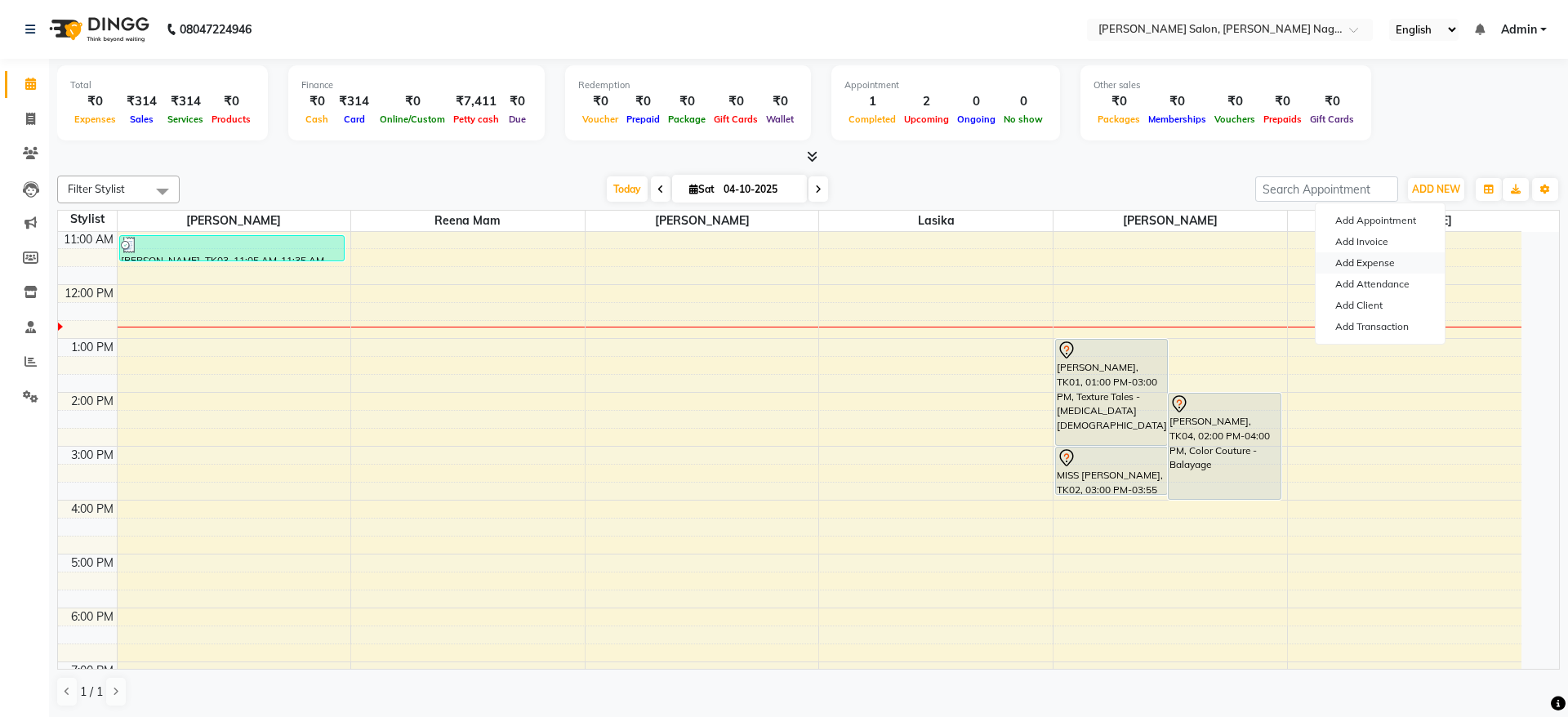
select select "1"
select select "5216"
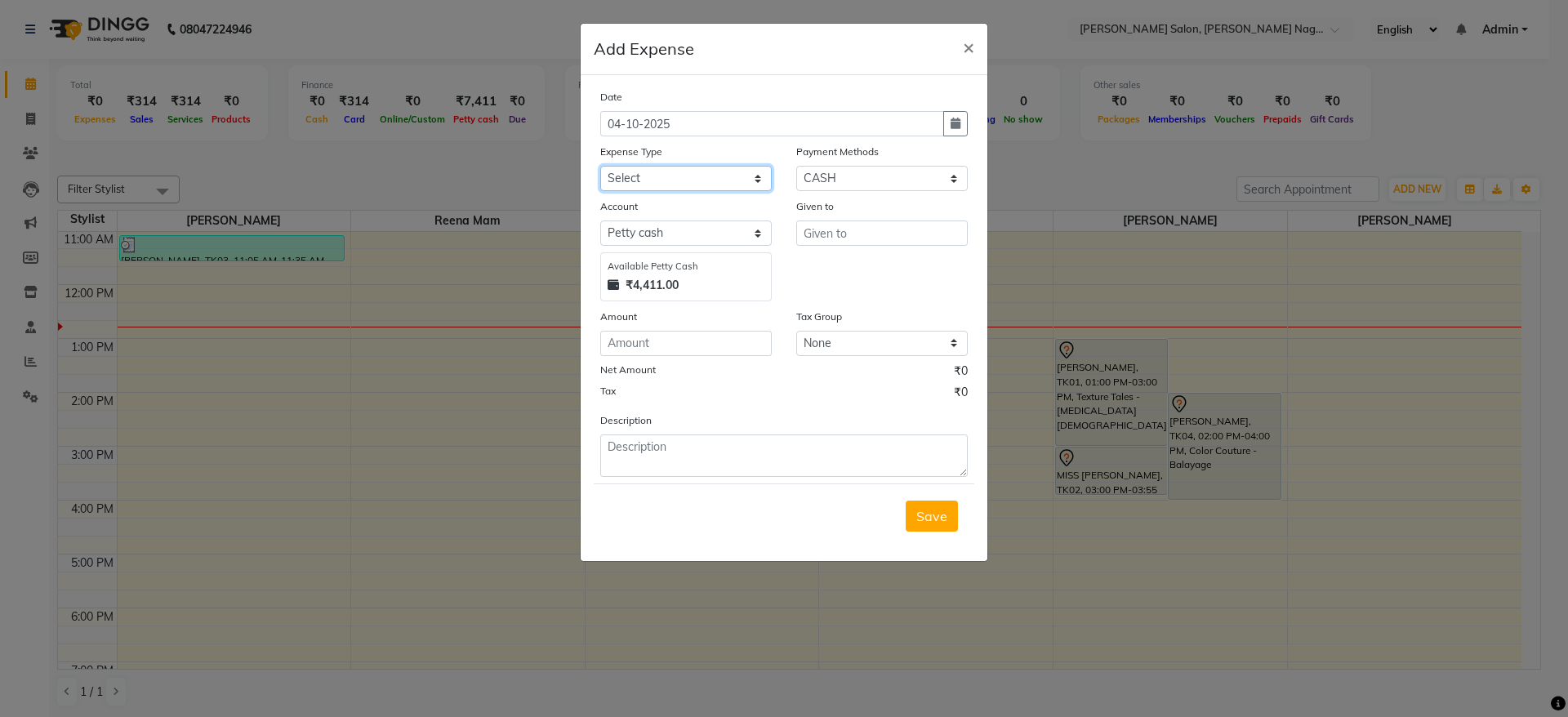
click at [706, 170] on select "Select Advance Salary Bank charges Car maintenance Cash transfer to bank Cash t…" at bounding box center [686, 178] width 171 height 25
select select "24748"
click at [601, 166] on select "Select Advance Salary Bank charges Car maintenance Cash transfer to bank Cash t…" at bounding box center [686, 178] width 171 height 25
click at [830, 240] on input "text" at bounding box center [882, 233] width 171 height 25
type input "p"
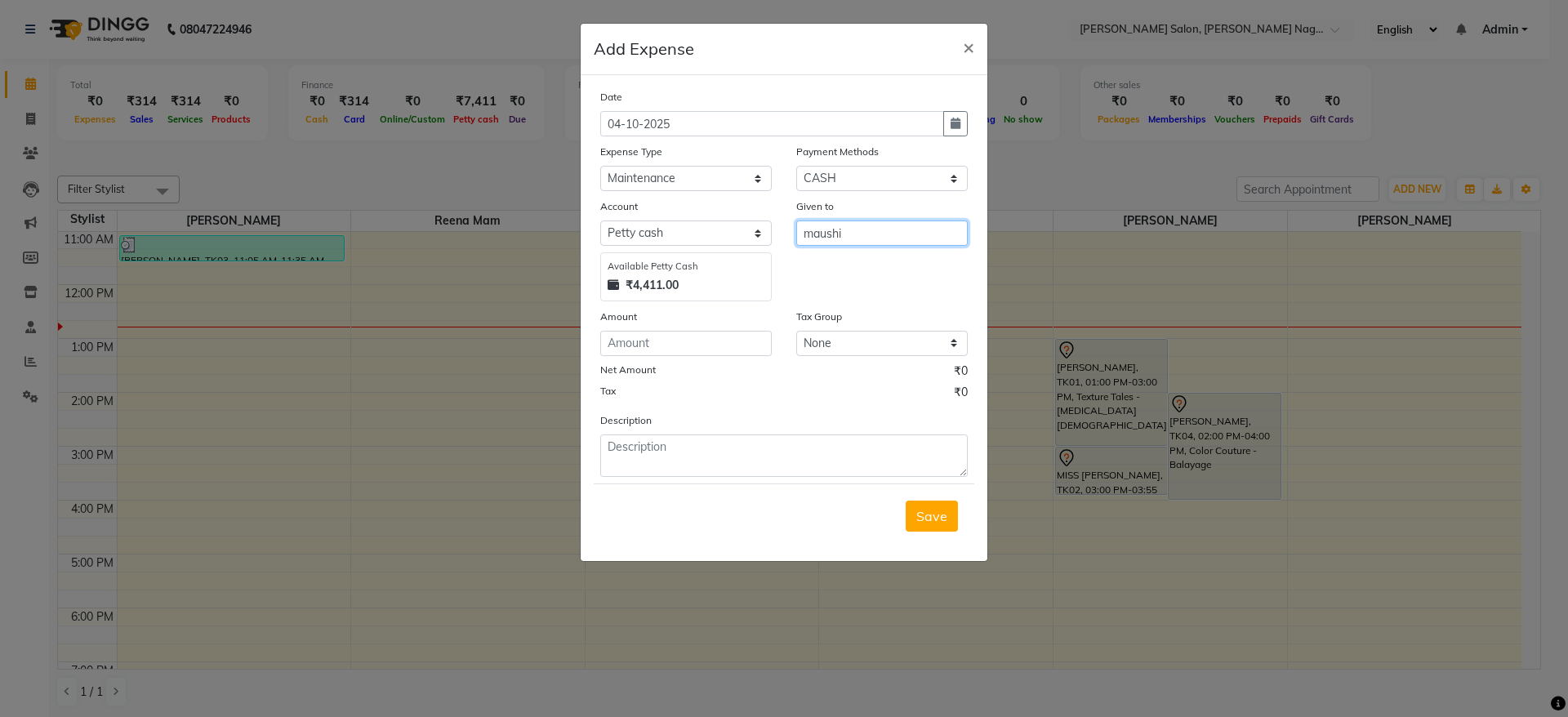
type input "maushi"
click at [733, 348] on input "number" at bounding box center [686, 344] width 171 height 25
type input "400"
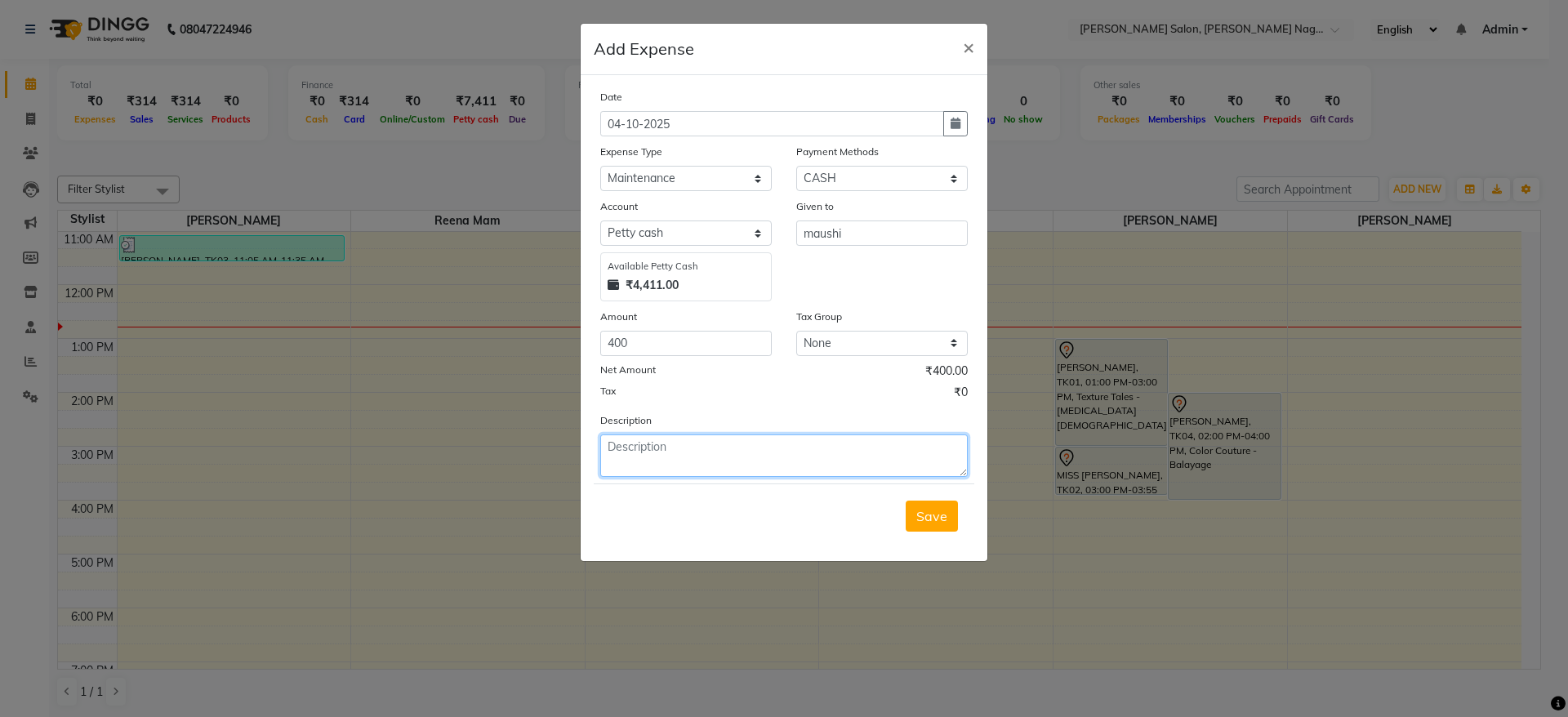
click at [718, 456] on textarea at bounding box center [784, 455] width 368 height 42
type textarea "garbage collector maushi payment"
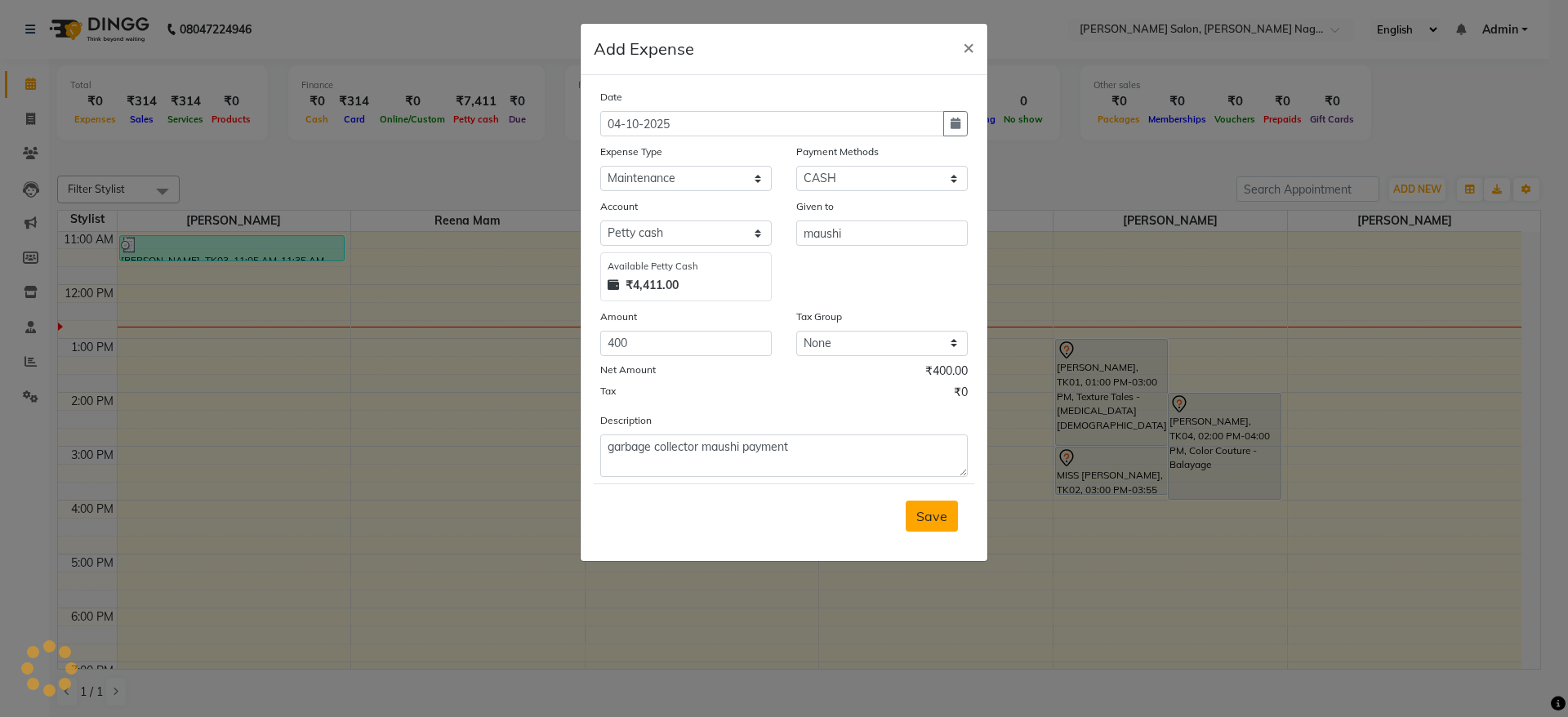
click at [952, 515] on button "Save" at bounding box center [932, 516] width 52 height 31
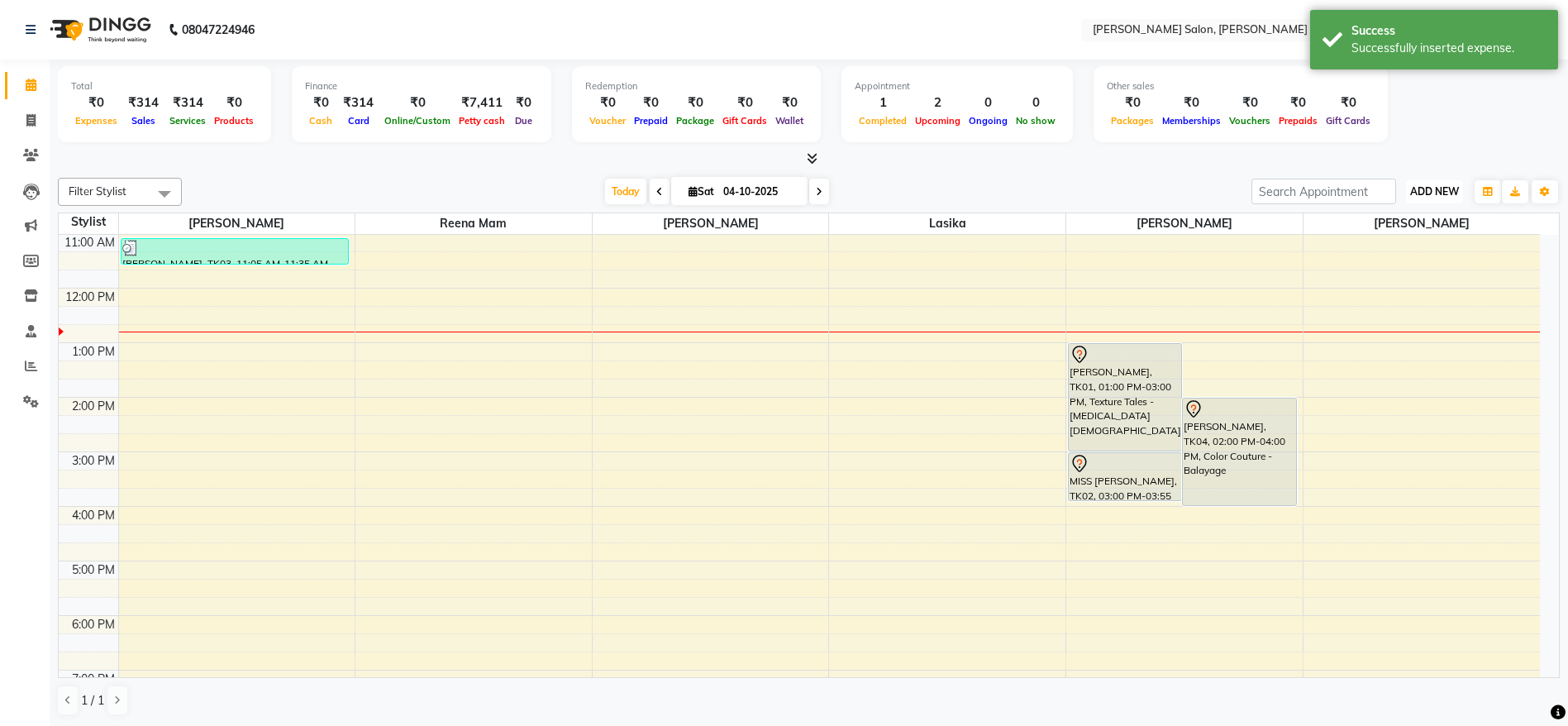
click at [1430, 183] on button "ADD NEW Toggle Dropdown" at bounding box center [1435, 192] width 57 height 23
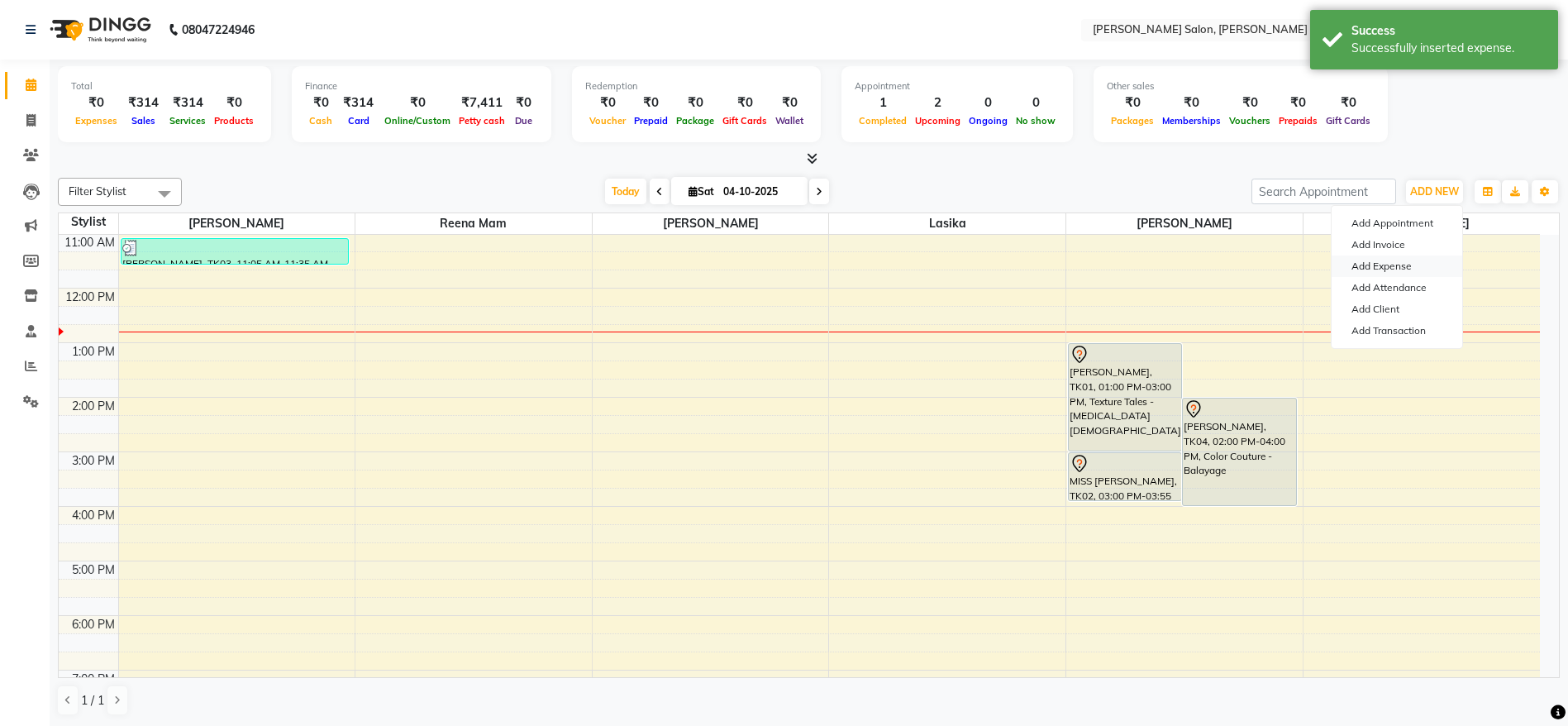
click at [1403, 264] on link "Add Expense" at bounding box center [1397, 266] width 131 height 21
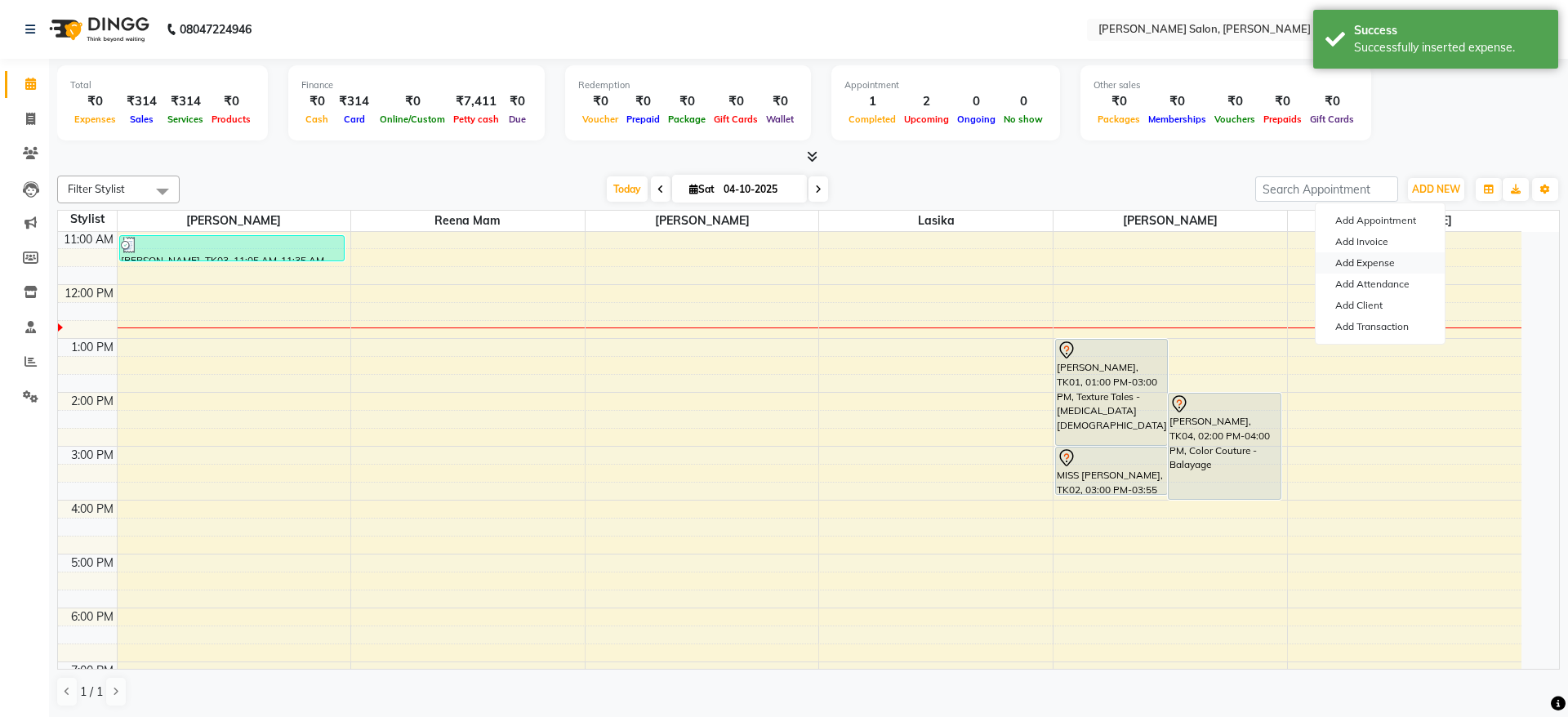
select select "1"
select select "5216"
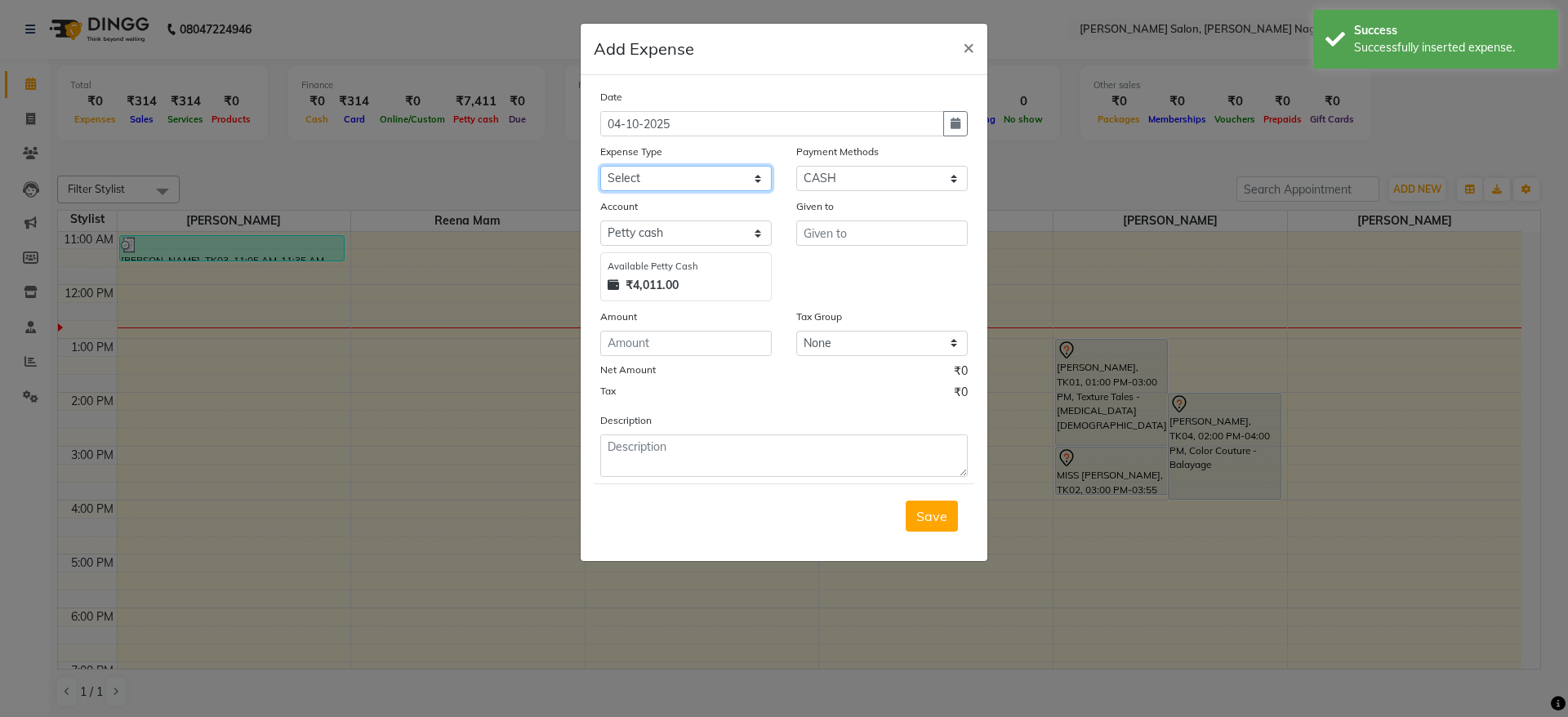
click at [721, 180] on select "Select Advance Salary Bank charges Car maintenance Cash transfer to bank Cash t…" at bounding box center [686, 178] width 171 height 25
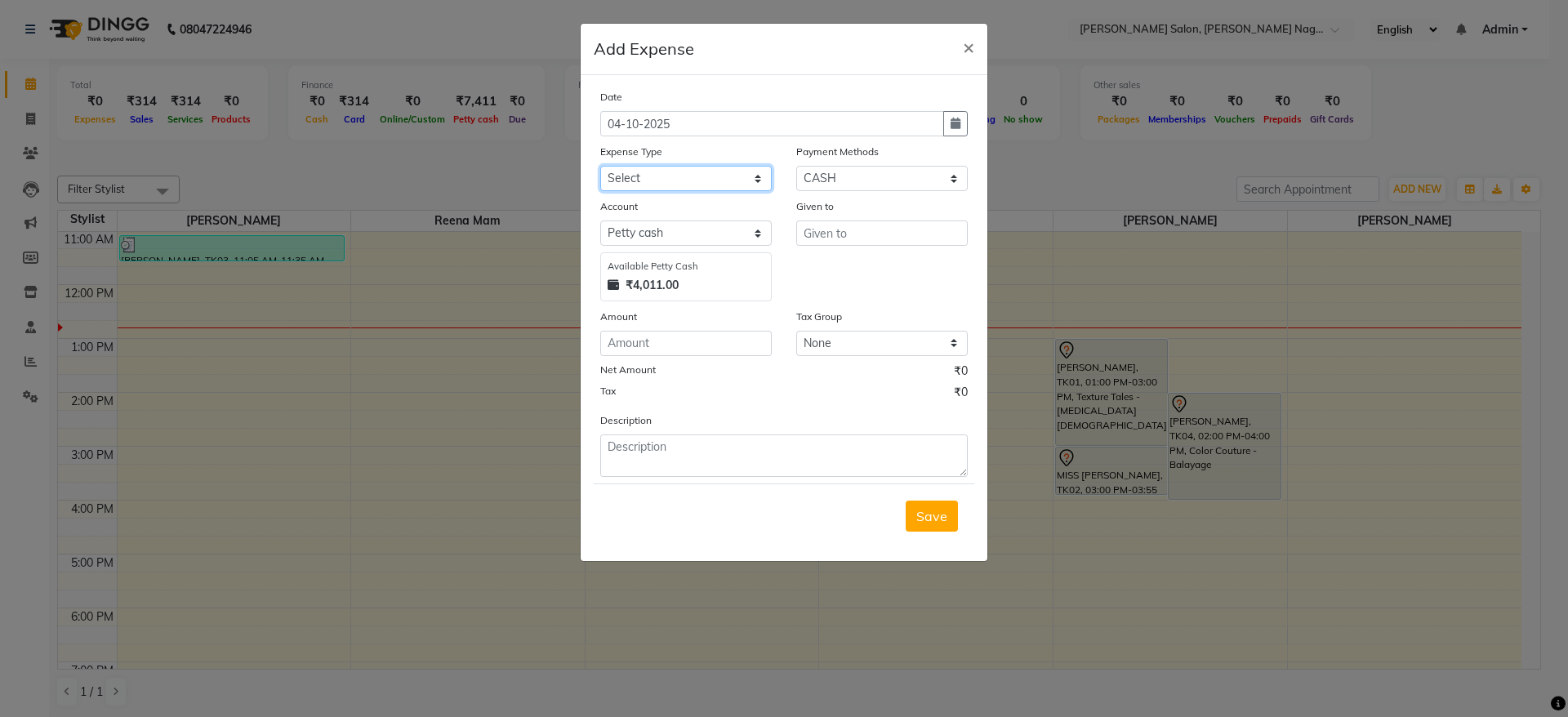
select select "24754"
click at [601, 166] on select "Select Advance Salary Bank charges Car maintenance Cash transfer to bank Cash t…" at bounding box center [686, 178] width 171 height 25
click at [865, 234] on input "text" at bounding box center [882, 233] width 171 height 25
type input "viren transporter"
click at [661, 337] on input "number" at bounding box center [686, 344] width 171 height 25
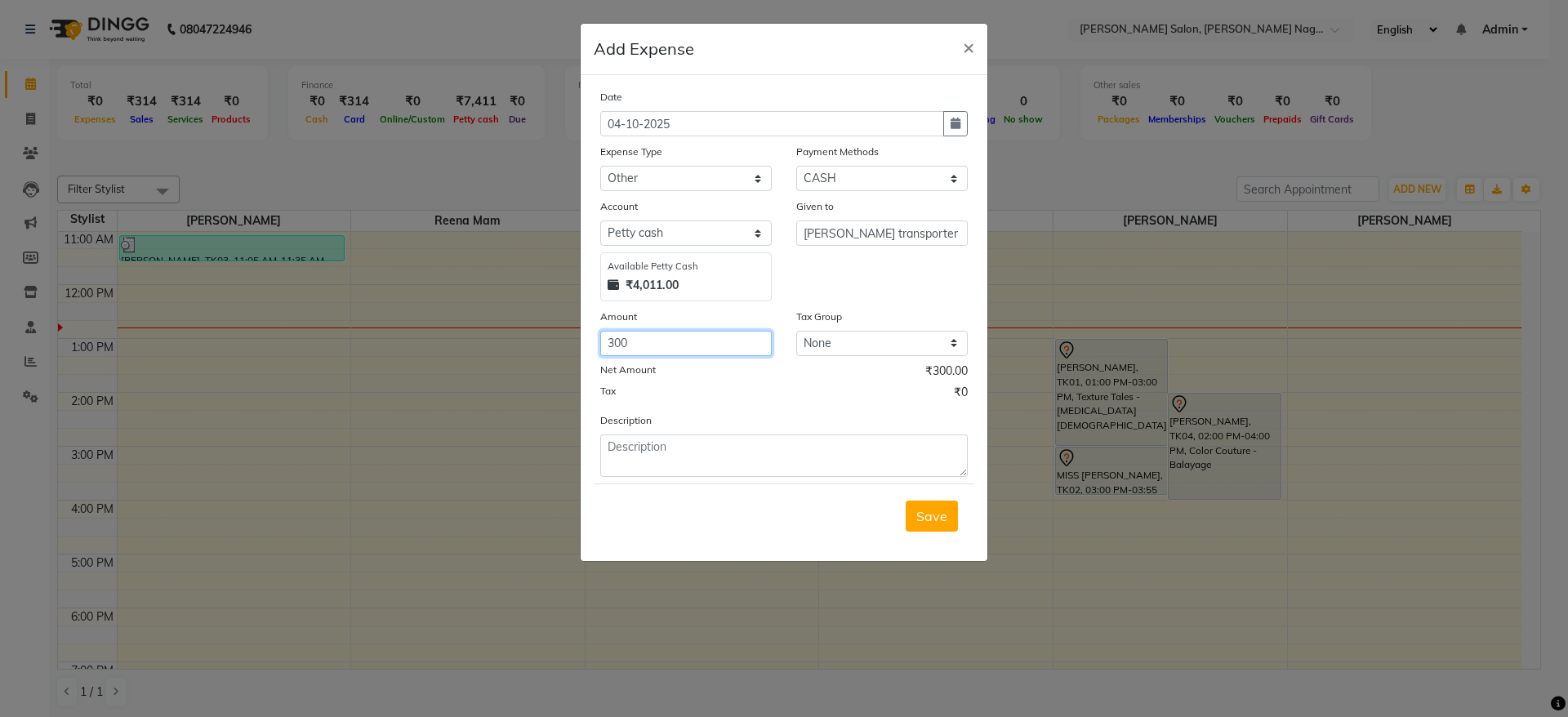
type input "300"
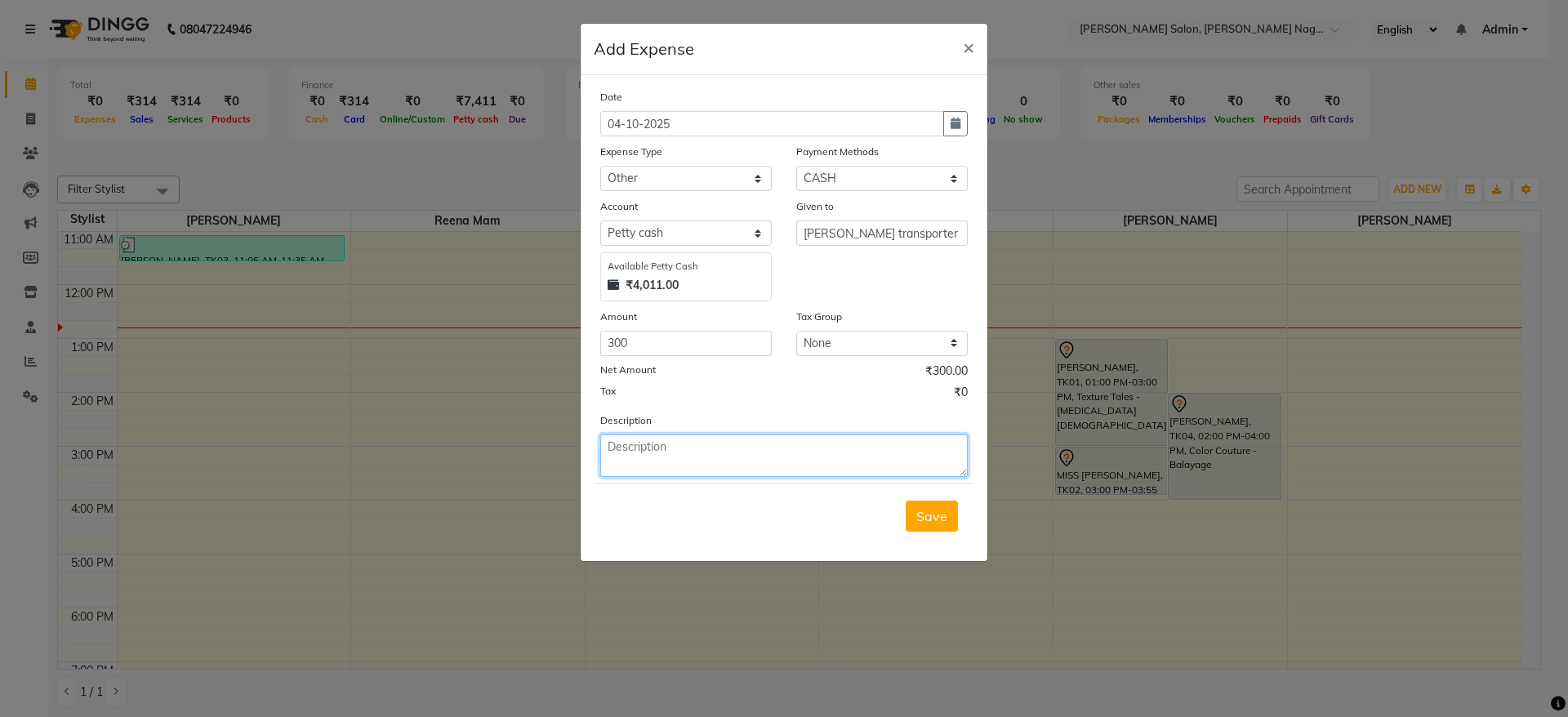
click at [649, 448] on textarea at bounding box center [784, 455] width 368 height 42
type textarea "trolley transport charge."
click at [924, 515] on span "Save" at bounding box center [932, 516] width 31 height 16
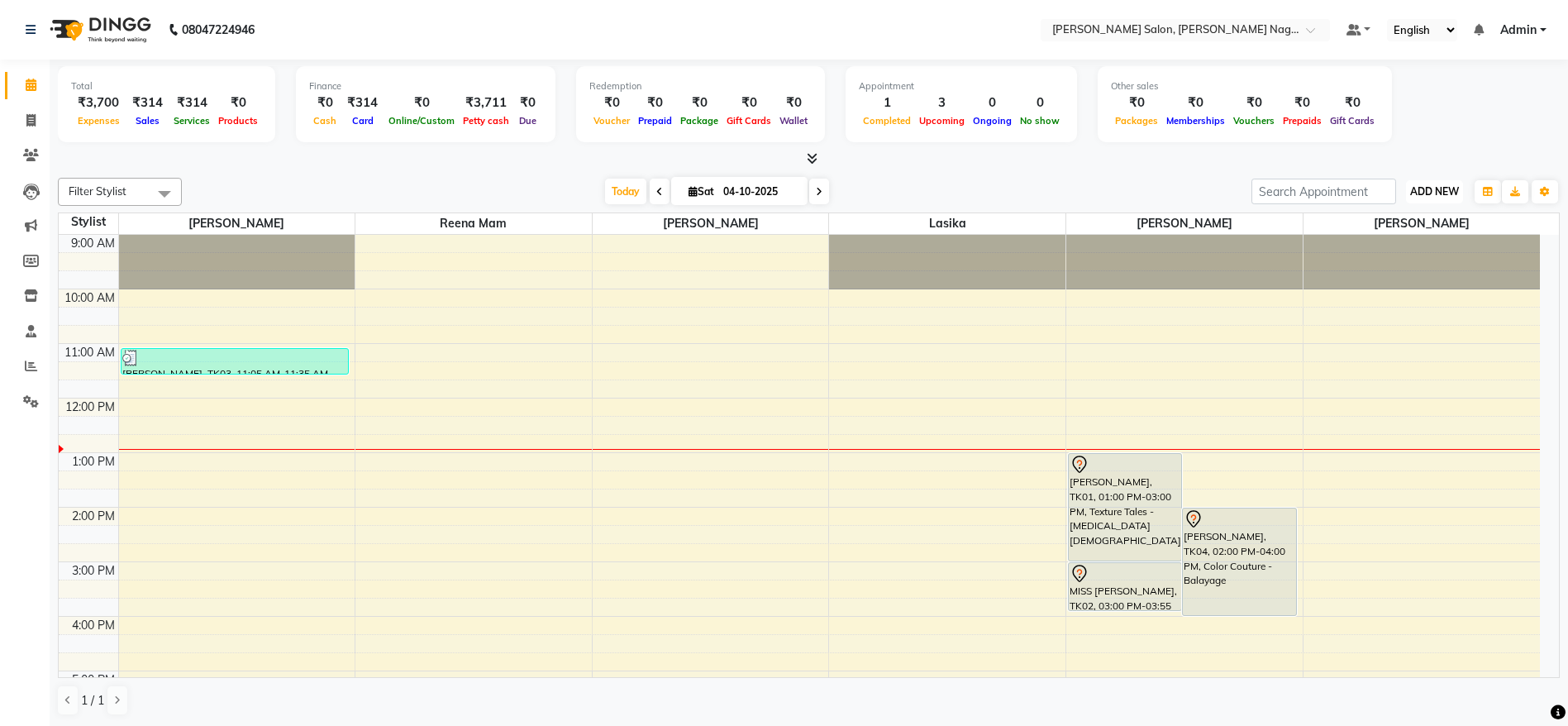
click at [1417, 180] on button "ADD NEW Toggle Dropdown" at bounding box center [1435, 192] width 57 height 23
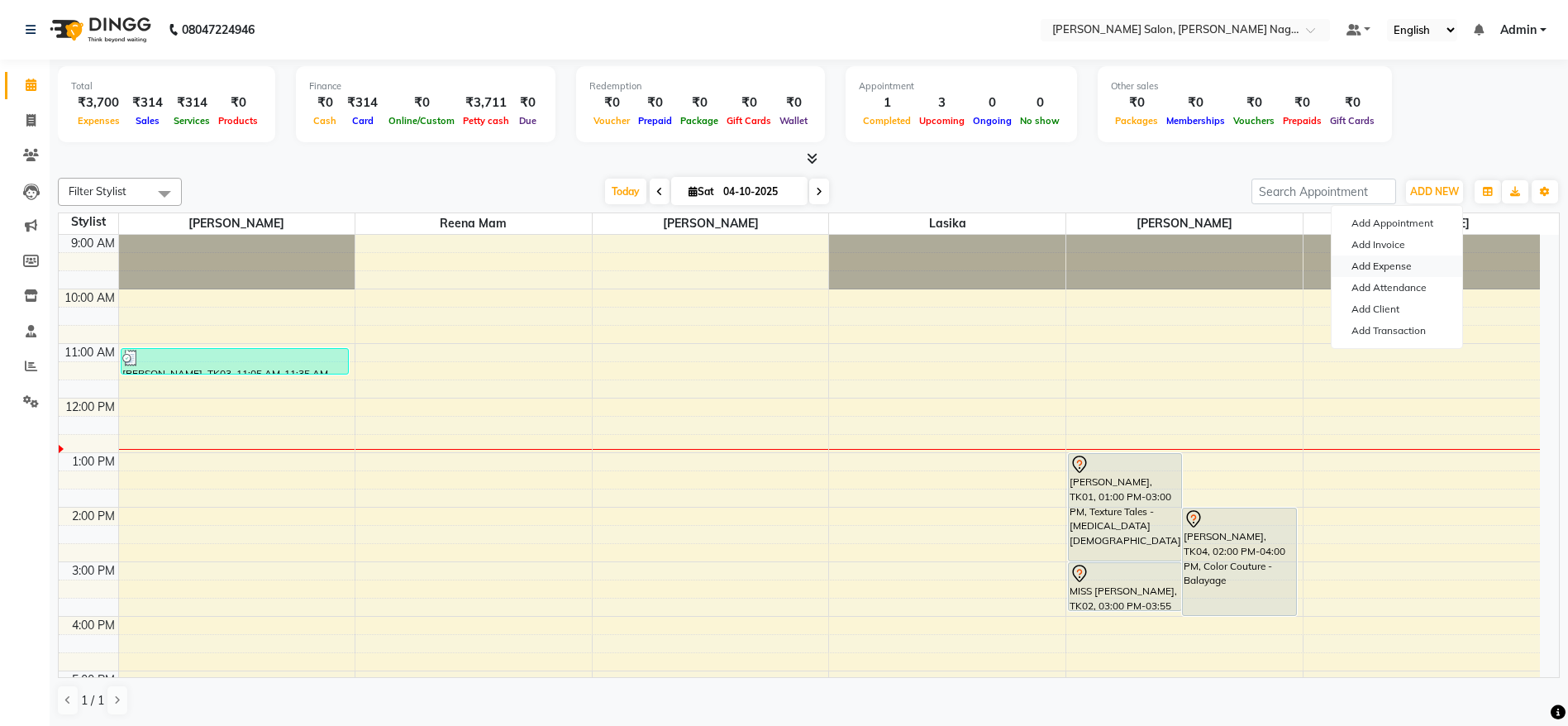
click at [1403, 261] on link "Add Expense" at bounding box center [1397, 266] width 131 height 21
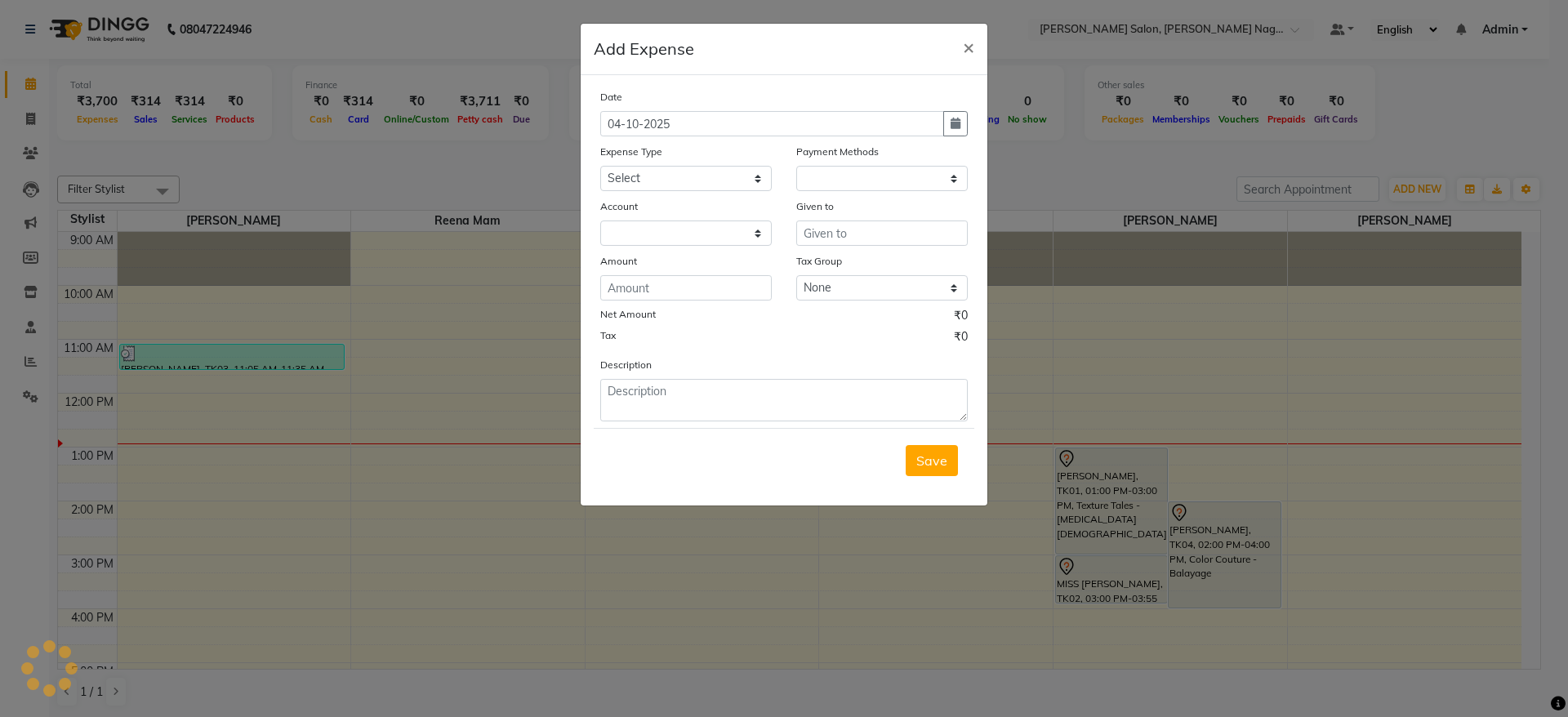
select select "1"
select select "5216"
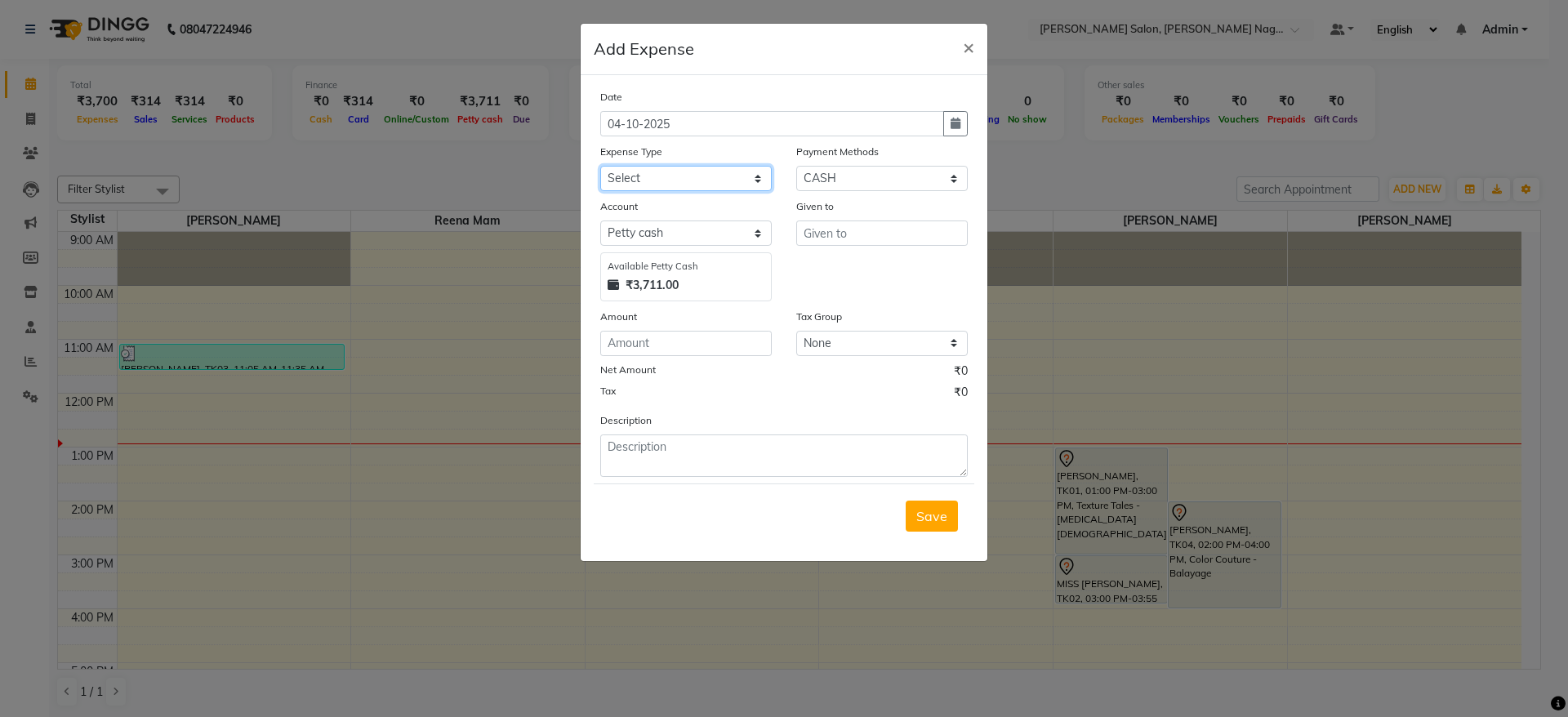
click at [692, 178] on select "Select Advance Salary Bank charges Car maintenance Cash transfer to bank Cash t…" at bounding box center [686, 178] width 171 height 25
select select "24762"
click at [601, 166] on select "Select Advance Salary Bank charges Car maintenance Cash transfer to bank Cash t…" at bounding box center [686, 178] width 171 height 25
click at [854, 231] on input "text" at bounding box center [882, 233] width 171 height 25
type input "laxmi"
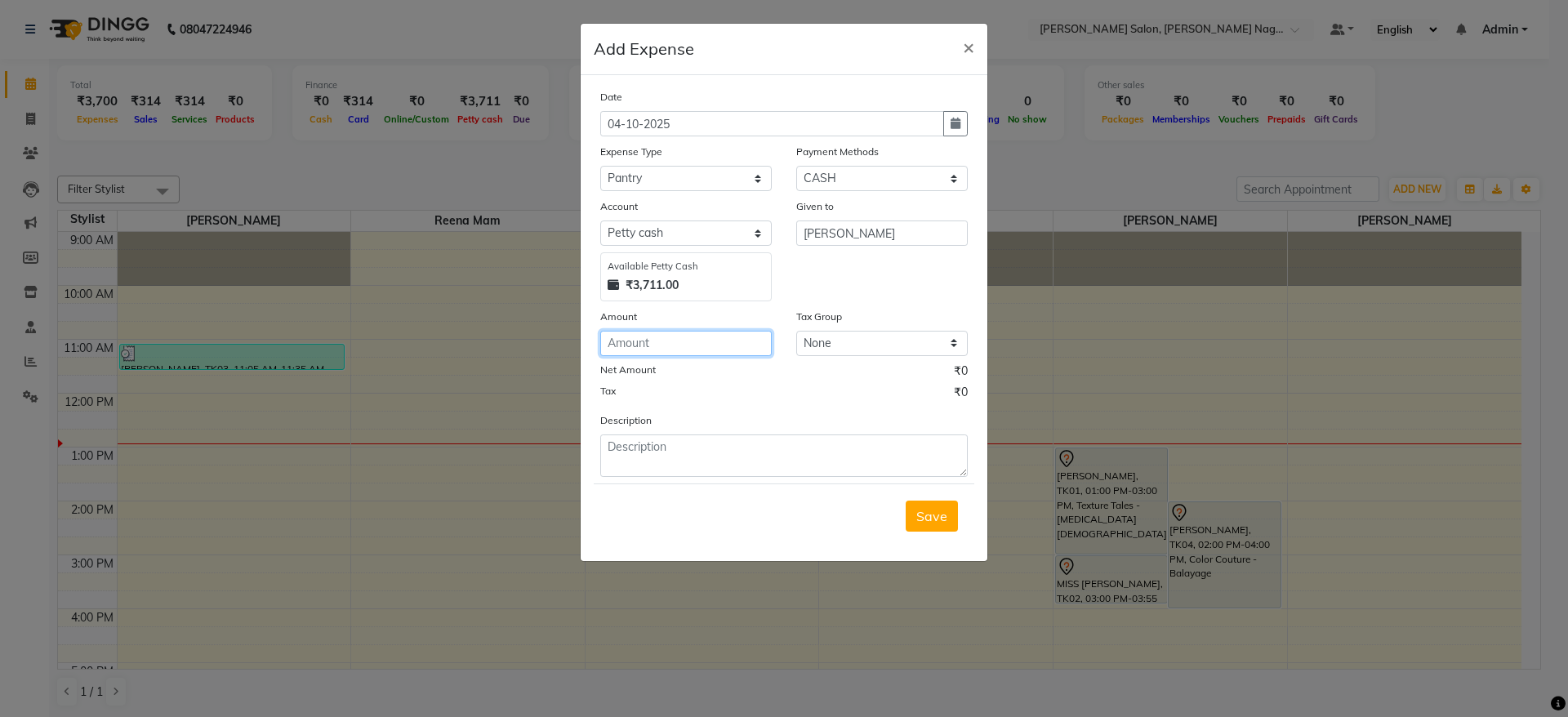
click at [705, 351] on input "number" at bounding box center [686, 344] width 171 height 25
type input "206"
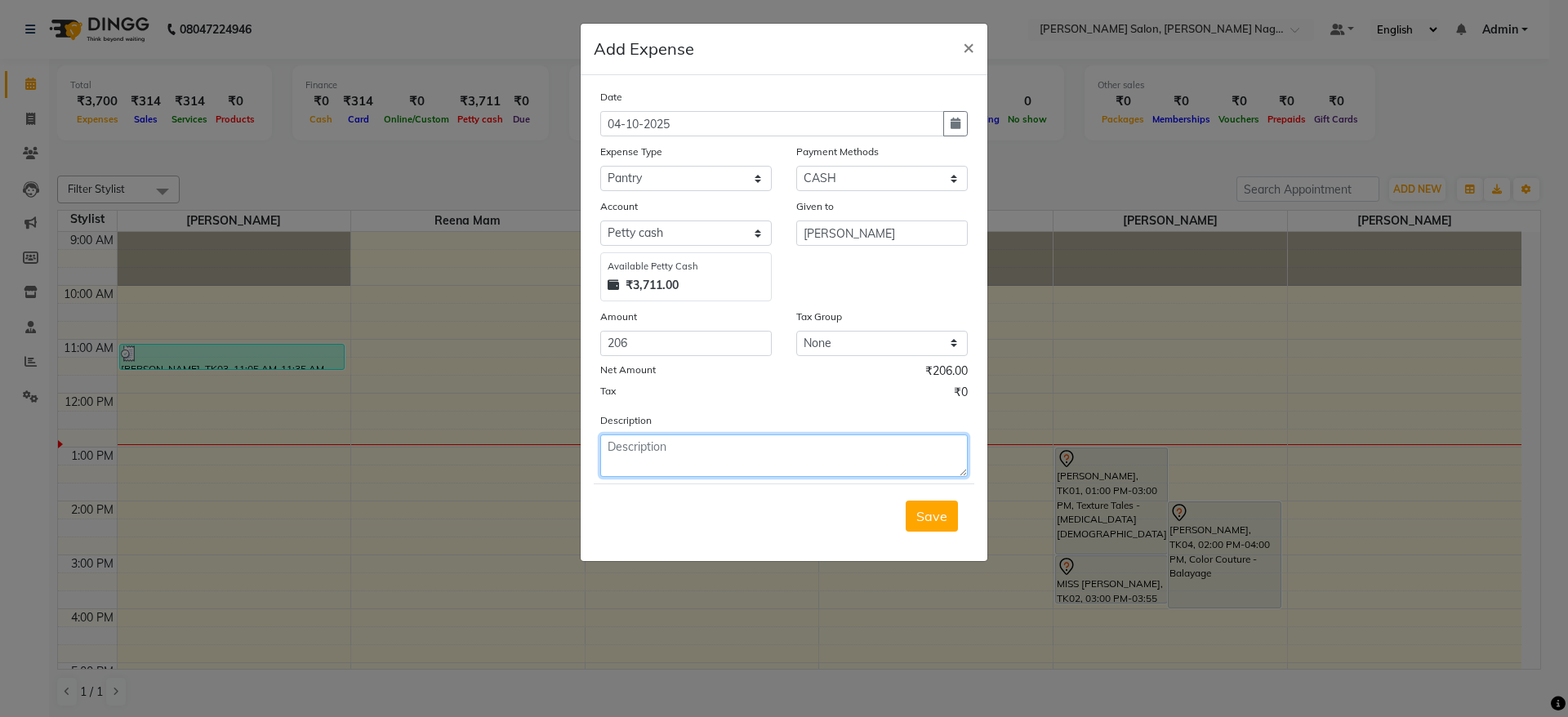
click at [737, 456] on textarea at bounding box center [784, 455] width 368 height 42
type textarea "1 ltr milk/Tea powder"
click at [927, 521] on span "Save" at bounding box center [932, 516] width 31 height 16
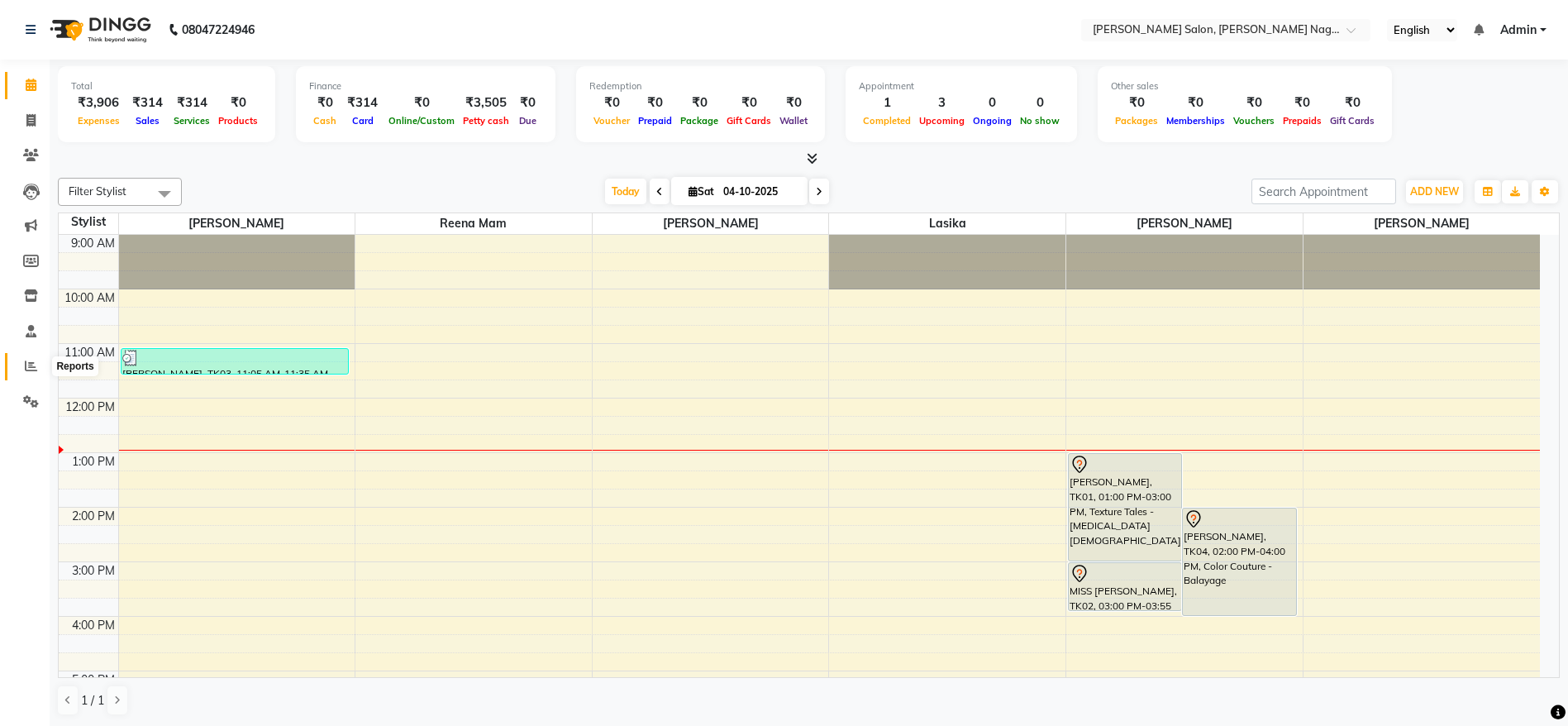
click at [34, 369] on icon at bounding box center [30, 365] width 13 height 13
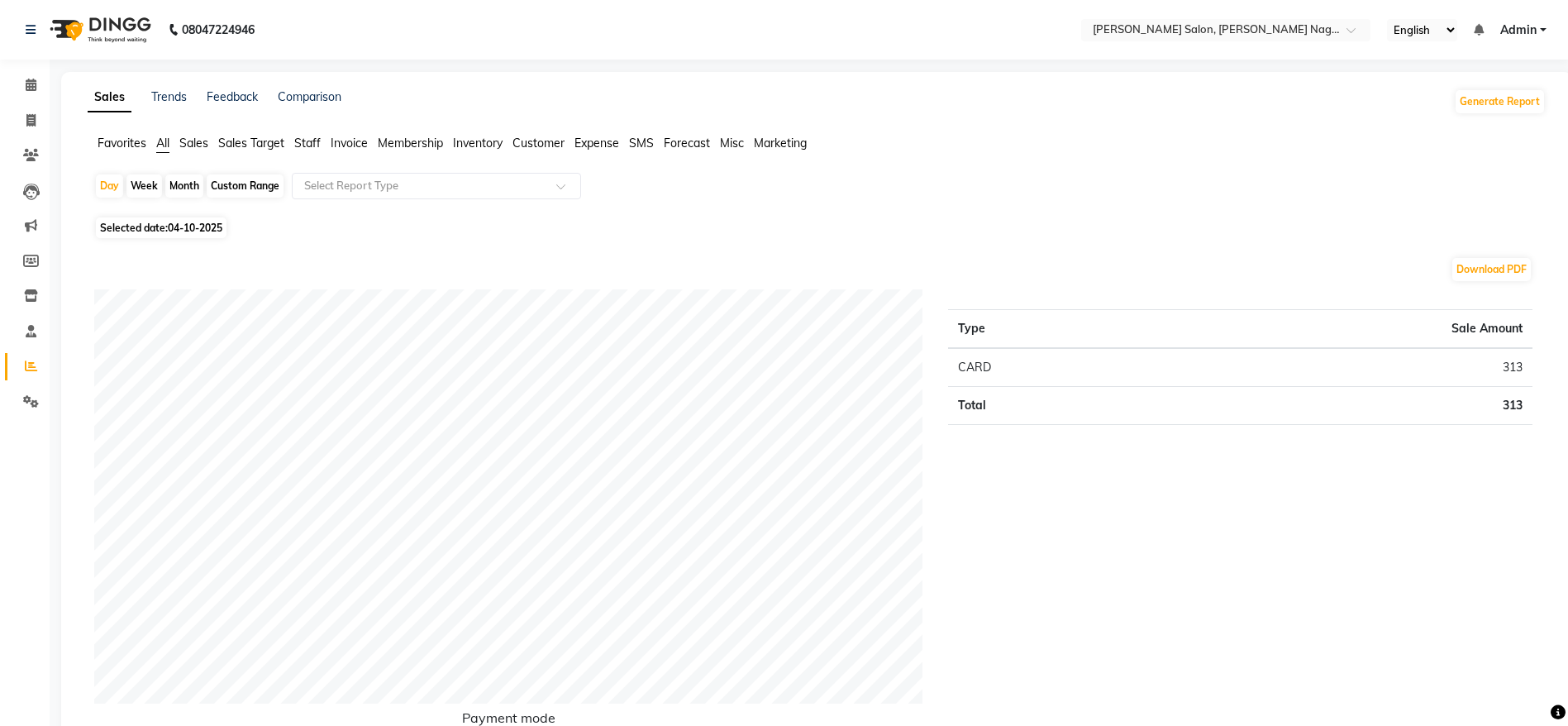
click at [201, 227] on span "04-10-2025" at bounding box center [195, 227] width 55 height 13
select select "10"
select select "2025"
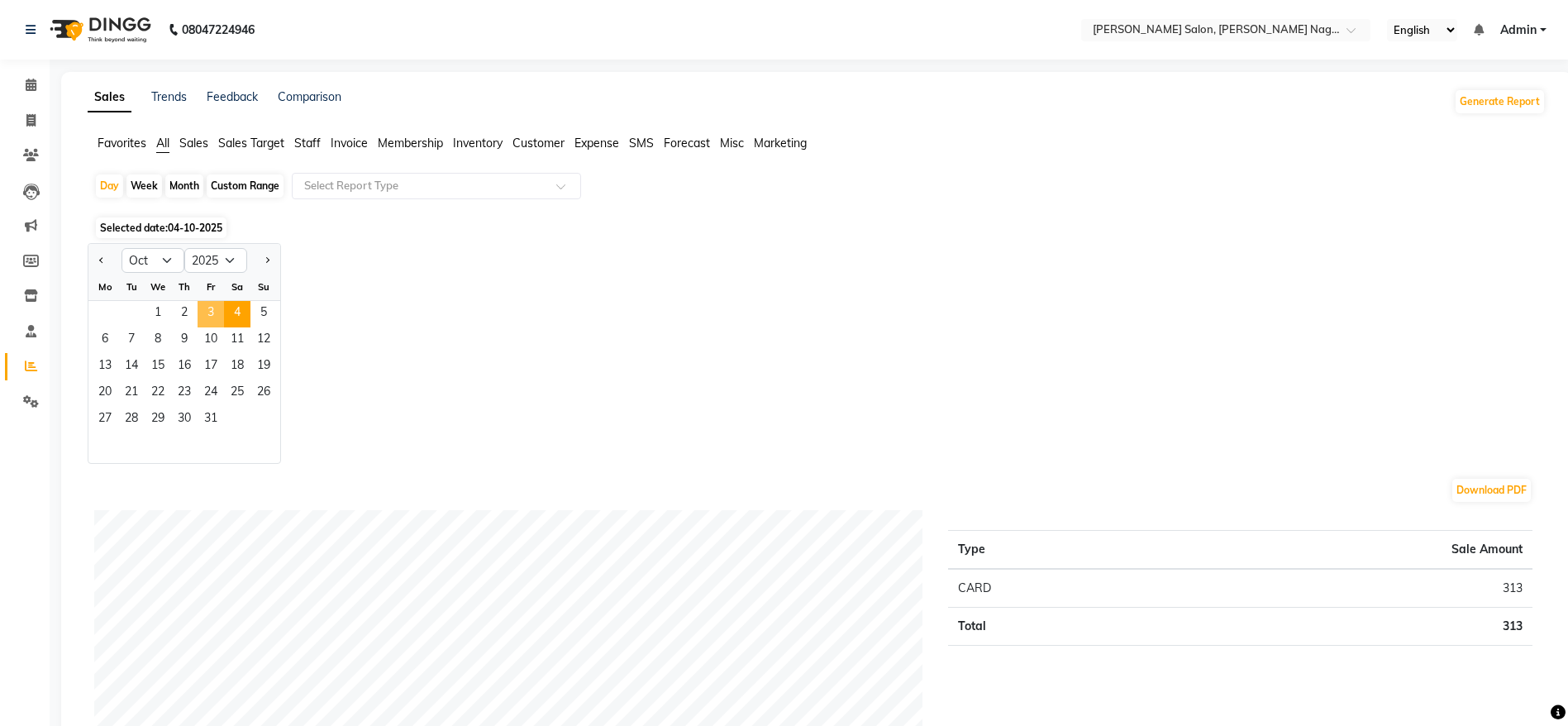
click at [208, 318] on span "3" at bounding box center [210, 314] width 26 height 26
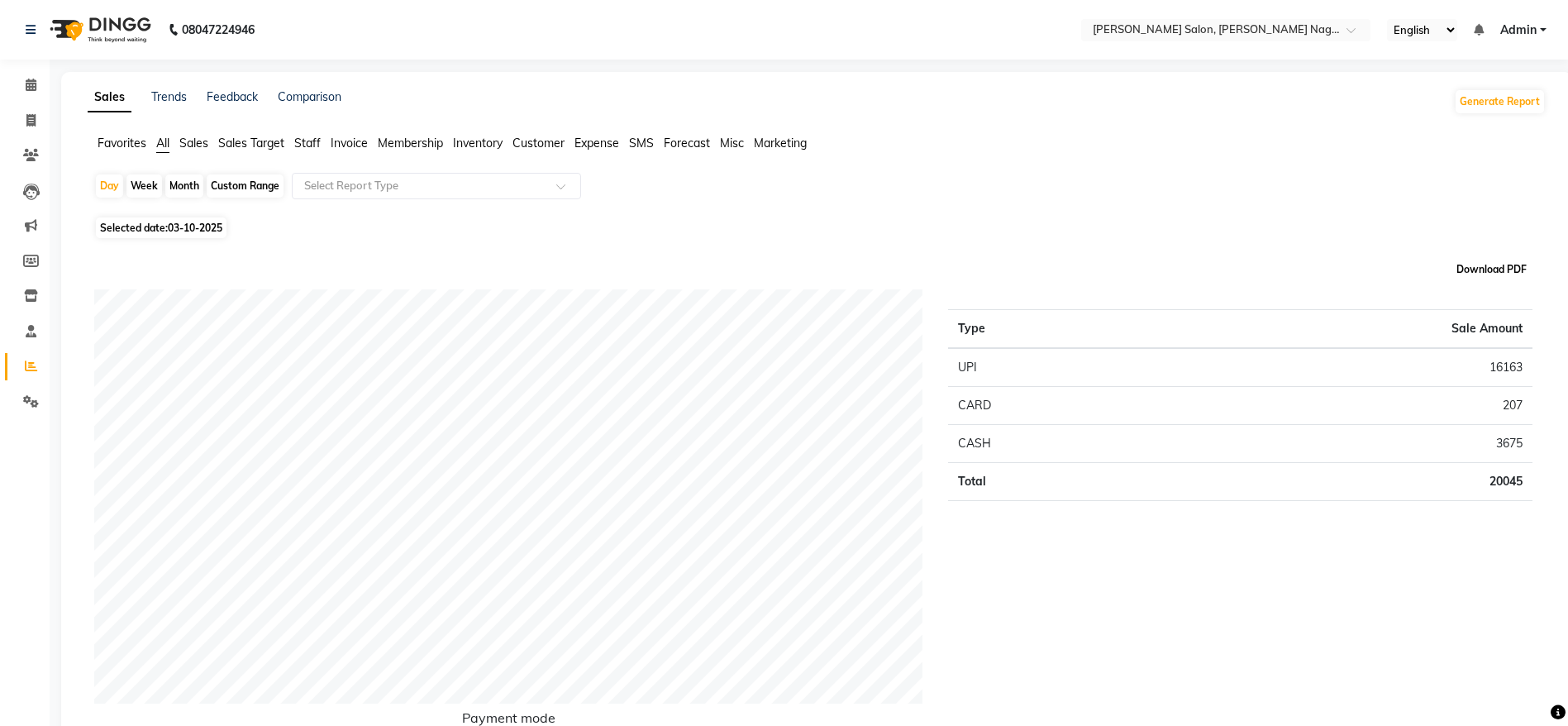
click at [1493, 277] on button "Download PDF" at bounding box center [1491, 270] width 79 height 23
click at [28, 369] on icon at bounding box center [30, 365] width 13 height 13
click at [25, 401] on icon at bounding box center [31, 401] width 16 height 13
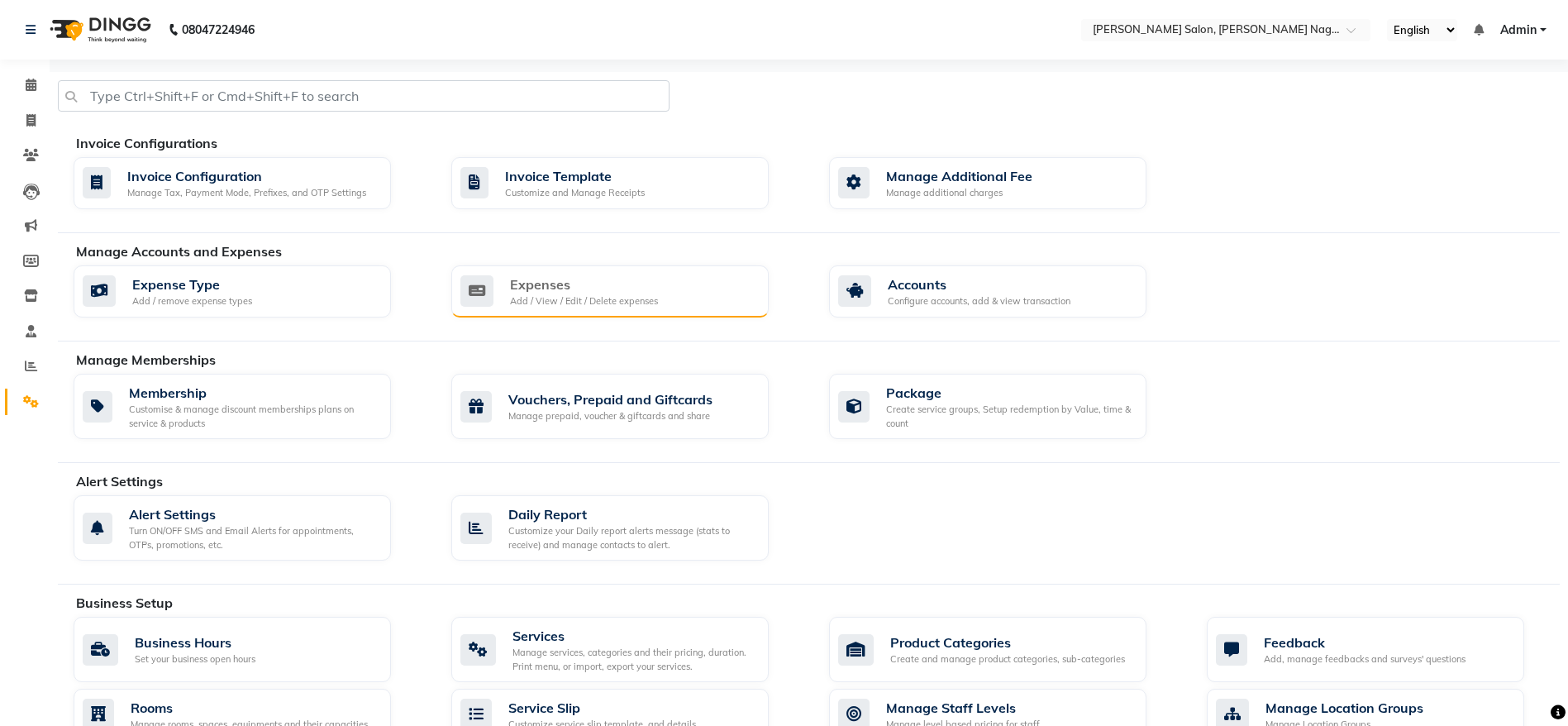
click at [672, 287] on div "Expenses Add / View / Edit / Delete expenses" at bounding box center [608, 291] width 295 height 34
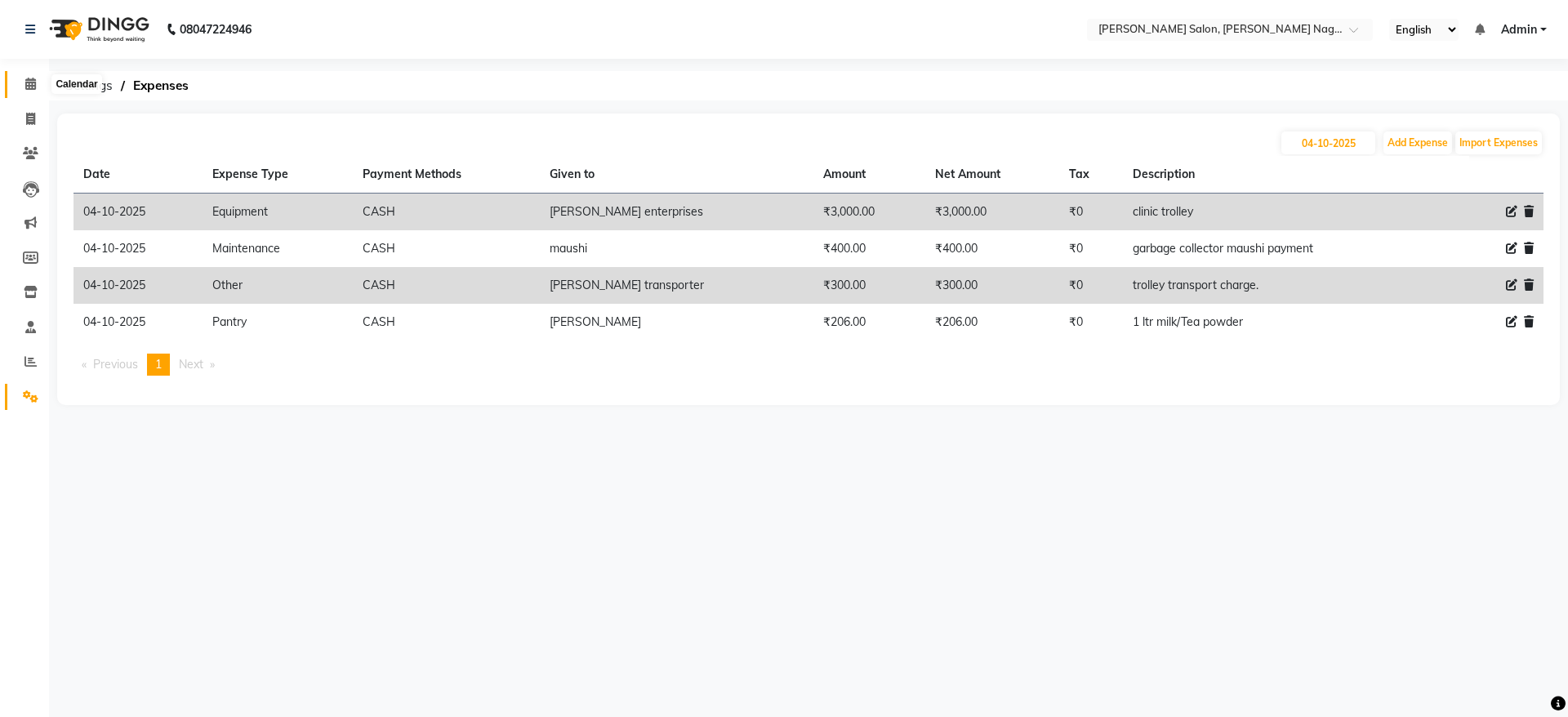
click at [34, 87] on icon at bounding box center [30, 84] width 11 height 13
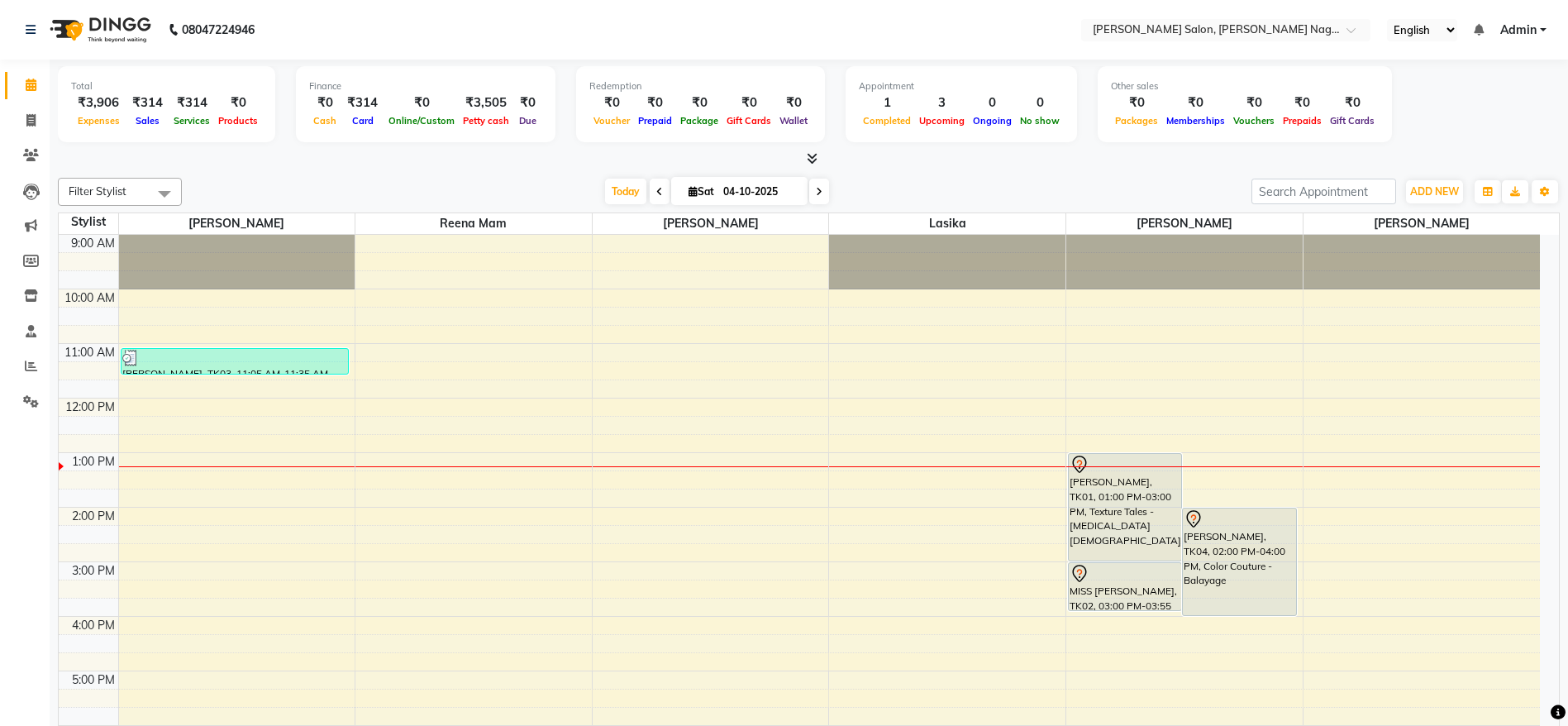
click at [1136, 504] on div "[PERSON_NAME], TK01, 01:00 PM-03:00 PM, Texture Tales - [MEDICAL_DATA] [DEMOGRA…" at bounding box center [1124, 507] width 112 height 106
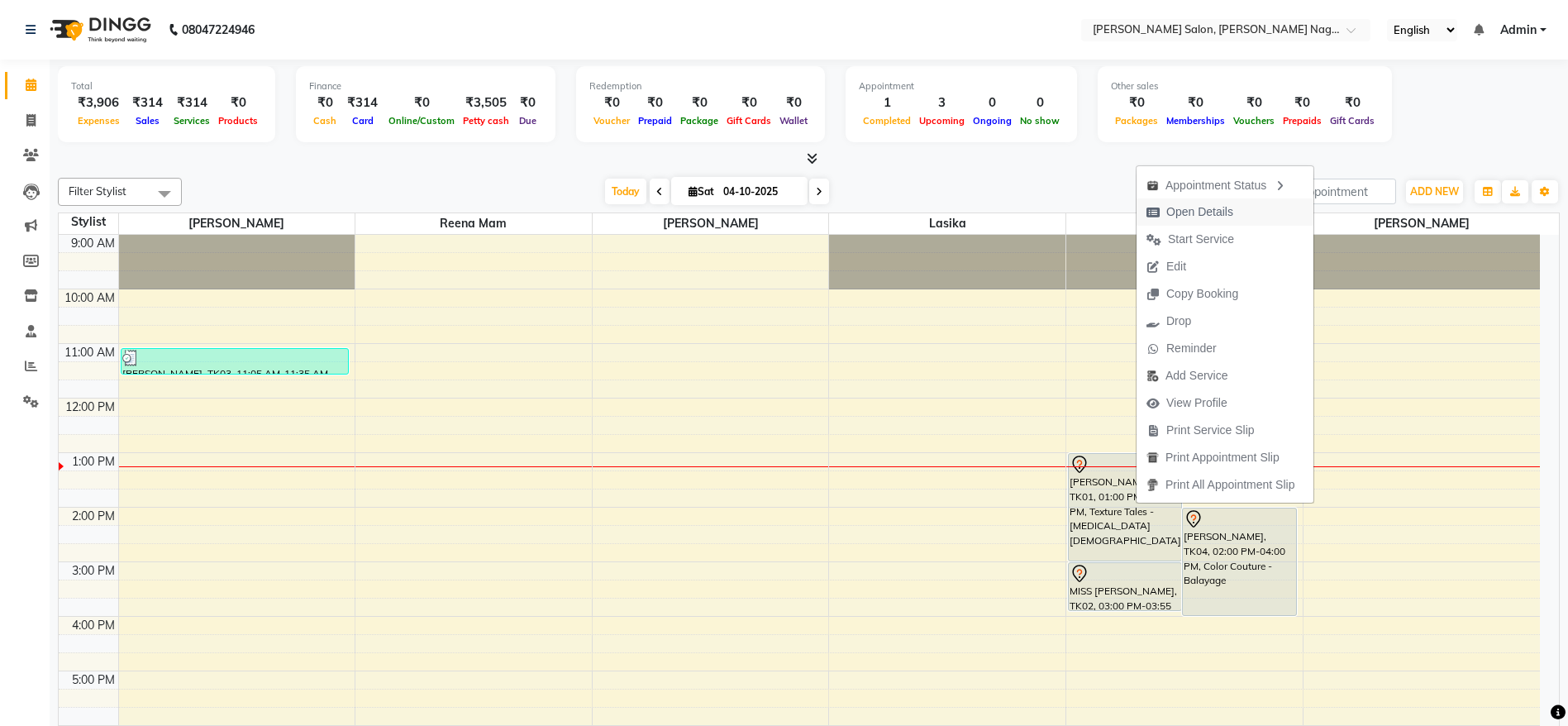
click at [1222, 207] on span "Open Details" at bounding box center [1199, 212] width 67 height 18
select select "7"
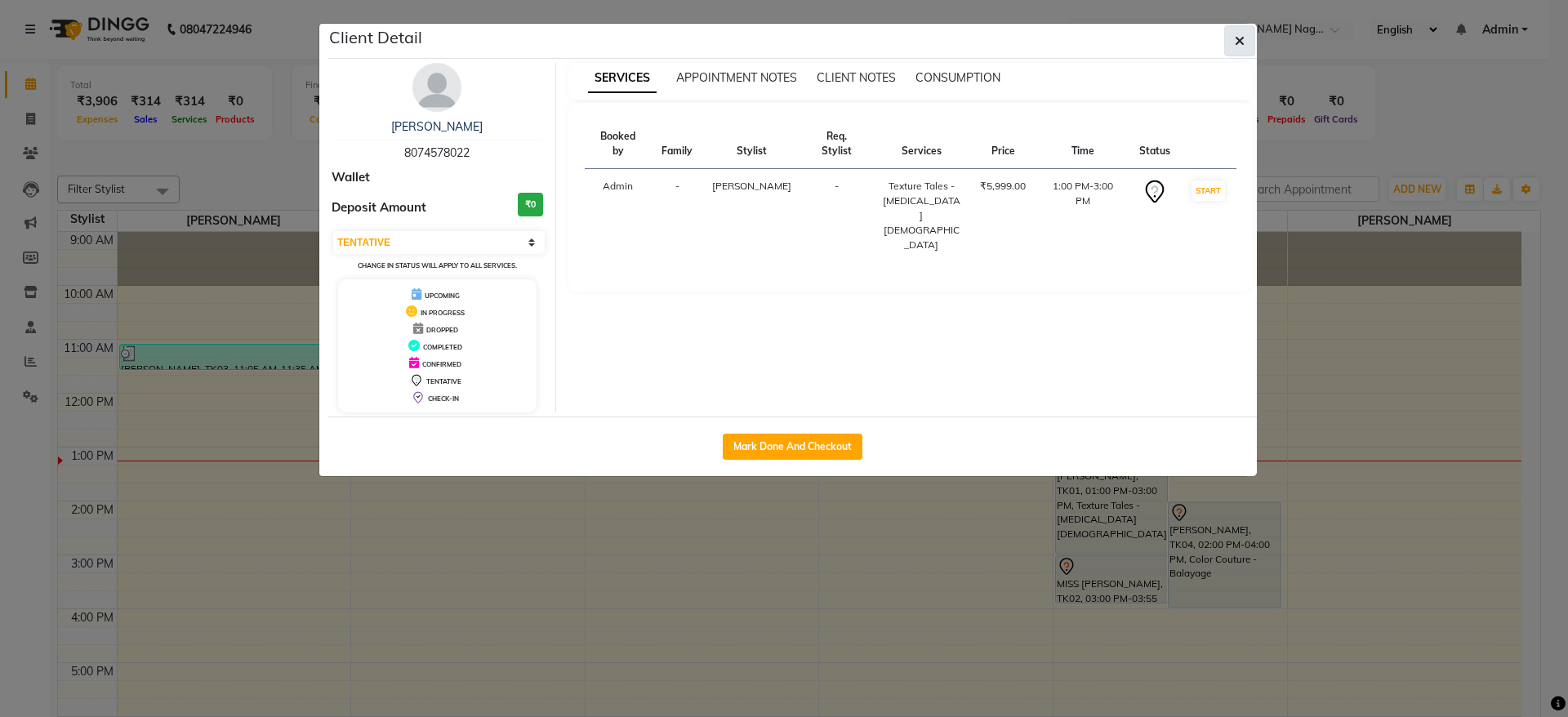
click at [1228, 37] on button "button" at bounding box center [1240, 40] width 31 height 31
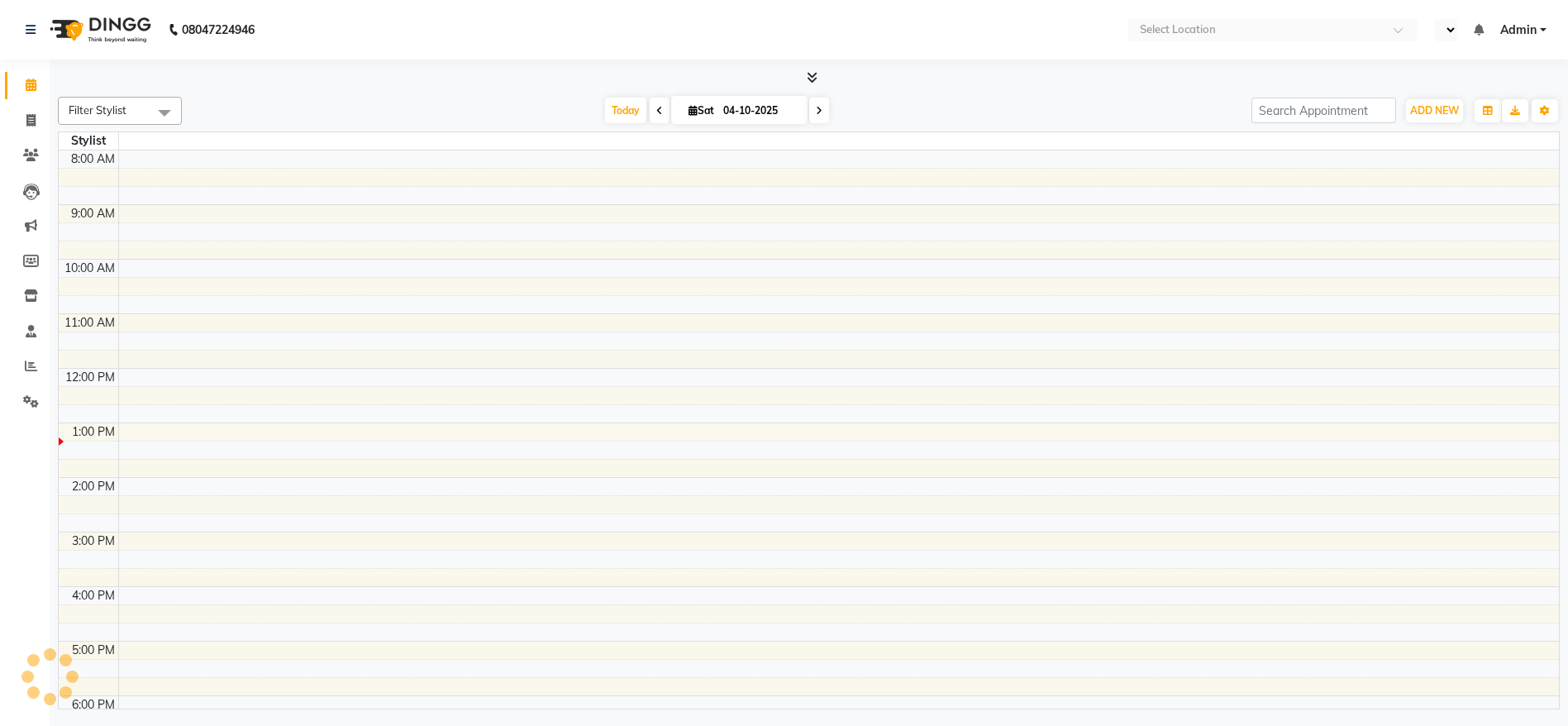
select select "en"
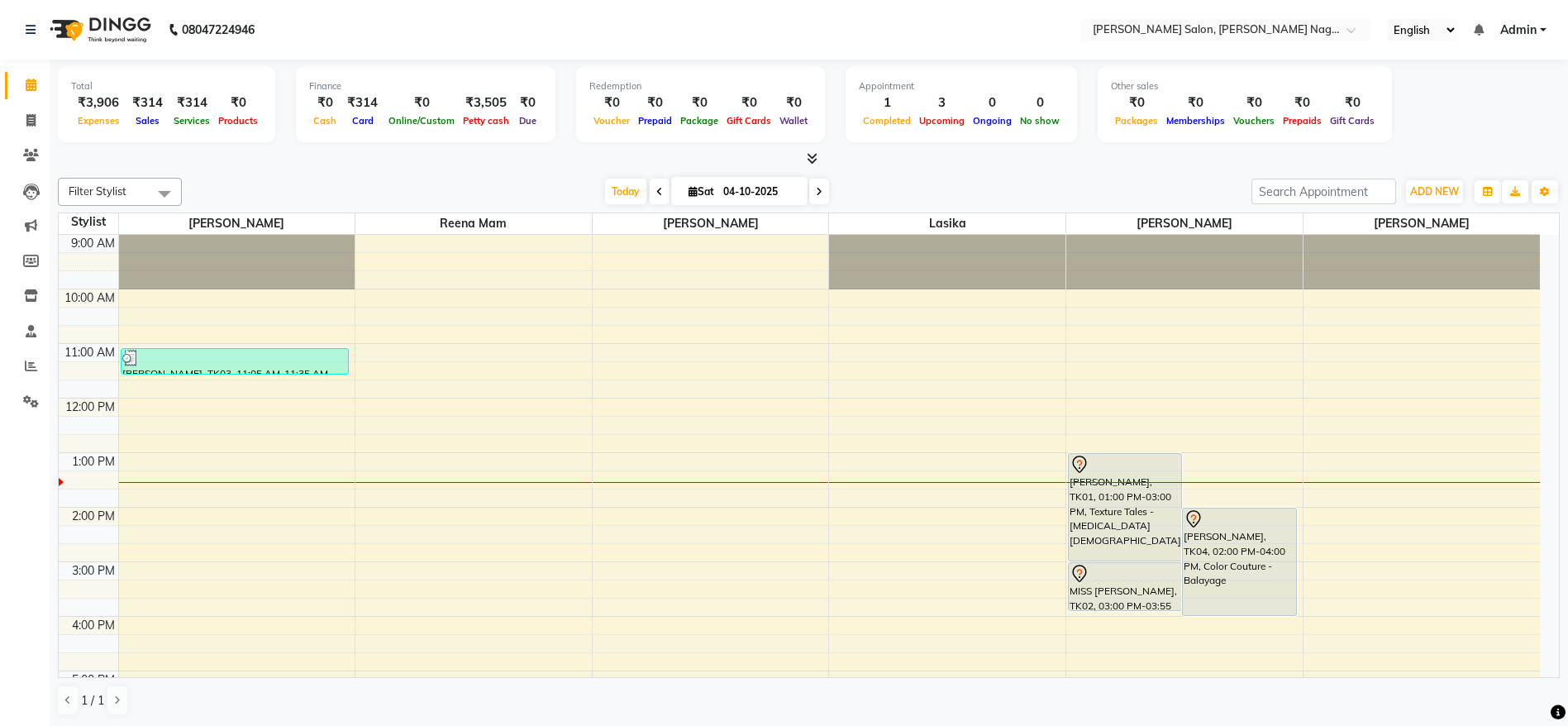
click at [1100, 518] on div "[PERSON_NAME], TK01, 01:00 PM-03:00 PM, Texture Tales - [MEDICAL_DATA] [DEMOGRA…" at bounding box center [1124, 507] width 112 height 106
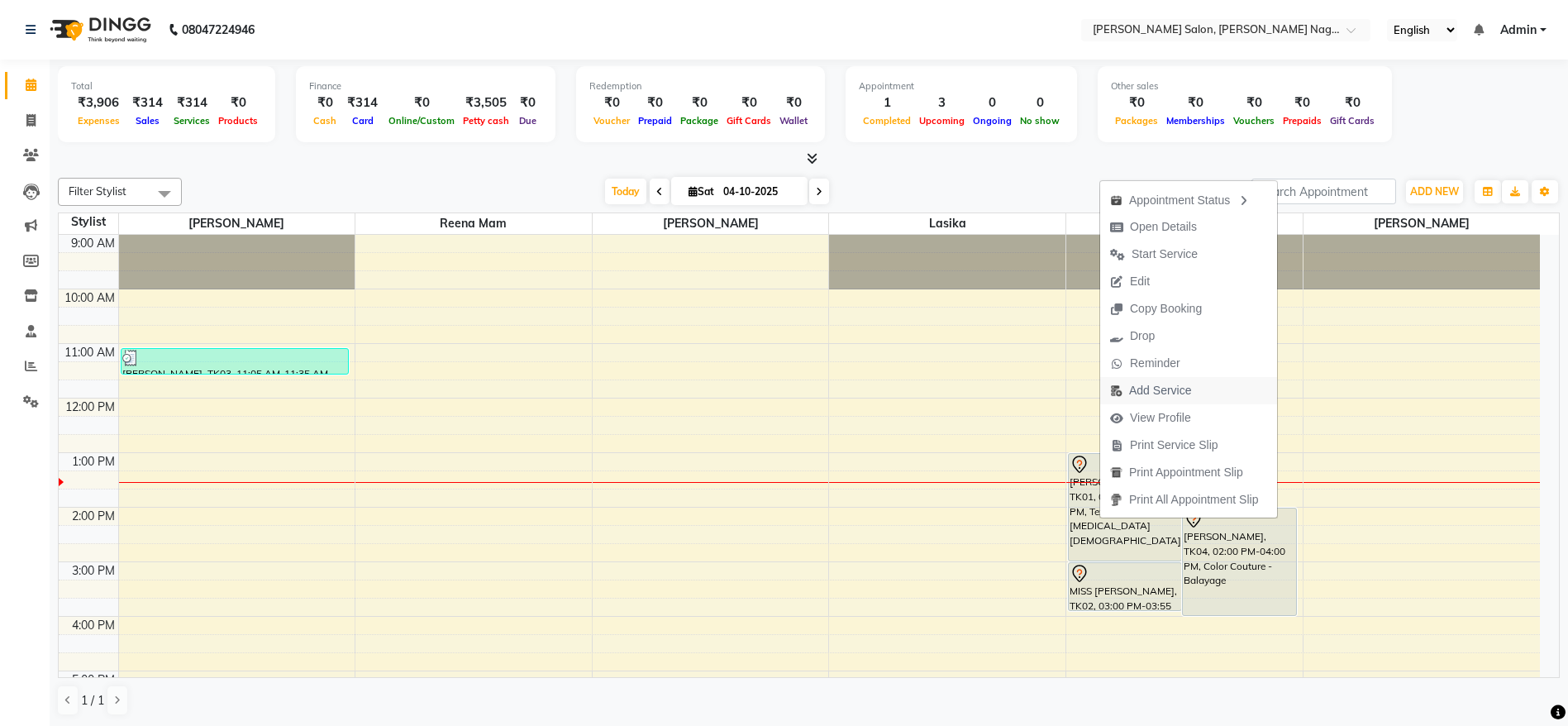
click at [1175, 399] on span "Add Service" at bounding box center [1160, 391] width 62 height 18
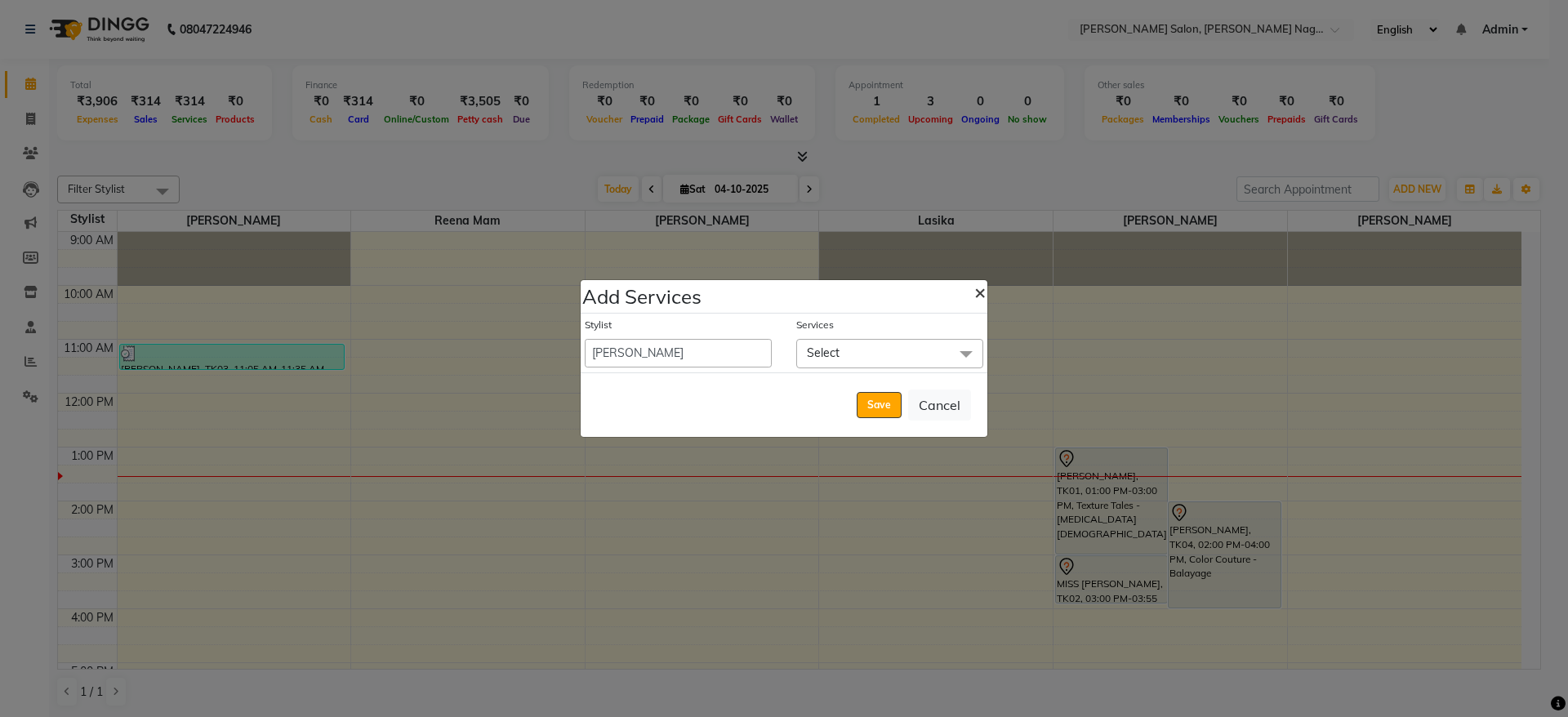
click at [983, 289] on span "×" at bounding box center [980, 291] width 12 height 24
select select "74657"
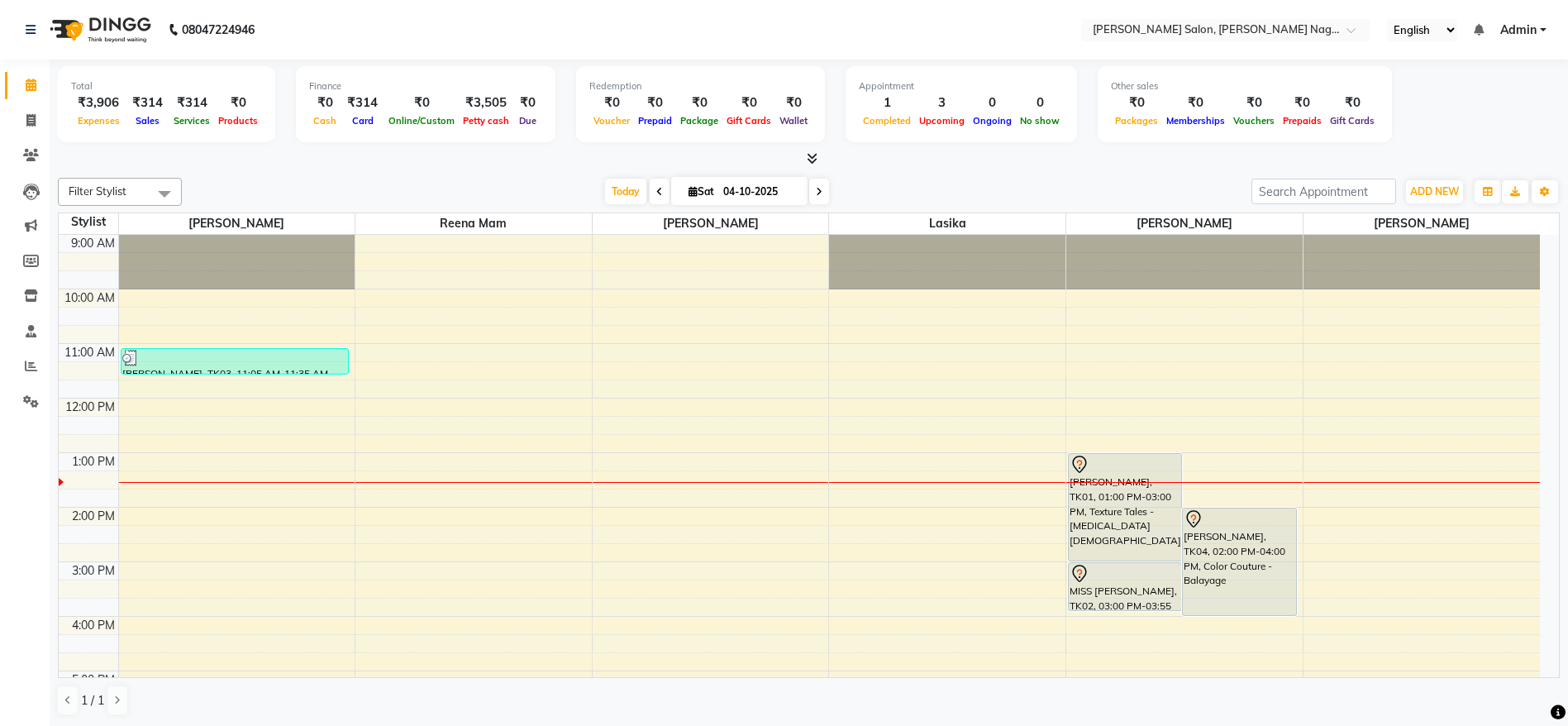
click at [1124, 466] on div at bounding box center [1125, 465] width 111 height 19
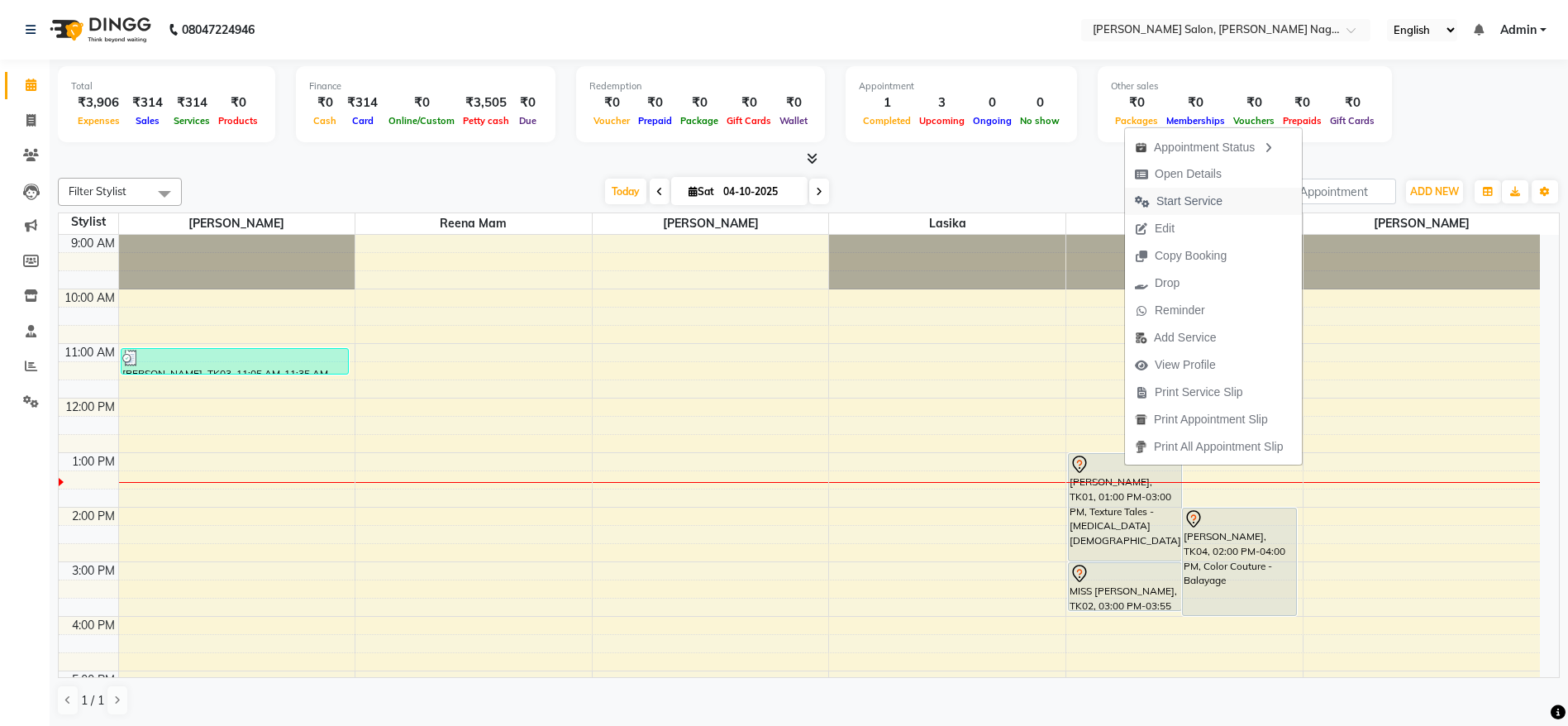
click at [1186, 193] on span "Start Service" at bounding box center [1189, 202] width 66 height 18
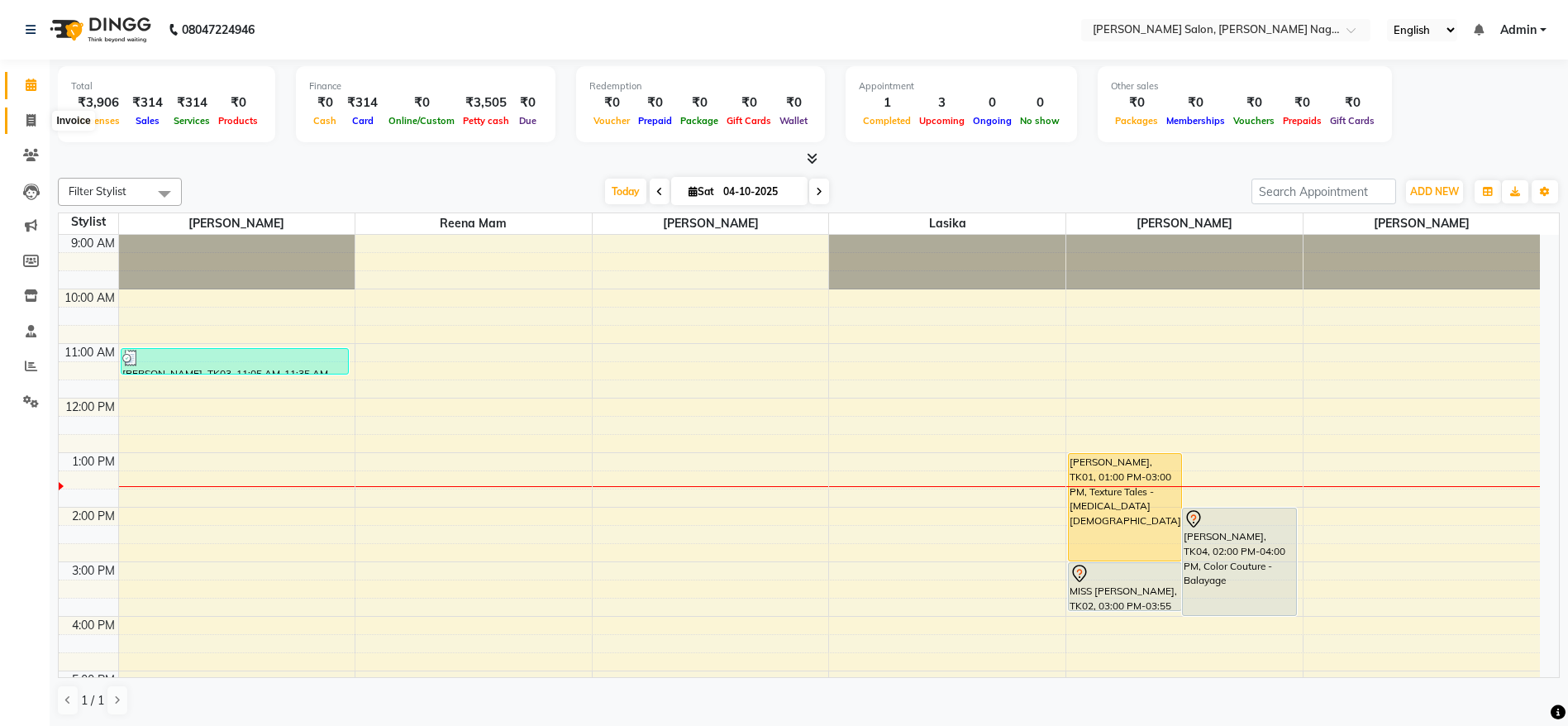
click at [35, 115] on icon at bounding box center [30, 120] width 9 height 13
select select "service"
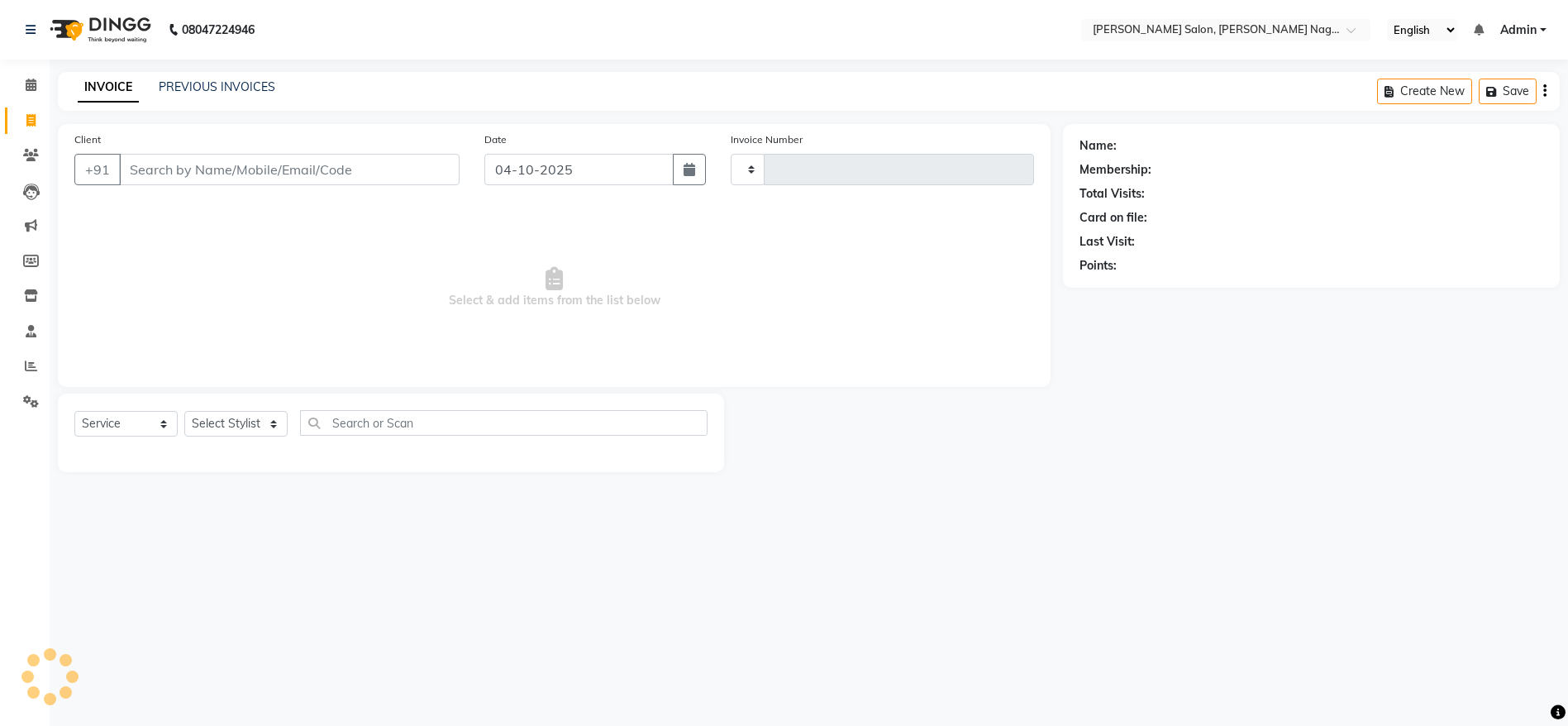
type input "1229"
select select "6221"
click at [229, 82] on link "PREVIOUS INVOICES" at bounding box center [217, 86] width 117 height 15
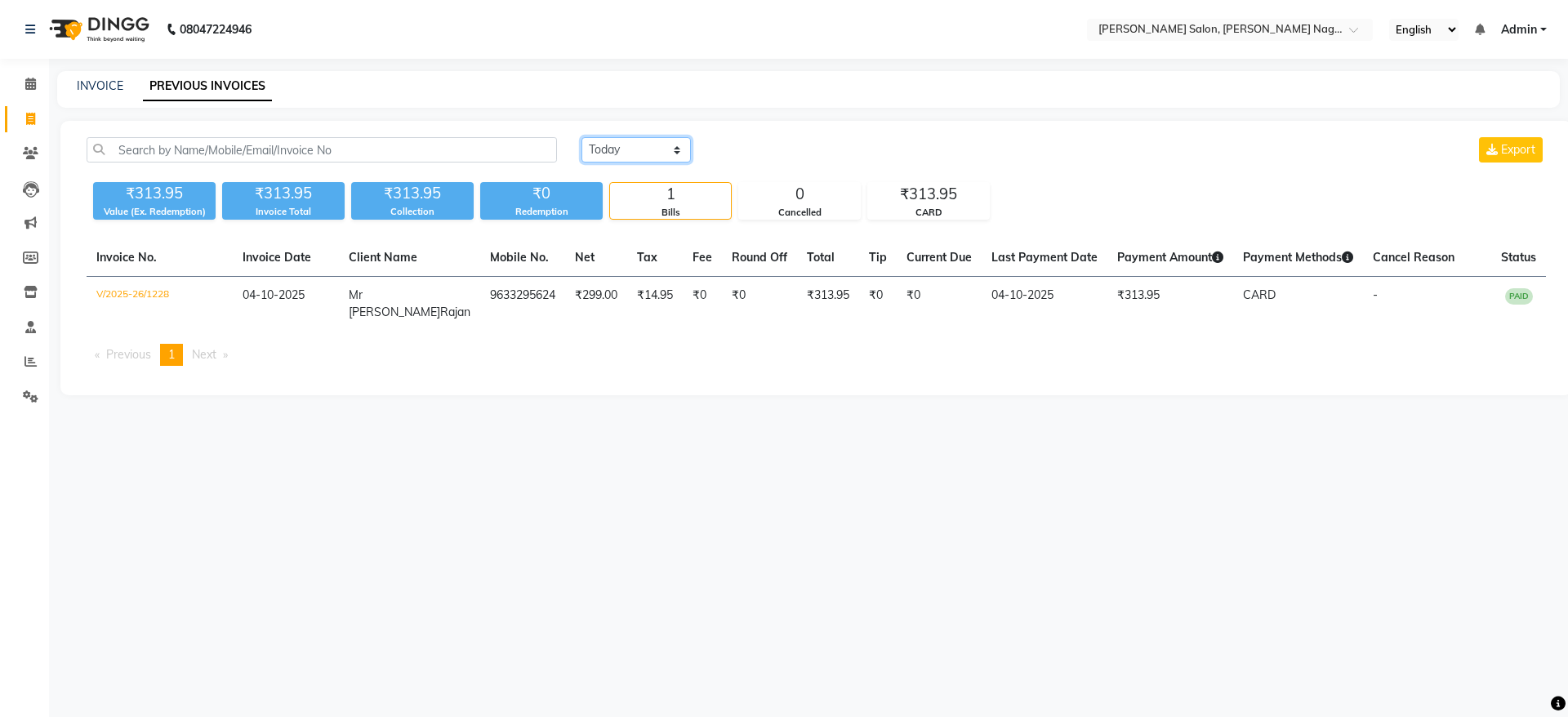
click at [633, 148] on select "Today Yesterday Custom Range" at bounding box center [636, 150] width 110 height 25
select select "yesterday"
click at [581, 138] on select "Today Yesterday Custom Range" at bounding box center [636, 150] width 110 height 25
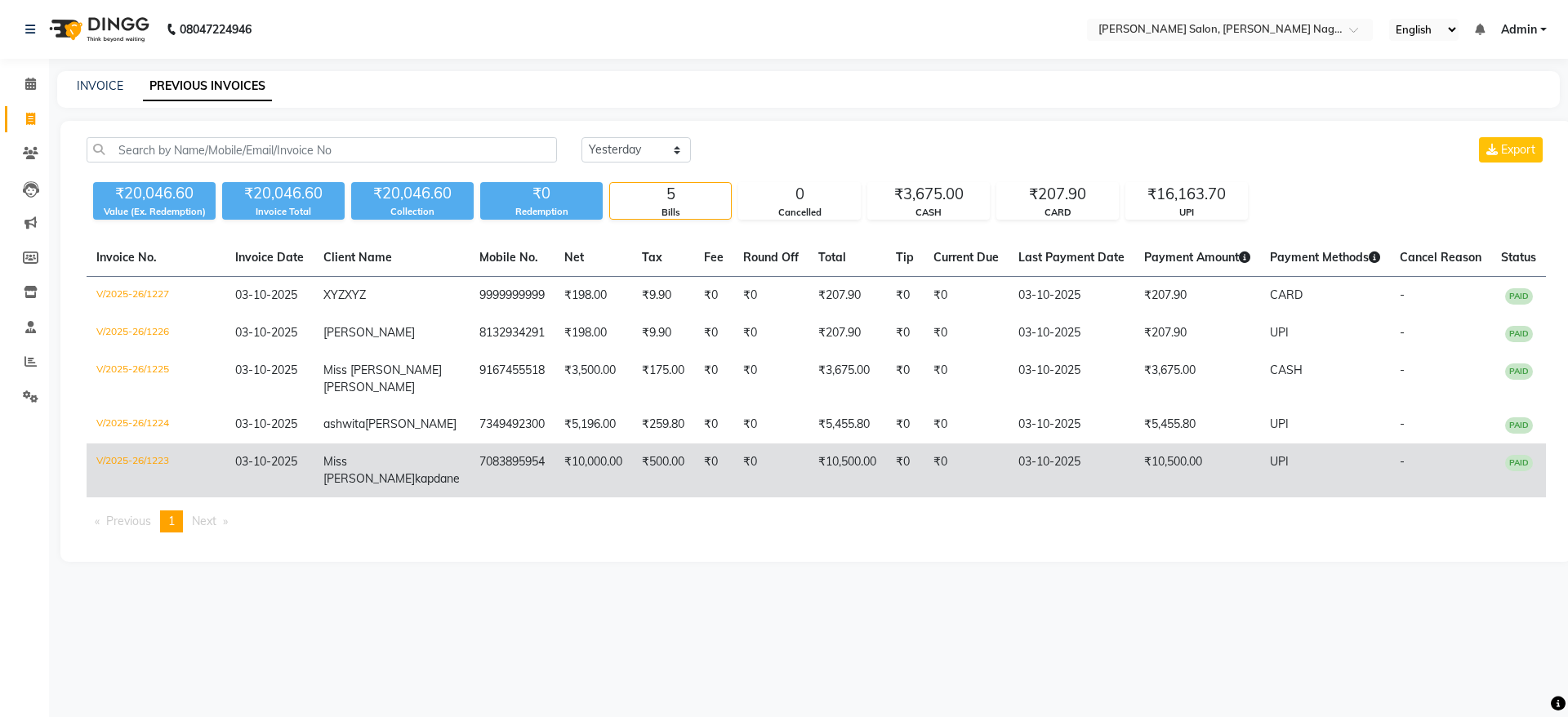
click at [379, 484] on span "Miss Suhani" at bounding box center [369, 470] width 91 height 32
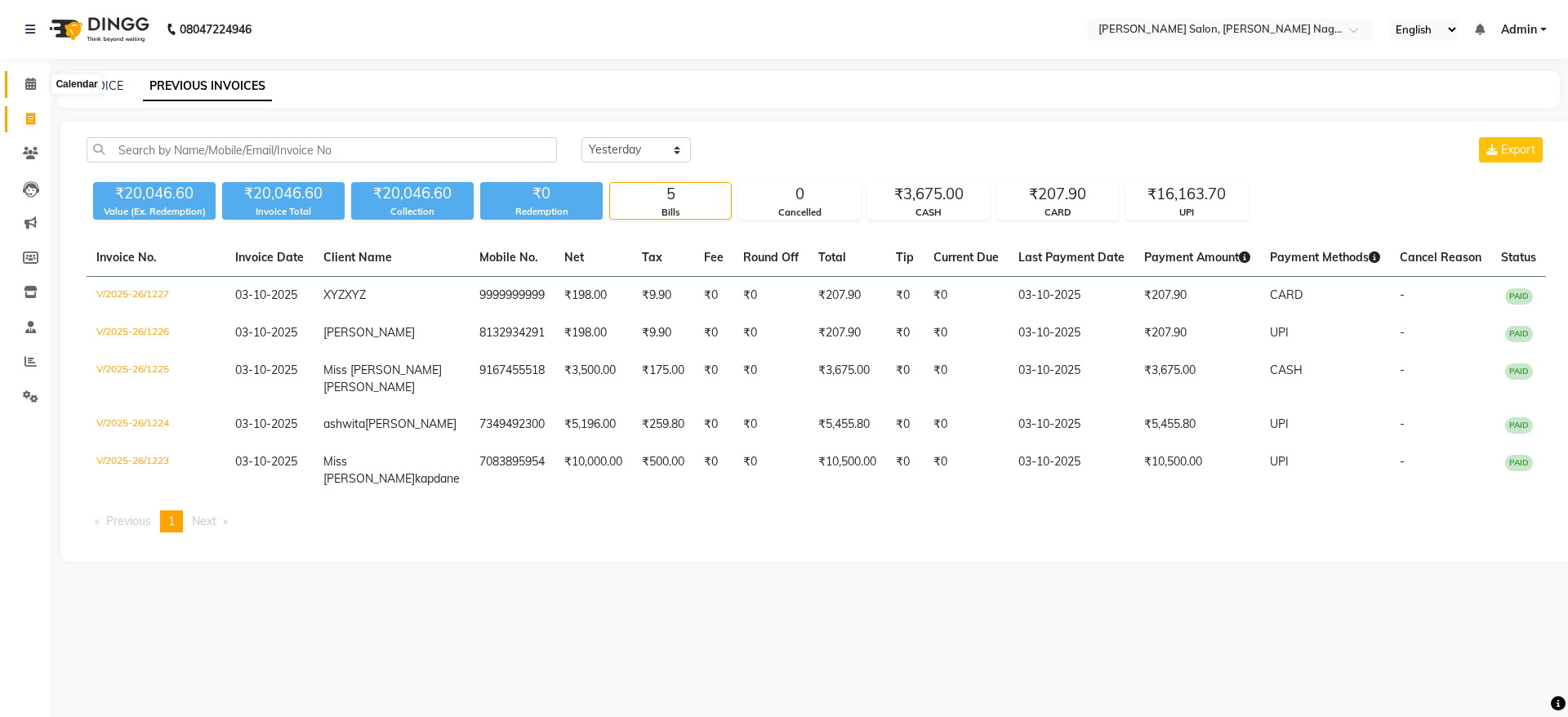
click at [29, 90] on span at bounding box center [31, 85] width 29 height 19
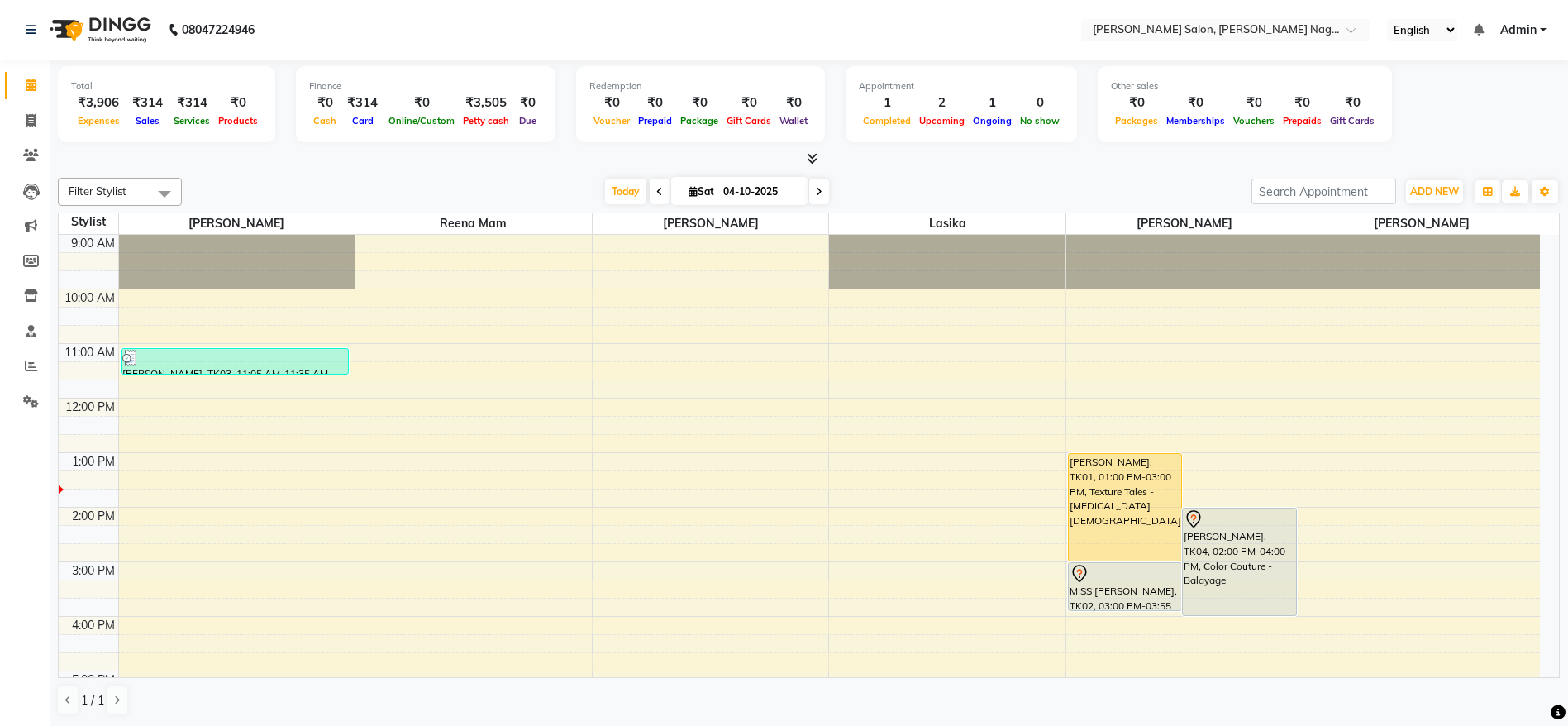
click at [1096, 518] on div "[PERSON_NAME], TK01, 01:00 PM-03:00 PM, Texture Tales - [MEDICAL_DATA] [DEMOGRA…" at bounding box center [1124, 507] width 112 height 106
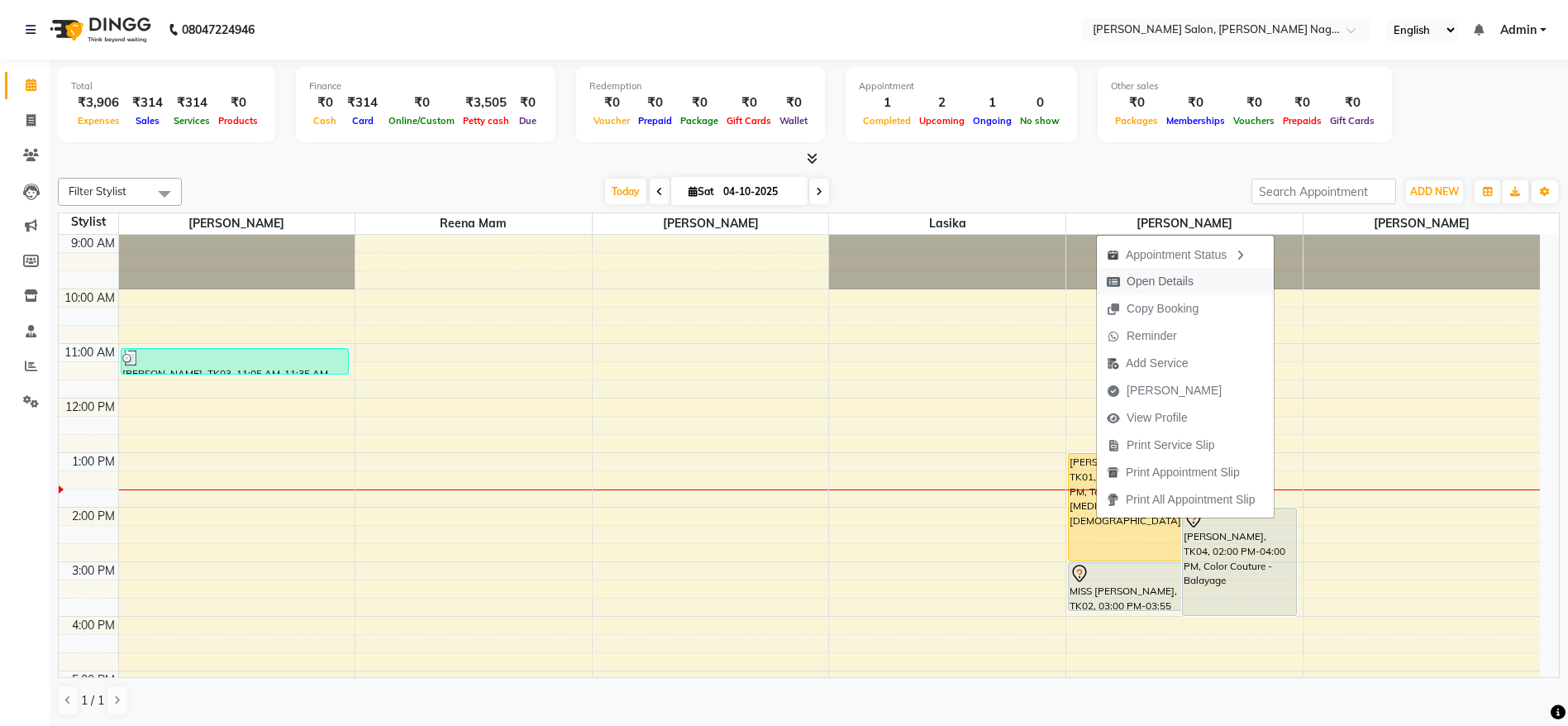
click at [1178, 283] on span "Open Details" at bounding box center [1160, 282] width 67 height 18
select select "1"
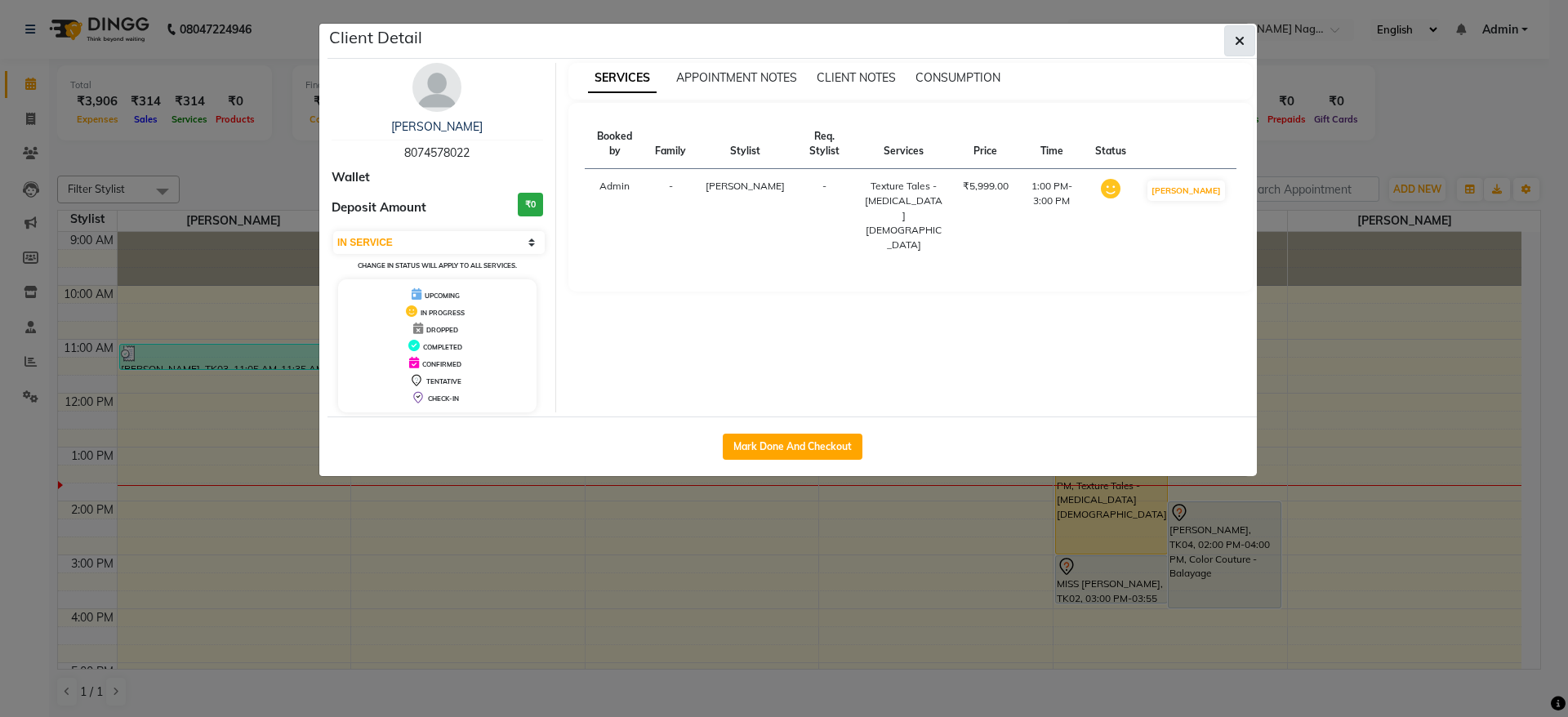
click at [1237, 39] on icon "button" at bounding box center [1240, 41] width 10 height 13
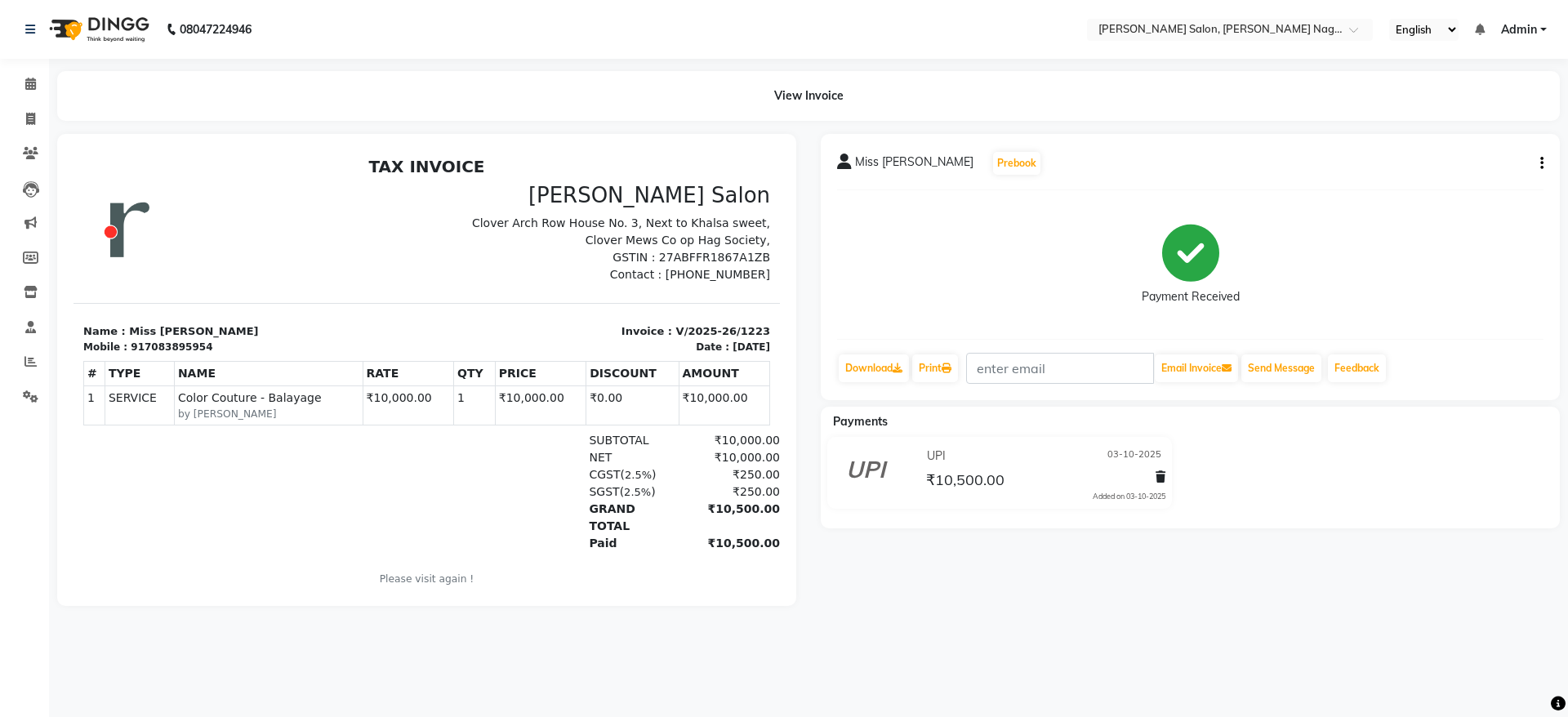
drag, startPoint x: 121, startPoint y: 326, endPoint x: 226, endPoint y: 321, distance: 105.1
click at [226, 321] on section "Name : Miss [PERSON_NAME] Mobile : 917083895954 Invoice : V/2025-26/1223 Date :…" at bounding box center [426, 328] width 707 height 51
copy p "Miss [PERSON_NAME]"
click at [37, 119] on span at bounding box center [31, 120] width 29 height 19
select select "service"
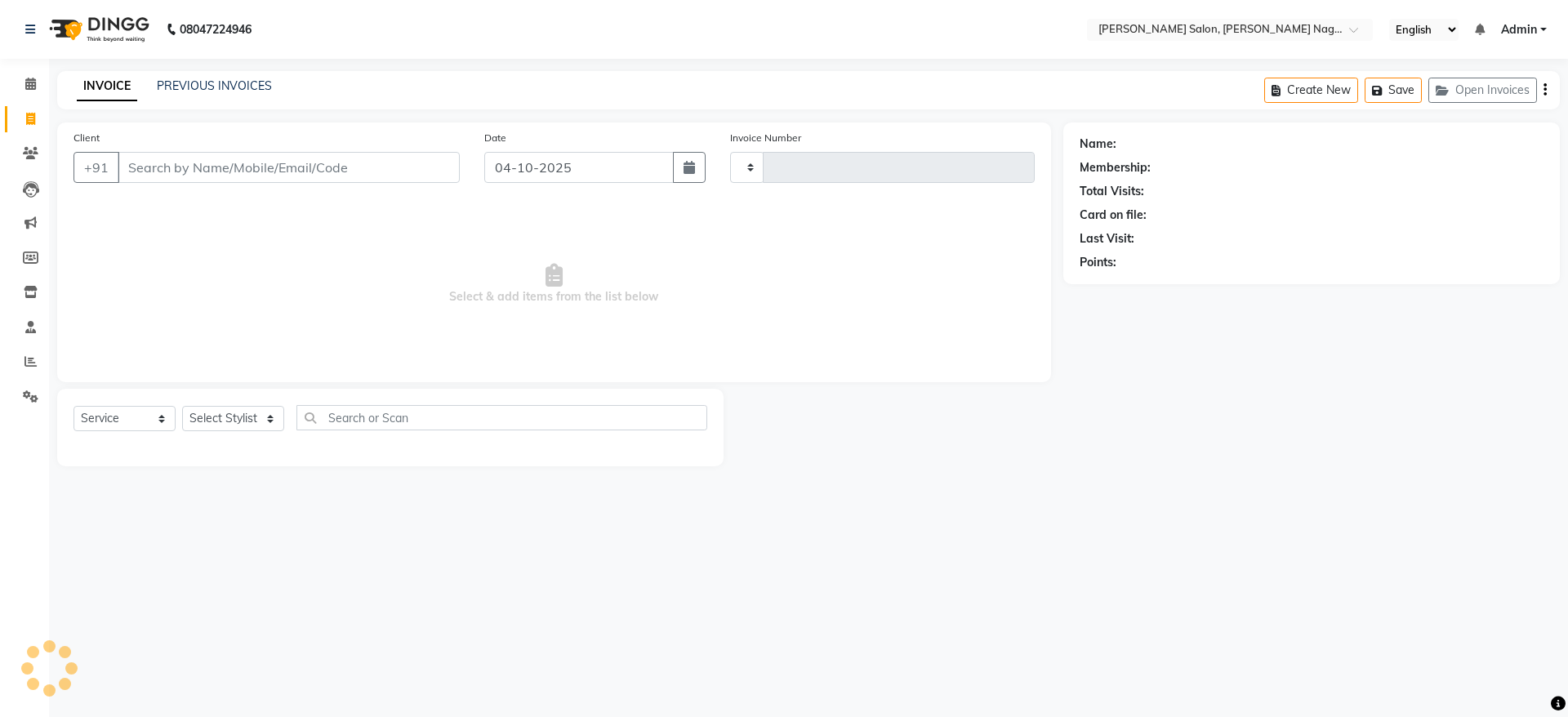
type input "1229"
select select "6221"
click at [30, 94] on link "Calendar" at bounding box center [24, 85] width 39 height 27
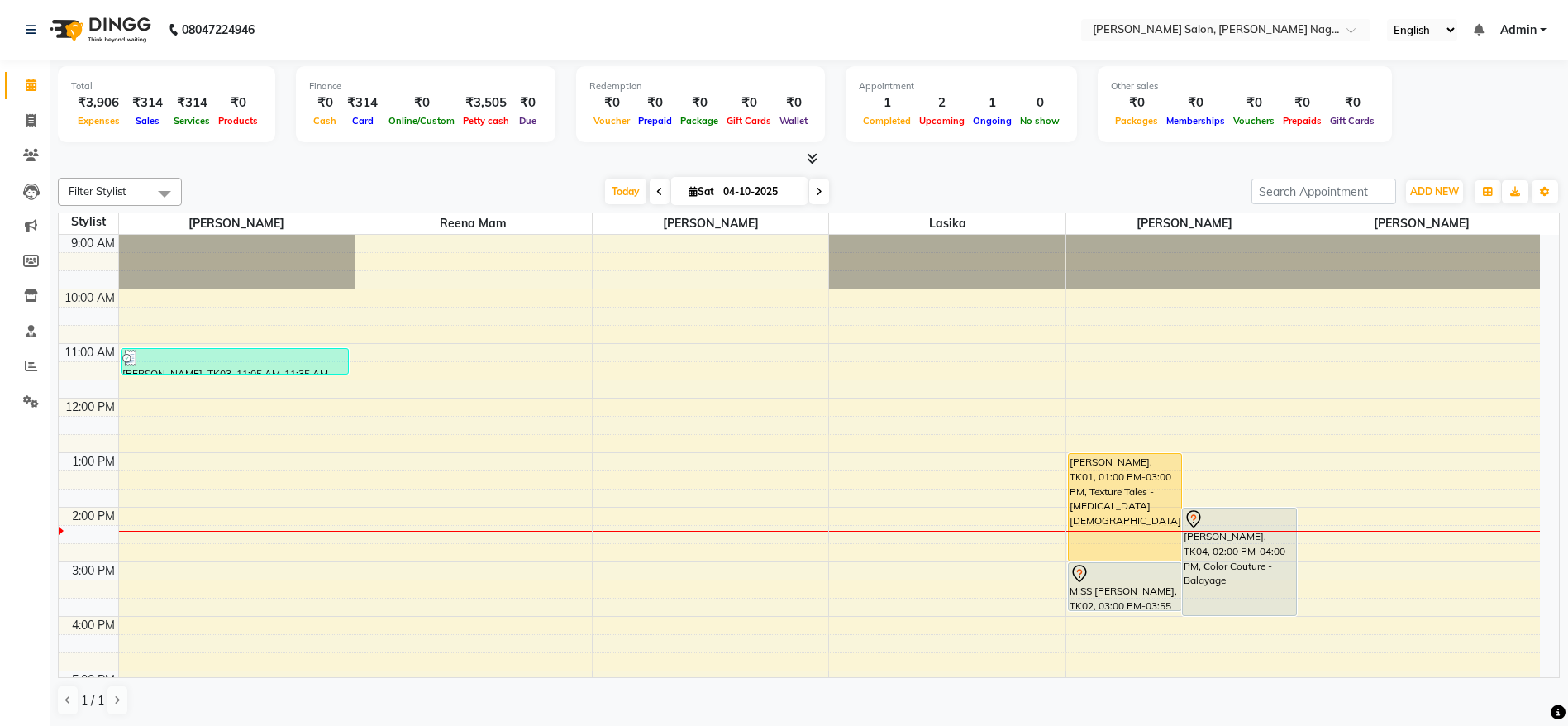
click at [1208, 595] on div "[PERSON_NAME], TK04, 02:00 PM-04:00 PM, Color Couture - Balayage" at bounding box center [1238, 561] width 112 height 106
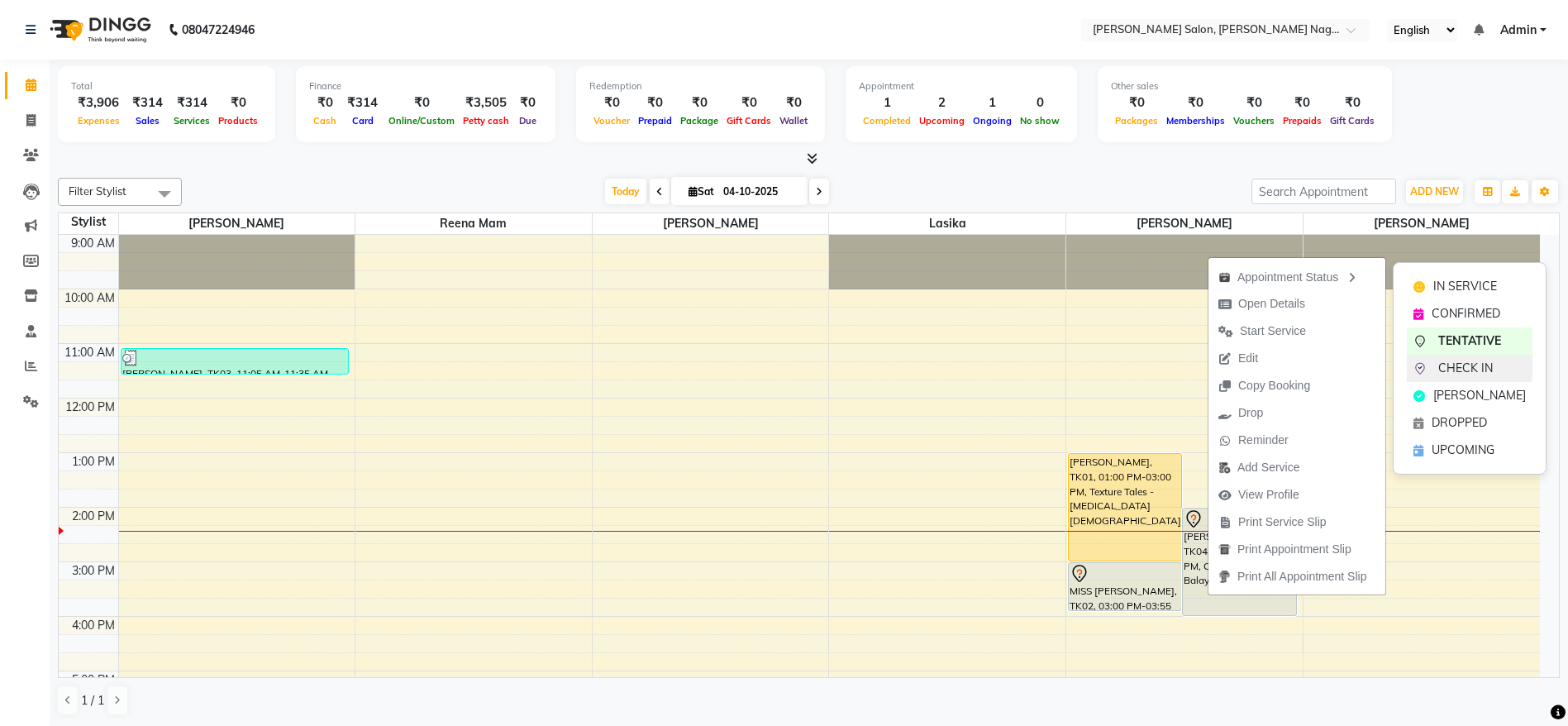
click at [1464, 363] on span "CHECK IN" at bounding box center [1466, 368] width 55 height 18
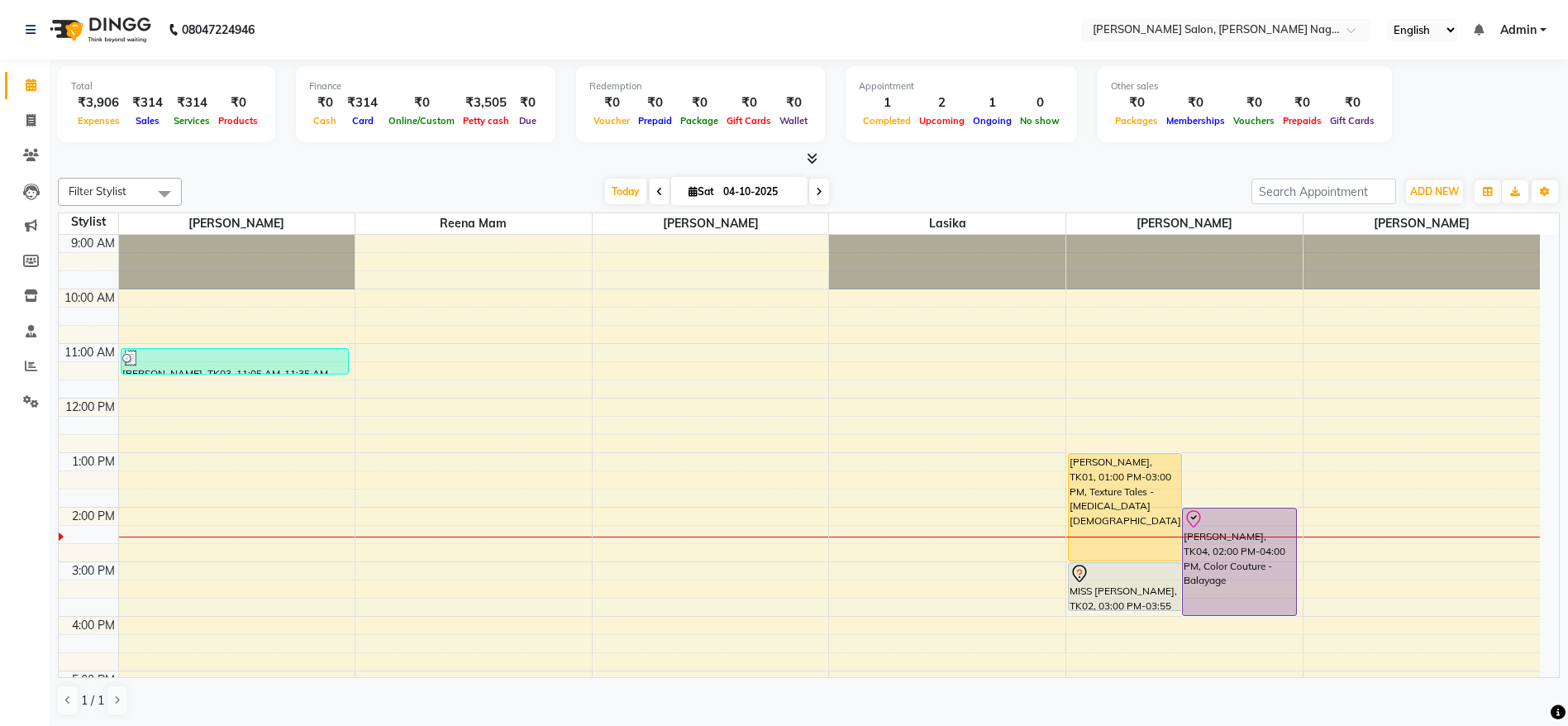
click at [1231, 571] on div "[PERSON_NAME], TK04, 02:00 PM-04:00 PM, Color Couture - Balayage" at bounding box center [1238, 561] width 112 height 106
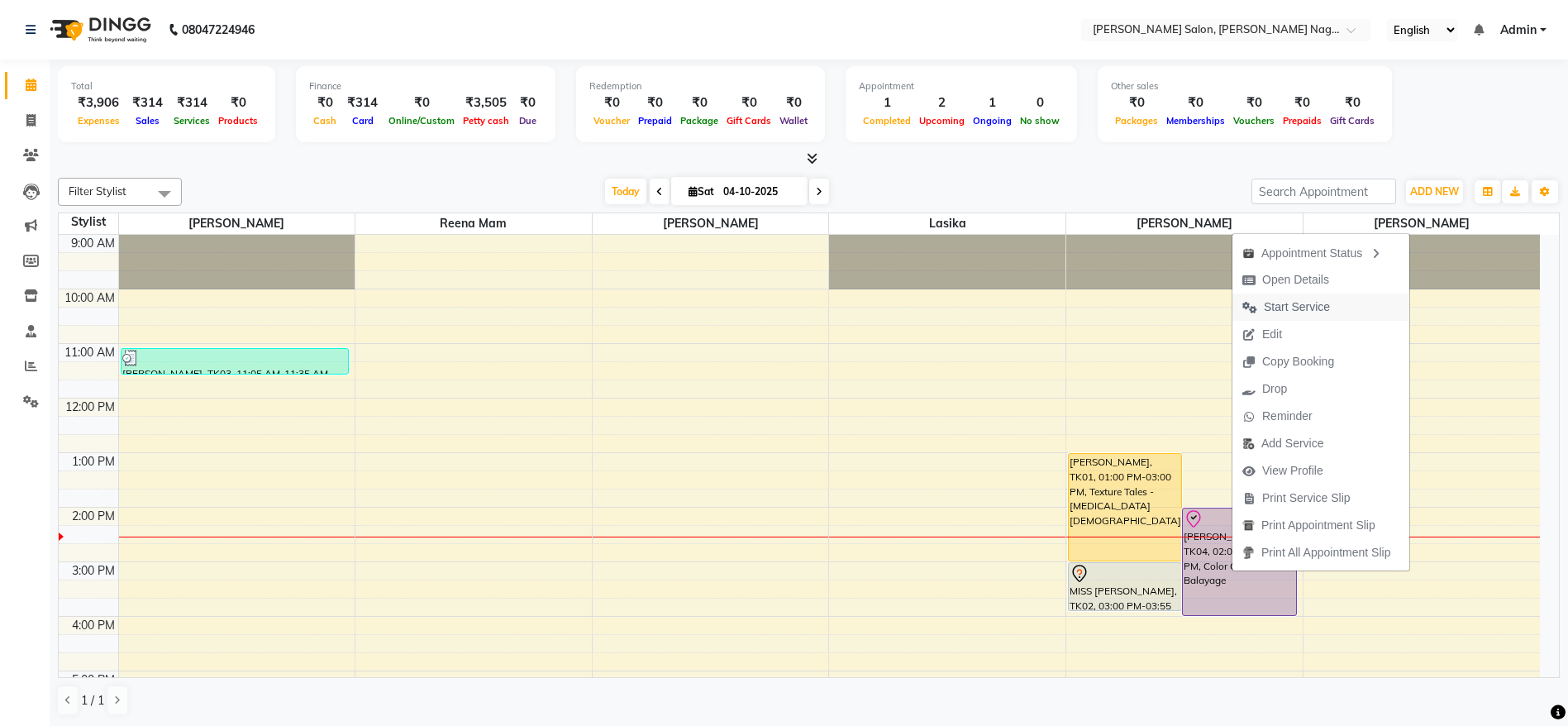
click at [1295, 314] on span "Start Service" at bounding box center [1297, 307] width 66 height 18
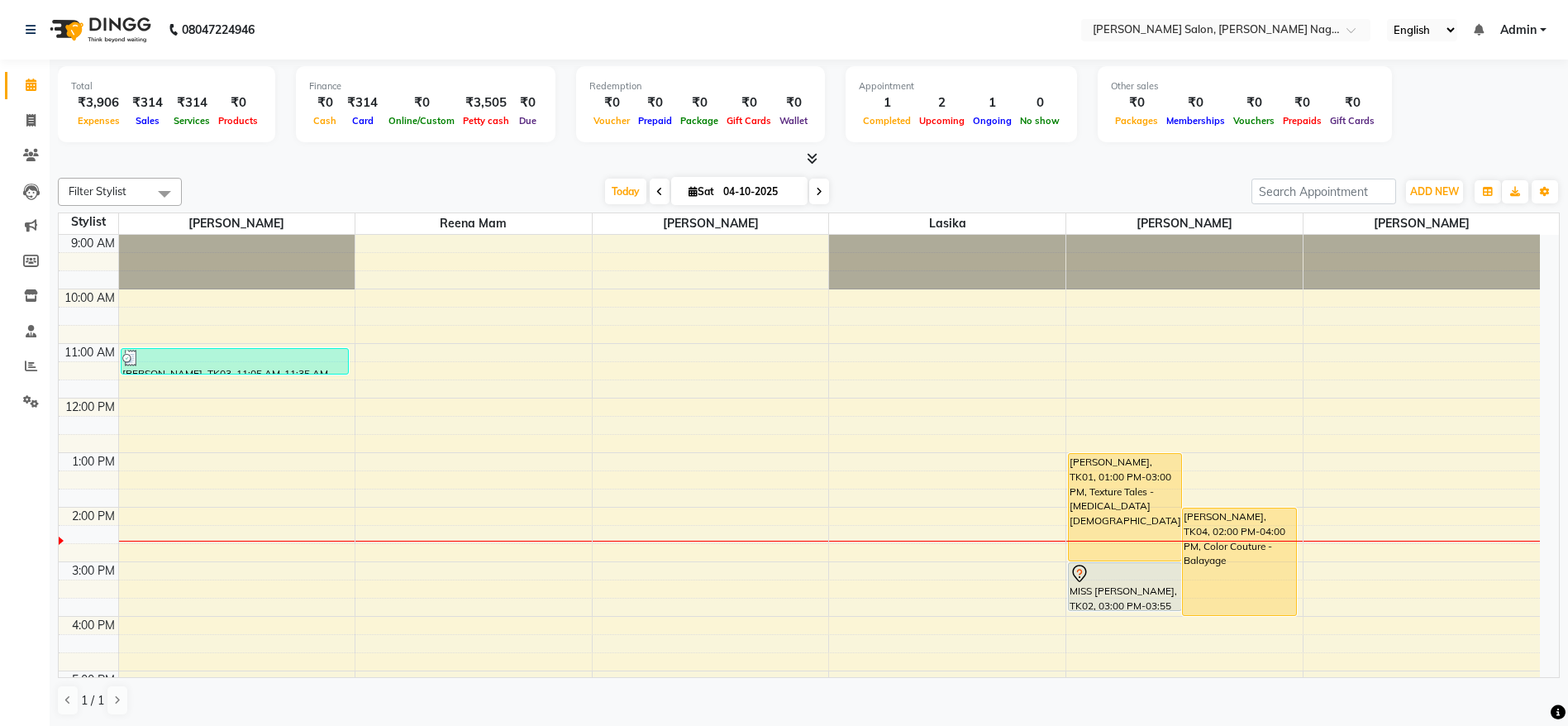
click at [816, 198] on span at bounding box center [819, 191] width 19 height 25
type input "05-10-2025"
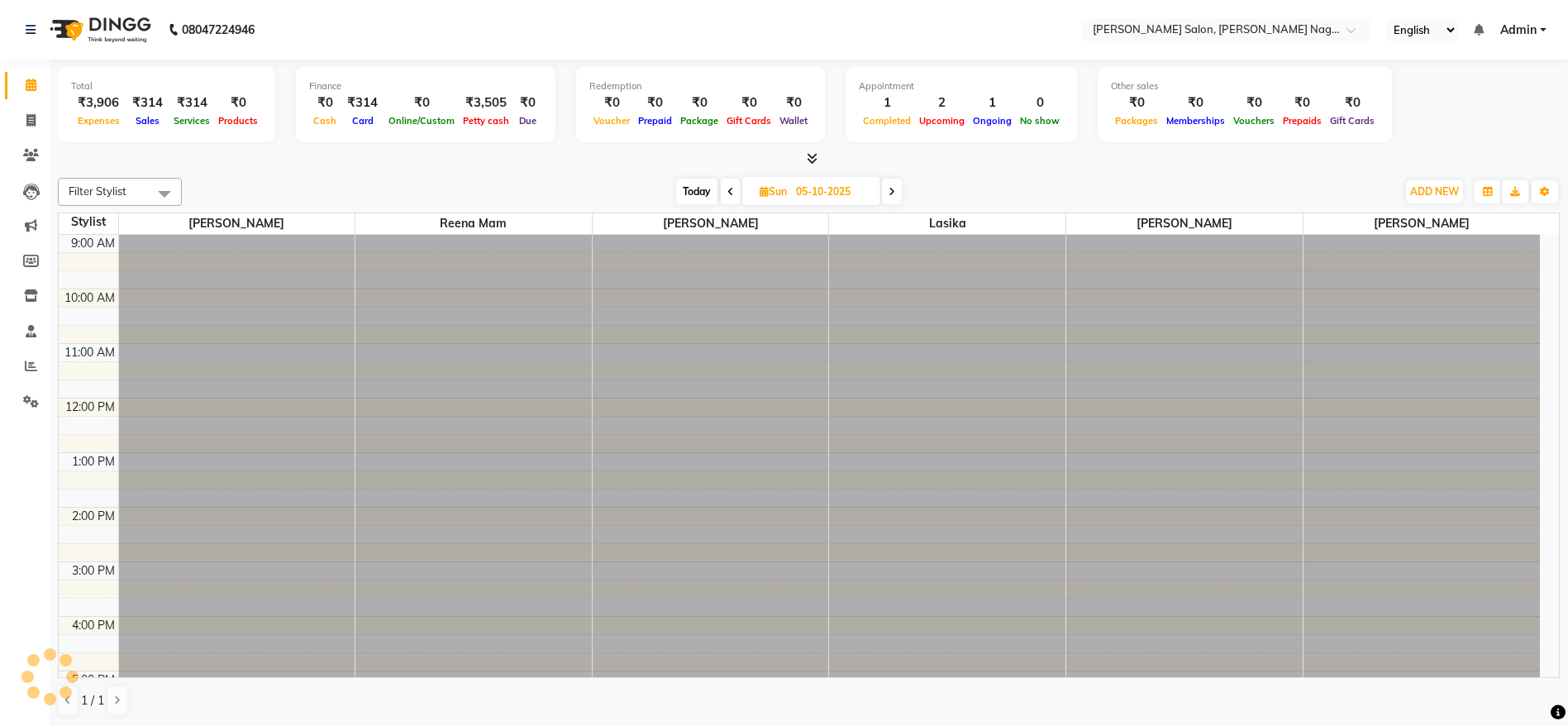
scroll to position [274, 0]
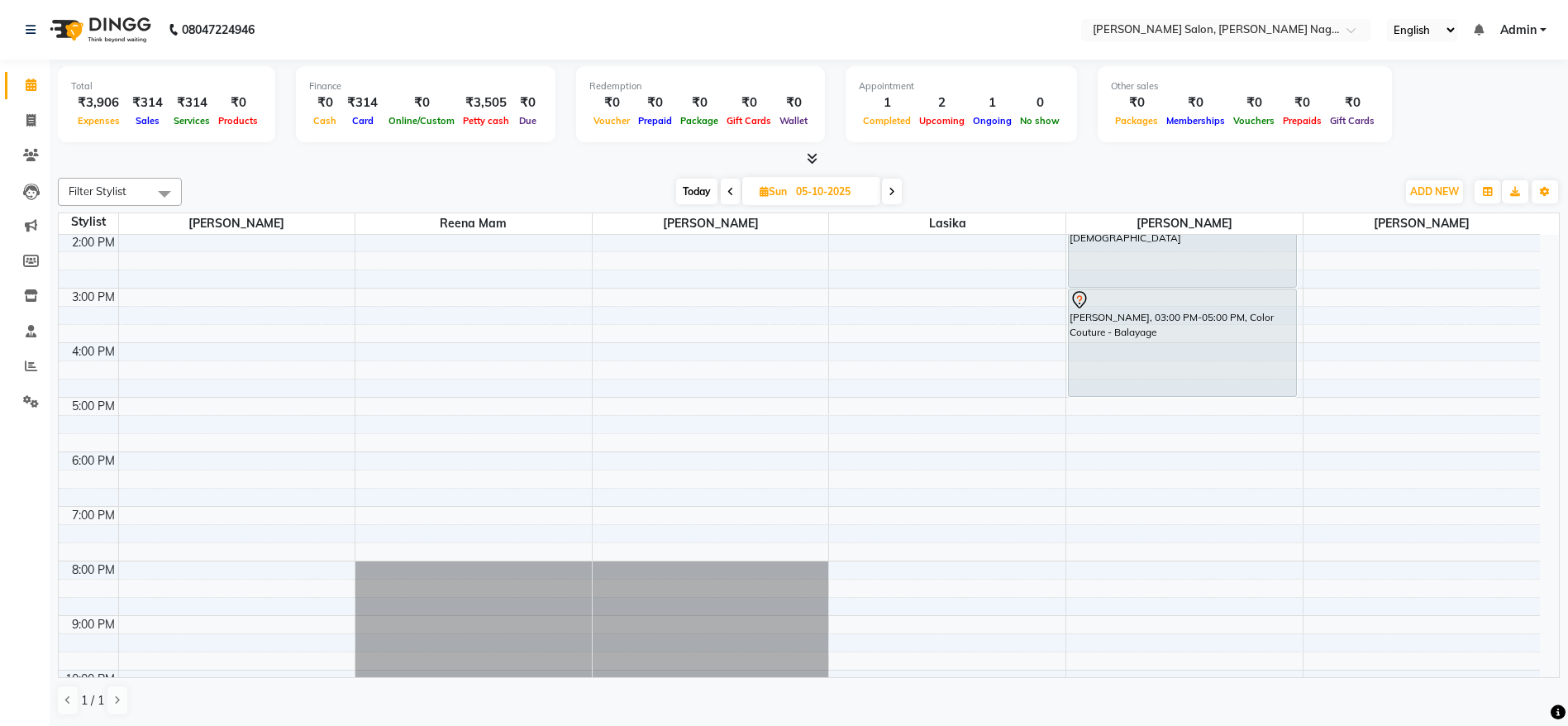
click at [854, 193] on input "05-10-2025" at bounding box center [832, 191] width 83 height 24
select select "10"
select select "2025"
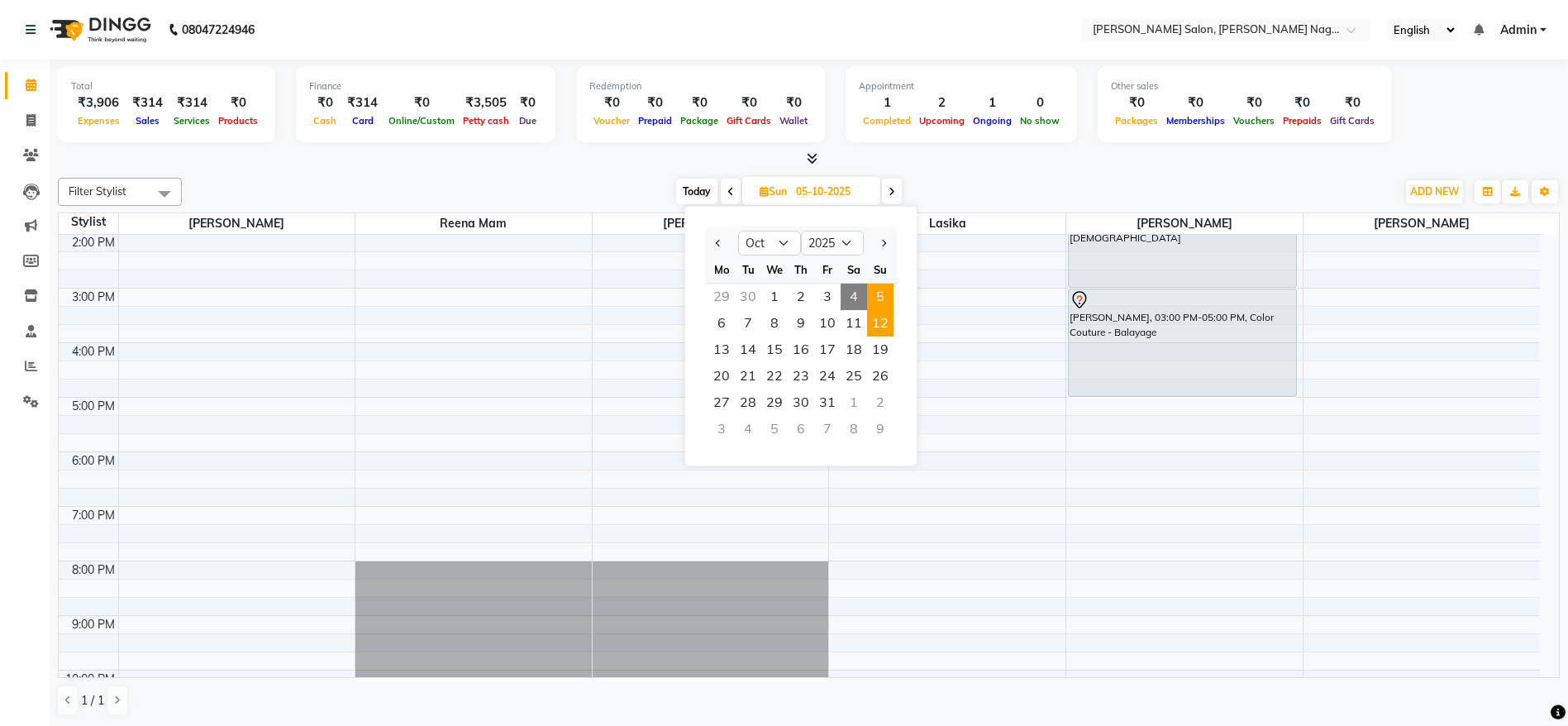
click at [887, 321] on span "12" at bounding box center [879, 323] width 26 height 26
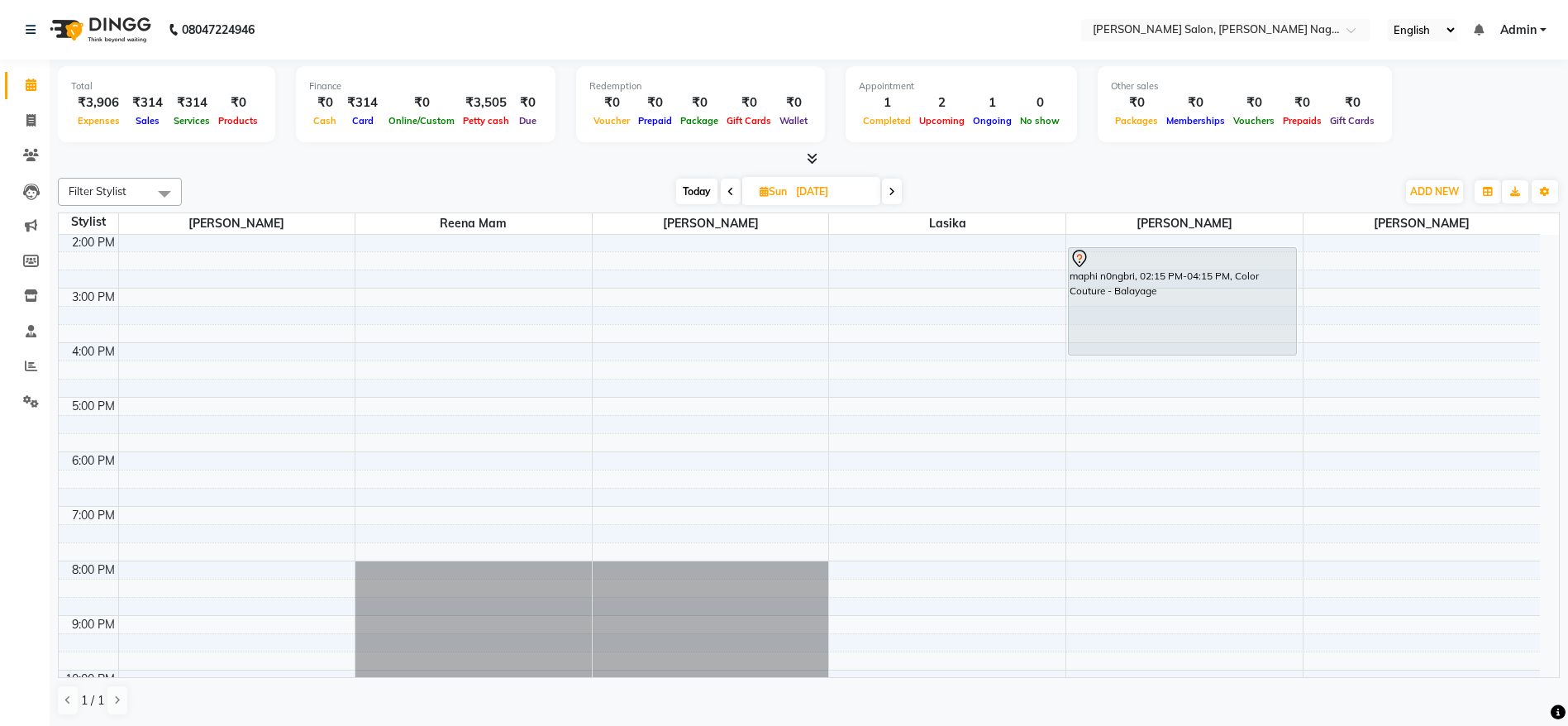
click at [699, 188] on span "Today" at bounding box center [696, 191] width 41 height 25
type input "04-10-2025"
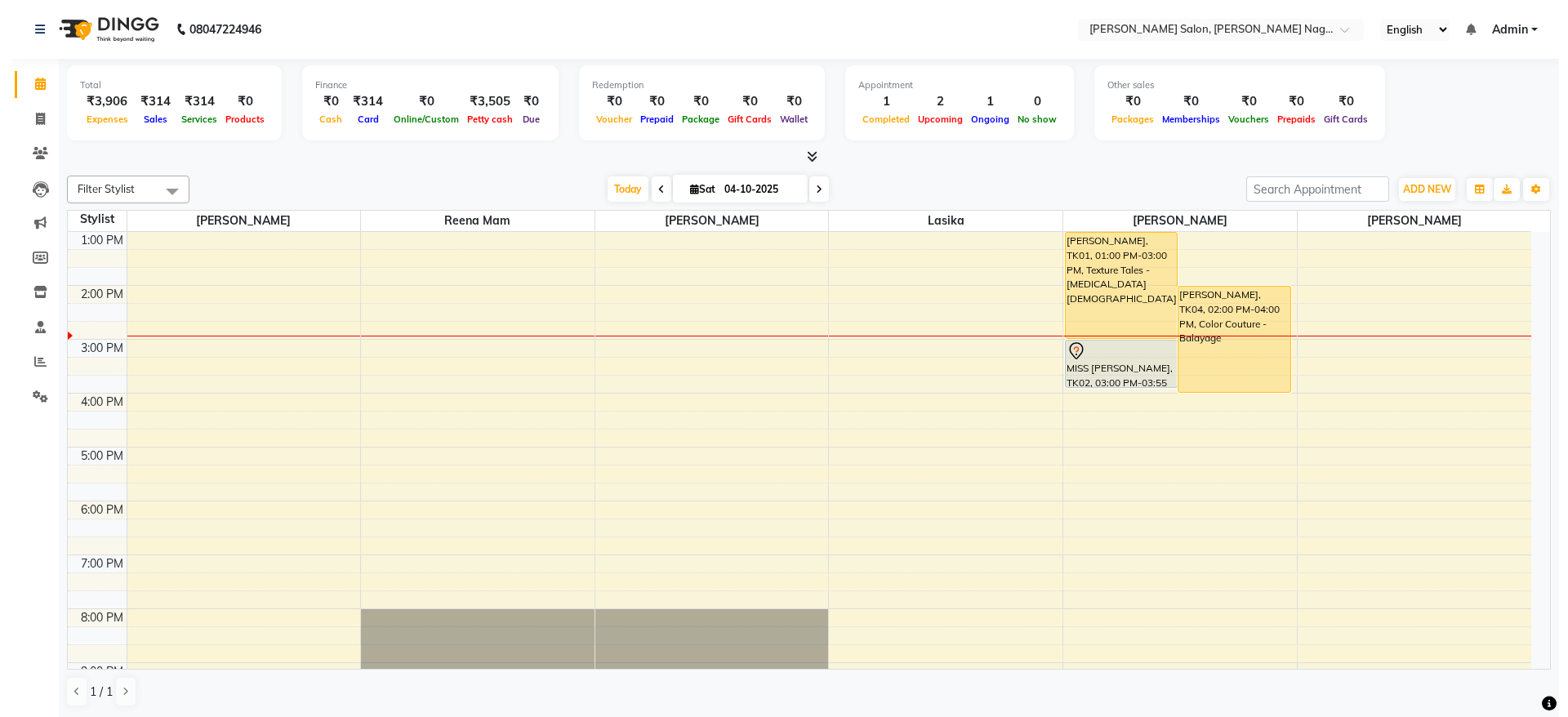
scroll to position [206, 0]
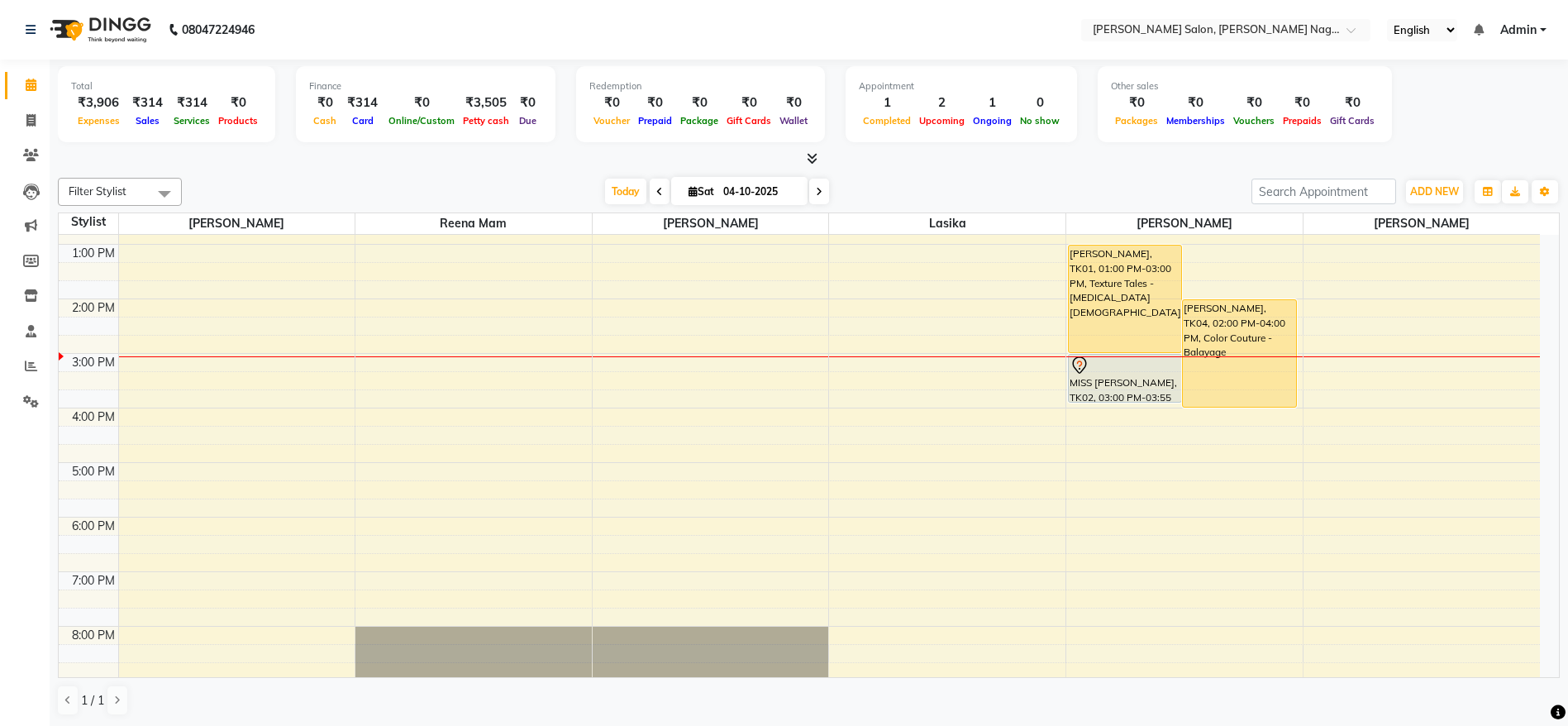
click at [1116, 380] on div "MISS [PERSON_NAME], TK02, 03:00 PM-03:55 PM, COLOR/TRATMENT CONSULTATION" at bounding box center [1124, 378] width 112 height 47
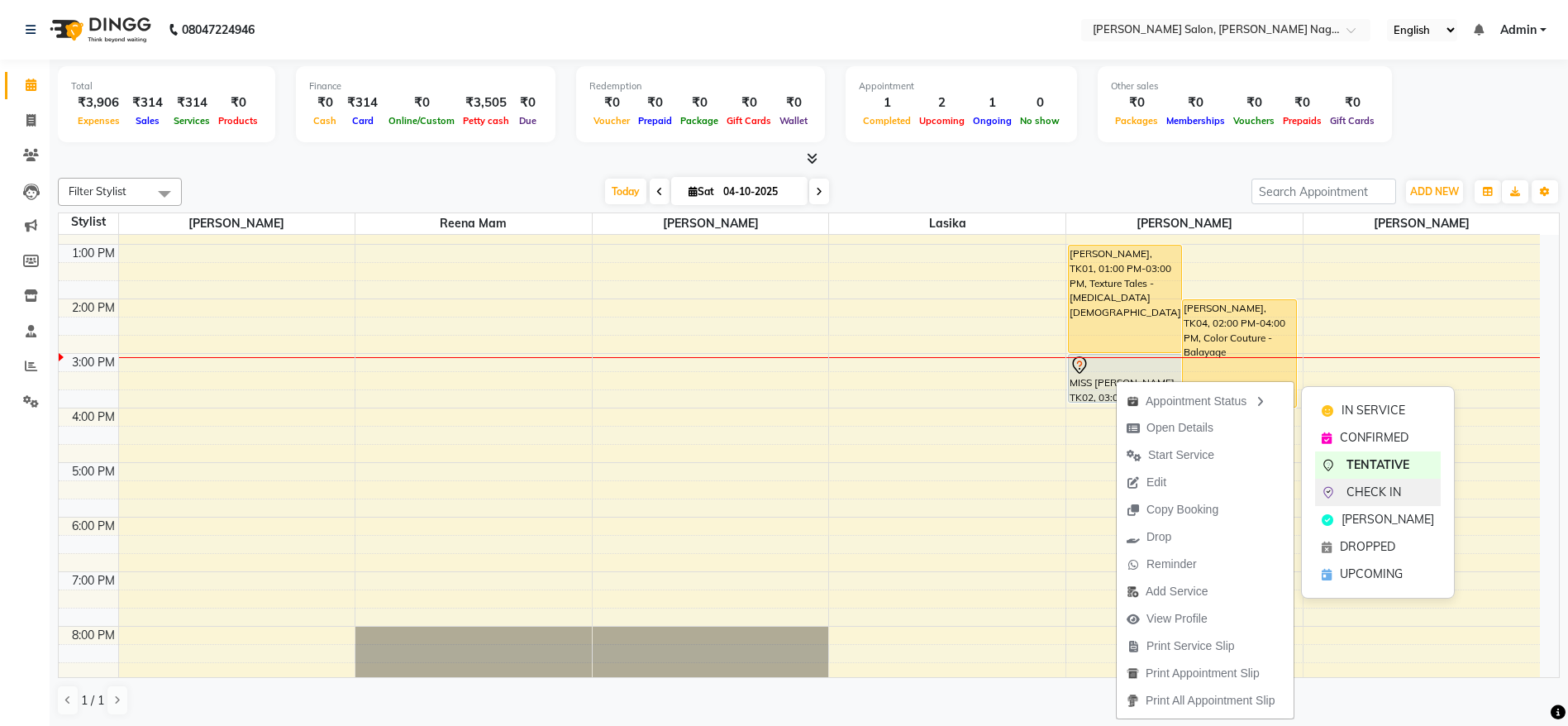
click at [1355, 496] on span "CHECK IN" at bounding box center [1373, 492] width 55 height 18
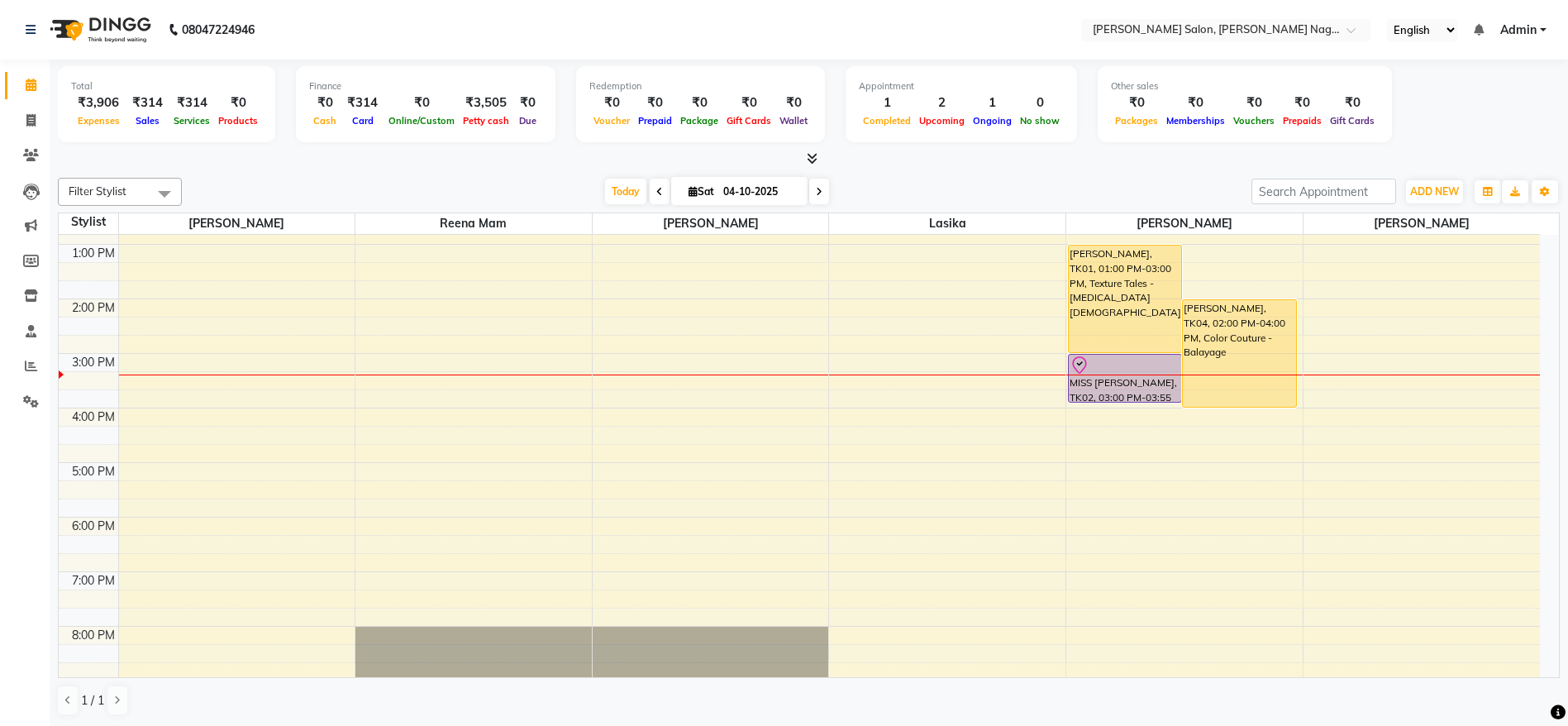
click at [1143, 395] on div "MISS [PERSON_NAME], TK02, 03:00 PM-03:55 PM, COLOR/TRATMENT CONSULTATION" at bounding box center [1124, 378] width 112 height 47
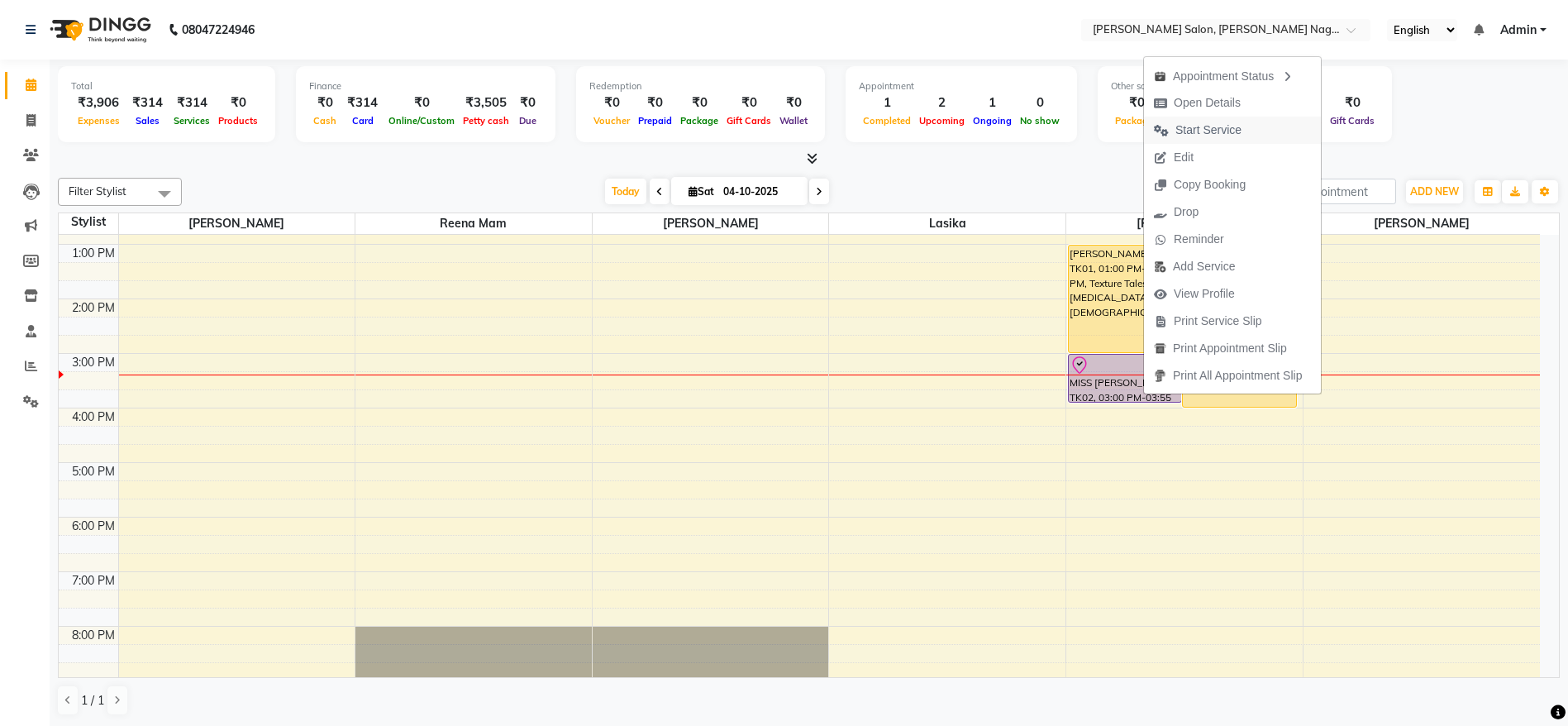
click at [1231, 125] on span "Start Service" at bounding box center [1209, 131] width 66 height 18
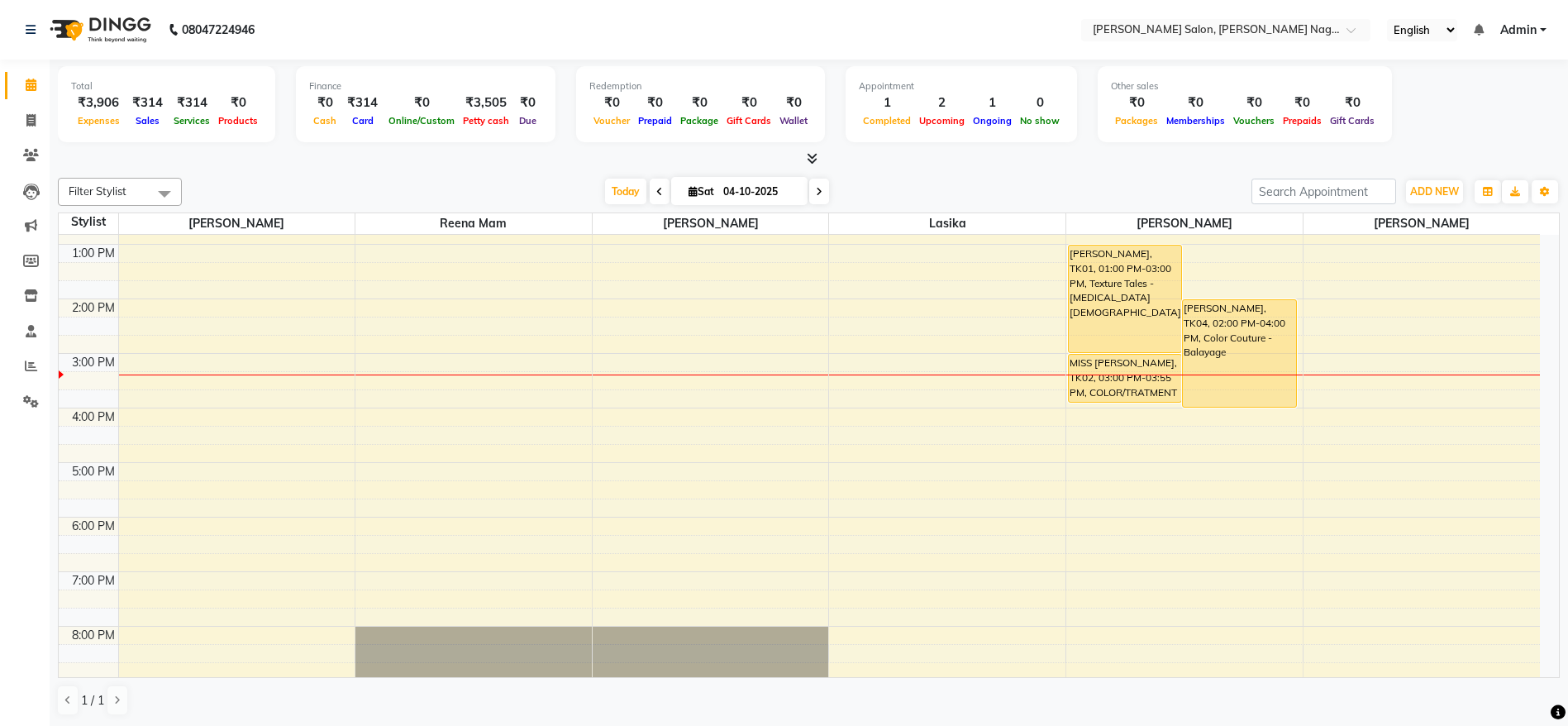
click at [1140, 380] on div "MISS [PERSON_NAME], TK02, 03:00 PM-03:55 PM, COLOR/TRATMENT CONSULTATION" at bounding box center [1124, 378] width 112 height 47
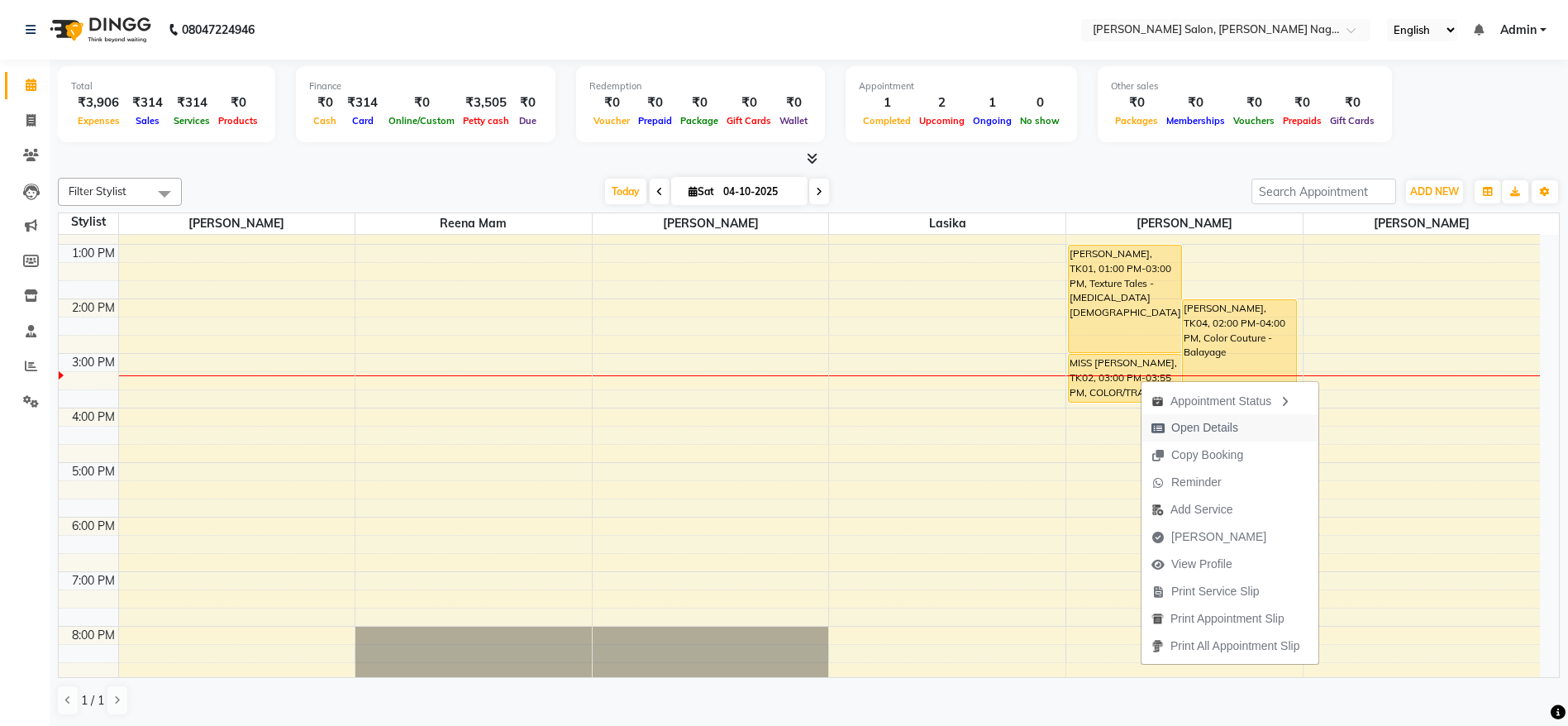
click at [1213, 425] on span "Open Details" at bounding box center [1204, 428] width 67 height 18
select select "1"
